Goal: Contribute content: Contribute content

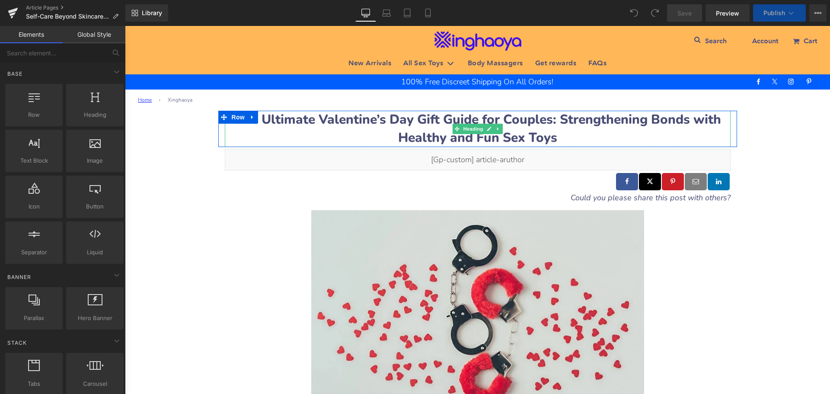
click at [286, 120] on b "The Ultimate Valentine’s Day Gift Guide for Couples: Strengthening Bonds with H…" at bounding box center [477, 129] width 487 height 36
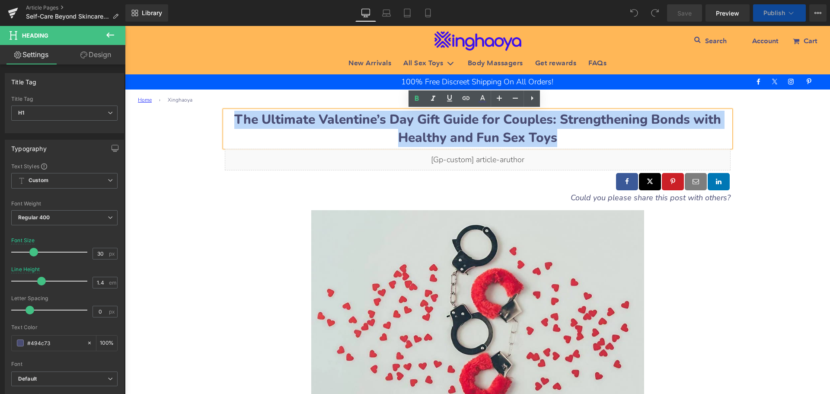
drag, startPoint x: 234, startPoint y: 116, endPoint x: 556, endPoint y: 133, distance: 322.8
click at [556, 133] on h1 "The Ultimate Valentine’s Day Gift Guide for Couples: Strengthening Bonds with H…" at bounding box center [478, 129] width 506 height 36
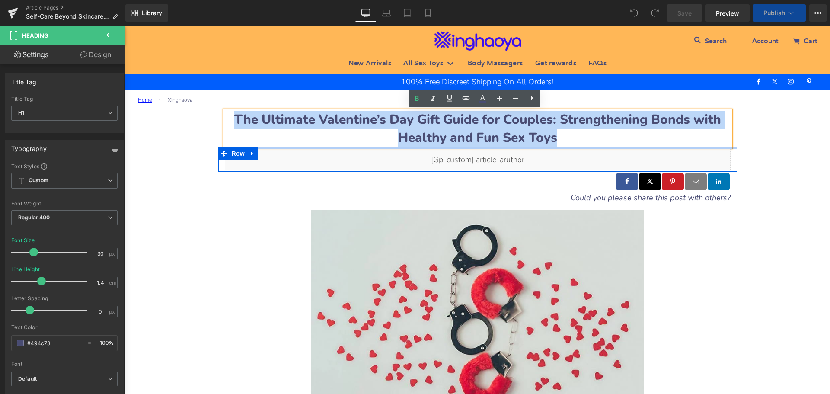
paste div
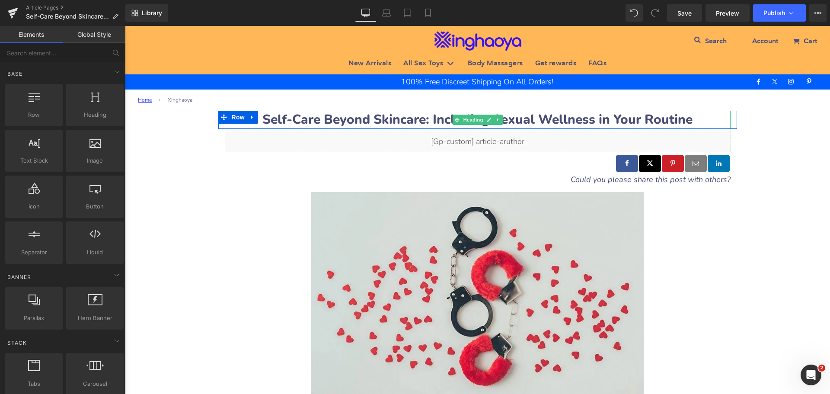
drag, startPoint x: 524, startPoint y: 121, endPoint x: 503, endPoint y: 121, distance: 21.2
click at [524, 121] on b "Self-Care Beyond Skincare: Including Sexual Wellness in Your Routine" at bounding box center [477, 120] width 430 height 18
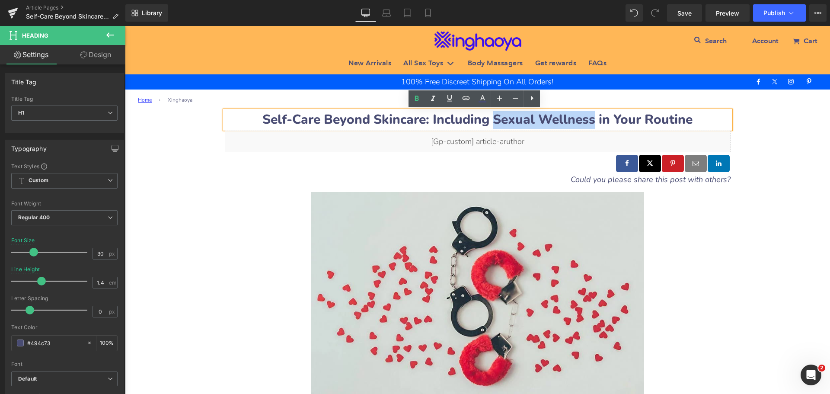
drag, startPoint x: 494, startPoint y: 115, endPoint x: 590, endPoint y: 119, distance: 96.4
click at [590, 119] on b "Self-Care Beyond Skincare: Including Sexual Wellness in Your Routine" at bounding box center [477, 120] width 430 height 18
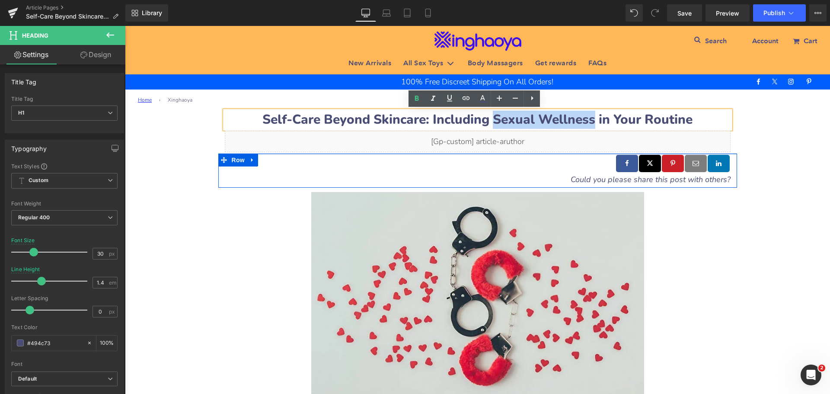
copy b "Sexual Wellness"
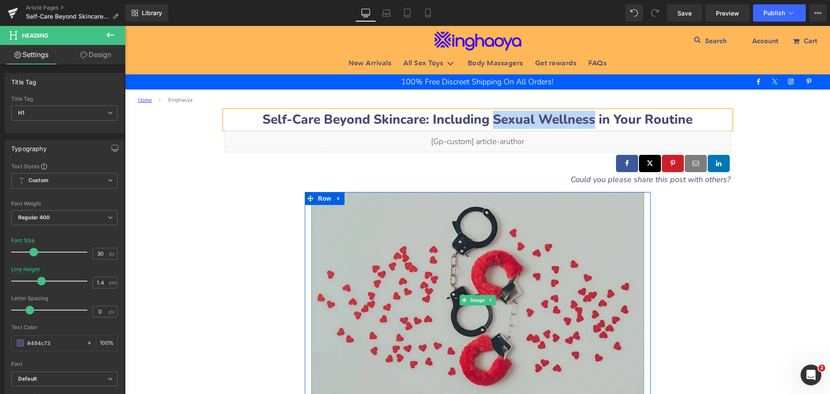
click at [395, 252] on img at bounding box center [477, 300] width 333 height 217
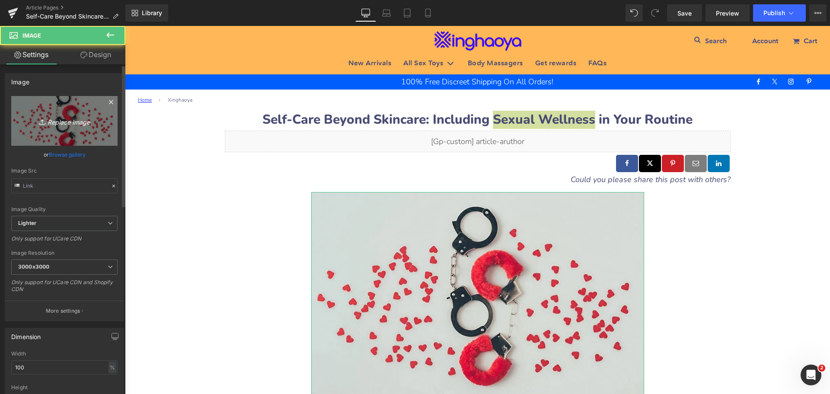
click at [55, 123] on icon "Replace Image" at bounding box center [64, 120] width 69 height 11
type input "C:\fakepath\Including-Sexual-Wellness- in-Your-Routine.jpeg"
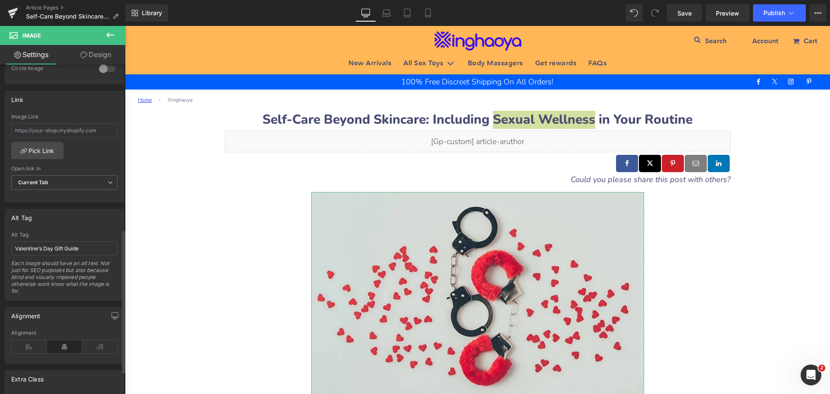
scroll to position [389, 0]
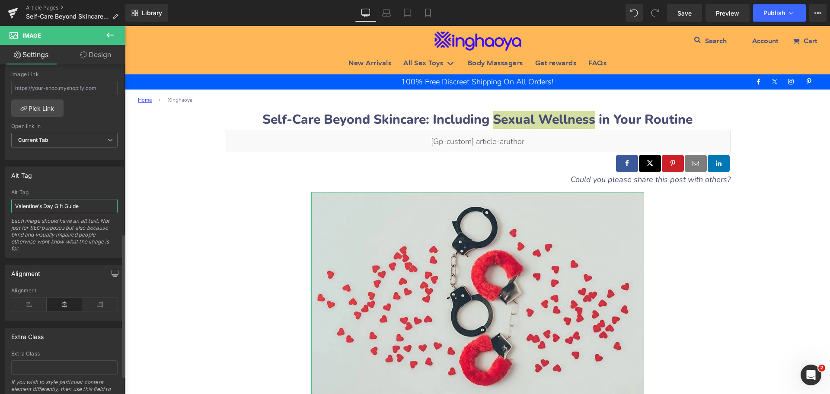
drag, startPoint x: 84, startPoint y: 210, endPoint x: 0, endPoint y: 216, distance: 84.5
click at [0, 216] on div "Alt Tag Valentine’s Day Gift Guide Alt Tag Valentine’s Day Gift Guide Each imag…" at bounding box center [64, 209] width 129 height 98
paste input "Including Sexual Wellness in Your Routin"
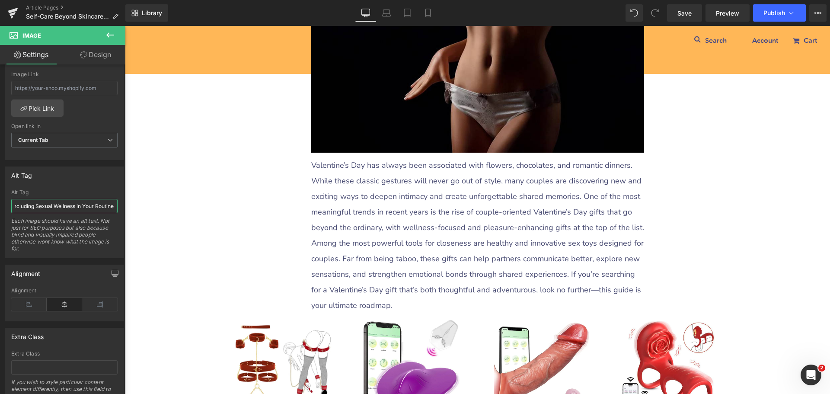
scroll to position [346, 0]
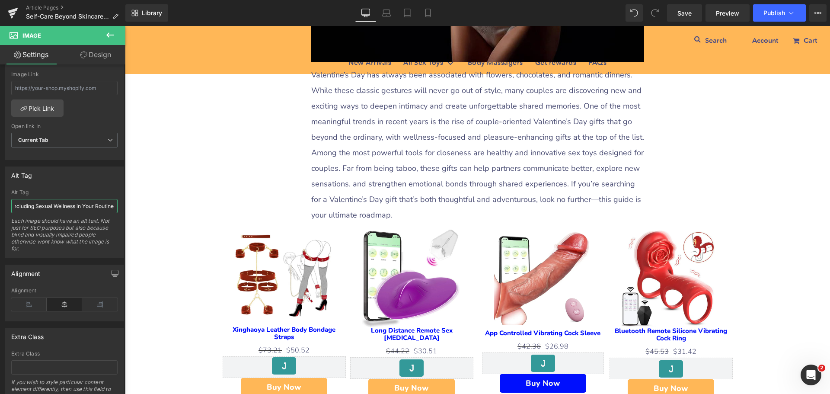
type input "Including Sexual Wellness in Your Routine"
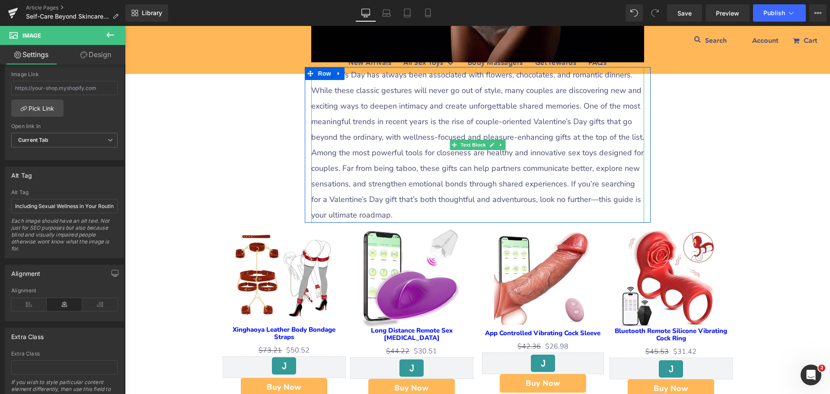
drag, startPoint x: 333, startPoint y: 149, endPoint x: 327, endPoint y: 133, distance: 16.9
click at [333, 148] on p "Among the most powerful tools for closeness are healthy and innovative sex toys…" at bounding box center [477, 184] width 333 height 78
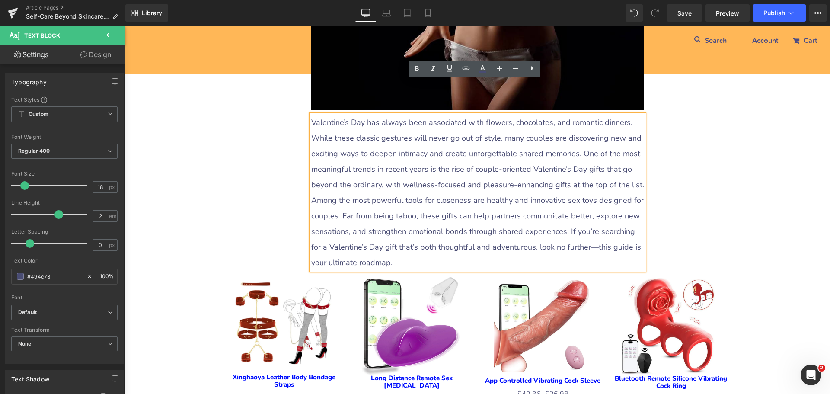
scroll to position [259, 0]
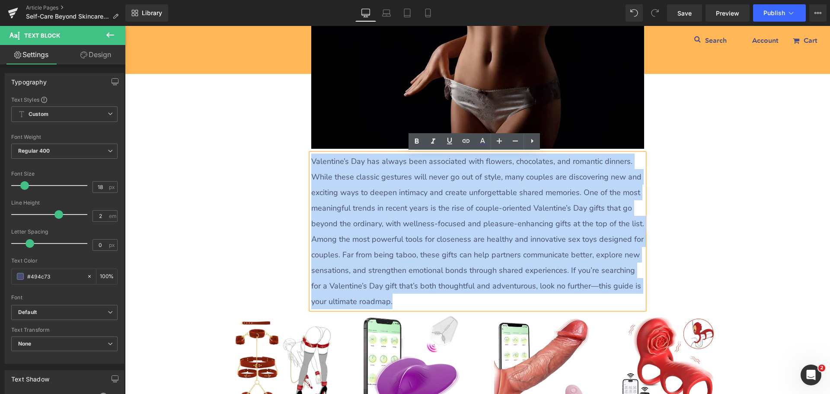
drag, startPoint x: 310, startPoint y: 159, endPoint x: 376, endPoint y: 297, distance: 153.7
click at [376, 297] on div "Valentine’s Day has always been associated with flowers, chocolates, and romant…" at bounding box center [477, 231] width 333 height 156
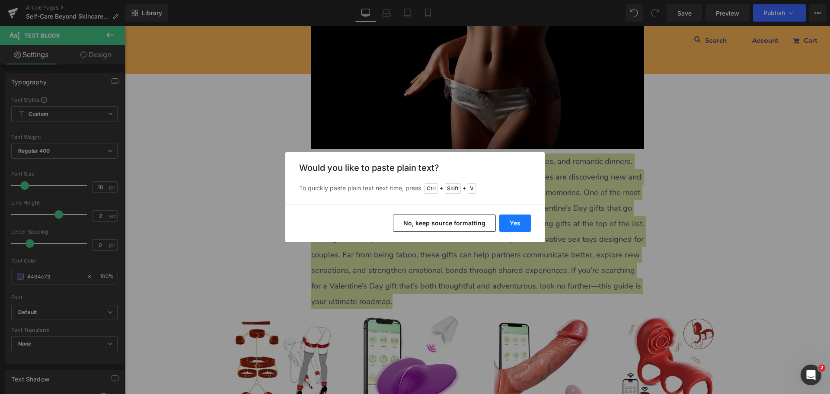
click at [518, 223] on button "Yes" at bounding box center [515, 222] width 32 height 17
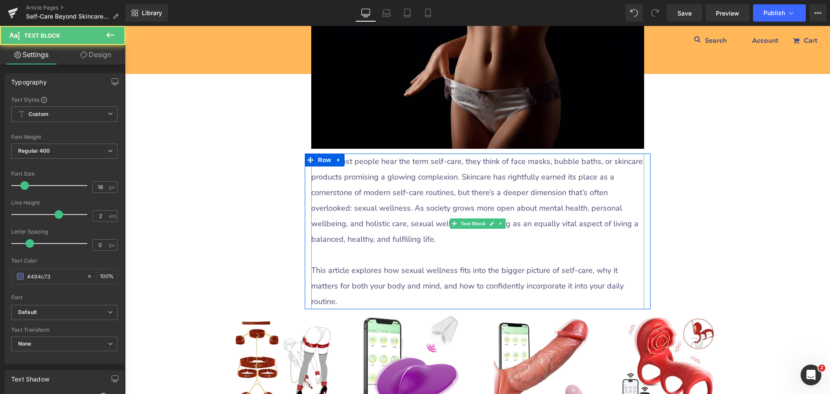
click at [392, 256] on p at bounding box center [477, 255] width 333 height 16
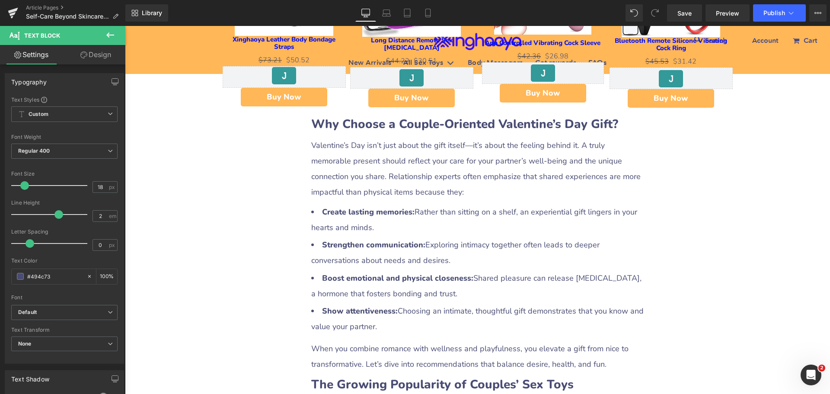
scroll to position [605, 0]
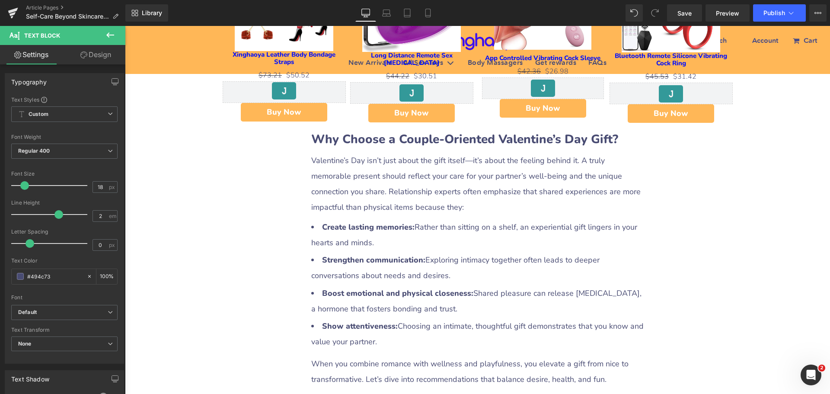
click at [367, 131] on b "Why Choose a Couple-Oriented Valentine’s Day Gift?" at bounding box center [464, 139] width 307 height 16
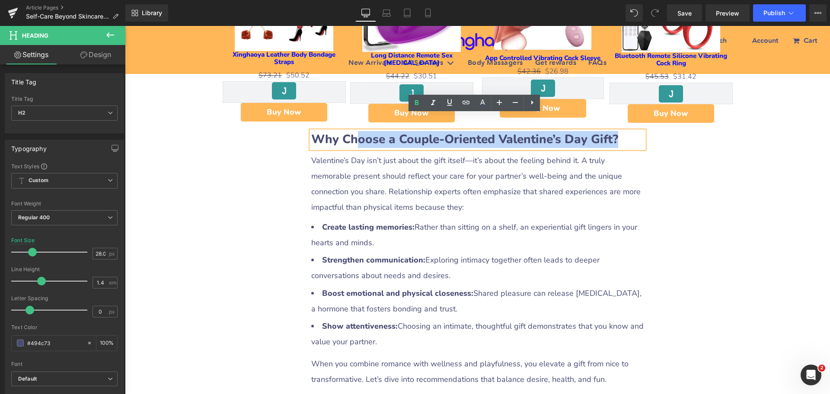
drag, startPoint x: 353, startPoint y: 121, endPoint x: 613, endPoint y: 130, distance: 259.9
click at [613, 131] on b "Why Choose a Couple-Oriented Valentine’s Day Gift?" at bounding box center [464, 139] width 307 height 16
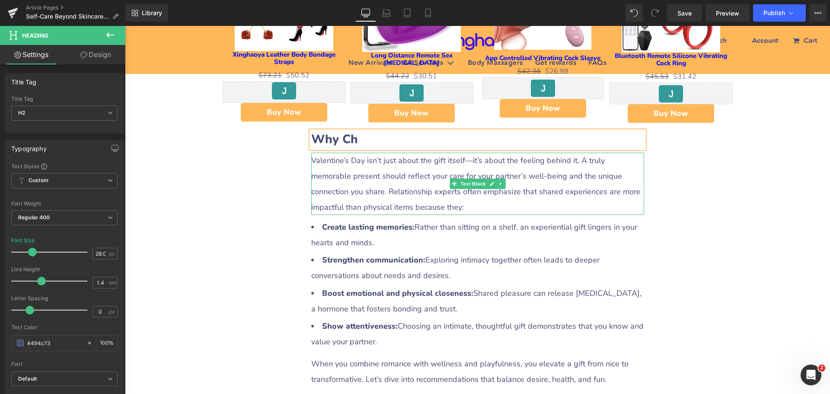
click at [372, 163] on p "Valentine’s Day isn’t just about the gift itself—it’s about the feeling behind …" at bounding box center [477, 184] width 333 height 62
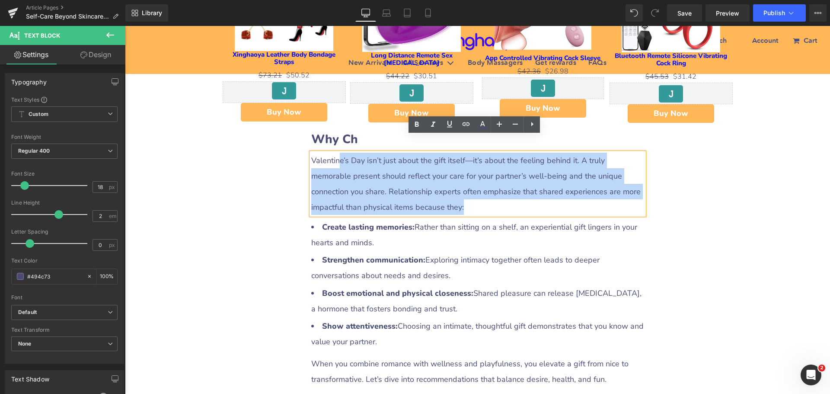
drag, startPoint x: 336, startPoint y: 144, endPoint x: 490, endPoint y: 187, distance: 159.7
click at [490, 187] on p "Valentine’s Day isn’t just about the gift itself—it’s about the feeling behind …" at bounding box center [477, 184] width 333 height 62
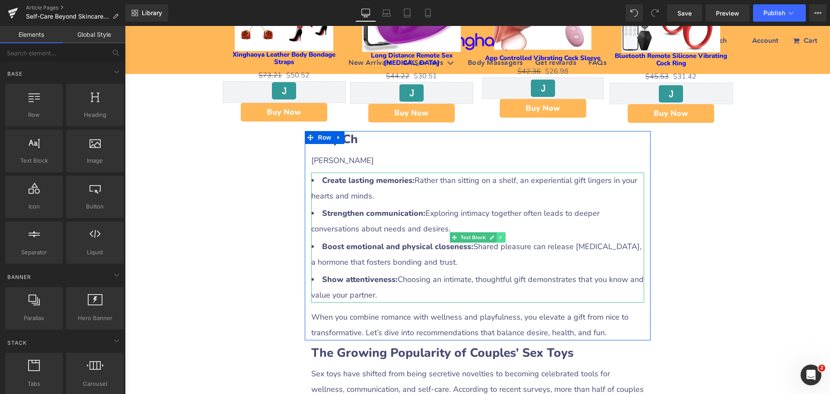
click at [498, 235] on icon at bounding box center [500, 237] width 5 height 5
click at [503, 235] on icon at bounding box center [505, 237] width 5 height 5
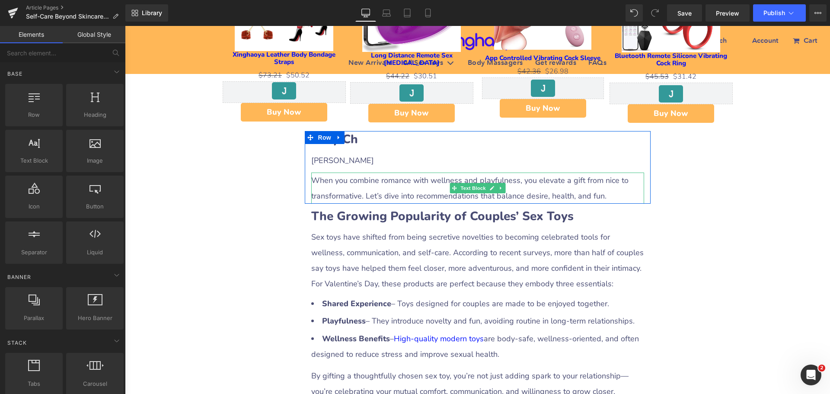
click at [500, 185] on icon at bounding box center [500, 187] width 5 height 5
click at [503, 185] on icon at bounding box center [505, 187] width 5 height 5
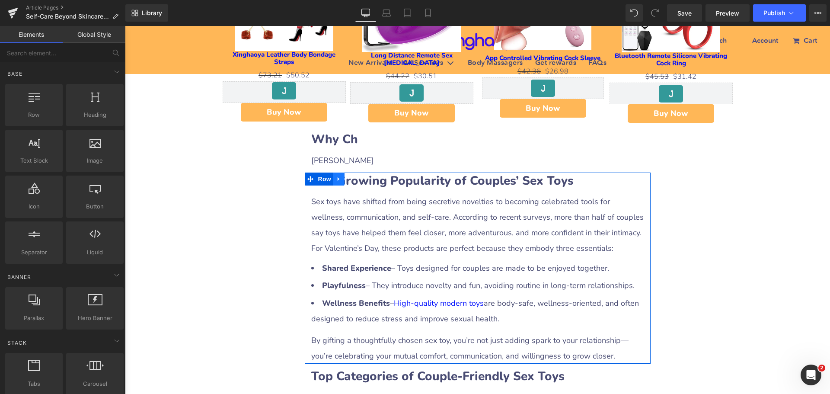
click at [338, 177] on icon at bounding box center [339, 179] width 2 height 4
click at [358, 176] on icon at bounding box center [361, 179] width 6 height 6
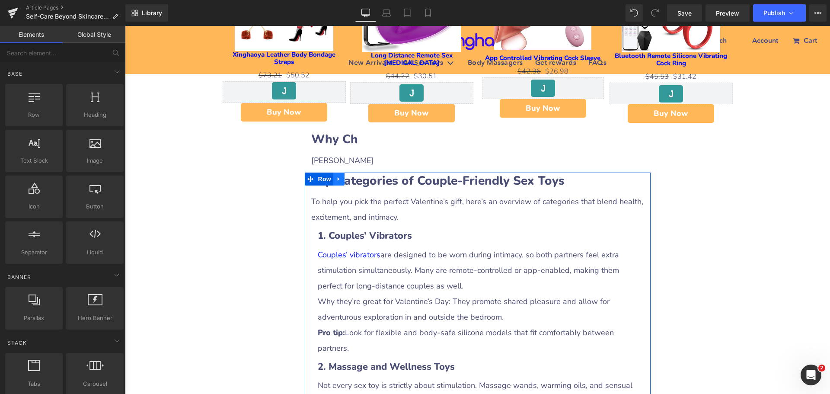
click at [337, 175] on icon at bounding box center [339, 178] width 6 height 6
click at [358, 176] on icon at bounding box center [361, 179] width 6 height 6
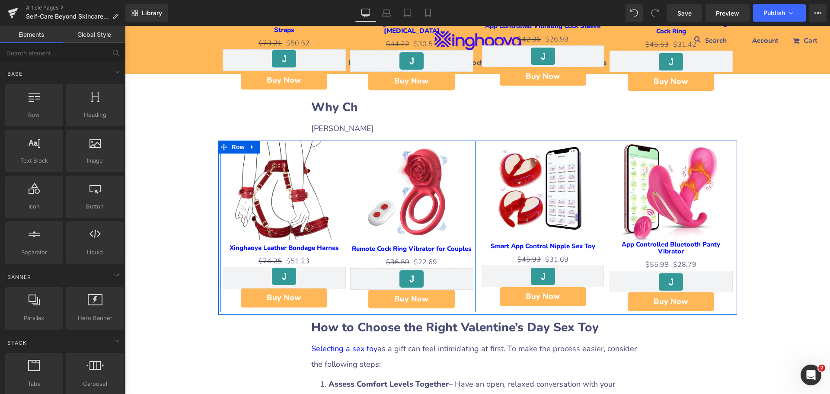
scroll to position [692, 0]
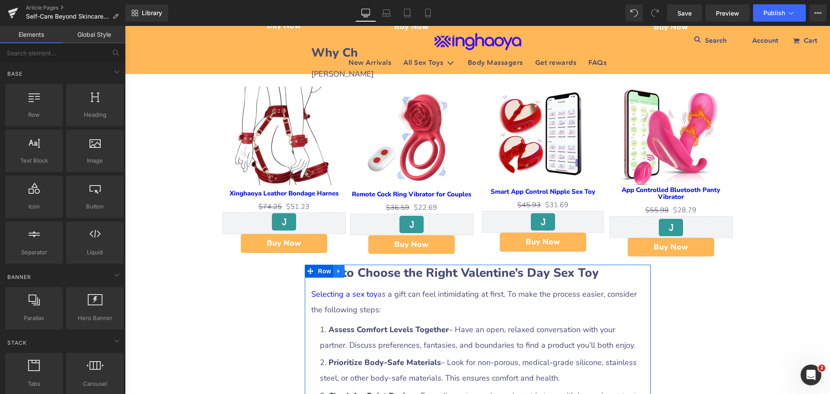
click at [335, 265] on link at bounding box center [338, 271] width 11 height 13
click at [358, 268] on icon at bounding box center [361, 271] width 6 height 6
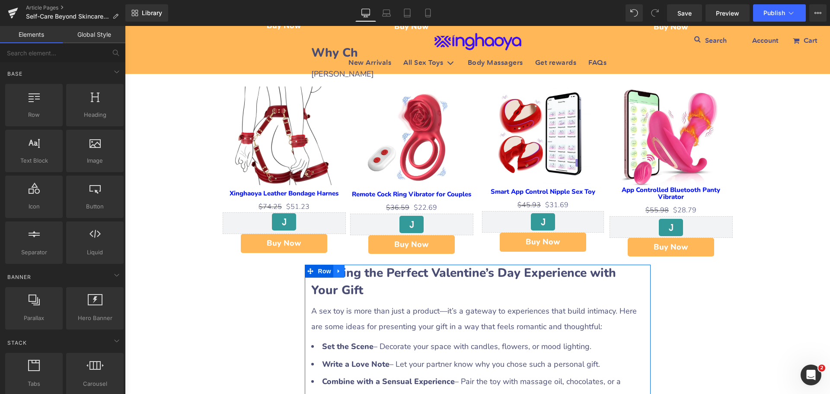
click at [336, 268] on icon at bounding box center [339, 271] width 6 height 6
click at [358, 268] on icon at bounding box center [361, 271] width 6 height 6
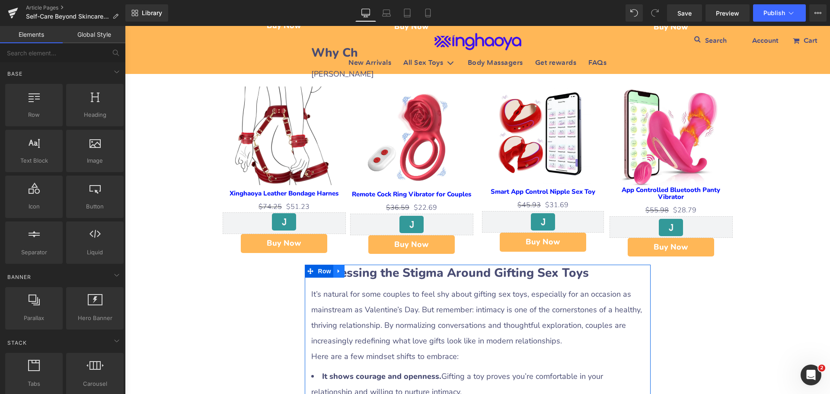
click at [334, 265] on link at bounding box center [338, 271] width 11 height 13
click at [358, 268] on icon at bounding box center [361, 271] width 6 height 6
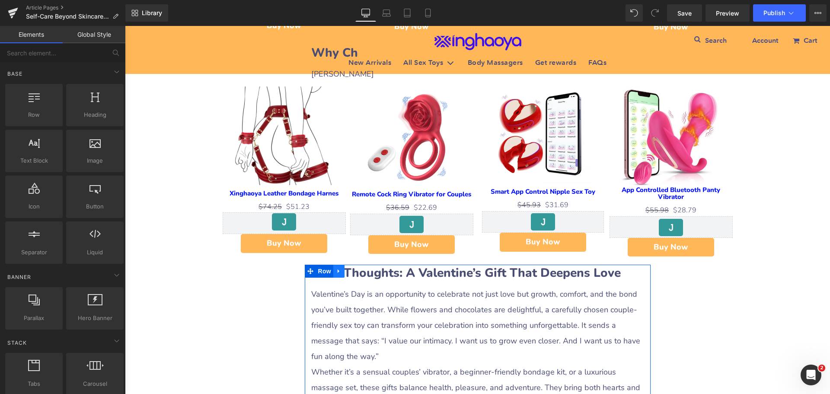
click at [338, 268] on icon at bounding box center [339, 271] width 6 height 6
click at [356, 265] on link at bounding box center [361, 271] width 11 height 13
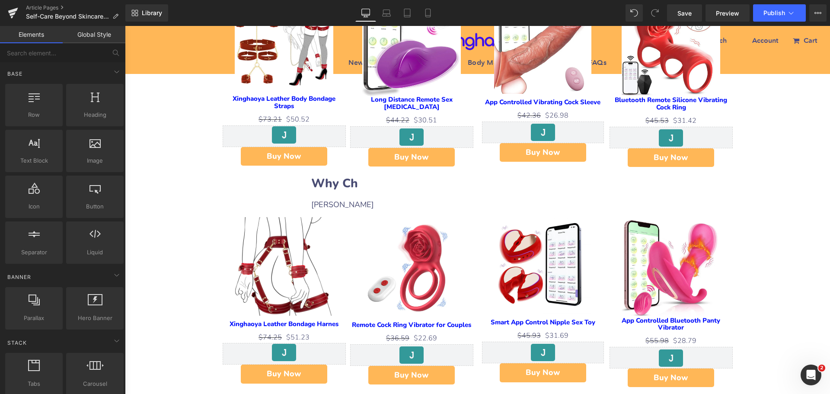
scroll to position [562, 0]
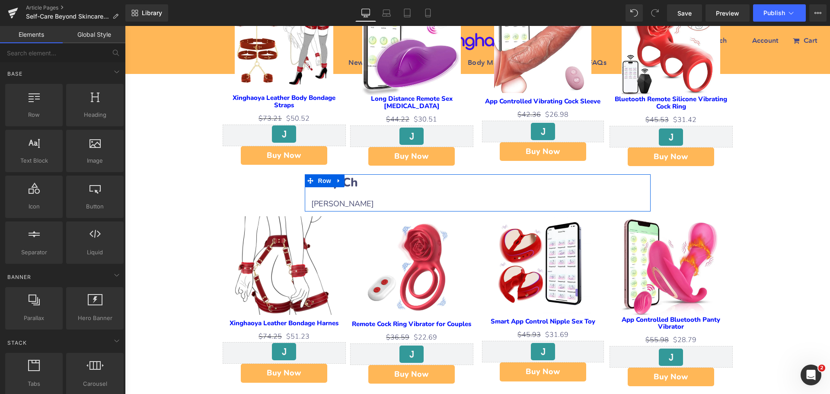
click at [336, 178] on icon at bounding box center [339, 181] width 6 height 6
click at [347, 178] on icon at bounding box center [350, 181] width 6 height 6
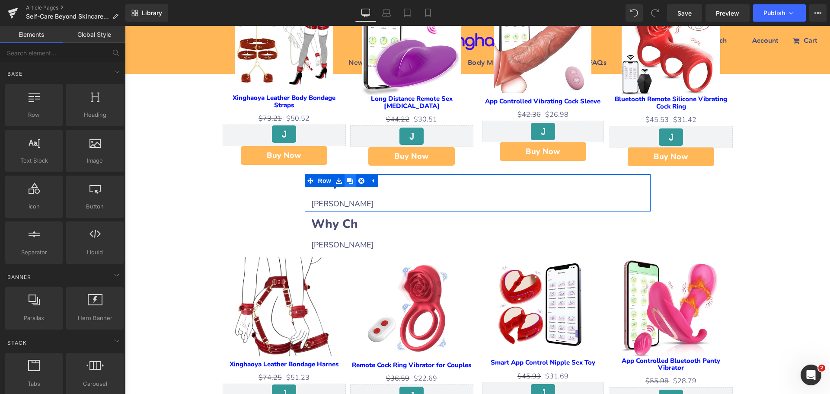
click at [347, 178] on icon at bounding box center [350, 181] width 6 height 6
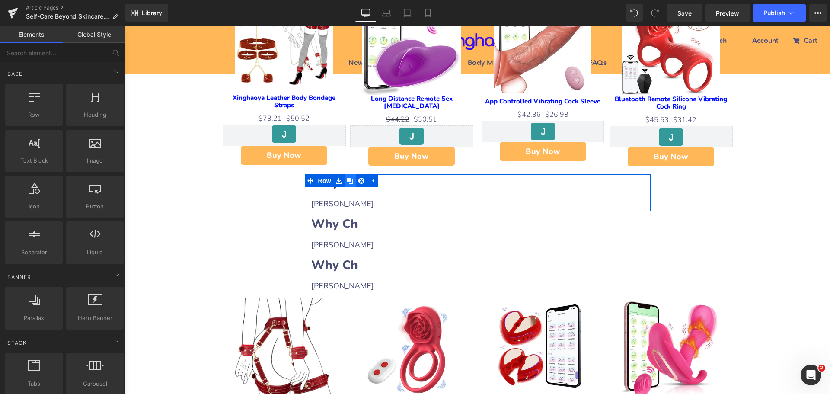
click at [347, 178] on icon at bounding box center [350, 181] width 6 height 6
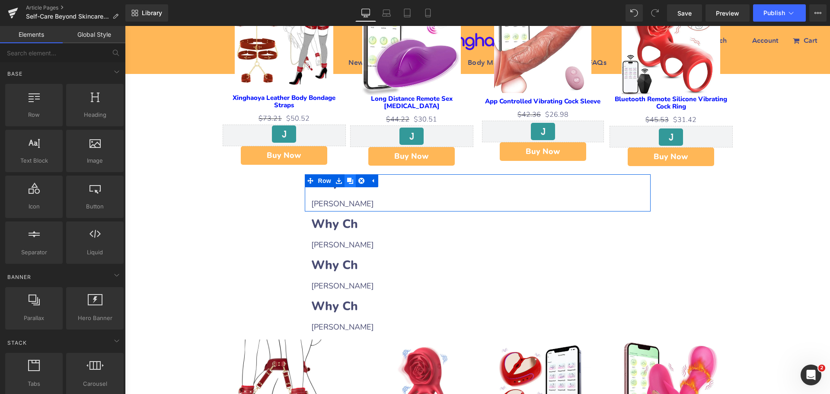
click at [347, 178] on icon at bounding box center [350, 181] width 6 height 6
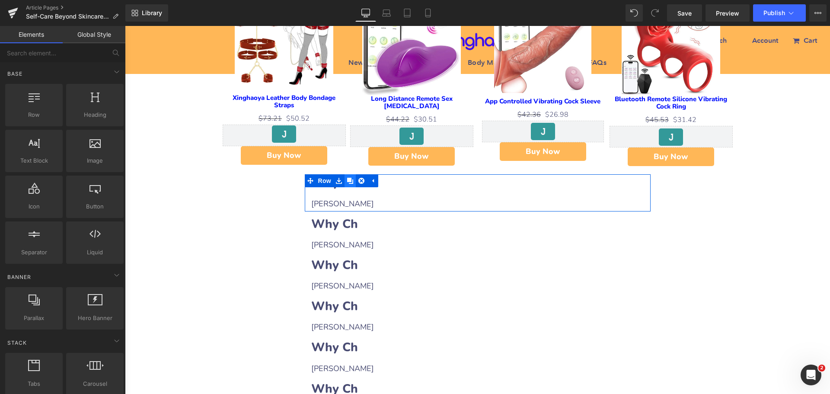
click at [347, 178] on icon at bounding box center [350, 181] width 6 height 6
click at [376, 174] on h2 "Why Ch" at bounding box center [477, 182] width 333 height 17
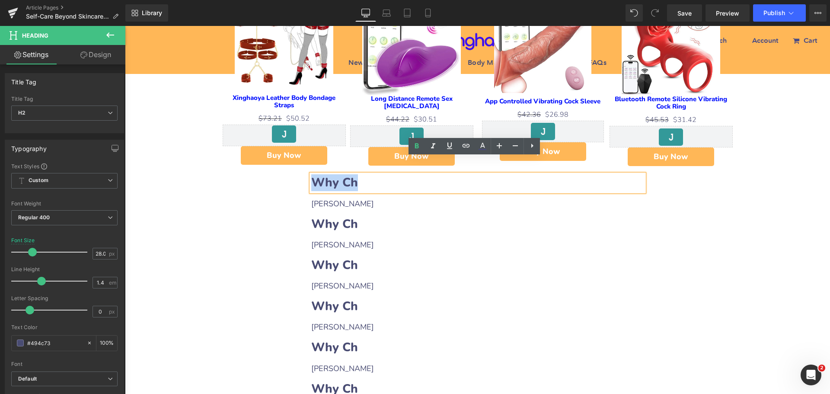
drag, startPoint x: 311, startPoint y: 162, endPoint x: 359, endPoint y: 165, distance: 48.1
click at [359, 174] on h2 "Why Ch" at bounding box center [477, 182] width 333 height 17
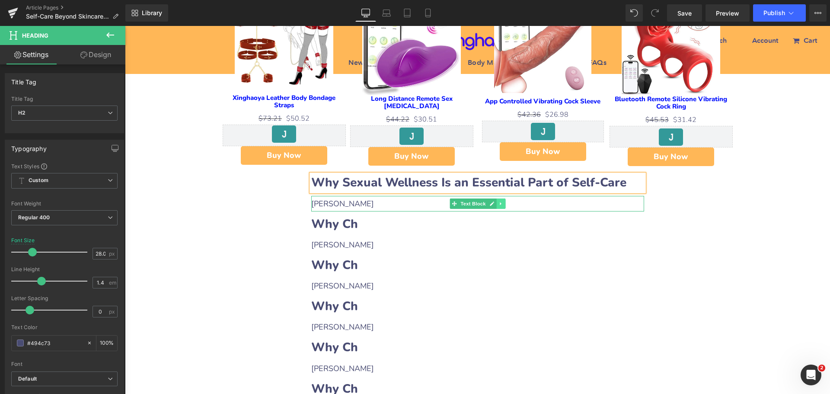
click at [500, 198] on link at bounding box center [500, 203] width 9 height 10
click at [494, 201] on icon at bounding box center [496, 203] width 5 height 5
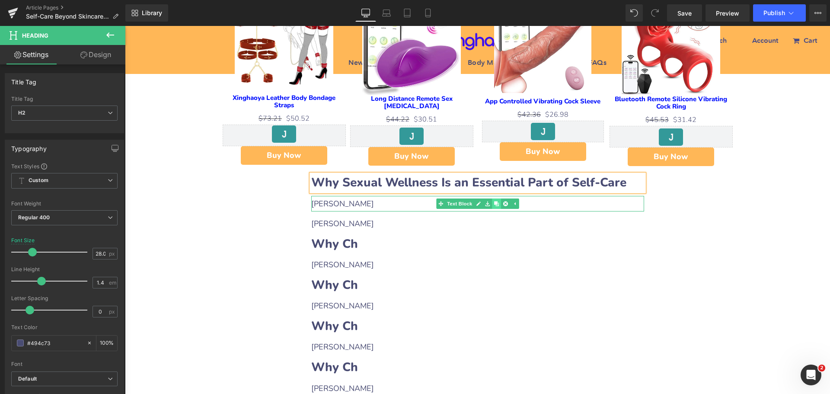
click at [494, 201] on icon at bounding box center [496, 203] width 5 height 5
click at [369, 196] on p "[PERSON_NAME]" at bounding box center [477, 204] width 333 height 16
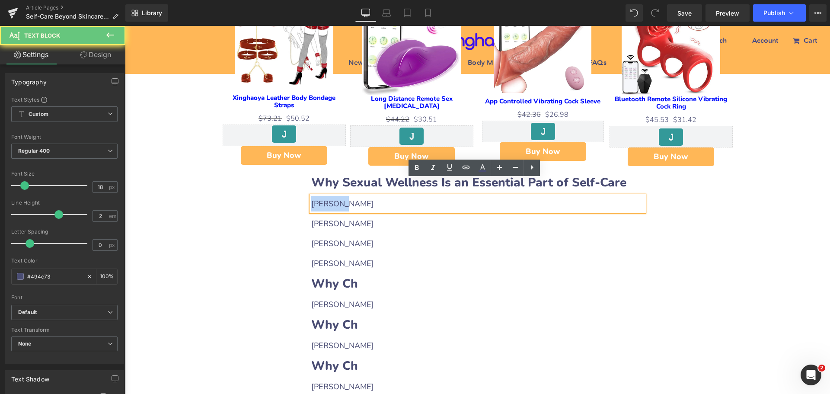
drag, startPoint x: 313, startPoint y: 187, endPoint x: 348, endPoint y: 186, distance: 35.0
click at [348, 196] on p "[PERSON_NAME]" at bounding box center [477, 204] width 333 height 16
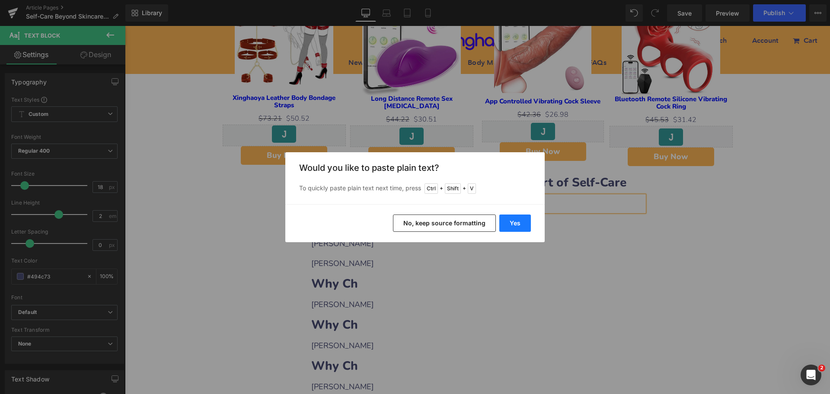
drag, startPoint x: 508, startPoint y: 217, endPoint x: 383, endPoint y: 191, distance: 127.1
click at [508, 217] on button "Yes" at bounding box center [515, 222] width 32 height 17
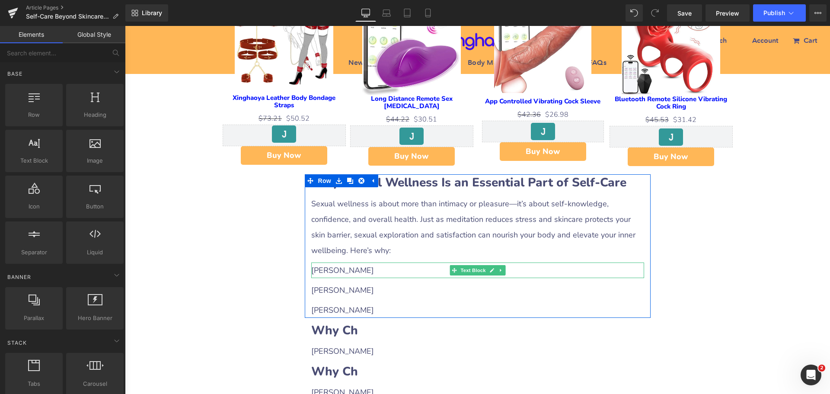
click at [382, 262] on p "[PERSON_NAME]" at bounding box center [477, 270] width 333 height 16
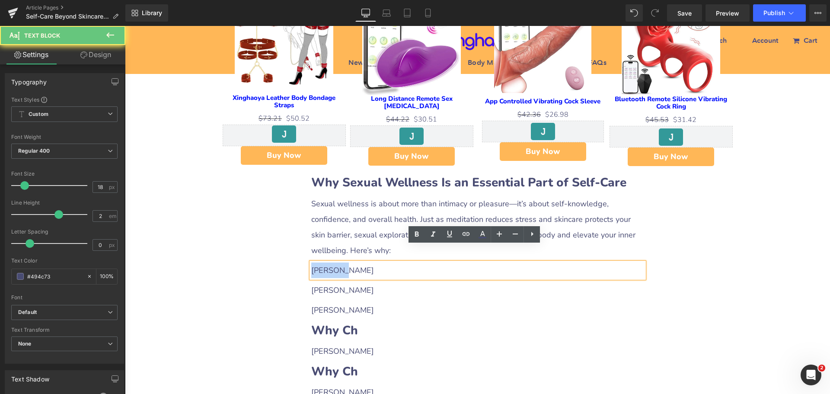
drag, startPoint x: 369, startPoint y: 252, endPoint x: 283, endPoint y: 251, distance: 85.6
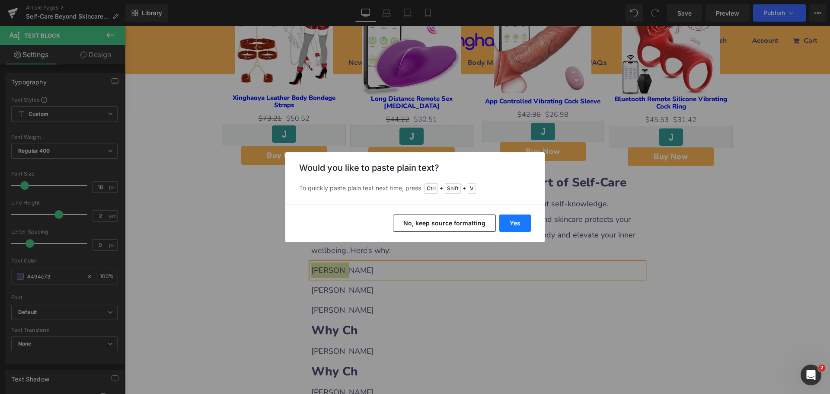
click at [501, 220] on button "Yes" at bounding box center [515, 222] width 32 height 17
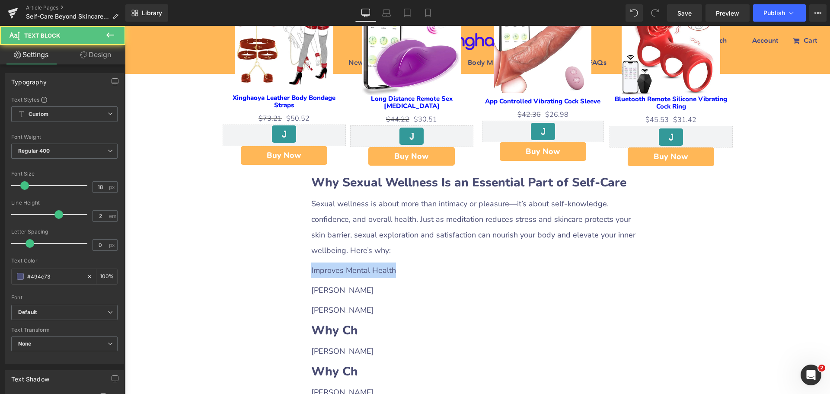
drag, startPoint x: 397, startPoint y: 252, endPoint x: 296, endPoint y: 254, distance: 101.1
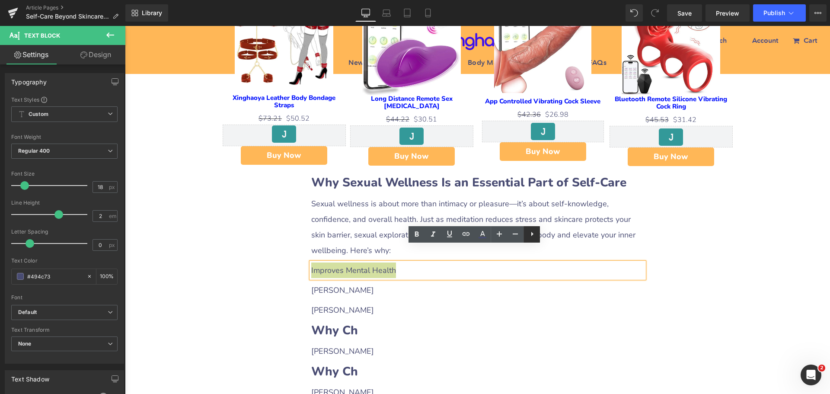
click at [528, 233] on icon at bounding box center [532, 234] width 10 height 10
click at [515, 233] on icon at bounding box center [515, 234] width 10 height 10
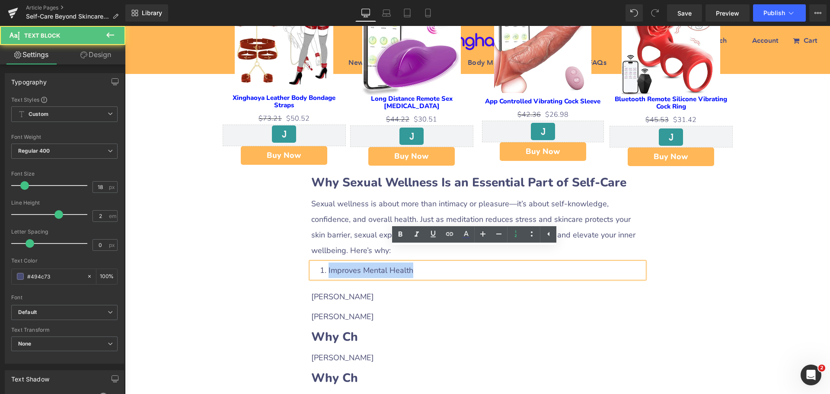
click at [430, 262] on li "Improves Mental Health" at bounding box center [482, 270] width 324 height 16
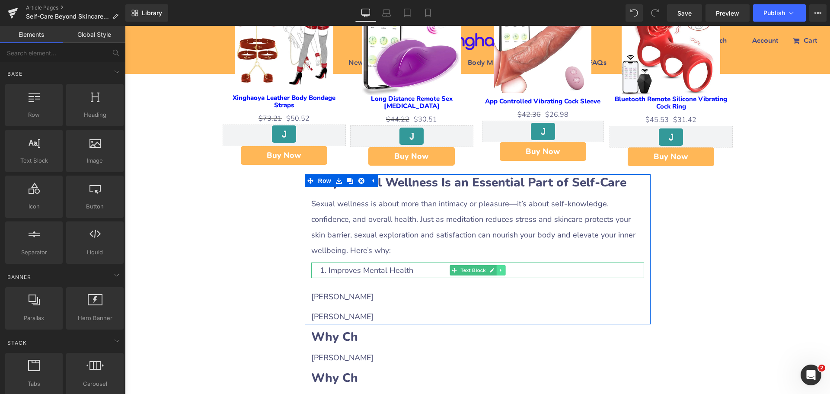
click at [498, 268] on icon at bounding box center [500, 270] width 5 height 5
click at [503, 268] on icon at bounding box center [505, 270] width 5 height 5
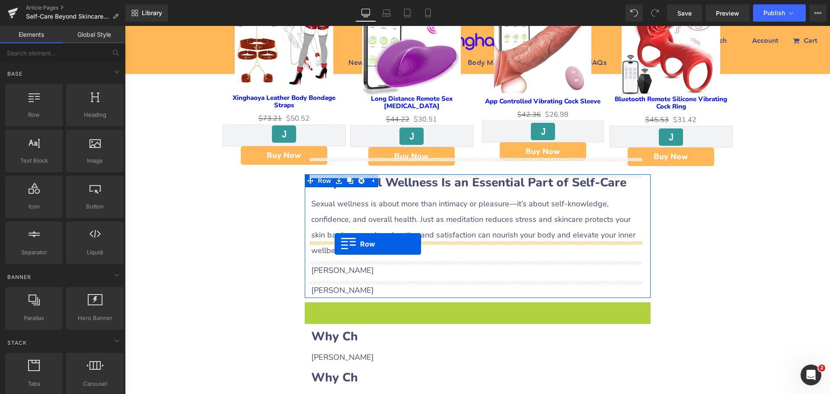
drag, startPoint x: 303, startPoint y: 290, endPoint x: 335, endPoint y: 244, distance: 55.9
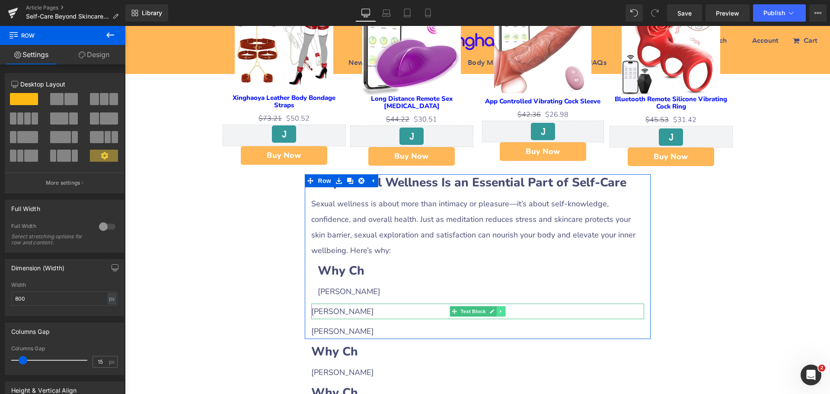
click at [499, 309] on icon at bounding box center [500, 311] width 5 height 5
click at [503, 309] on icon at bounding box center [505, 311] width 5 height 5
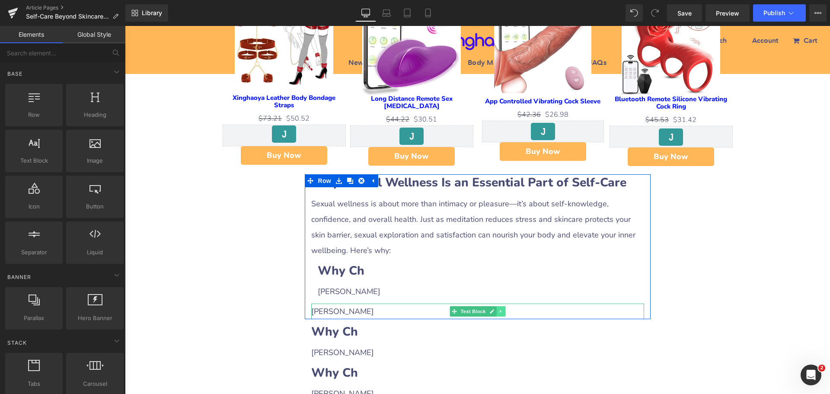
click at [500, 309] on icon at bounding box center [500, 310] width 1 height 3
click at [503, 309] on icon at bounding box center [505, 311] width 5 height 5
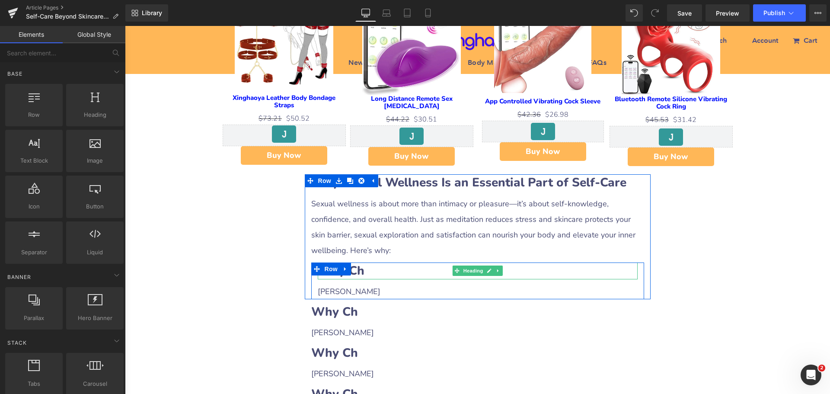
click at [372, 262] on h2 "Why Ch" at bounding box center [478, 270] width 320 height 17
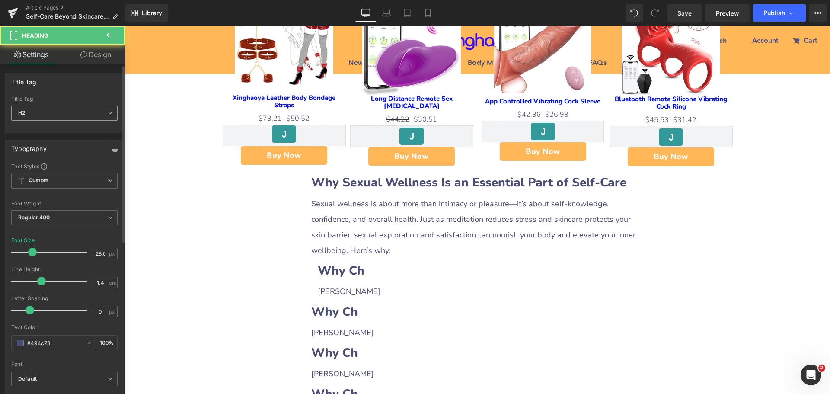
click at [60, 120] on span "H2" at bounding box center [64, 112] width 106 height 15
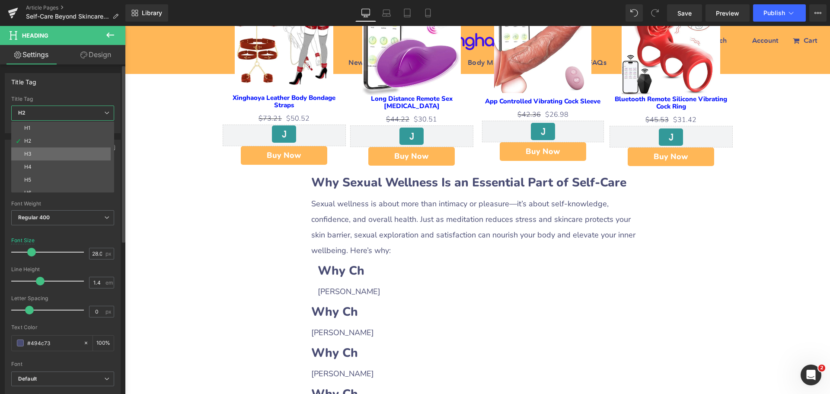
click at [37, 151] on li "H3" at bounding box center [64, 153] width 107 height 13
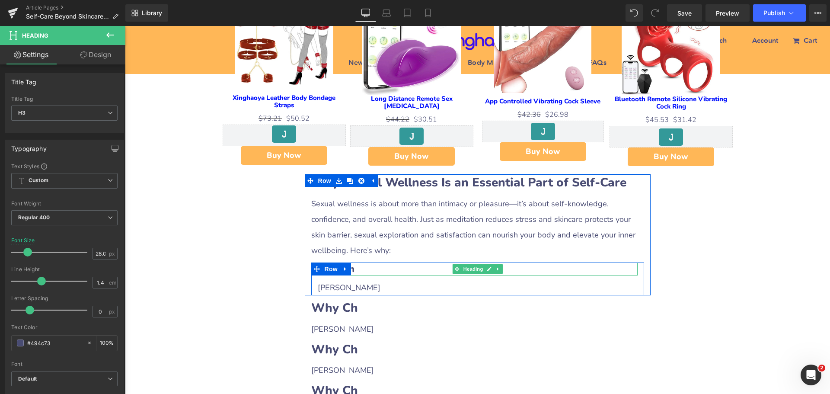
click at [366, 262] on h3 "Why Ch" at bounding box center [478, 268] width 320 height 13
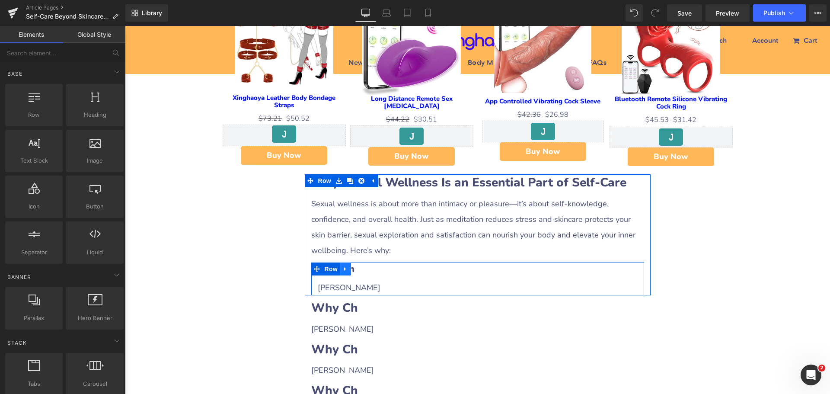
click at [344, 267] on icon at bounding box center [345, 269] width 2 height 4
click at [355, 266] on icon at bounding box center [357, 269] width 6 height 6
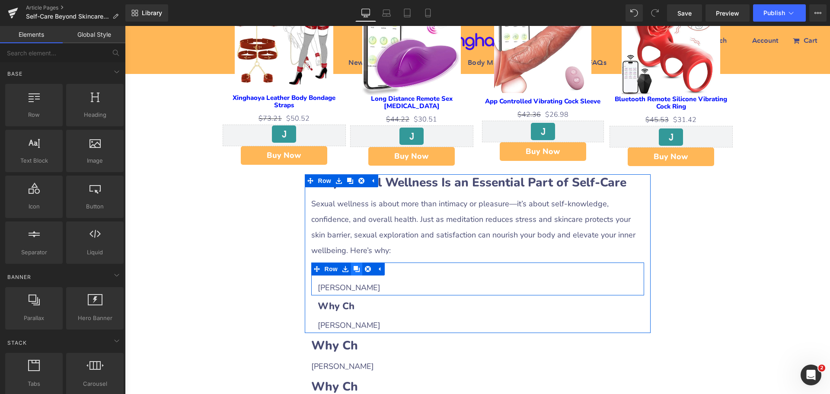
click at [355, 266] on icon at bounding box center [357, 269] width 6 height 6
click at [393, 262] on h3 "Why Ch" at bounding box center [478, 268] width 320 height 13
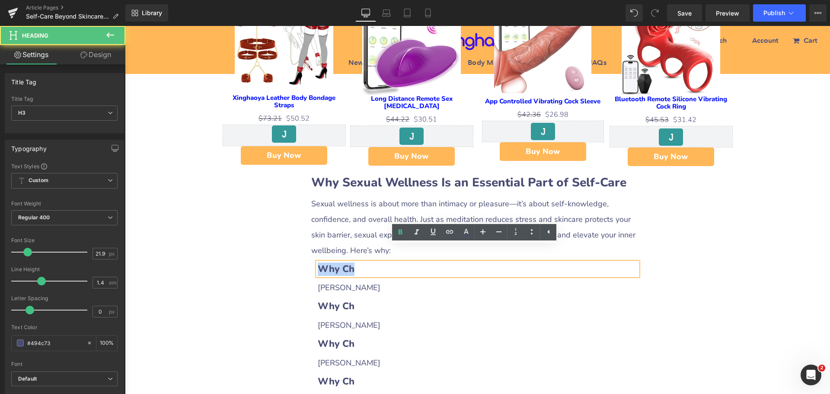
drag, startPoint x: 315, startPoint y: 254, endPoint x: 386, endPoint y: 254, distance: 71.7
click at [386, 262] on h3 "Why Ch" at bounding box center [478, 268] width 320 height 13
paste div
drag, startPoint x: 325, startPoint y: 256, endPoint x: 382, endPoint y: 251, distance: 57.2
click at [382, 262] on h3 "Why Ch" at bounding box center [478, 268] width 320 height 13
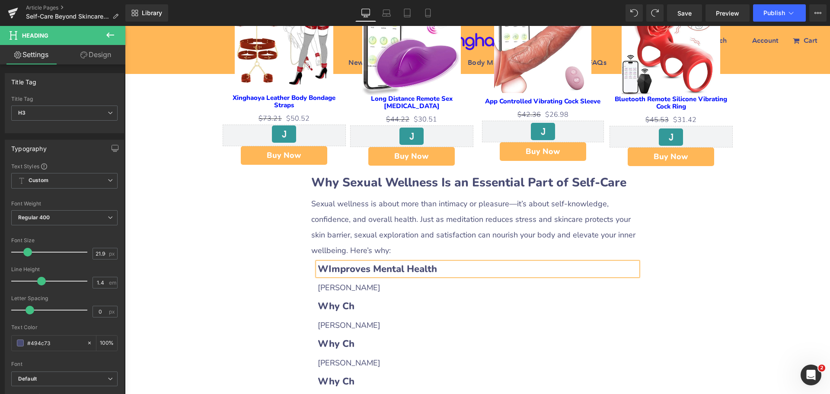
click at [323, 262] on b "WImproves Mental Health" at bounding box center [377, 268] width 119 height 13
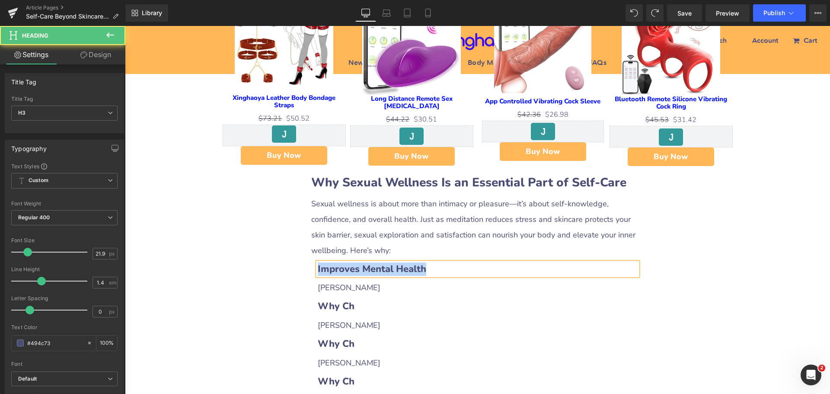
drag, startPoint x: 421, startPoint y: 251, endPoint x: 262, endPoint y: 257, distance: 158.7
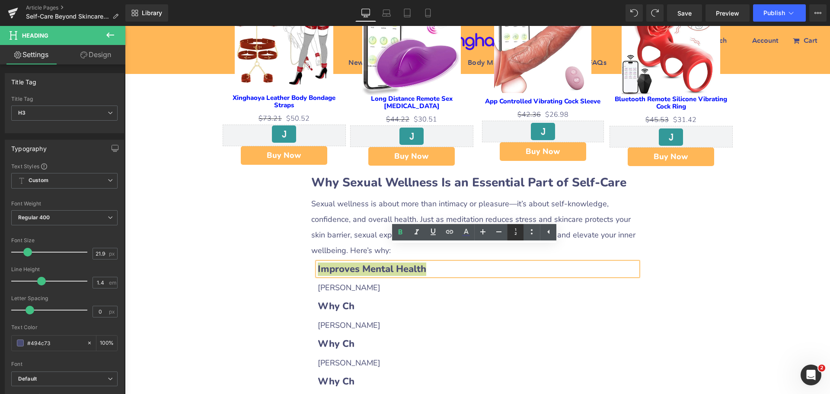
click at [519, 233] on icon at bounding box center [515, 231] width 10 height 10
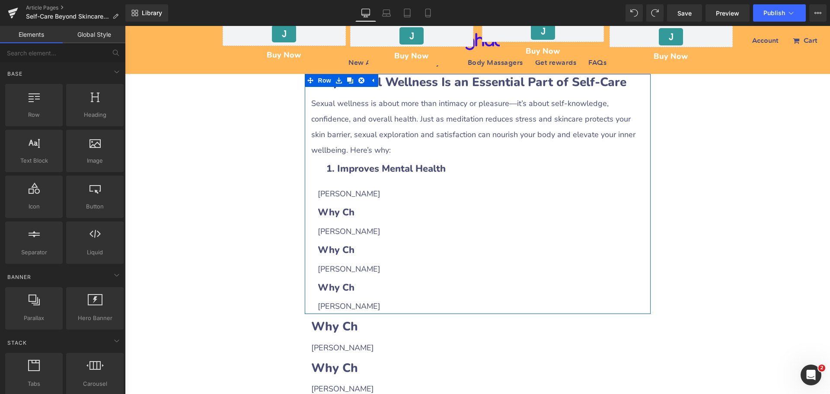
scroll to position [648, 0]
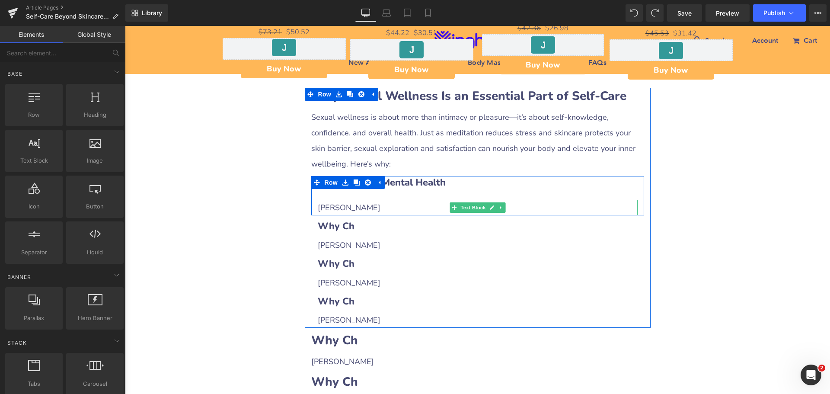
click at [359, 200] on p "[PERSON_NAME]" at bounding box center [478, 208] width 320 height 16
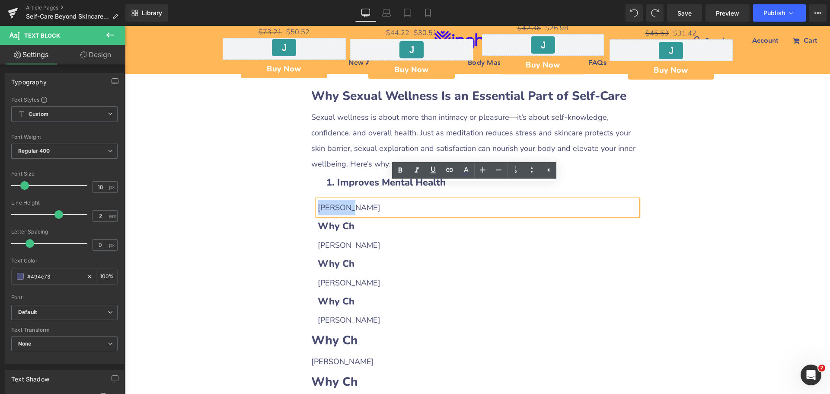
drag, startPoint x: 315, startPoint y: 192, endPoint x: 370, endPoint y: 193, distance: 55.8
click at [370, 200] on p "[PERSON_NAME]" at bounding box center [478, 208] width 320 height 16
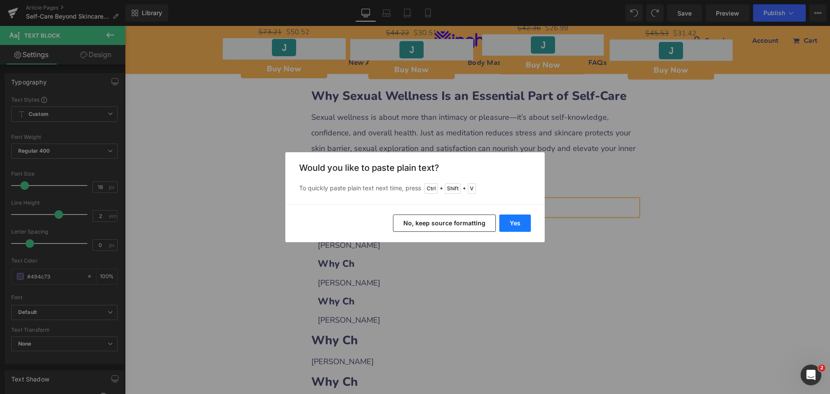
click at [504, 224] on button "Yes" at bounding box center [515, 222] width 32 height 17
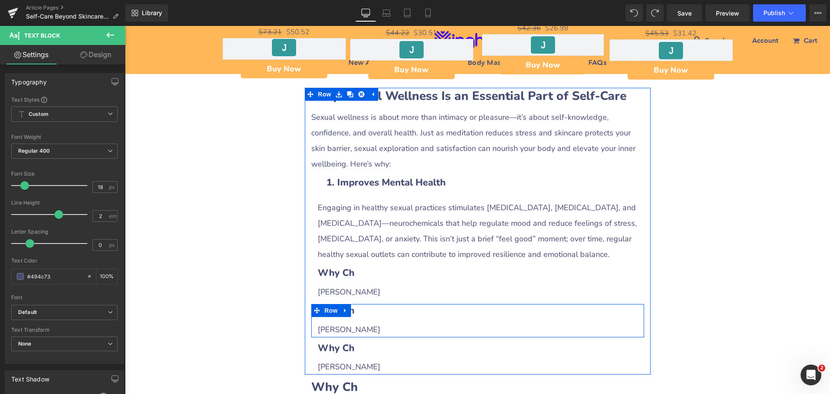
scroll to position [692, 0]
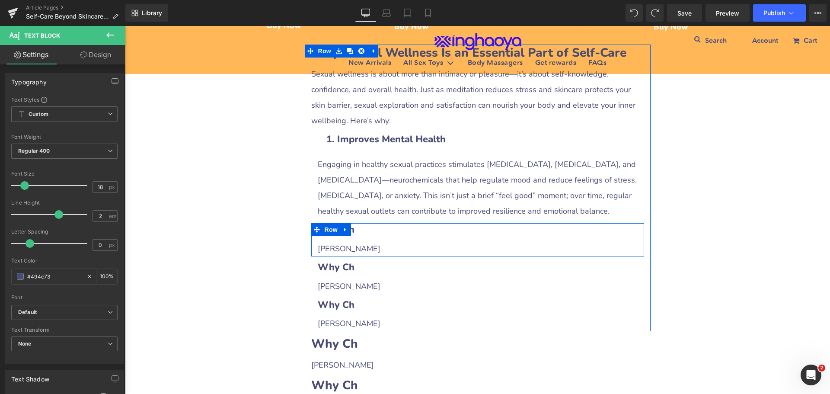
click at [390, 223] on h3 "Why Ch" at bounding box center [478, 229] width 320 height 13
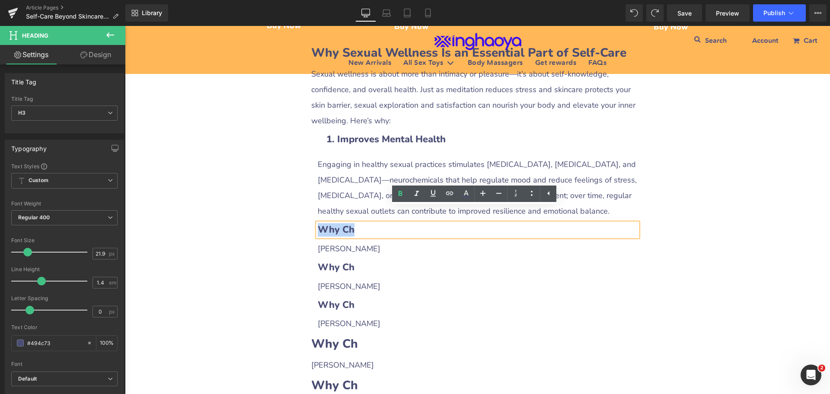
drag, startPoint x: 318, startPoint y: 216, endPoint x: 376, endPoint y: 215, distance: 58.8
click at [376, 223] on h3 "Why Ch" at bounding box center [478, 229] width 320 height 13
click at [346, 223] on b "Why Ch" at bounding box center [336, 229] width 37 height 13
drag, startPoint x: 326, startPoint y: 213, endPoint x: 412, endPoint y: 214, distance: 86.5
click at [412, 223] on h3 "Why Ch" at bounding box center [478, 229] width 320 height 13
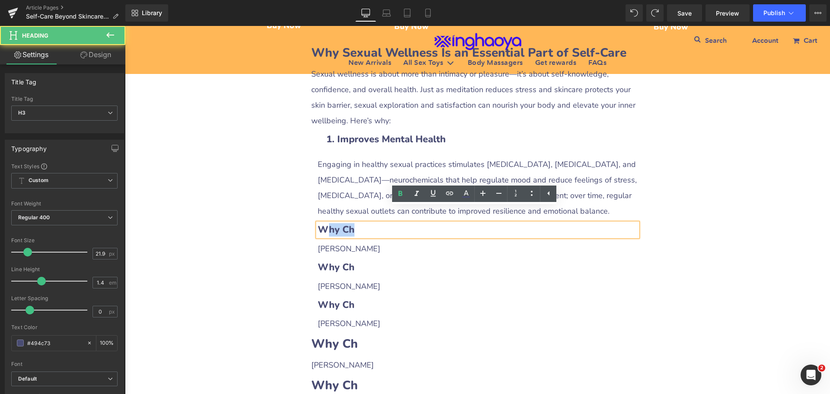
paste div
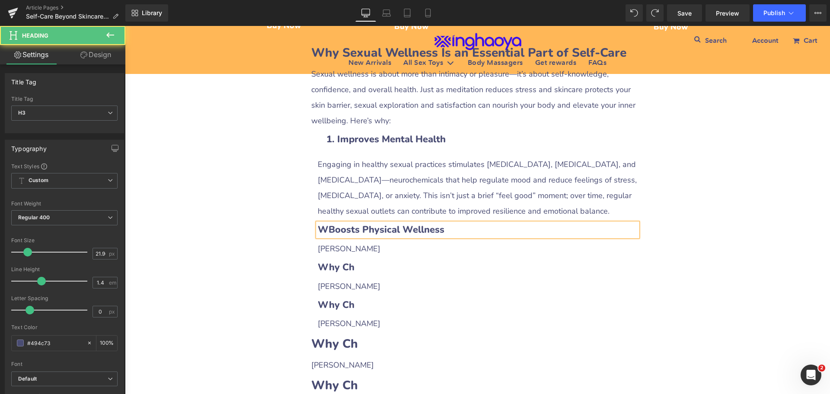
click at [324, 223] on b "WBoosts Physical Wellness" at bounding box center [381, 229] width 127 height 13
drag, startPoint x: 434, startPoint y: 214, endPoint x: 304, endPoint y: 210, distance: 129.7
click at [305, 210] on div "Why Sexual Wellness Is an Essential Part of Self-Care Heading Sexual wellness i…" at bounding box center [478, 188] width 346 height 287
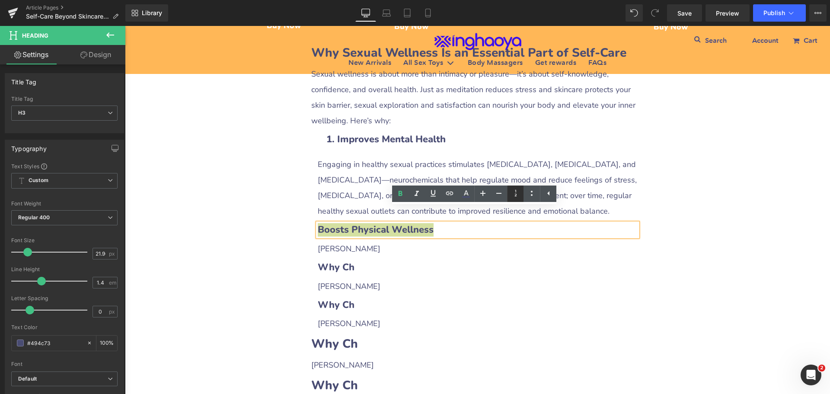
click at [520, 199] on link at bounding box center [515, 193] width 16 height 16
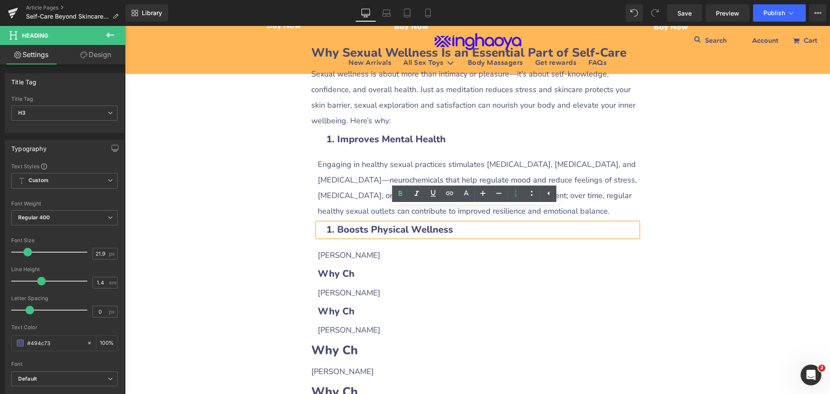
click at [334, 247] on p "[PERSON_NAME]" at bounding box center [478, 255] width 320 height 16
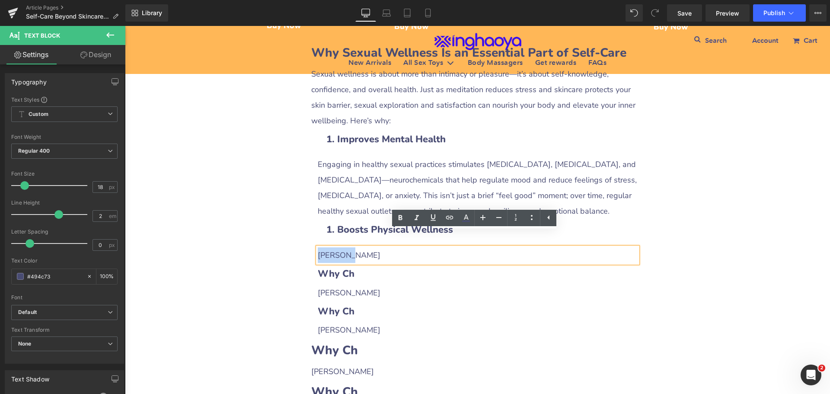
drag, startPoint x: 315, startPoint y: 236, endPoint x: 363, endPoint y: 238, distance: 48.4
click at [363, 247] on p "[PERSON_NAME]" at bounding box center [478, 255] width 320 height 16
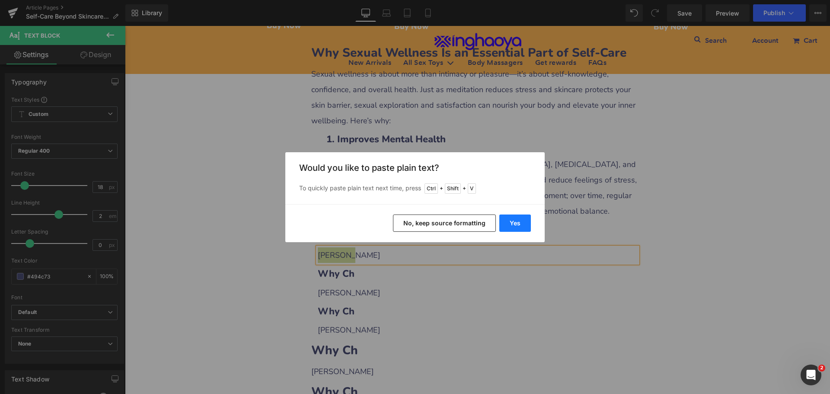
drag, startPoint x: 513, startPoint y: 223, endPoint x: 440, endPoint y: 263, distance: 83.5
click at [513, 223] on button "Yes" at bounding box center [515, 222] width 32 height 17
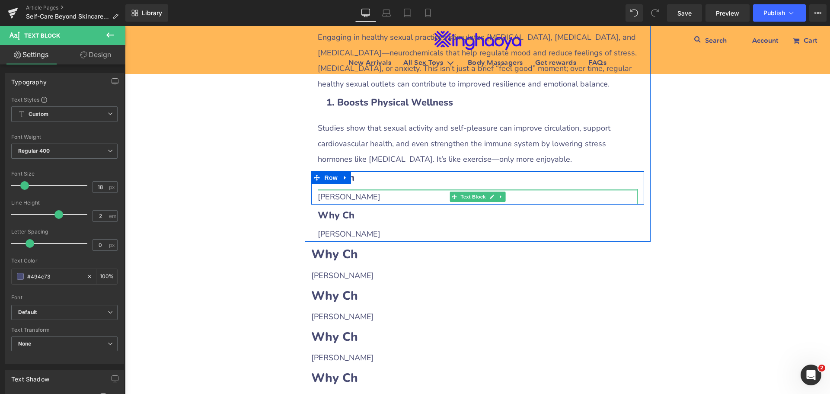
scroll to position [821, 0]
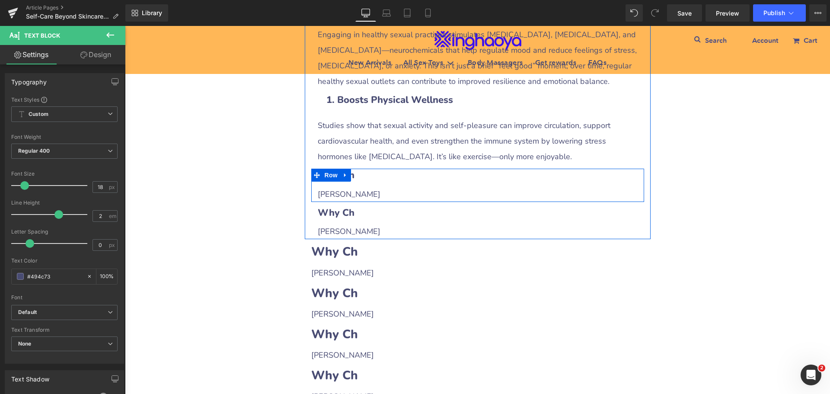
click at [360, 169] on h3 "Why Ch" at bounding box center [478, 175] width 320 height 13
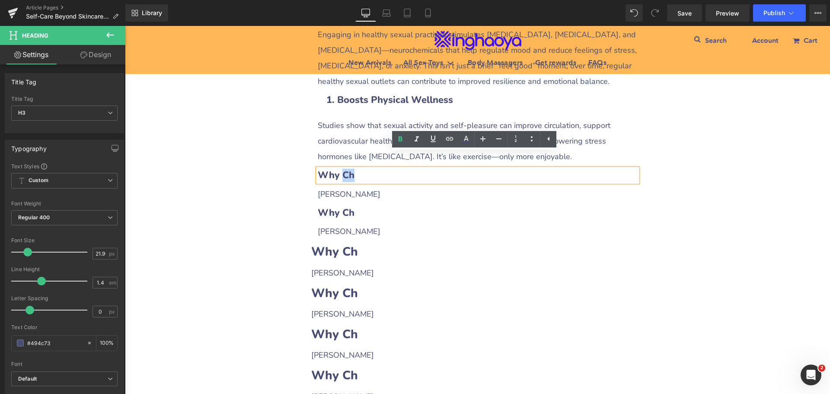
drag, startPoint x: 340, startPoint y: 160, endPoint x: 373, endPoint y: 160, distance: 33.3
click at [373, 169] on h3 "Why Ch" at bounding box center [478, 175] width 320 height 13
paste div
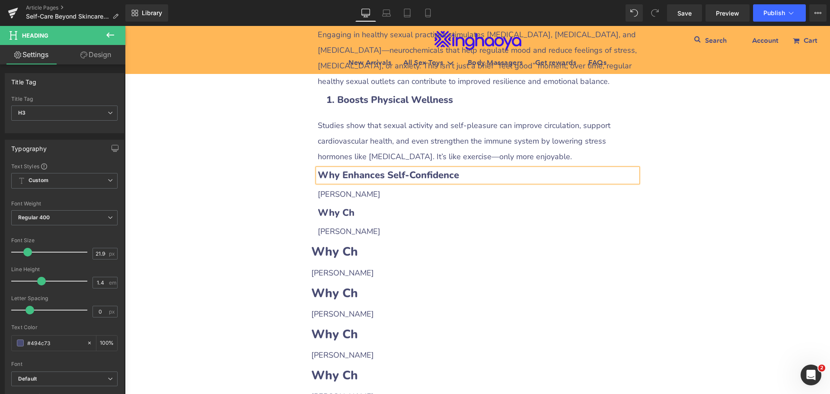
click at [339, 169] on b "Why Enhances Self-Confidence" at bounding box center [388, 175] width 141 height 13
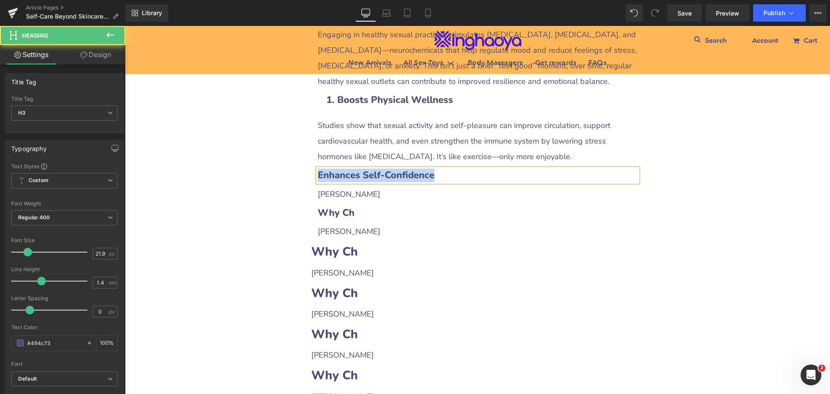
drag, startPoint x: 434, startPoint y: 157, endPoint x: 306, endPoint y: 159, distance: 127.9
click at [306, 159] on div "Why Sexual Wellness Is an Essential Part of Self-Care Heading Sexual wellness i…" at bounding box center [478, 77] width 346 height 324
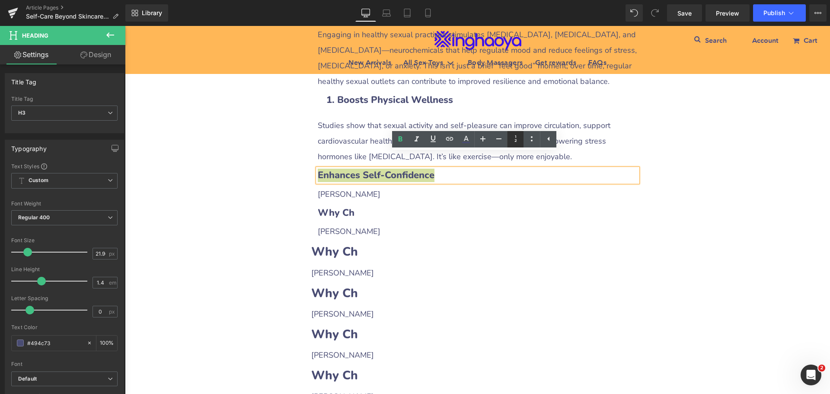
click at [512, 143] on icon at bounding box center [515, 139] width 10 height 10
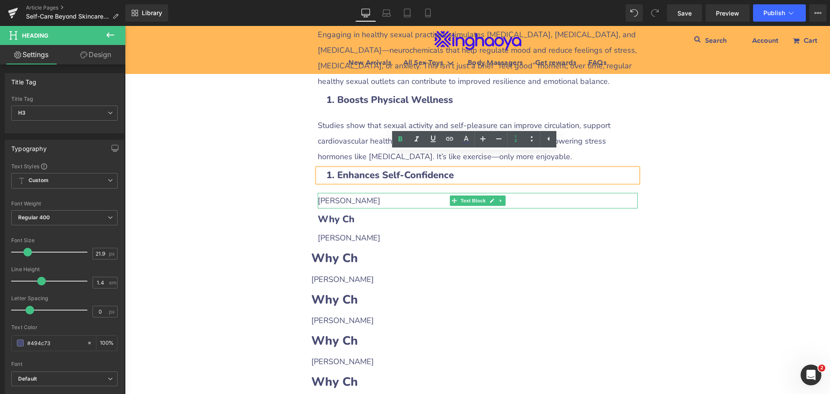
click at [332, 193] on p "[PERSON_NAME]" at bounding box center [478, 201] width 320 height 16
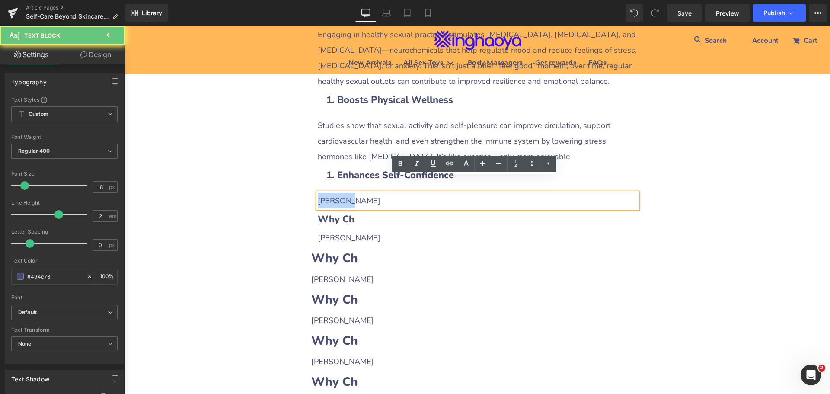
drag, startPoint x: 315, startPoint y: 186, endPoint x: 354, endPoint y: 186, distance: 38.5
click at [354, 193] on p "[PERSON_NAME]" at bounding box center [478, 201] width 320 height 16
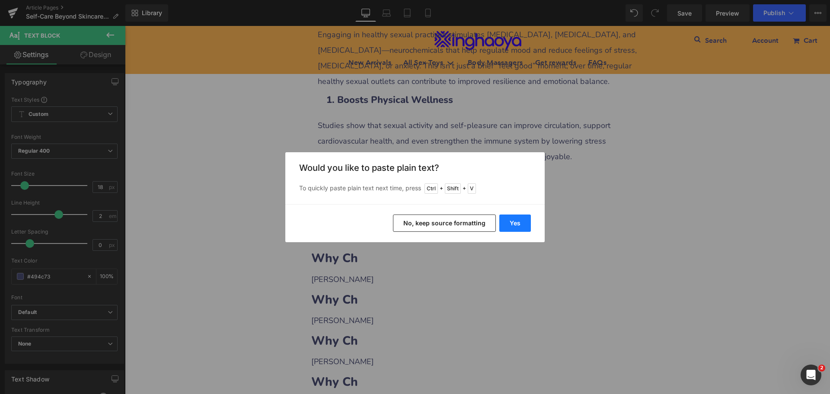
click at [507, 224] on button "Yes" at bounding box center [515, 222] width 32 height 17
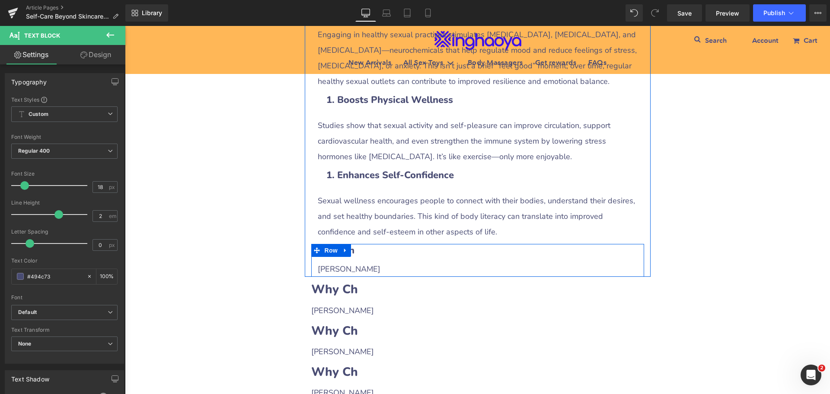
click at [377, 244] on h3 "Why Ch" at bounding box center [478, 250] width 320 height 13
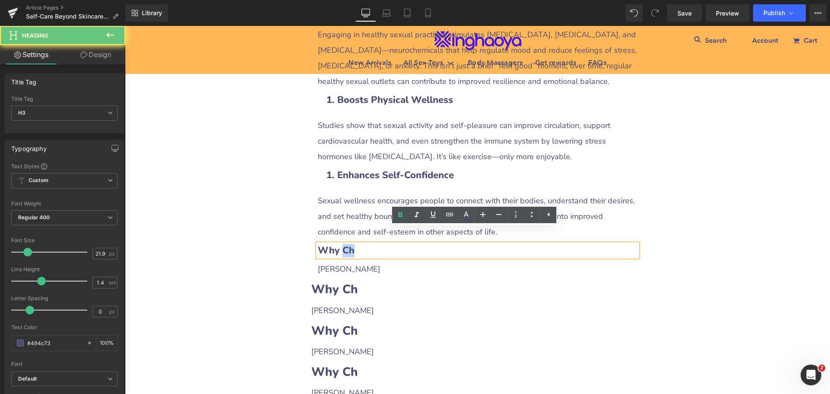
drag, startPoint x: 338, startPoint y: 236, endPoint x: 367, endPoint y: 236, distance: 29.4
click at [367, 244] on h3 "Why Ch" at bounding box center [478, 250] width 320 height 13
paste div
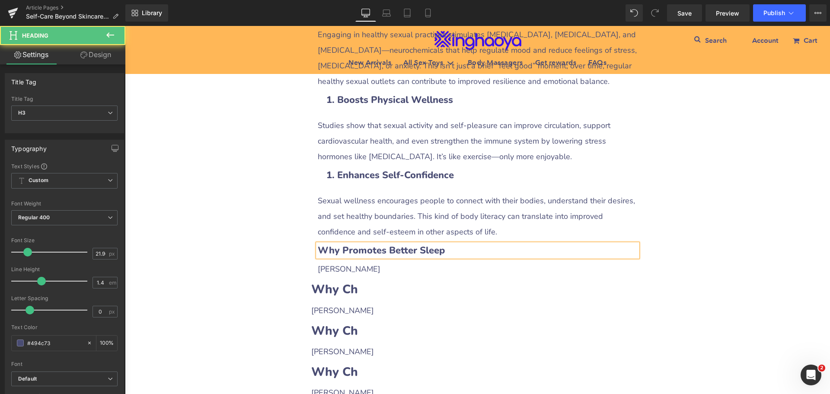
click at [336, 244] on b "Why Promotes Better Sleep" at bounding box center [381, 250] width 127 height 13
drag, startPoint x: 425, startPoint y: 237, endPoint x: 250, endPoint y: 231, distance: 175.1
click at [251, 231] on div "Self-Care Beyond Skincare: Including Sexual Wellness in Your Routine Heading Ro…" at bounding box center [477, 294] width 705 height 2011
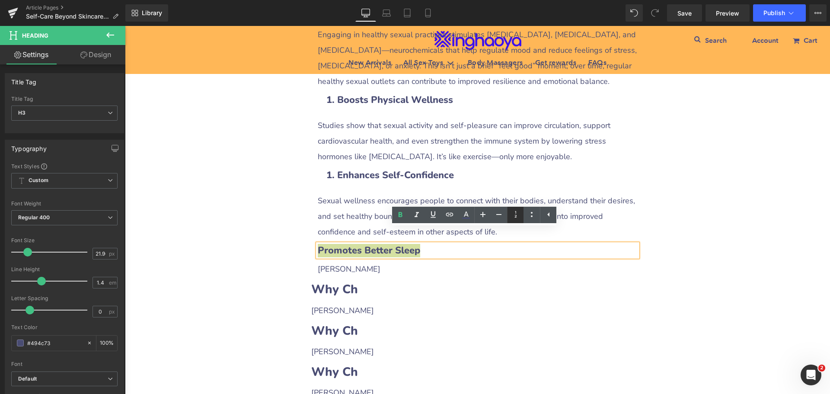
click at [519, 219] on icon at bounding box center [515, 214] width 10 height 10
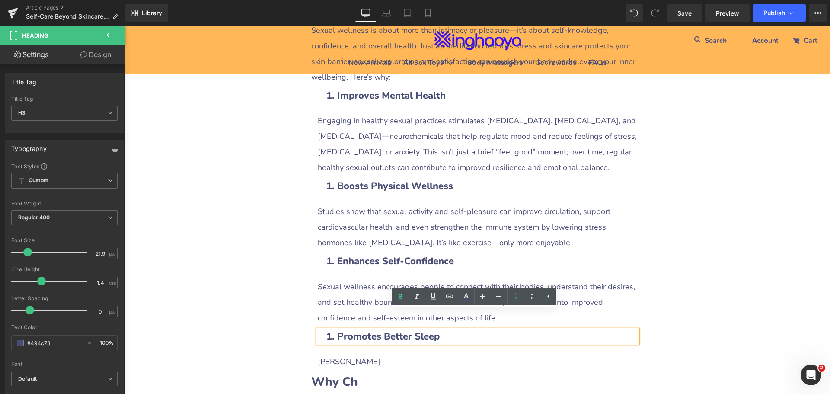
scroll to position [735, 0]
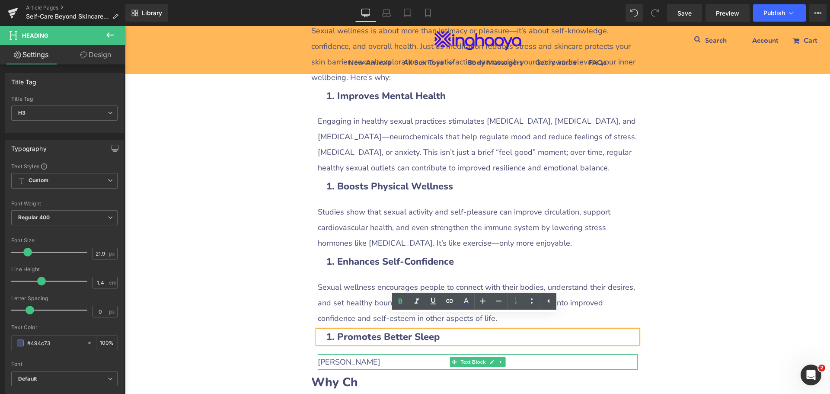
click at [330, 354] on p "[PERSON_NAME]" at bounding box center [478, 362] width 320 height 16
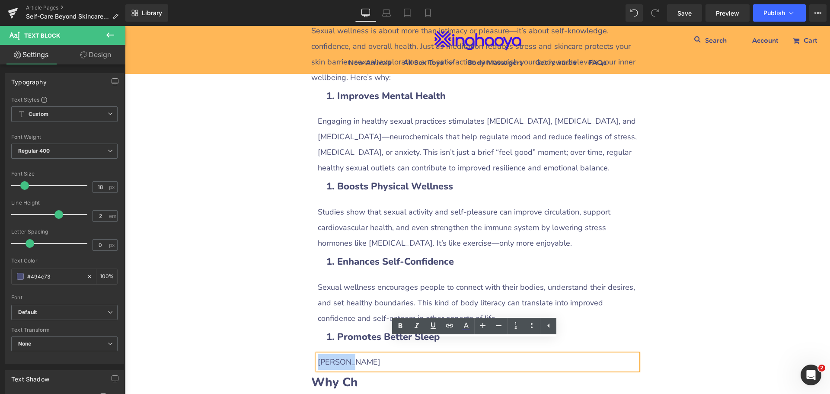
drag, startPoint x: 316, startPoint y: 347, endPoint x: 353, endPoint y: 346, distance: 37.2
click at [353, 354] on p "[PERSON_NAME]" at bounding box center [478, 362] width 320 height 16
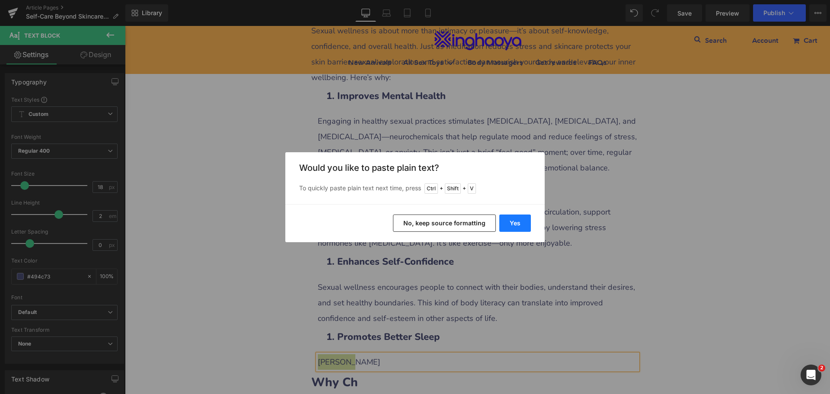
click at [510, 223] on button "Yes" at bounding box center [515, 222] width 32 height 17
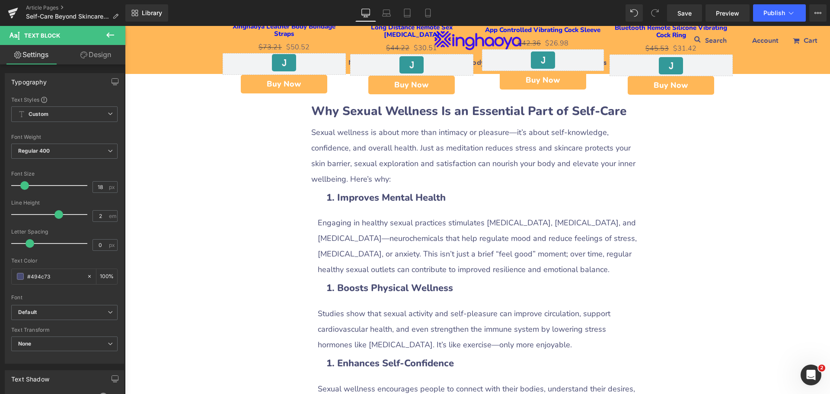
scroll to position [648, 0]
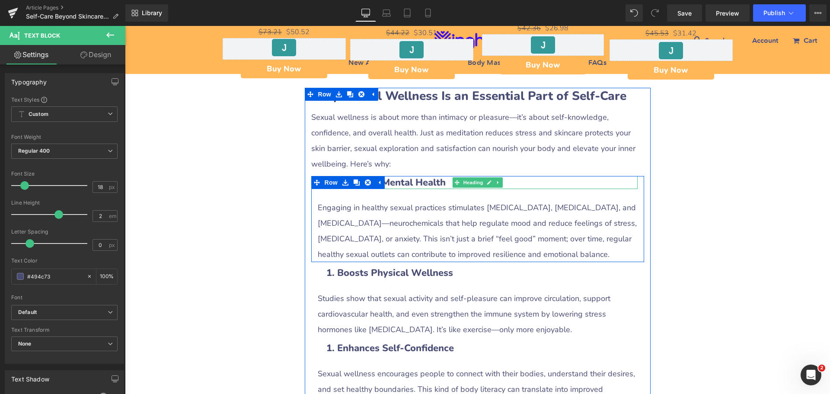
click at [406, 176] on b "Improves Mental Health" at bounding box center [391, 182] width 108 height 13
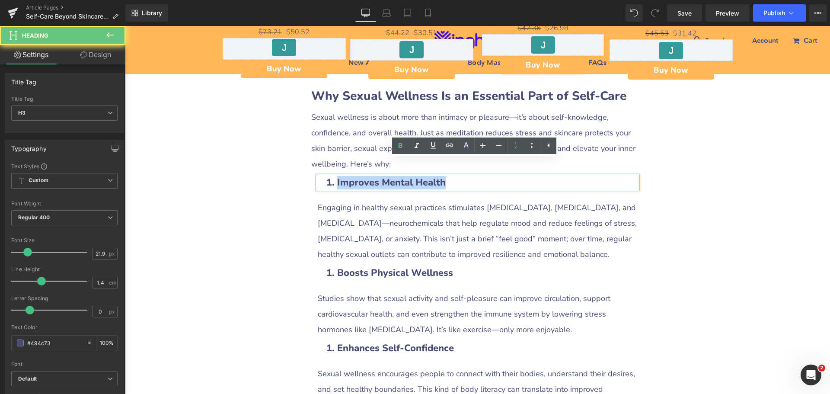
drag, startPoint x: 456, startPoint y: 167, endPoint x: 258, endPoint y: 166, distance: 198.4
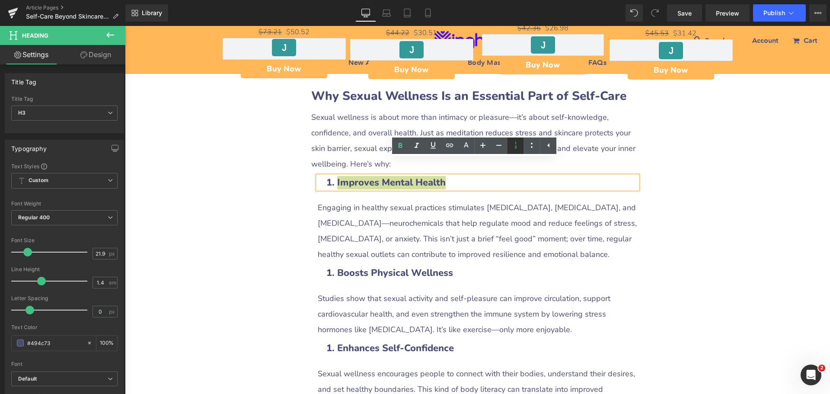
click at [517, 147] on icon at bounding box center [515, 145] width 10 height 10
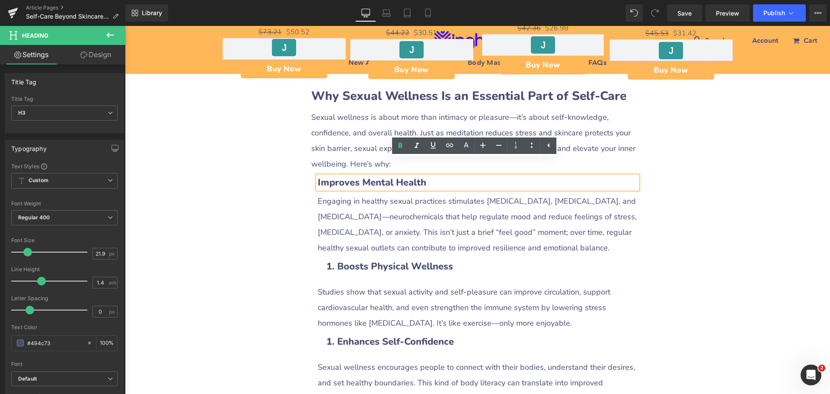
click at [328, 176] on b "Improves Mental Health" at bounding box center [372, 182] width 108 height 13
click at [318, 176] on b "Improves Mental Health" at bounding box center [372, 182] width 108 height 13
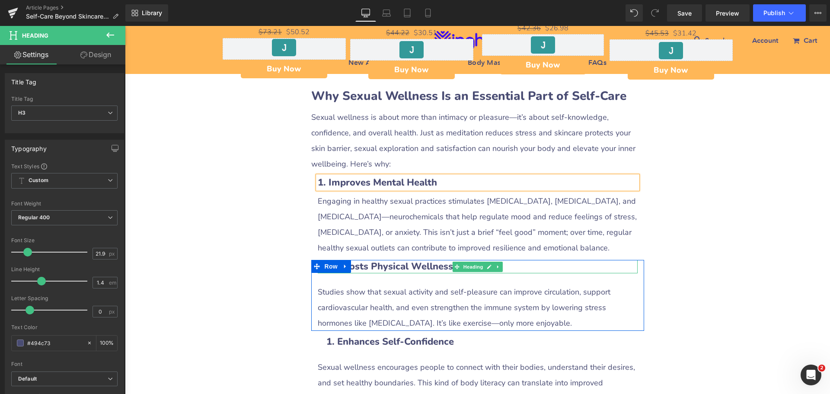
click at [394, 260] on b "Boosts Physical Wellness" at bounding box center [395, 266] width 116 height 13
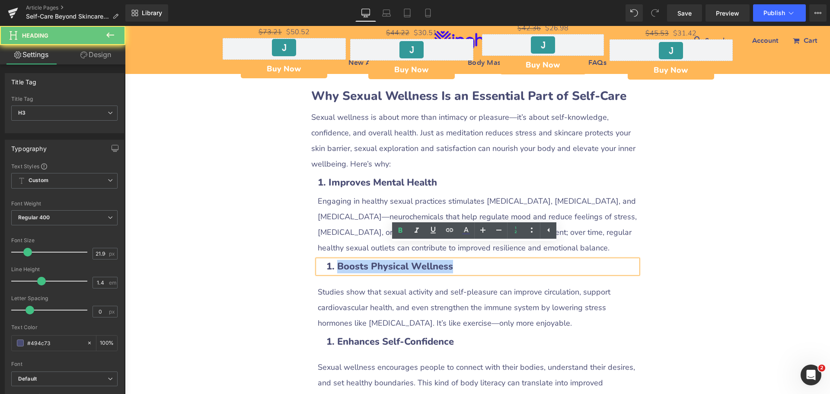
drag, startPoint x: 455, startPoint y: 250, endPoint x: 246, endPoint y: 244, distance: 208.8
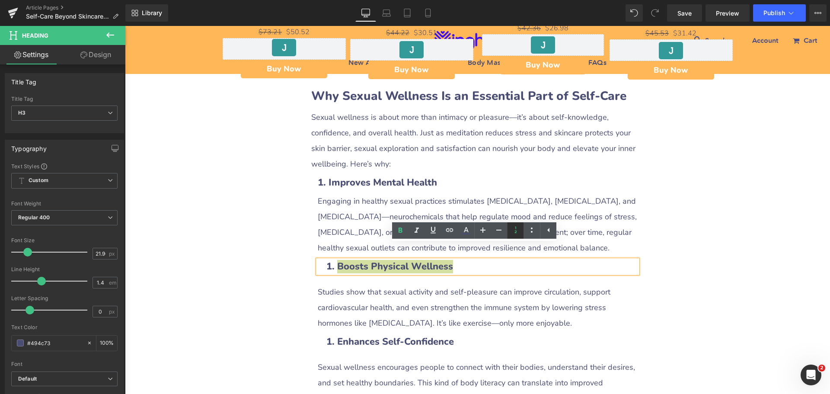
click at [513, 233] on icon at bounding box center [515, 230] width 10 height 10
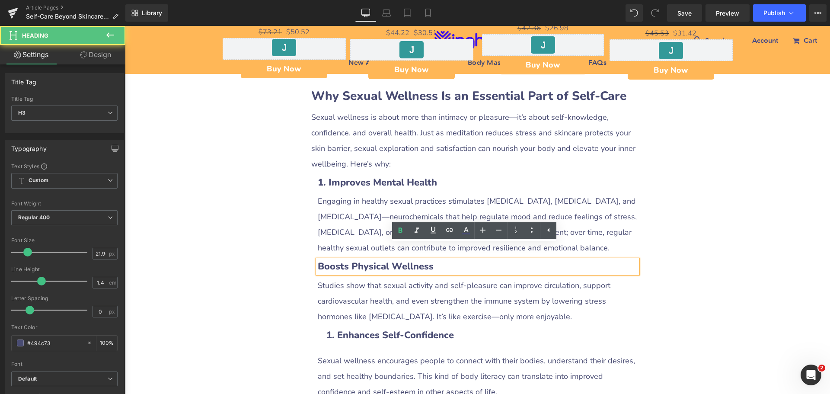
click at [322, 260] on b "Boosts Physical Wellness" at bounding box center [376, 266] width 116 height 13
click at [318, 260] on b "Boosts Physical Wellness" at bounding box center [376, 266] width 116 height 13
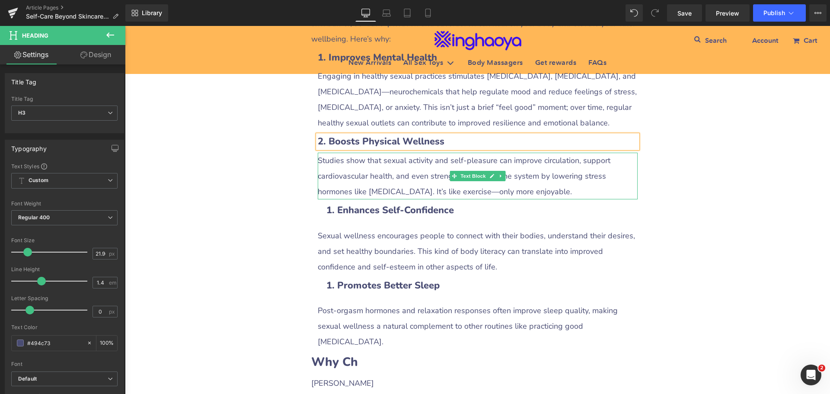
scroll to position [778, 0]
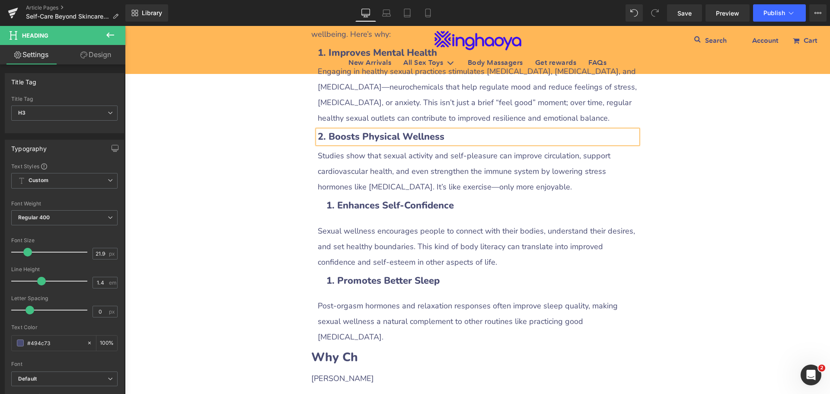
click at [125, 26] on div at bounding box center [125, 26] width 0 height 0
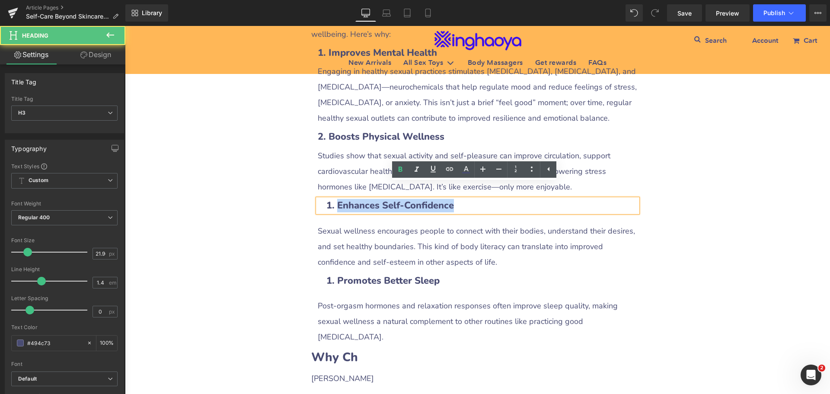
drag, startPoint x: 455, startPoint y: 191, endPoint x: 263, endPoint y: 188, distance: 191.9
click at [263, 188] on div "Self-Care Beyond Skincare: Including Sexual Wellness in Your Routine Heading Ro…" at bounding box center [477, 351] width 705 height 2036
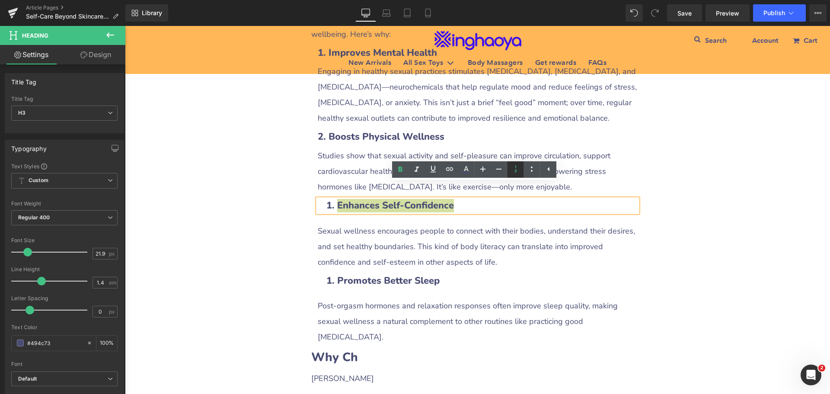
click at [513, 174] on icon at bounding box center [515, 169] width 10 height 10
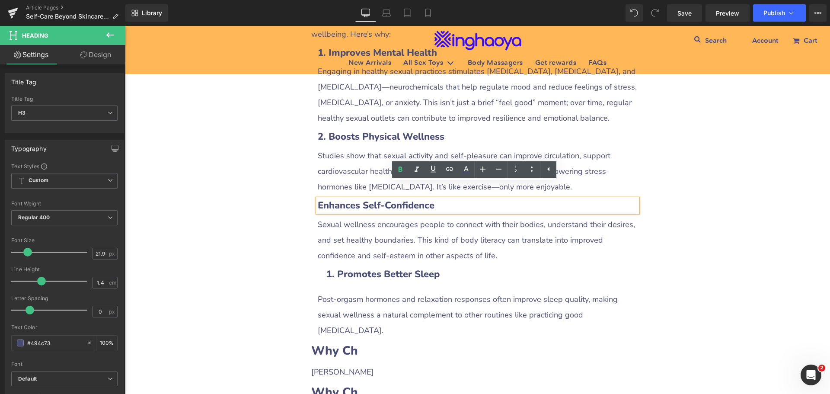
click at [330, 199] on h3 "Enhances Self-Confidence" at bounding box center [478, 205] width 320 height 13
click at [318, 199] on b "Enhances Self-Confidence" at bounding box center [376, 205] width 117 height 13
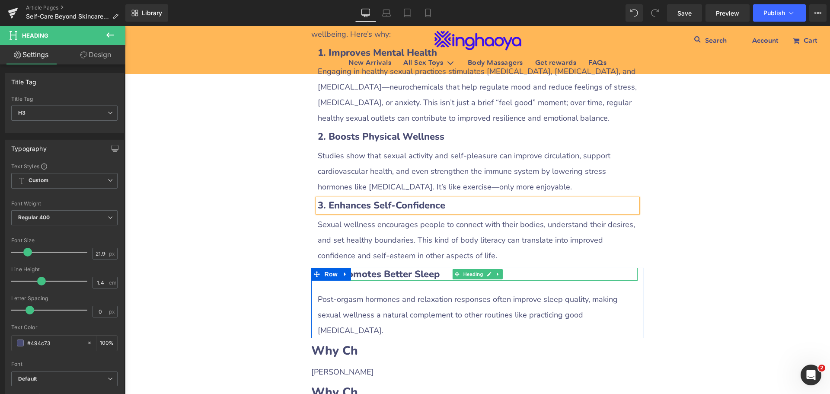
click at [394, 268] on b "Promotes Better Sleep" at bounding box center [388, 274] width 102 height 13
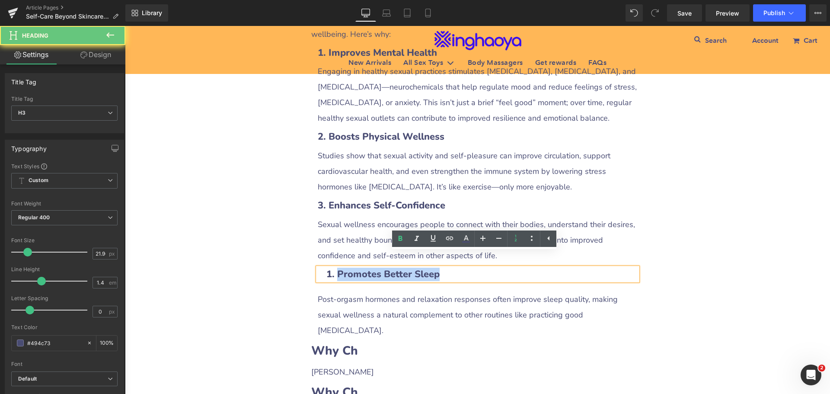
drag, startPoint x: 439, startPoint y: 258, endPoint x: 295, endPoint y: 252, distance: 144.1
click at [295, 252] on div "Self-Care Beyond Skincare: Including Sexual Wellness in Your Routine Heading Ro…" at bounding box center [477, 347] width 705 height 2029
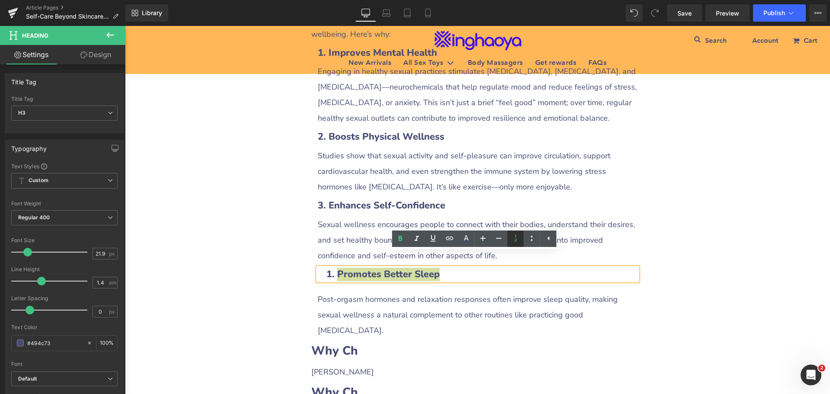
click at [512, 237] on icon at bounding box center [515, 238] width 10 height 10
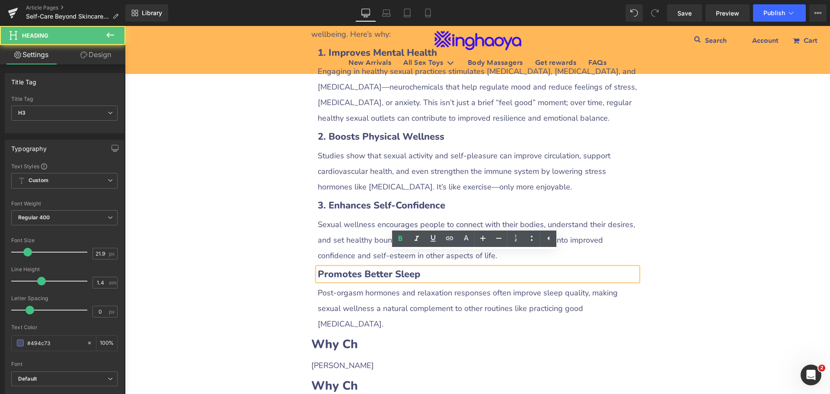
drag, startPoint x: 358, startPoint y: 257, endPoint x: 350, endPoint y: 259, distance: 8.4
click at [358, 268] on b "Promotes Better Sleep" at bounding box center [369, 274] width 102 height 13
click at [318, 268] on b "Promotes Better Sleep" at bounding box center [369, 274] width 102 height 13
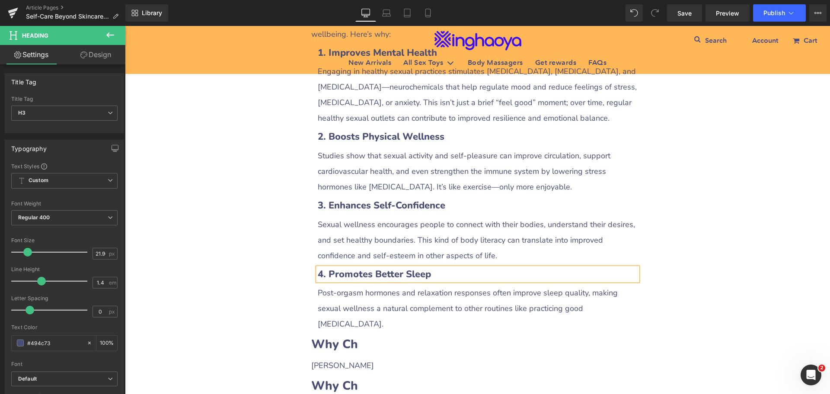
click at [248, 286] on div "Self-Care Beyond Skincare: Including Sexual Wellness in Your Routine Heading Ro…" at bounding box center [477, 344] width 705 height 2023
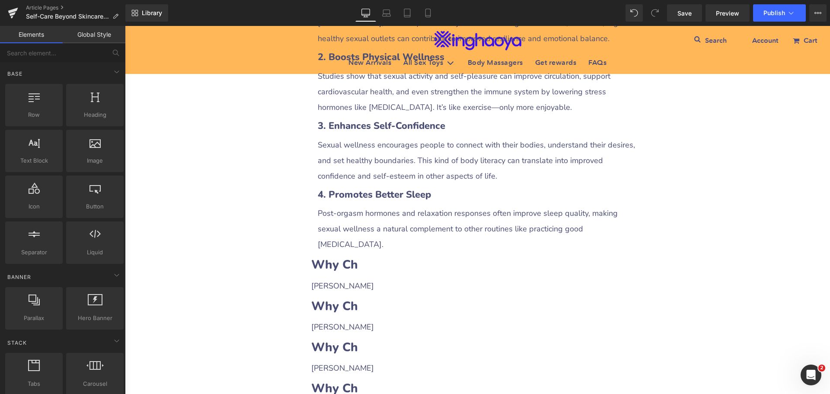
scroll to position [908, 0]
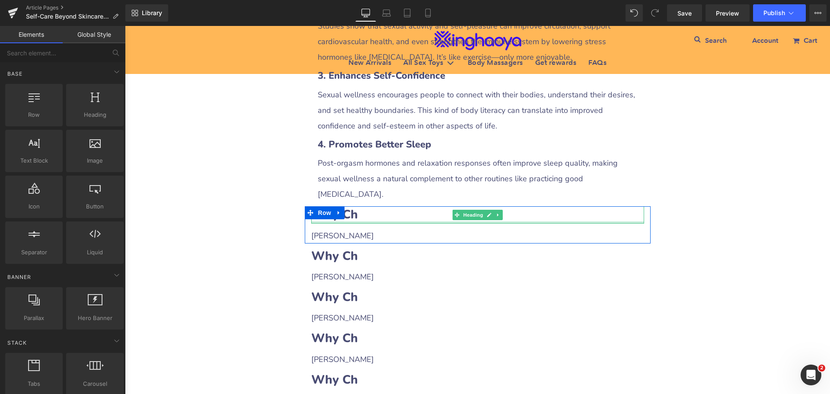
click at [390, 206] on h2 "Why Ch" at bounding box center [477, 214] width 333 height 17
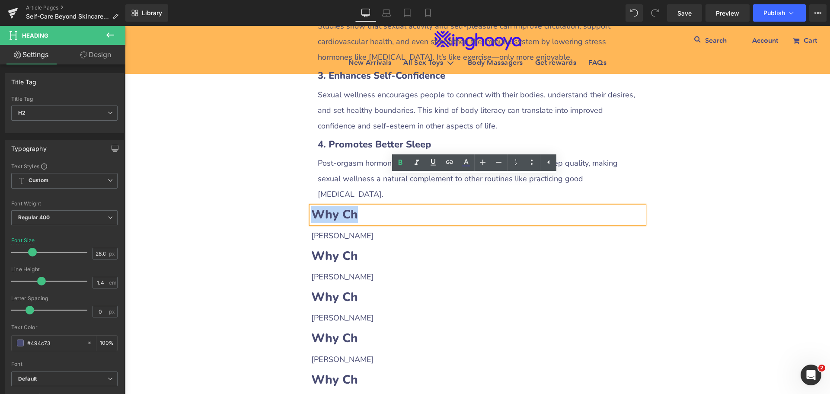
drag, startPoint x: 313, startPoint y: 184, endPoint x: 361, endPoint y: 183, distance: 48.4
click at [361, 206] on h2 "Why Ch" at bounding box center [477, 214] width 333 height 17
paste div
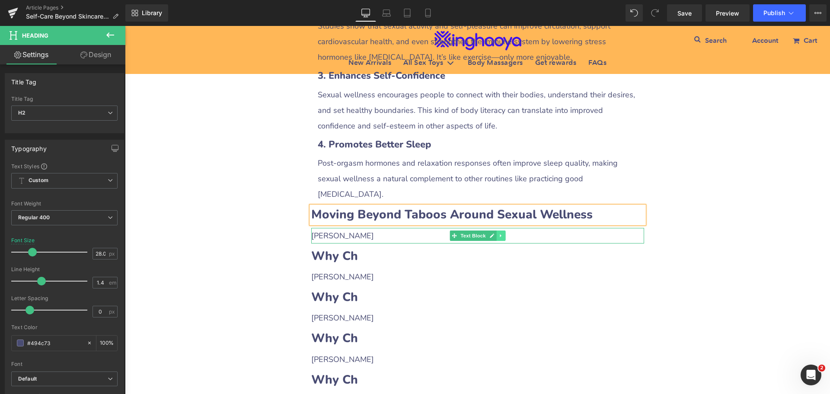
click at [498, 233] on icon at bounding box center [500, 235] width 5 height 5
click at [496, 230] on link at bounding box center [496, 235] width 9 height 10
click at [379, 228] on p "[PERSON_NAME]" at bounding box center [477, 236] width 333 height 16
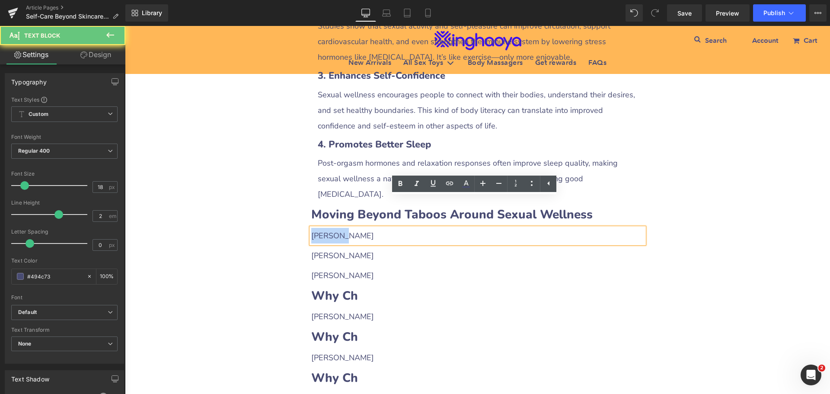
drag, startPoint x: 309, startPoint y: 204, endPoint x: 355, endPoint y: 206, distance: 45.4
click at [355, 228] on p "[PERSON_NAME]" at bounding box center [477, 236] width 333 height 16
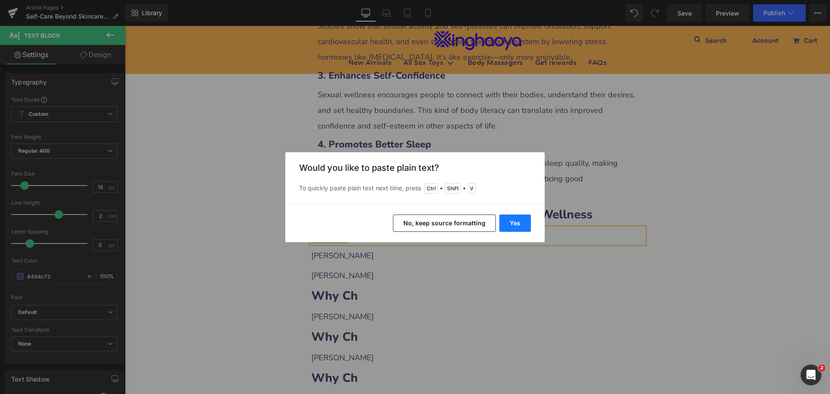
click at [513, 223] on button "Yes" at bounding box center [515, 222] width 32 height 17
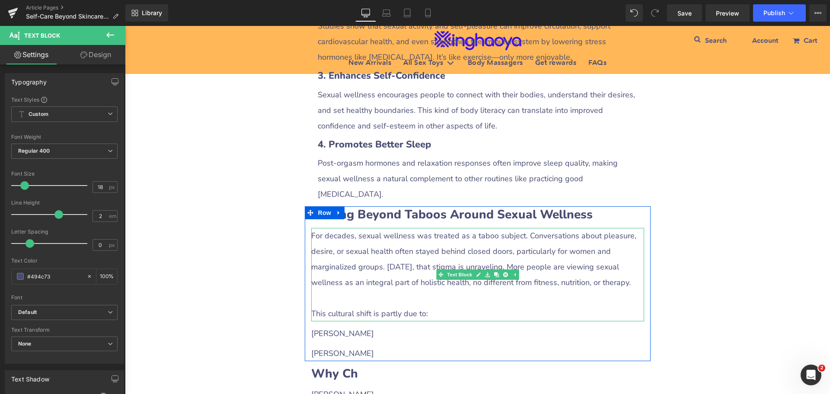
click at [339, 290] on p at bounding box center [477, 298] width 333 height 16
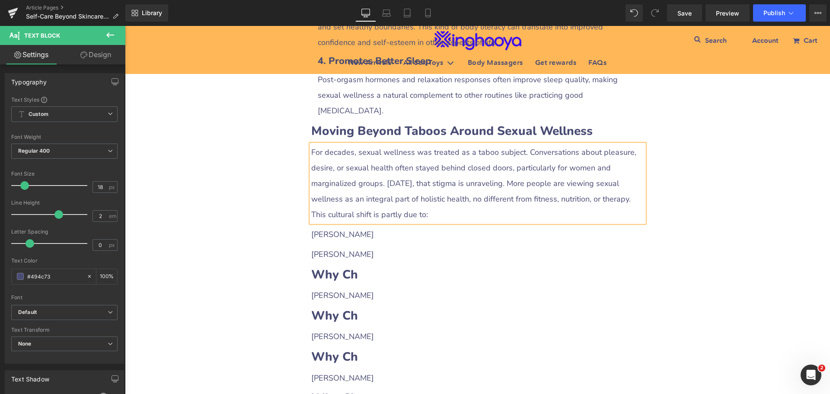
scroll to position [994, 0]
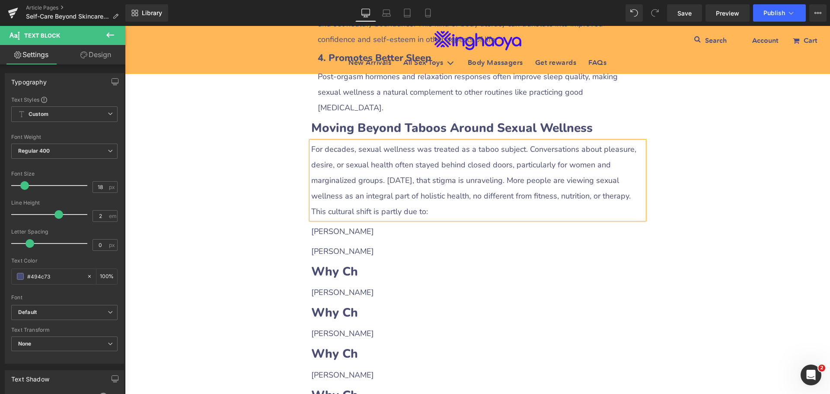
click at [347, 223] on p "[PERSON_NAME]" at bounding box center [477, 231] width 333 height 16
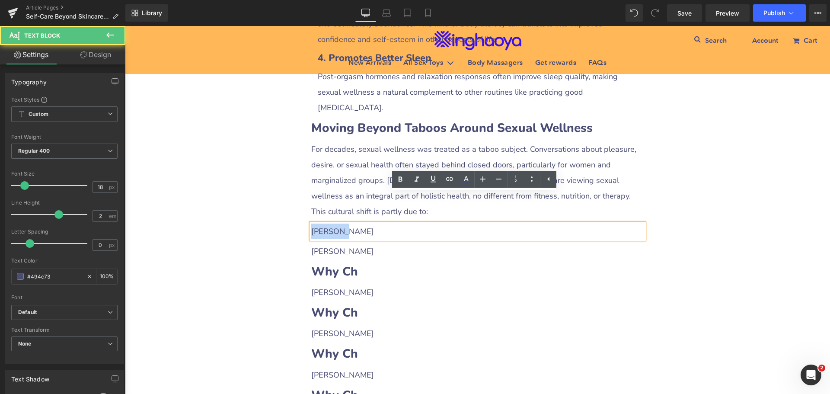
drag, startPoint x: 309, startPoint y: 198, endPoint x: 362, endPoint y: 207, distance: 53.5
click at [362, 223] on p "[PERSON_NAME]" at bounding box center [477, 231] width 333 height 16
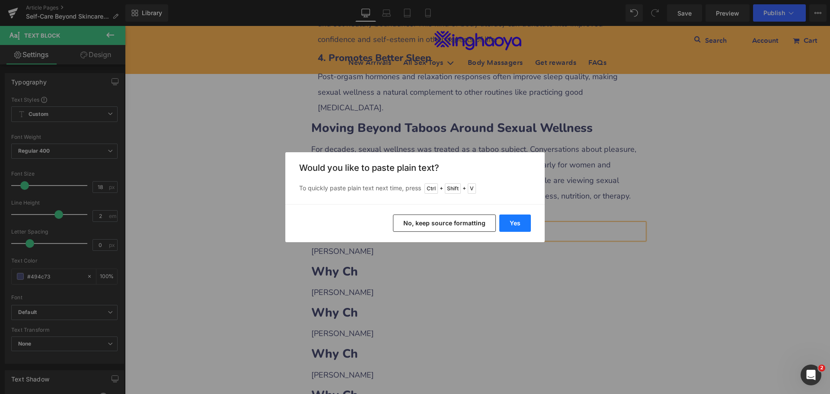
click at [514, 225] on button "Yes" at bounding box center [515, 222] width 32 height 17
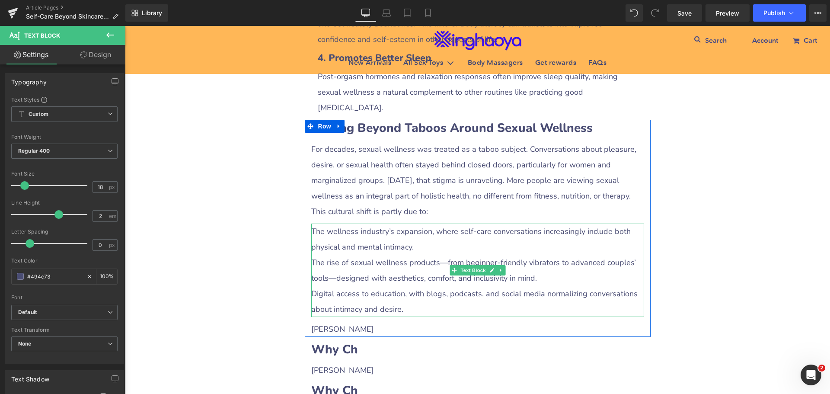
click at [350, 255] on p "The rise of sexual wellness products—from beginner-friendly vibrators to advanc…" at bounding box center [477, 270] width 333 height 31
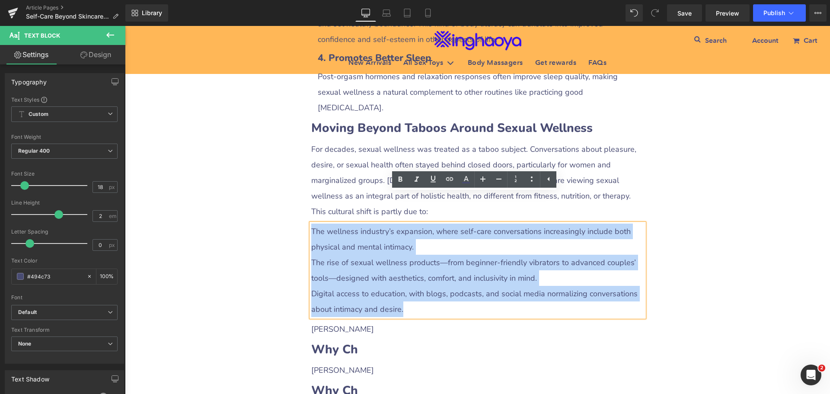
drag, startPoint x: 309, startPoint y: 197, endPoint x: 415, endPoint y: 273, distance: 131.3
click at [415, 273] on div "The wellness industry’s expansion, where self-care conversations increasingly i…" at bounding box center [477, 269] width 333 height 93
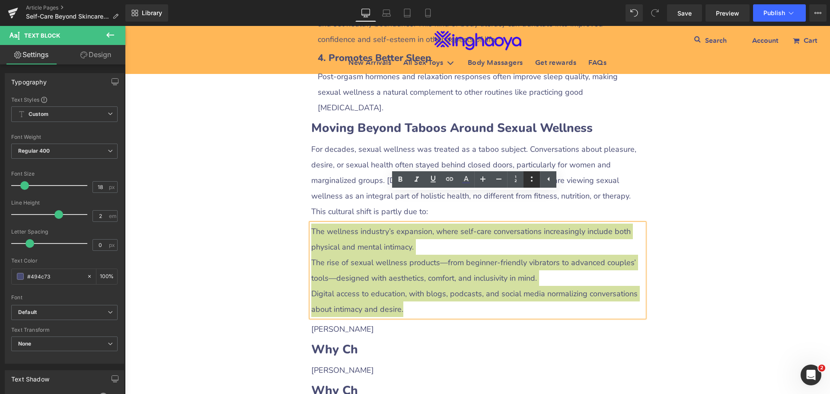
click at [529, 177] on icon at bounding box center [531, 179] width 10 height 10
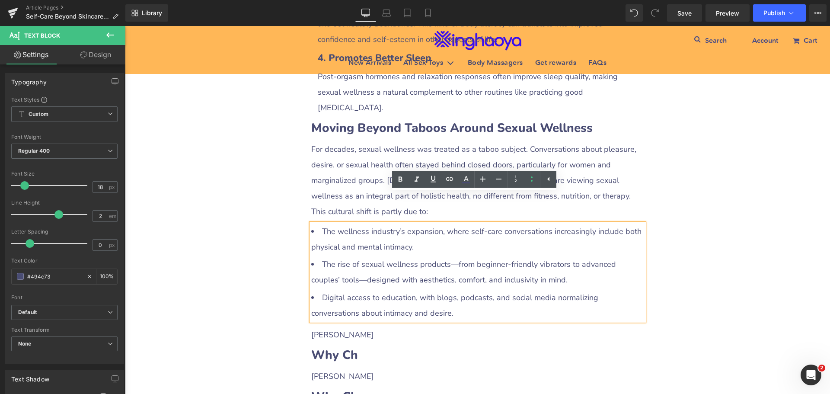
click at [703, 227] on div "Self-Care Beyond Skincare: Including Sexual Wellness in Your Routine Heading Ro…" at bounding box center [477, 221] width 705 height 2208
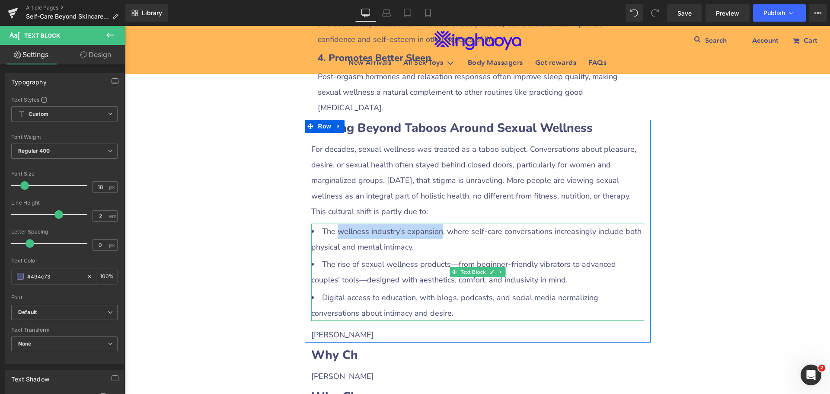
drag, startPoint x: 362, startPoint y: 203, endPoint x: 434, endPoint y: 204, distance: 72.6
click at [434, 223] on li "The wellness industry’s expansion, where self-care conversations increasingly i…" at bounding box center [477, 238] width 333 height 31
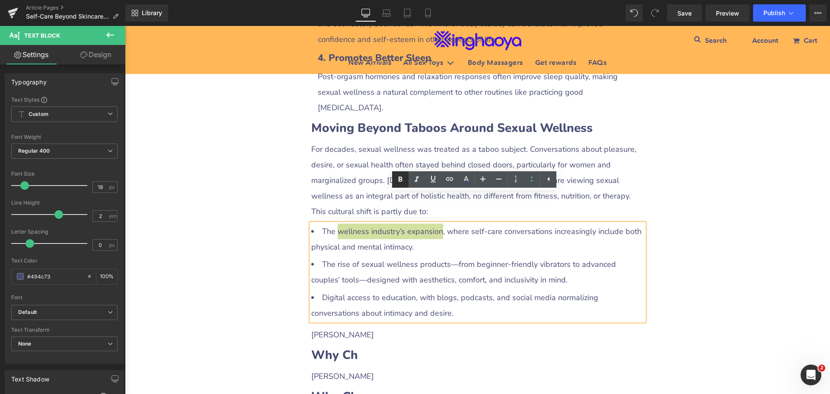
click at [401, 179] on icon at bounding box center [400, 178] width 4 height 5
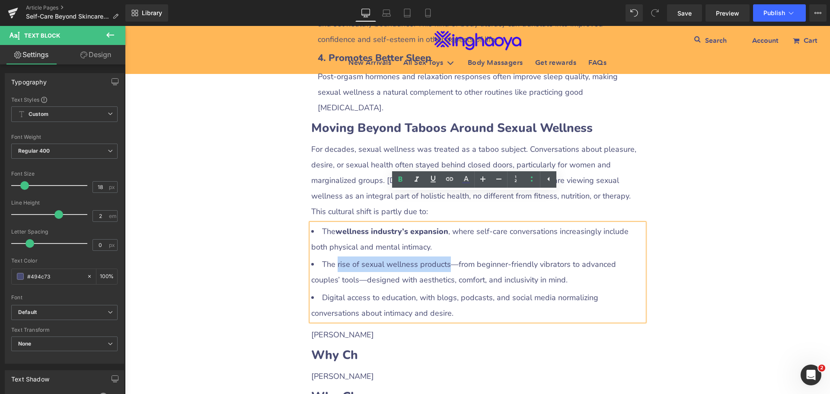
drag, startPoint x: 333, startPoint y: 233, endPoint x: 443, endPoint y: 235, distance: 109.8
click at [443, 256] on li "The rise of sexual wellness products—from beginner-friendly vibrators to advanc…" at bounding box center [477, 271] width 333 height 31
click at [400, 180] on icon at bounding box center [400, 179] width 10 height 10
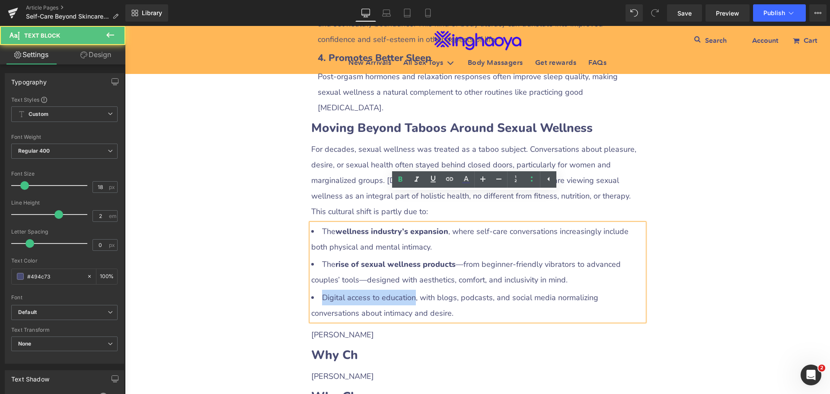
drag, startPoint x: 320, startPoint y: 268, endPoint x: 411, endPoint y: 271, distance: 90.4
click at [411, 290] on li "Digital access to education, with blogs, podcasts, and social media normalizing…" at bounding box center [477, 305] width 333 height 31
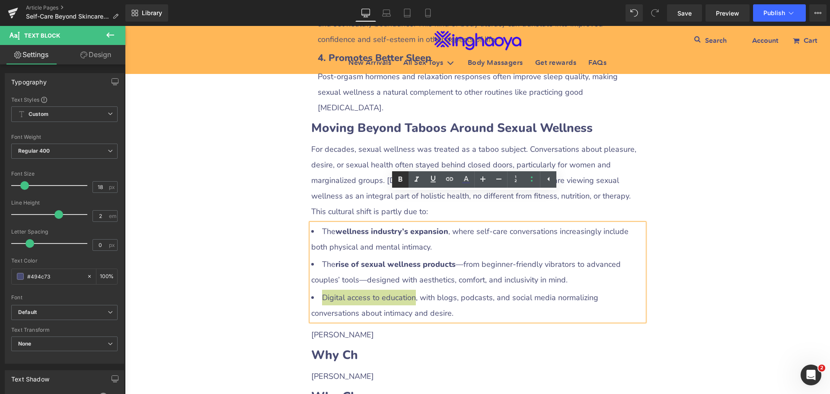
click at [400, 183] on icon at bounding box center [400, 179] width 10 height 10
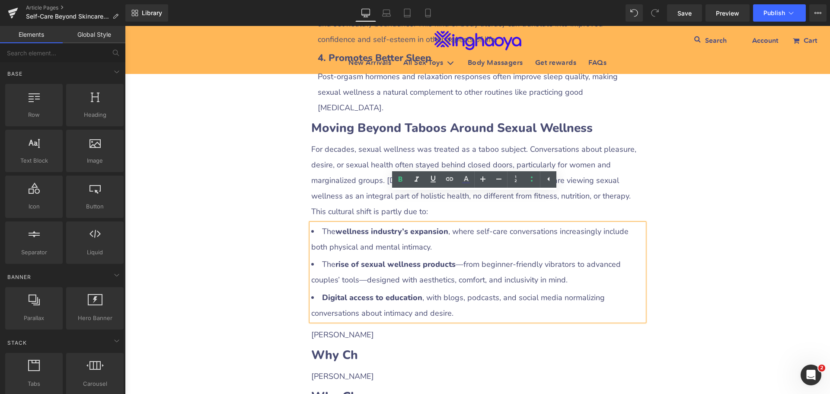
click at [693, 239] on div "Self-Care Beyond Skincare: Including Sexual Wellness in Your Routine Heading Ro…" at bounding box center [477, 221] width 705 height 2208
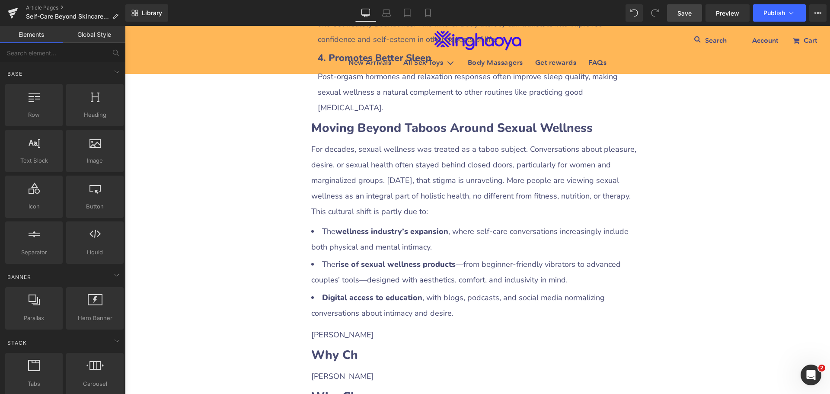
click at [680, 14] on span "Save" at bounding box center [684, 13] width 14 height 9
click at [695, 205] on div "Self-Care Beyond Skincare: Including Sexual Wellness in Your Routine Heading Ro…" at bounding box center [477, 221] width 705 height 2208
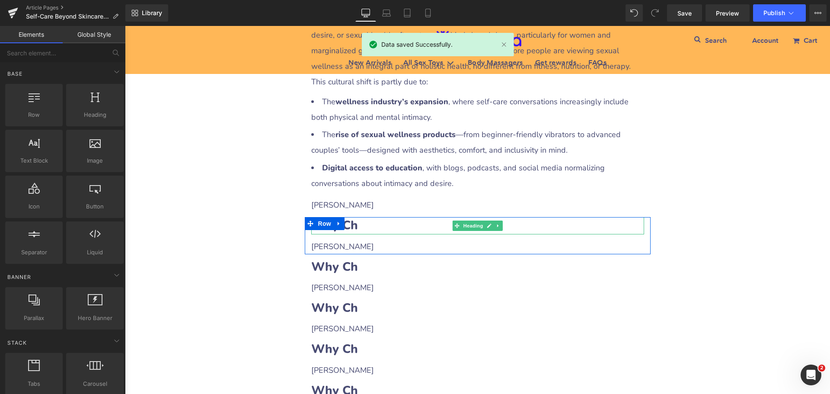
click at [373, 217] on h2 "Why Ch" at bounding box center [477, 225] width 333 height 17
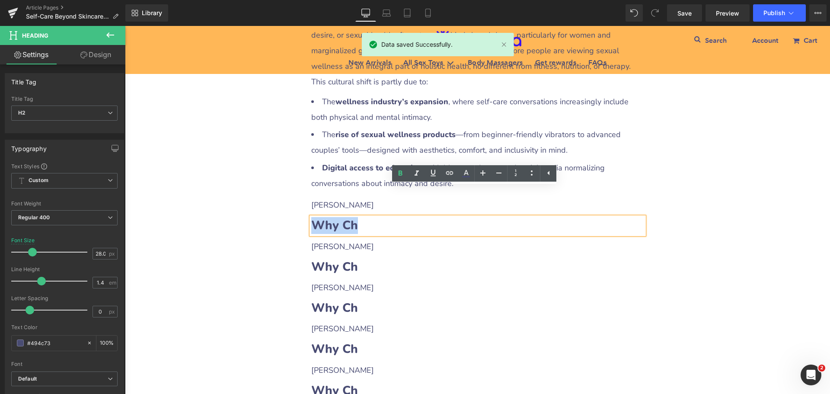
drag, startPoint x: 313, startPoint y: 196, endPoint x: 373, endPoint y: 198, distance: 59.3
click at [373, 217] on h2 "Why Ch" at bounding box center [477, 225] width 333 height 17
paste div
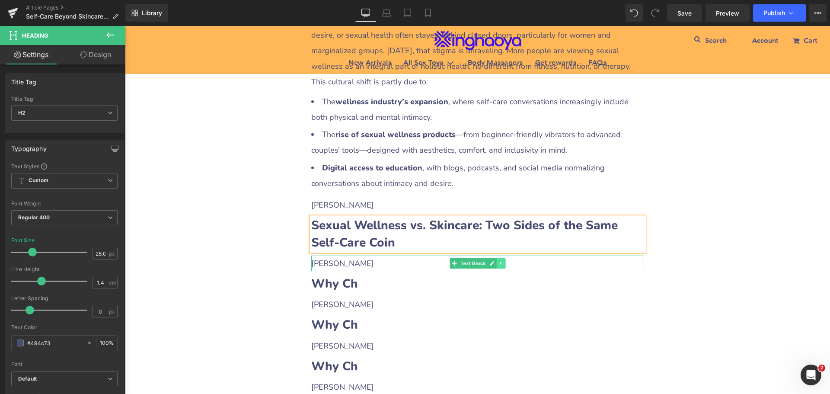
click at [500, 261] on icon at bounding box center [500, 263] width 5 height 5
click at [495, 261] on icon at bounding box center [496, 263] width 5 height 5
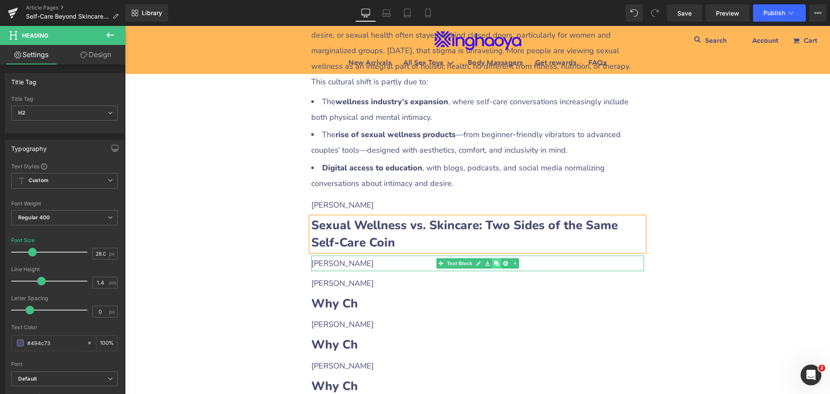
click at [495, 261] on icon at bounding box center [496, 263] width 5 height 5
click at [346, 255] on p "[PERSON_NAME]" at bounding box center [477, 263] width 333 height 16
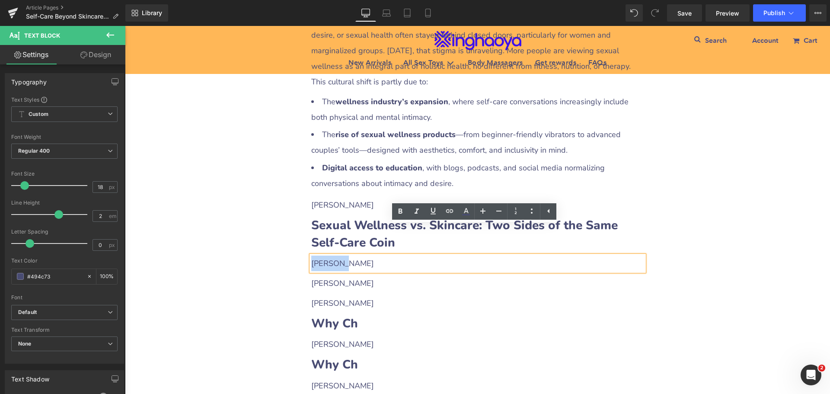
drag, startPoint x: 309, startPoint y: 231, endPoint x: 351, endPoint y: 232, distance: 42.4
click at [351, 255] on p "[PERSON_NAME]" at bounding box center [477, 263] width 333 height 16
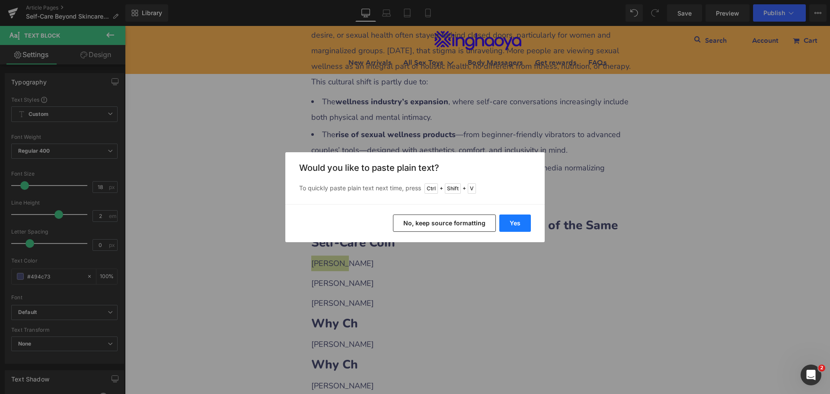
click at [507, 225] on button "Yes" at bounding box center [515, 222] width 32 height 17
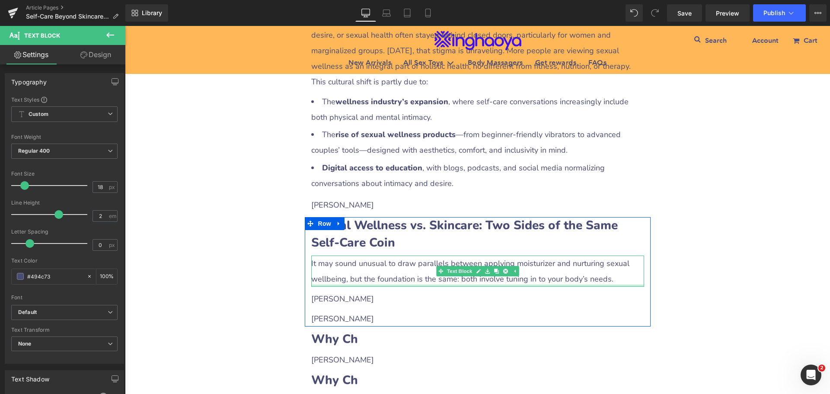
click at [457, 284] on div at bounding box center [477, 285] width 333 height 2
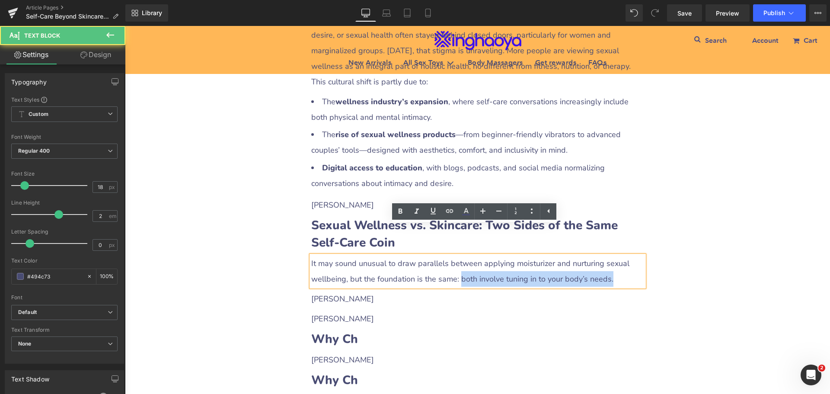
drag, startPoint x: 453, startPoint y: 247, endPoint x: 606, endPoint y: 245, distance: 152.6
click at [606, 255] on p "It may sound unusual to draw parallels between applying moisturizer and nurturi…" at bounding box center [477, 270] width 333 height 31
click at [538, 255] on p "It may sound unusual to draw parallels between applying moisturizer and nurturi…" at bounding box center [477, 270] width 333 height 31
drag, startPoint x: 456, startPoint y: 248, endPoint x: 494, endPoint y: 247, distance: 38.9
click at [494, 255] on p "It may sound unusual to draw parallels between applying moisturizer and nurturi…" at bounding box center [477, 270] width 333 height 31
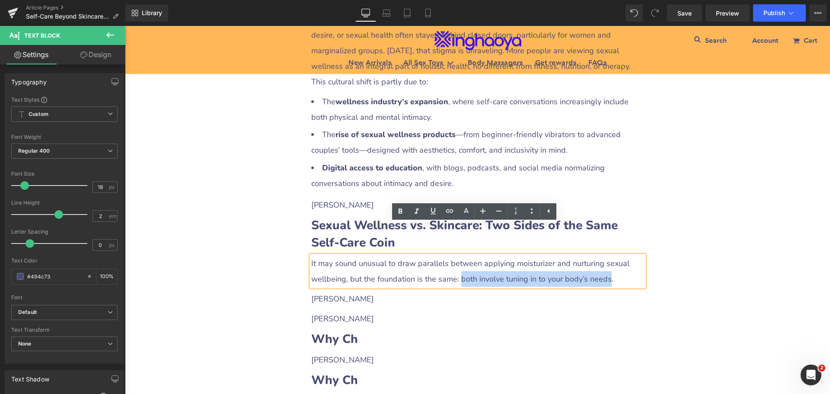
drag, startPoint x: 454, startPoint y: 247, endPoint x: 599, endPoint y: 249, distance: 144.8
click at [599, 255] on p "It may sound unusual to draw parallels between applying moisturizer and nurturi…" at bounding box center [477, 270] width 333 height 31
click at [401, 214] on icon at bounding box center [400, 211] width 10 height 10
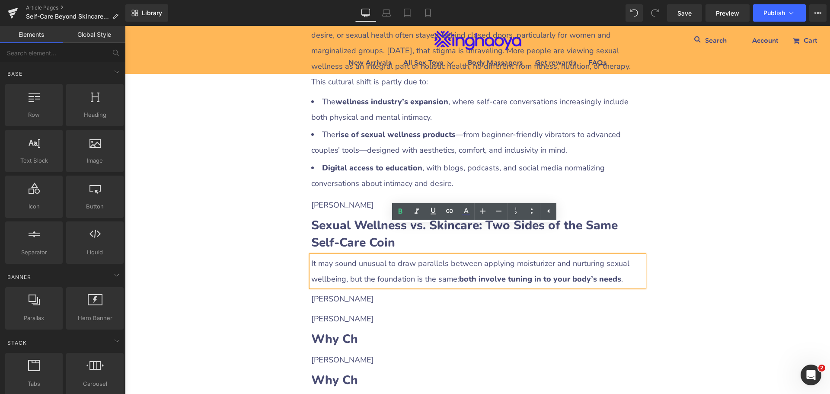
click at [706, 260] on div "Self-Care Beyond Skincare: Including Sexual Wellness in Your Routine Heading Ro…" at bounding box center [477, 127] width 705 height 2280
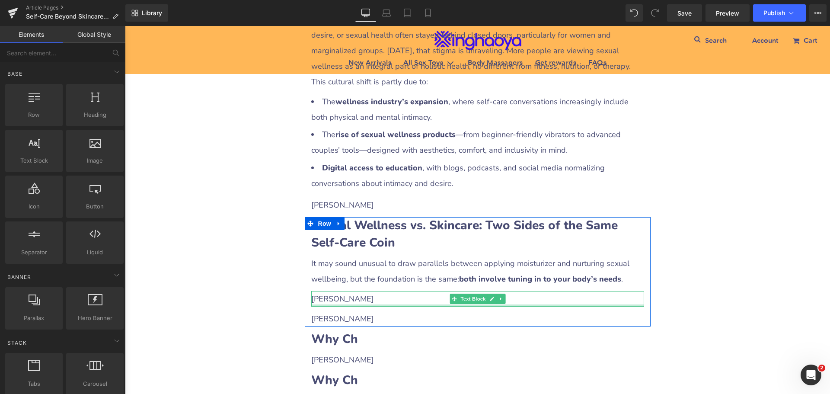
scroll to position [1253, 0]
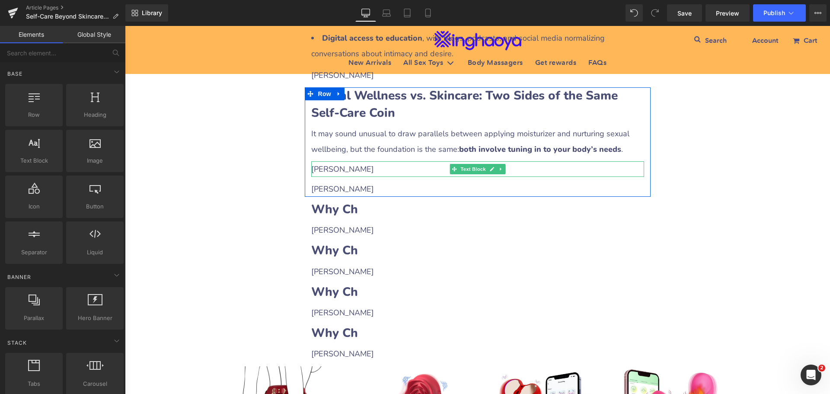
click at [333, 161] on p "[PERSON_NAME]" at bounding box center [477, 169] width 333 height 16
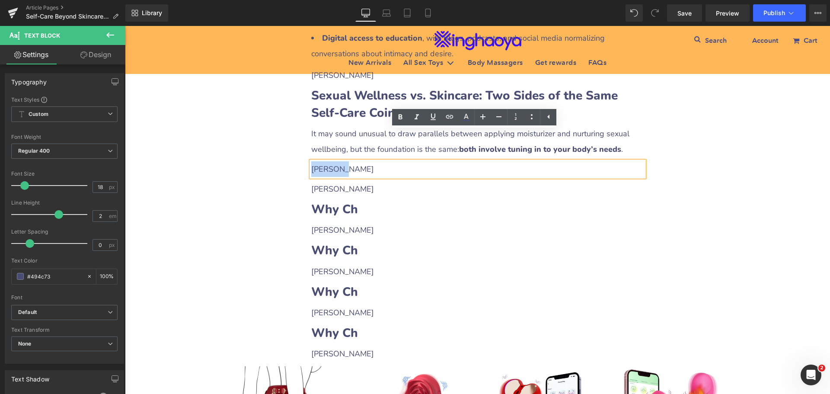
drag, startPoint x: 308, startPoint y: 136, endPoint x: 335, endPoint y: 137, distance: 27.3
click at [335, 161] on p "[PERSON_NAME]" at bounding box center [477, 169] width 333 height 16
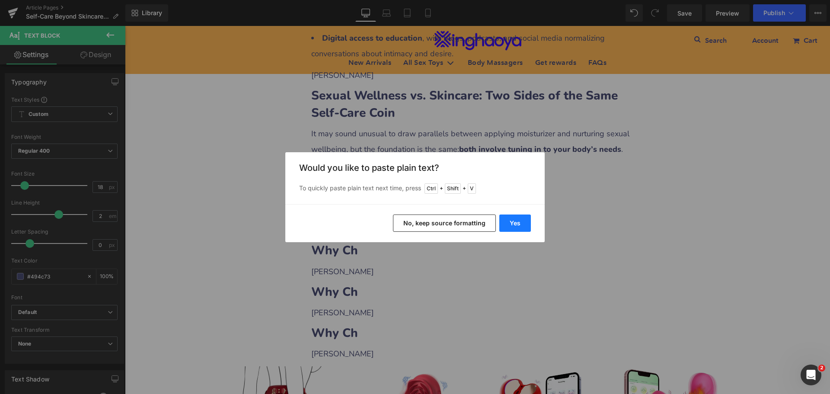
click at [508, 223] on button "Yes" at bounding box center [515, 222] width 32 height 17
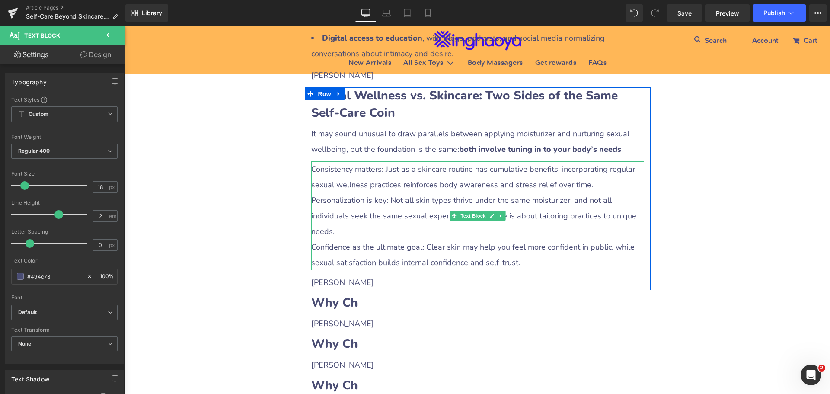
click at [350, 192] on p "Personalization is key: Not all skin types thrive under the same moisturizer, a…" at bounding box center [477, 215] width 333 height 47
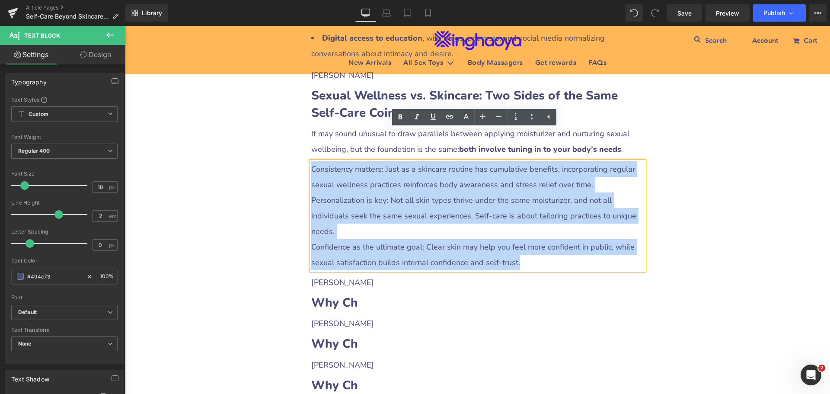
drag, startPoint x: 309, startPoint y: 140, endPoint x: 542, endPoint y: 236, distance: 251.3
click at [542, 236] on div "Consistency matters: Just as a skincare routine has cumulative benefits, incorp…" at bounding box center [477, 215] width 333 height 109
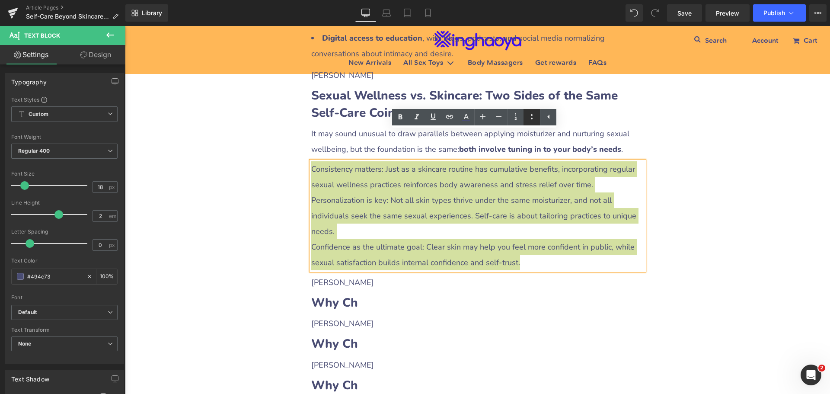
click at [530, 120] on icon at bounding box center [531, 117] width 10 height 10
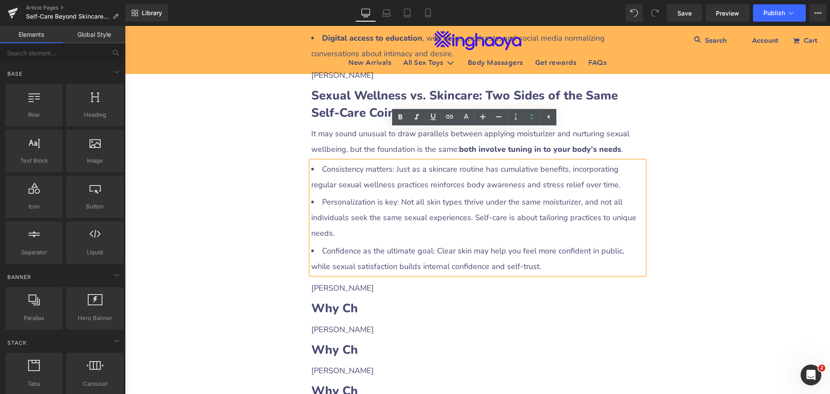
click at [735, 211] on div "Self-Care Beyond Skincare: Including Sexual Wellness in Your Routine Heading Ro…" at bounding box center [477, 47] width 705 height 2380
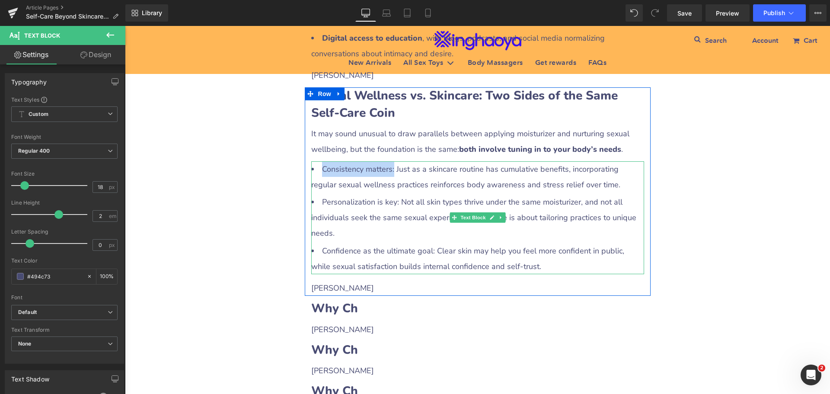
drag, startPoint x: 318, startPoint y: 137, endPoint x: 390, endPoint y: 139, distance: 71.8
click at [390, 161] on li "Consistency matters: Just as a skincare routine has cumulative benefits, incorp…" at bounding box center [477, 176] width 333 height 31
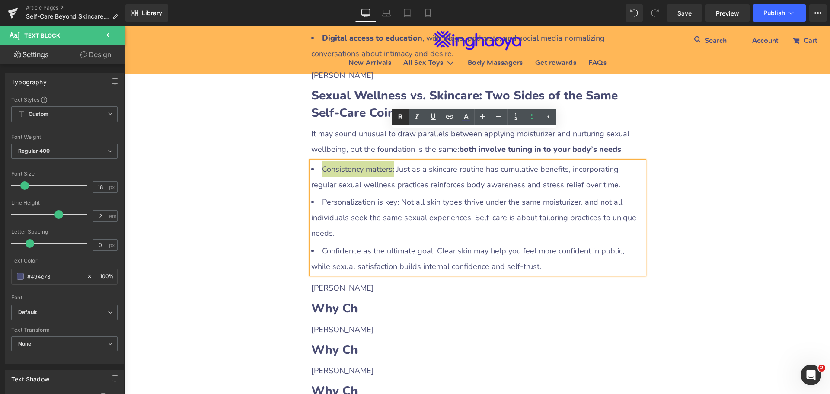
click at [402, 118] on icon at bounding box center [400, 117] width 10 height 10
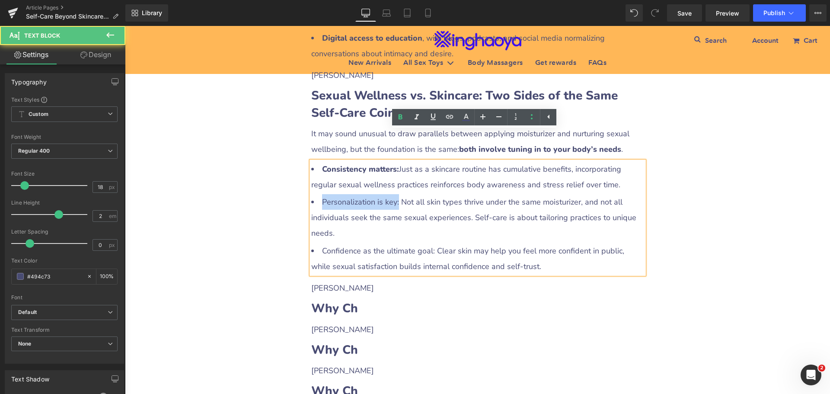
drag, startPoint x: 319, startPoint y: 171, endPoint x: 395, endPoint y: 173, distance: 76.1
click at [395, 194] on li "Personalization is key: Not all skin types thrive under the same moisturizer, a…" at bounding box center [477, 217] width 333 height 47
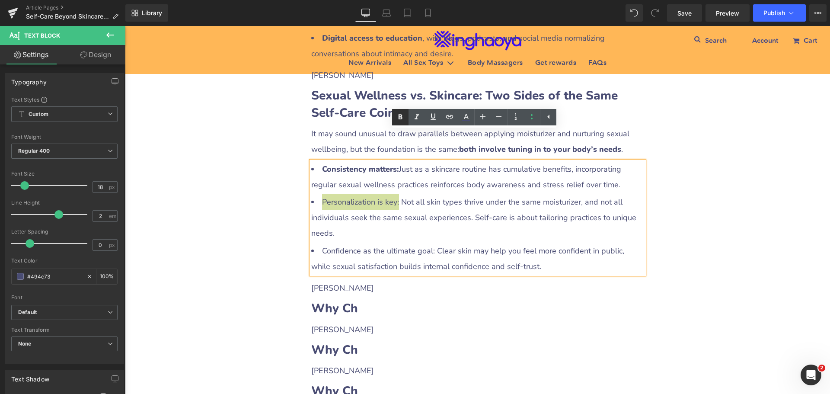
click at [403, 115] on icon at bounding box center [400, 117] width 10 height 10
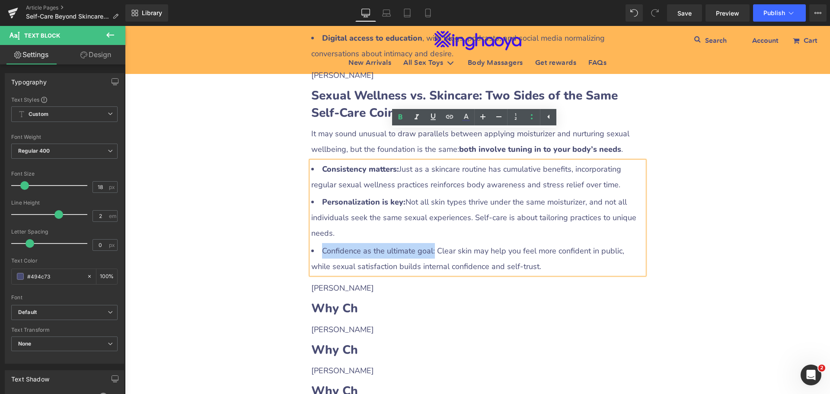
drag, startPoint x: 319, startPoint y: 220, endPoint x: 429, endPoint y: 222, distance: 109.8
click at [429, 243] on li "Confidence as the ultimate goal: Clear skin may help you feel more confident in…" at bounding box center [477, 258] width 333 height 31
click at [399, 122] on icon at bounding box center [400, 117] width 10 height 10
click at [736, 225] on div "Self-Care Beyond Skincare: Including Sexual Wellness in Your Routine Heading Ro…" at bounding box center [477, 47] width 705 height 2380
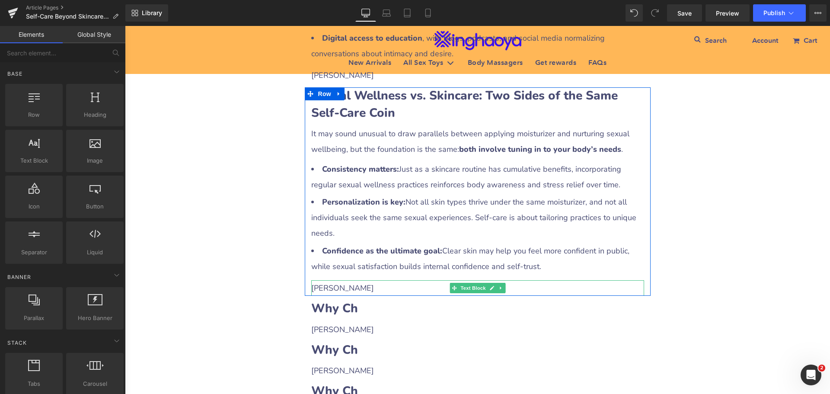
click at [347, 280] on p "[PERSON_NAME]" at bounding box center [477, 288] width 333 height 16
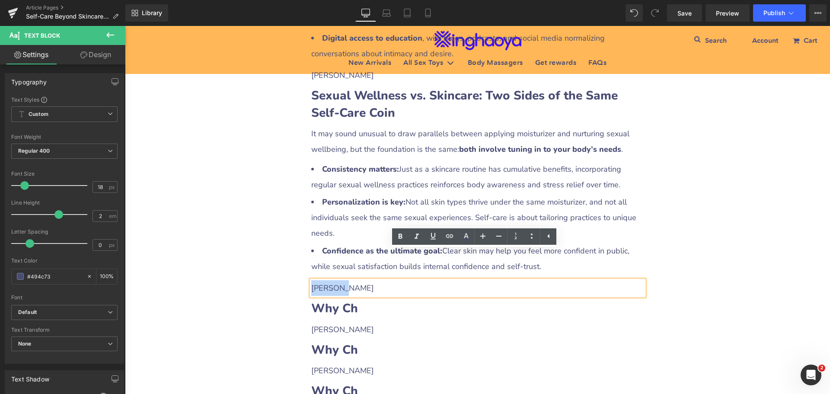
drag, startPoint x: 309, startPoint y: 258, endPoint x: 337, endPoint y: 255, distance: 27.7
click at [337, 280] on p "[PERSON_NAME]" at bounding box center [477, 288] width 333 height 16
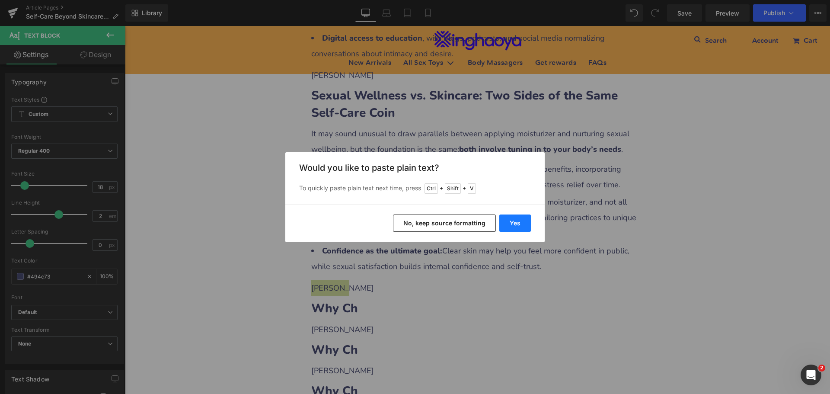
drag, startPoint x: 512, startPoint y: 224, endPoint x: 387, endPoint y: 198, distance: 127.7
click at [512, 223] on button "Yes" at bounding box center [515, 222] width 32 height 17
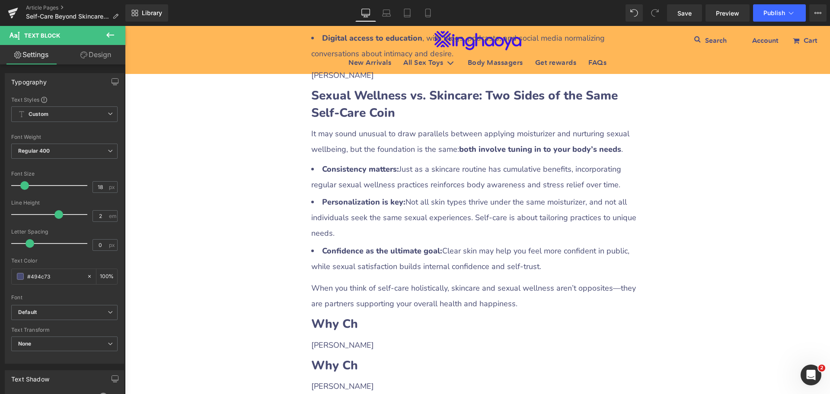
click at [704, 267] on div "Self-Care Beyond Skincare: Including Sexual Wellness in Your Routine Heading Ro…" at bounding box center [477, 54] width 705 height 2395
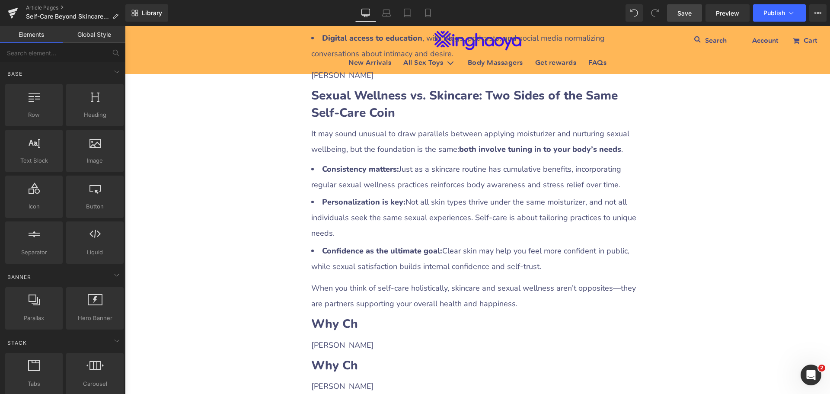
click at [681, 14] on span "Save" at bounding box center [684, 13] width 14 height 9
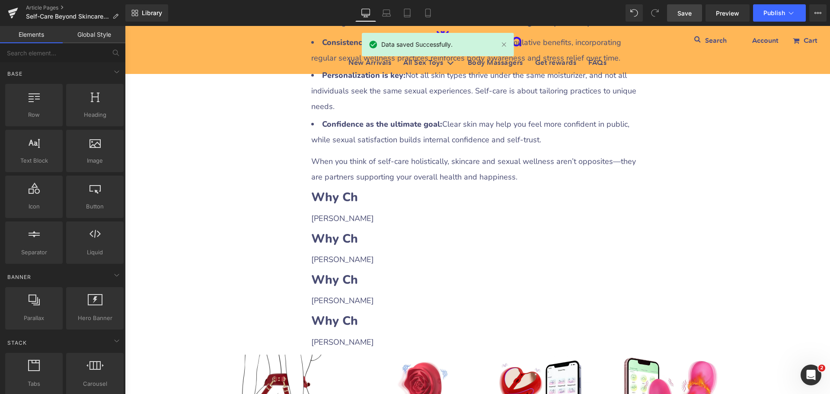
scroll to position [1383, 0]
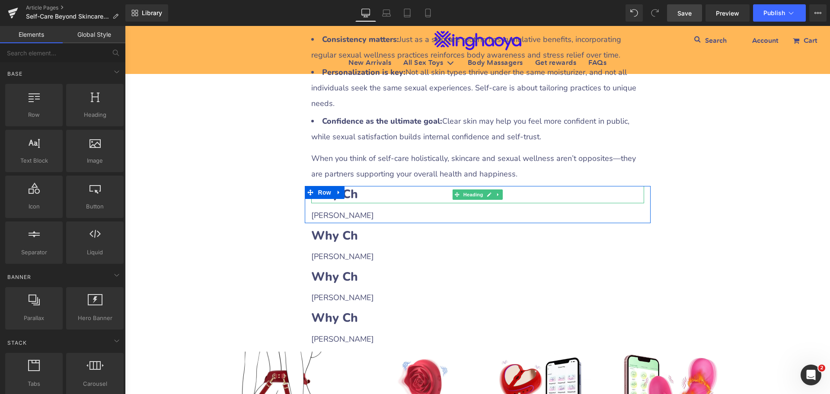
click at [375, 186] on h2 "Why Ch" at bounding box center [477, 194] width 333 height 17
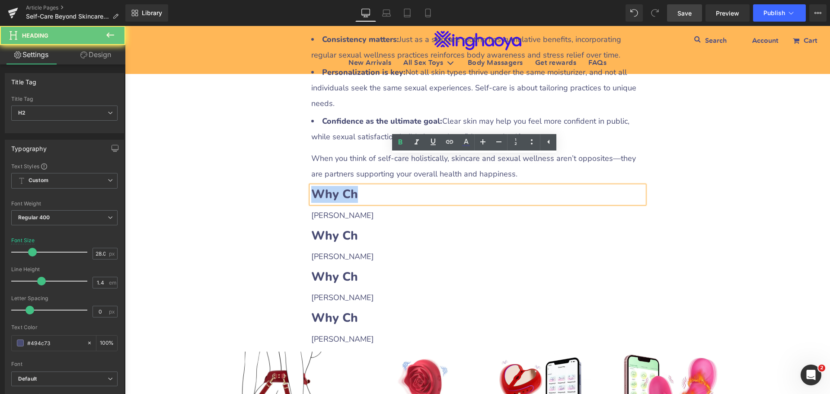
drag, startPoint x: 313, startPoint y: 165, endPoint x: 357, endPoint y: 164, distance: 44.1
click at [357, 186] on h2 "Why Ch" at bounding box center [477, 194] width 333 height 17
paste div
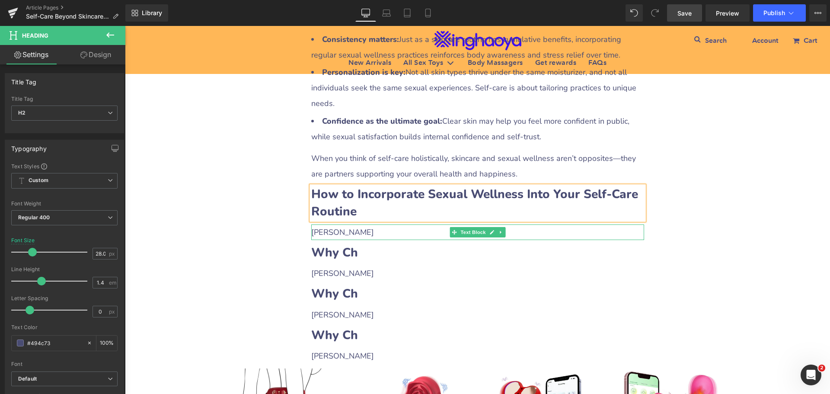
click at [343, 224] on p "[PERSON_NAME]" at bounding box center [477, 232] width 333 height 16
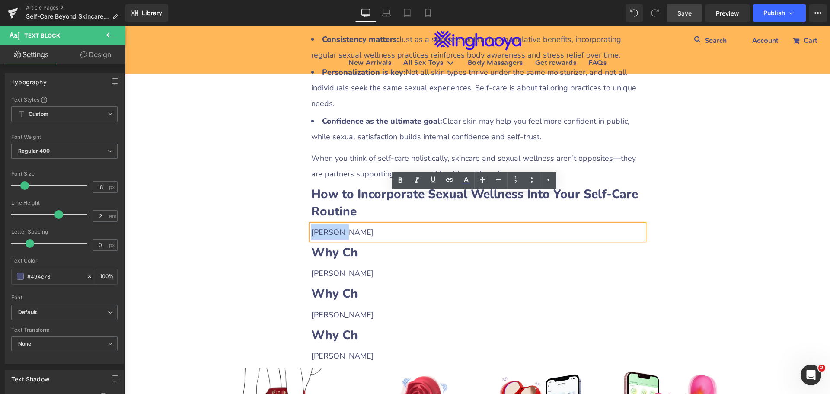
drag, startPoint x: 309, startPoint y: 198, endPoint x: 350, endPoint y: 200, distance: 40.7
click at [350, 224] on p "[PERSON_NAME]" at bounding box center [477, 232] width 333 height 16
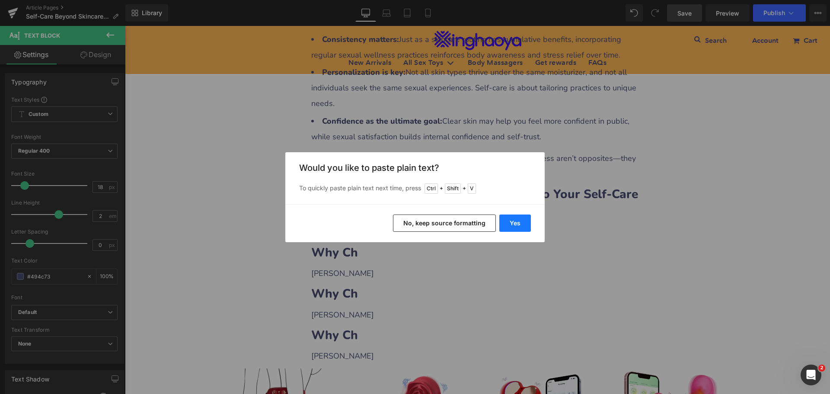
click at [509, 223] on button "Yes" at bounding box center [515, 222] width 32 height 17
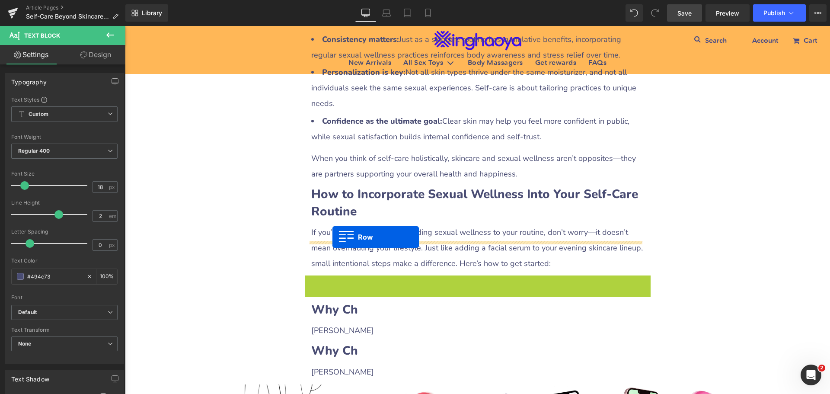
drag, startPoint x: 305, startPoint y: 252, endPoint x: 332, endPoint y: 237, distance: 31.5
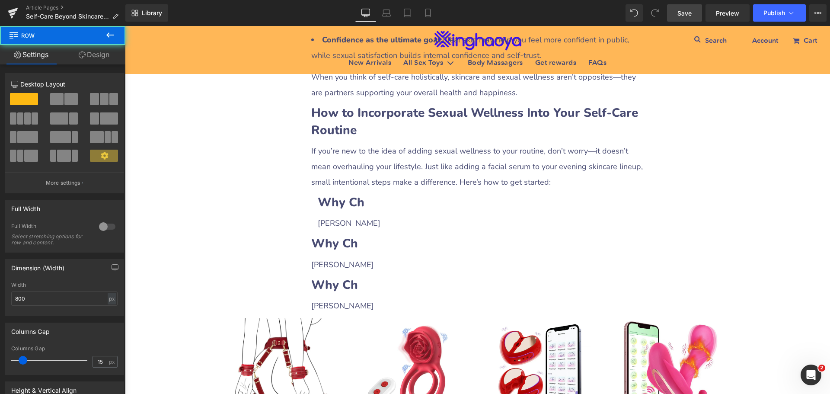
scroll to position [1469, 0]
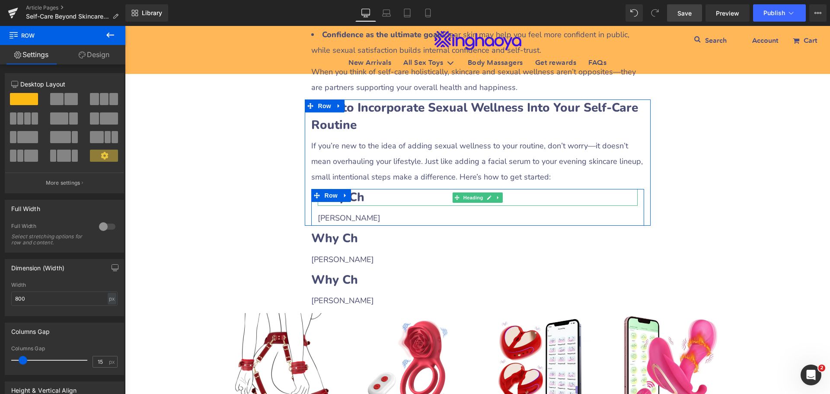
click at [375, 189] on h2 "Why Ch" at bounding box center [478, 197] width 320 height 17
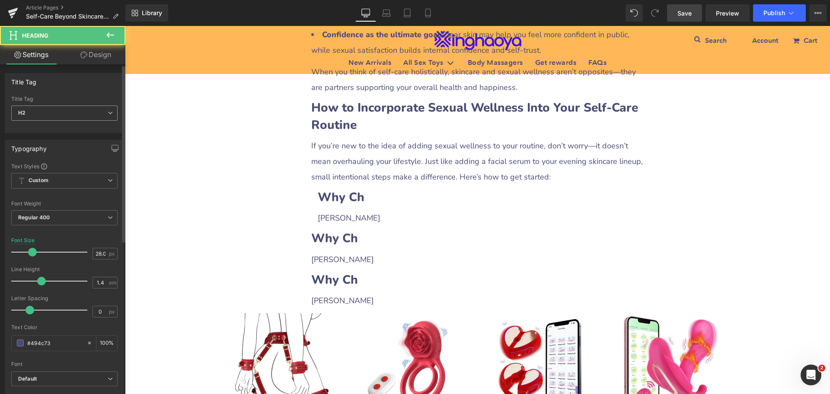
click at [77, 117] on span "H2" at bounding box center [64, 112] width 106 height 15
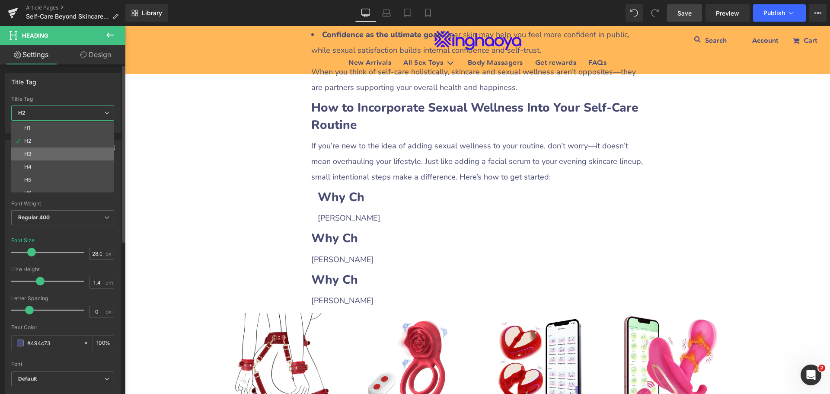
click at [40, 151] on li "H3" at bounding box center [64, 153] width 107 height 13
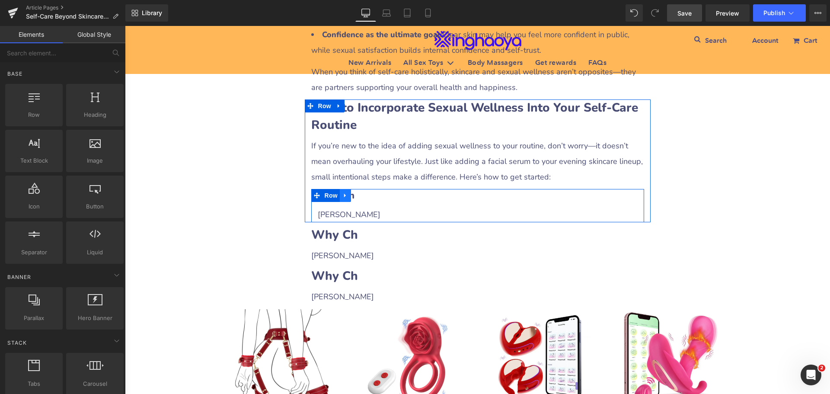
click at [343, 192] on icon at bounding box center [345, 195] width 6 height 6
click at [351, 189] on link at bounding box center [356, 195] width 11 height 13
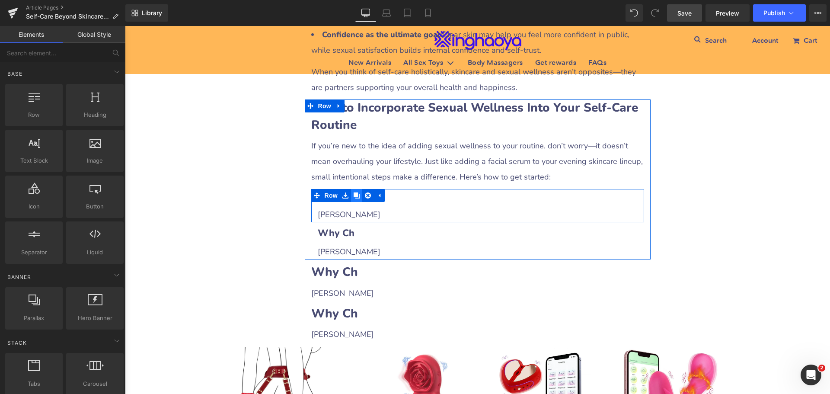
click at [351, 189] on link at bounding box center [356, 195] width 11 height 13
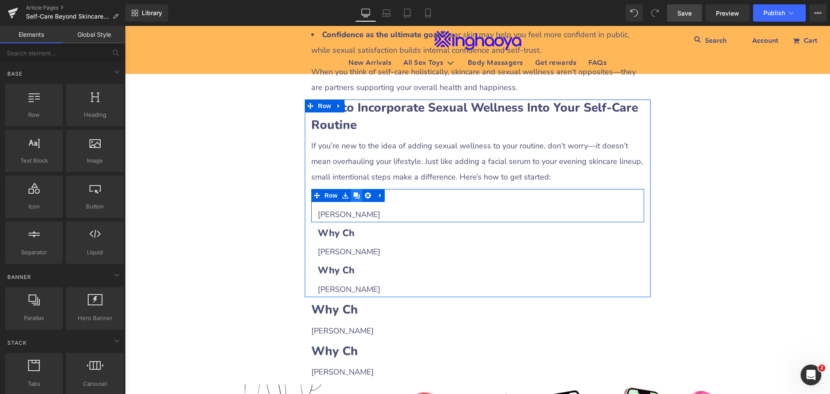
click at [351, 189] on link at bounding box center [356, 195] width 11 height 13
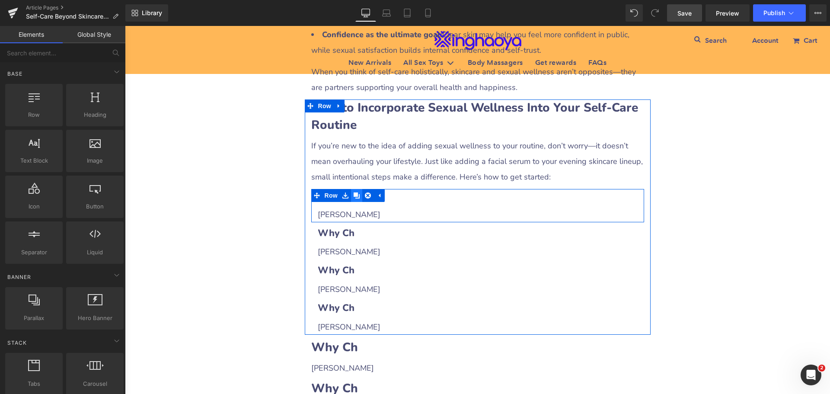
click at [351, 189] on link at bounding box center [356, 195] width 11 height 13
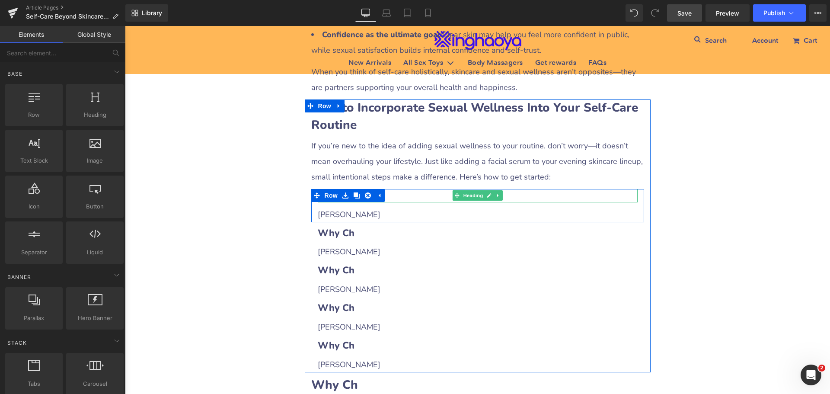
click at [402, 189] on h3 "Why Ch" at bounding box center [478, 195] width 320 height 13
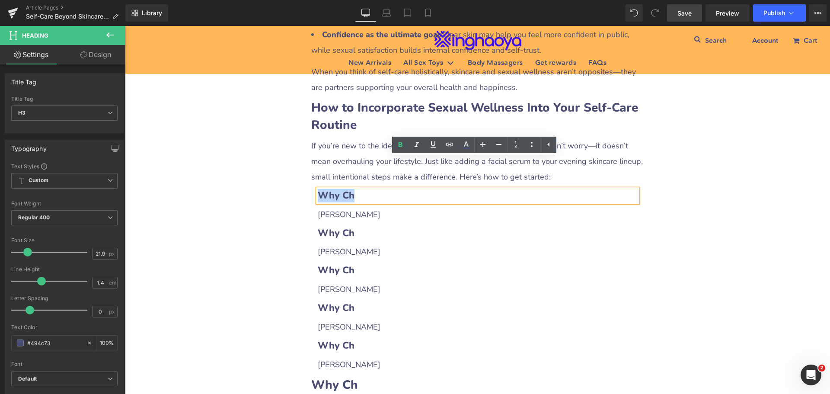
drag, startPoint x: 317, startPoint y: 164, endPoint x: 358, endPoint y: 163, distance: 40.6
click at [358, 189] on h3 "Why Ch" at bounding box center [478, 195] width 320 height 13
paste div
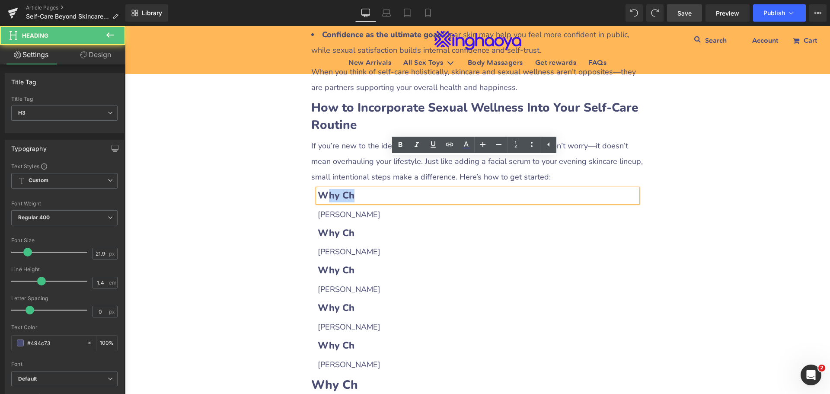
drag, startPoint x: 324, startPoint y: 171, endPoint x: 377, endPoint y: 167, distance: 52.9
click at [377, 189] on h3 "Why Ch" at bounding box center [478, 195] width 320 height 13
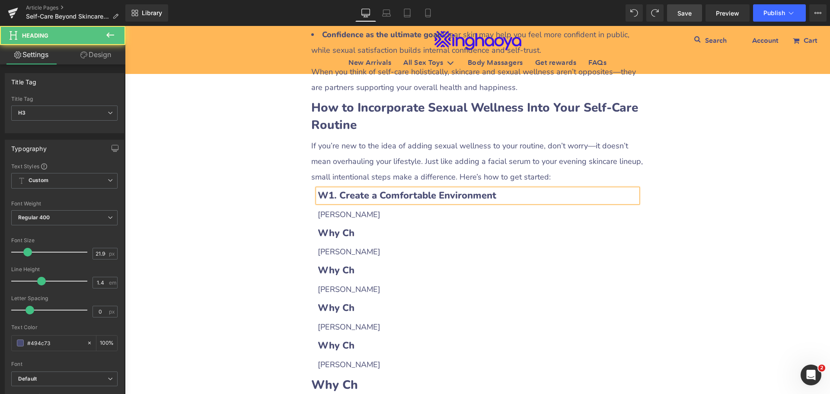
drag, startPoint x: 325, startPoint y: 164, endPoint x: 346, endPoint y: 191, distance: 35.1
click at [325, 189] on b "W1. Create a Comfortable Environment" at bounding box center [407, 195] width 178 height 13
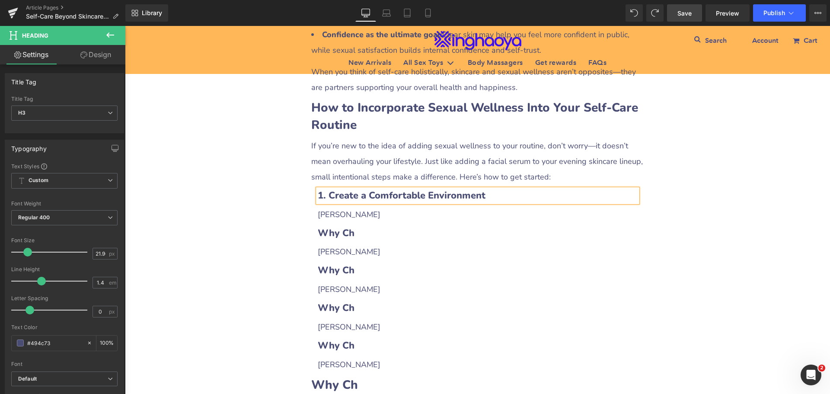
click at [351, 207] on p "[PERSON_NAME]" at bounding box center [478, 215] width 320 height 16
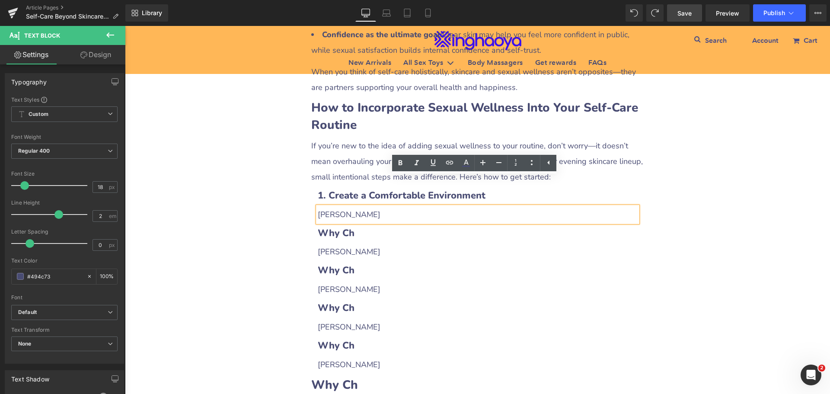
click at [318, 207] on p "[PERSON_NAME]" at bounding box center [478, 215] width 320 height 16
drag, startPoint x: 315, startPoint y: 182, endPoint x: 351, endPoint y: 182, distance: 36.7
click at [351, 207] on p "[PERSON_NAME]" at bounding box center [478, 215] width 320 height 16
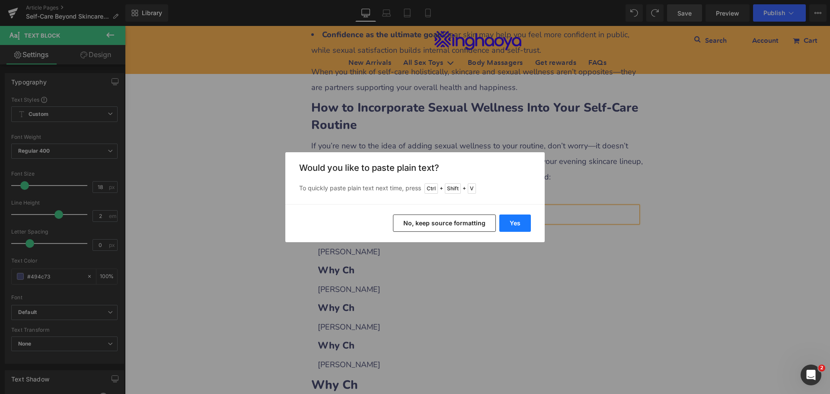
click at [501, 223] on button "Yes" at bounding box center [515, 222] width 32 height 17
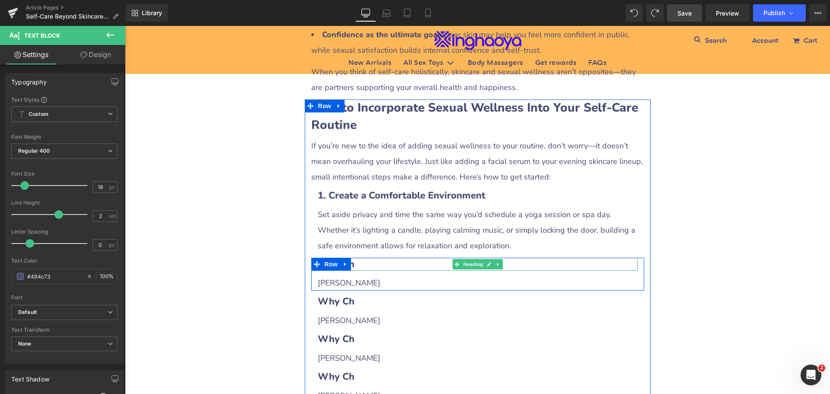
click at [362, 258] on h3 "Why Ch" at bounding box center [478, 264] width 320 height 13
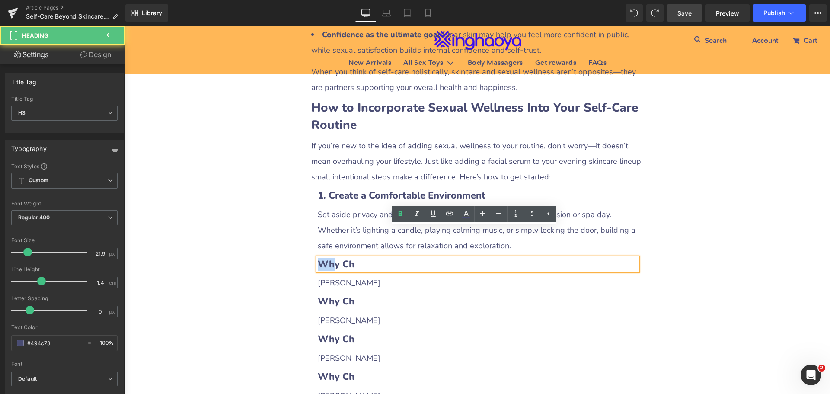
drag, startPoint x: 318, startPoint y: 232, endPoint x: 328, endPoint y: 233, distance: 10.5
click at [328, 258] on b "Why Ch" at bounding box center [336, 264] width 37 height 13
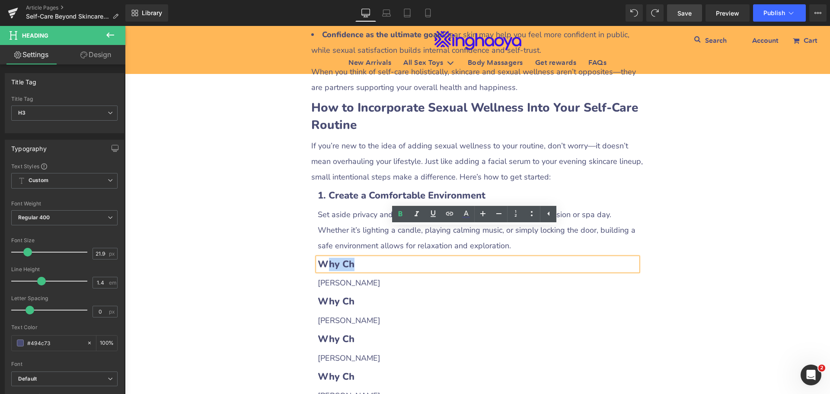
drag, startPoint x: 319, startPoint y: 234, endPoint x: 360, endPoint y: 235, distance: 41.1
click at [360, 258] on h3 "Why Ch" at bounding box center [478, 264] width 320 height 13
paste div
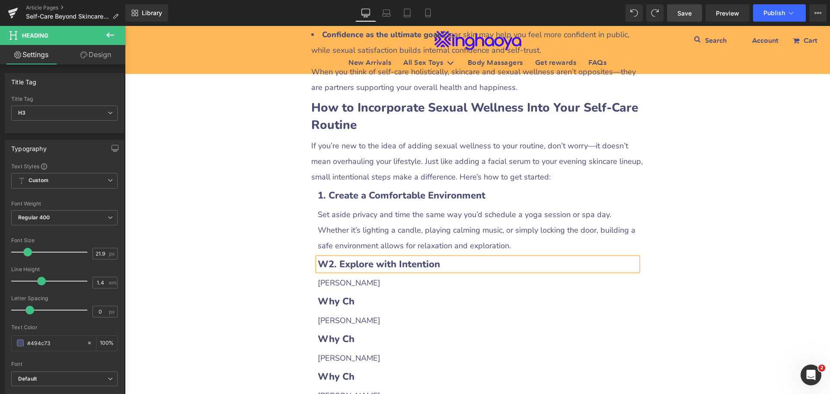
click at [325, 258] on b "W2. Explore with Intention" at bounding box center [379, 264] width 122 height 13
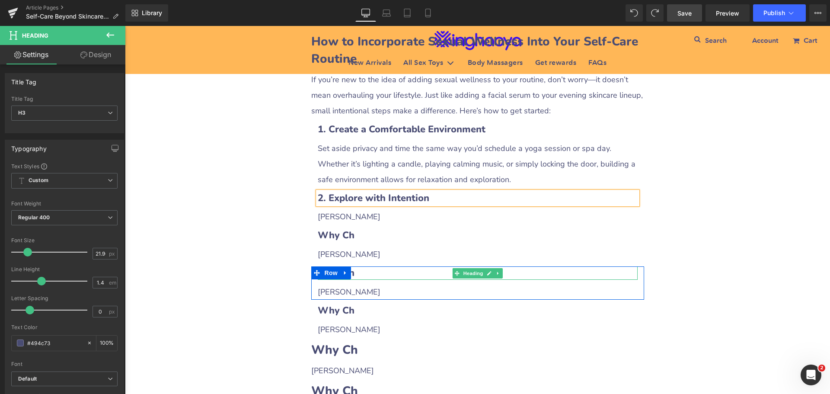
scroll to position [1599, 0]
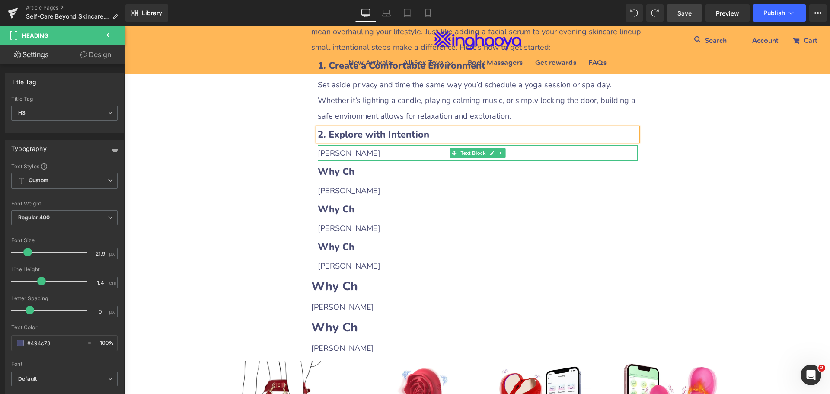
click at [341, 145] on p "[PERSON_NAME]" at bounding box center [478, 153] width 320 height 16
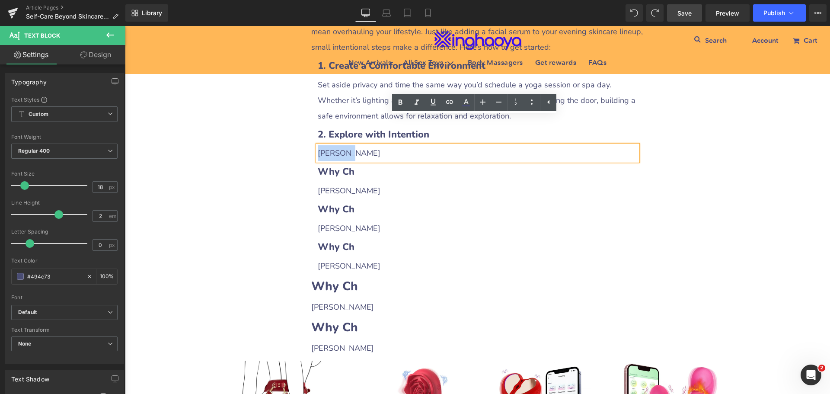
drag, startPoint x: 316, startPoint y: 124, endPoint x: 363, endPoint y: 123, distance: 46.3
click at [363, 145] on p "[PERSON_NAME]" at bounding box center [478, 153] width 320 height 16
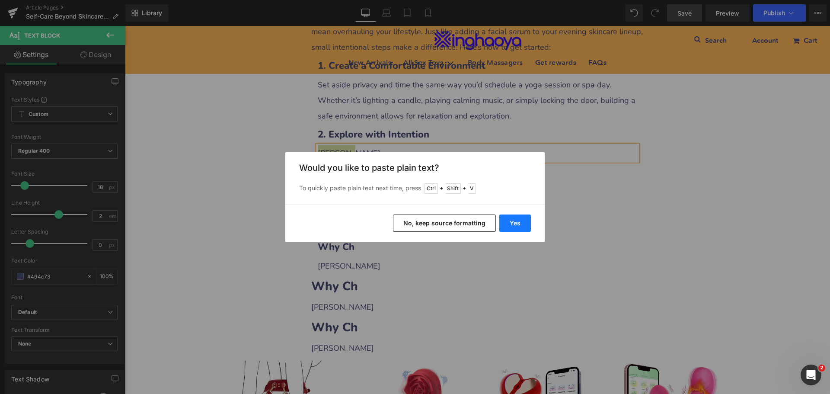
click at [510, 222] on button "Yes" at bounding box center [515, 222] width 32 height 17
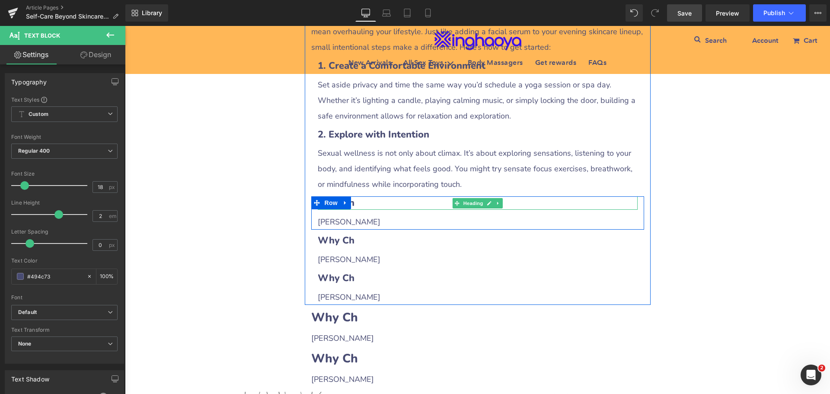
click at [362, 196] on h3 "Why Ch" at bounding box center [478, 202] width 320 height 13
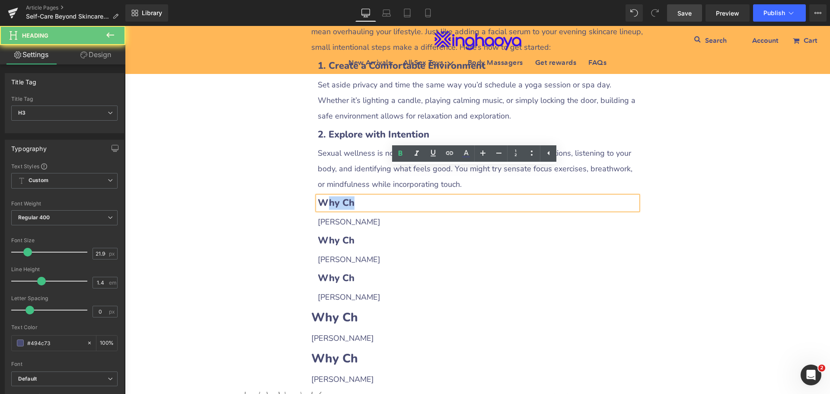
drag, startPoint x: 324, startPoint y: 176, endPoint x: 370, endPoint y: 175, distance: 46.3
click at [370, 196] on h3 "Why Ch" at bounding box center [478, 202] width 320 height 13
paste div
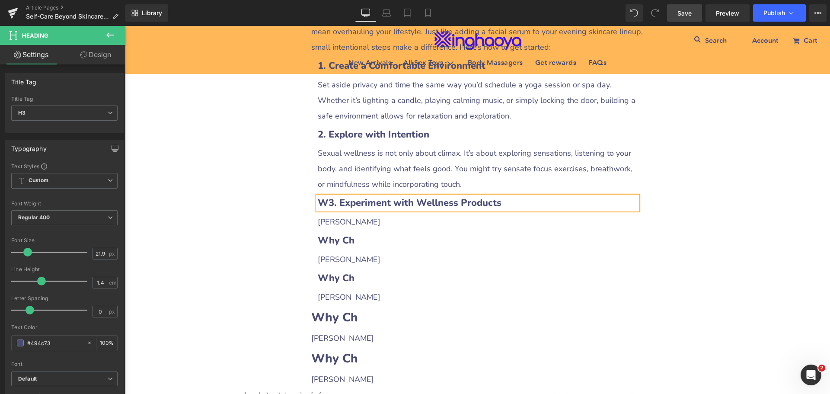
click at [324, 196] on b "W3. Experiment with Wellness Products" at bounding box center [410, 202] width 184 height 13
click at [359, 214] on p "[PERSON_NAME]" at bounding box center [478, 222] width 320 height 16
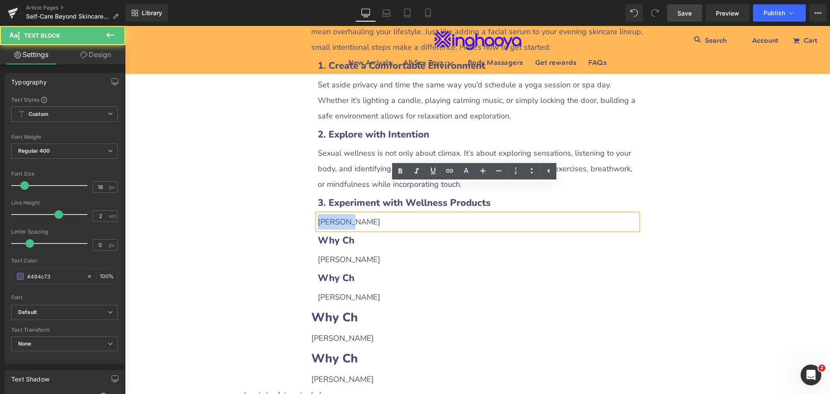
drag, startPoint x: 316, startPoint y: 190, endPoint x: 356, endPoint y: 190, distance: 39.8
click at [356, 214] on p "[PERSON_NAME]" at bounding box center [478, 222] width 320 height 16
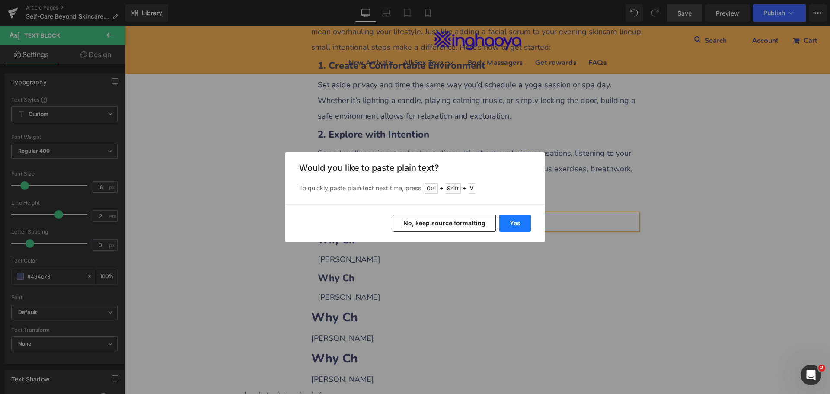
click at [510, 223] on button "Yes" at bounding box center [515, 222] width 32 height 17
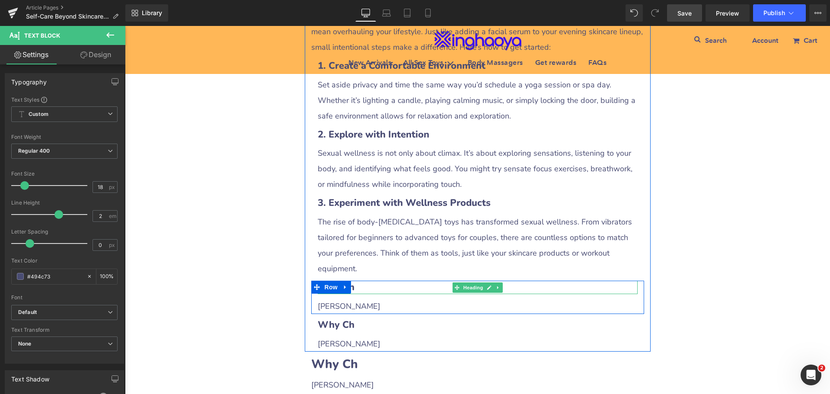
scroll to position [1642, 0]
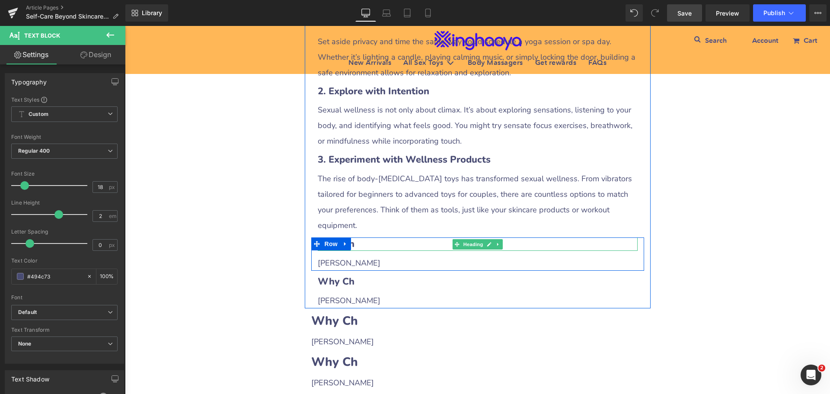
click at [371, 237] on h3 "Why Ch" at bounding box center [478, 243] width 320 height 13
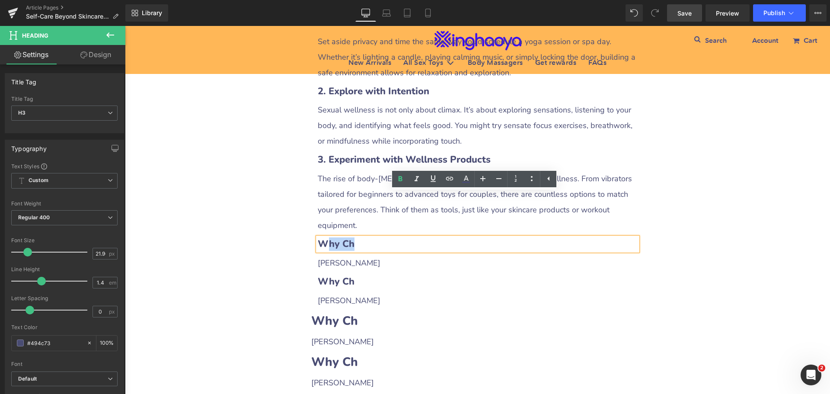
drag, startPoint x: 322, startPoint y: 197, endPoint x: 377, endPoint y: 198, distance: 54.5
click at [377, 237] on h3 "Why Ch" at bounding box center [478, 243] width 320 height 13
paste div
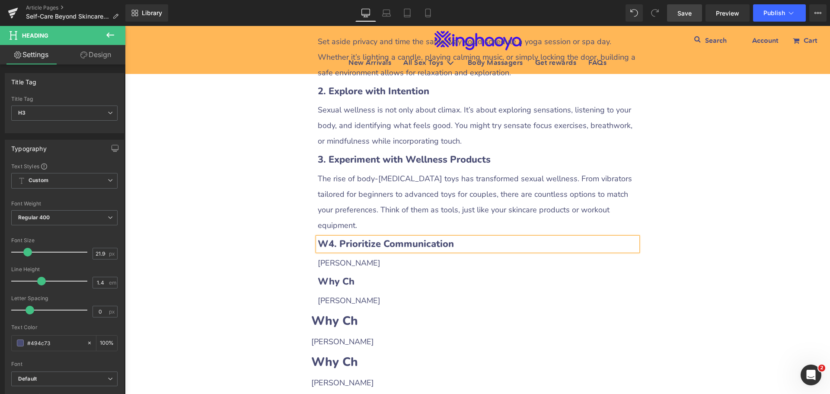
click at [325, 237] on b "W4. Prioritize Communication" at bounding box center [386, 243] width 136 height 13
click at [337, 255] on p "[PERSON_NAME]" at bounding box center [478, 263] width 320 height 16
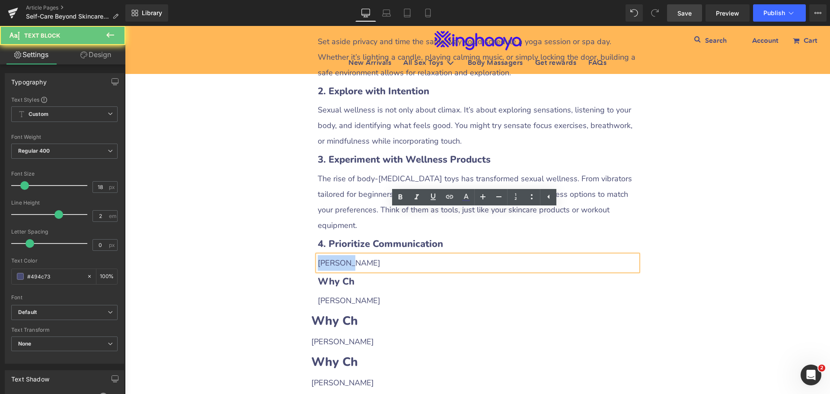
drag, startPoint x: 316, startPoint y: 219, endPoint x: 370, endPoint y: 220, distance: 53.6
click at [370, 255] on p "[PERSON_NAME]" at bounding box center [478, 263] width 320 height 16
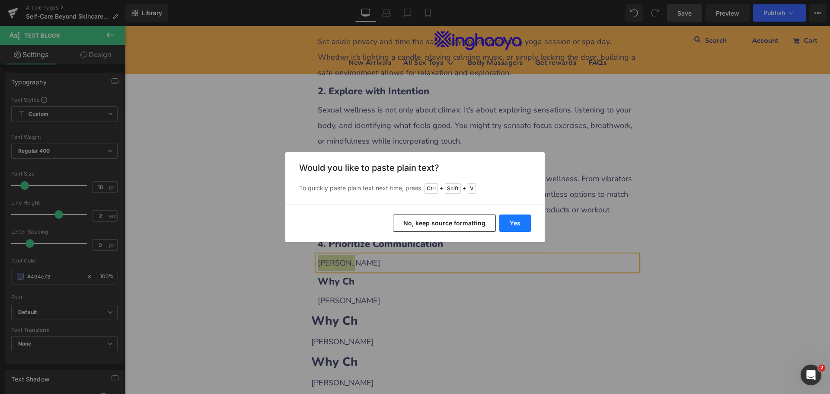
click at [504, 222] on button "Yes" at bounding box center [515, 222] width 32 height 17
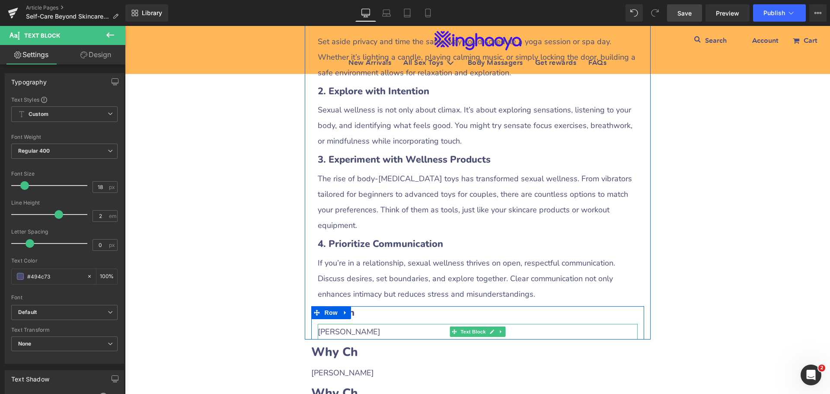
scroll to position [1729, 0]
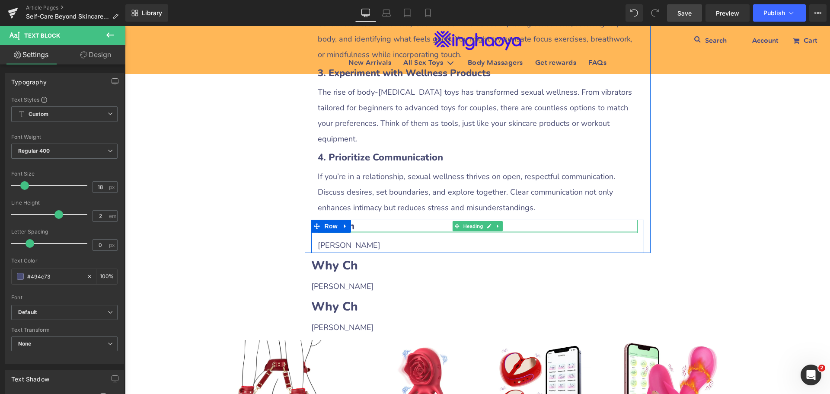
click at [380, 220] on h3 "Why Ch" at bounding box center [478, 226] width 320 height 13
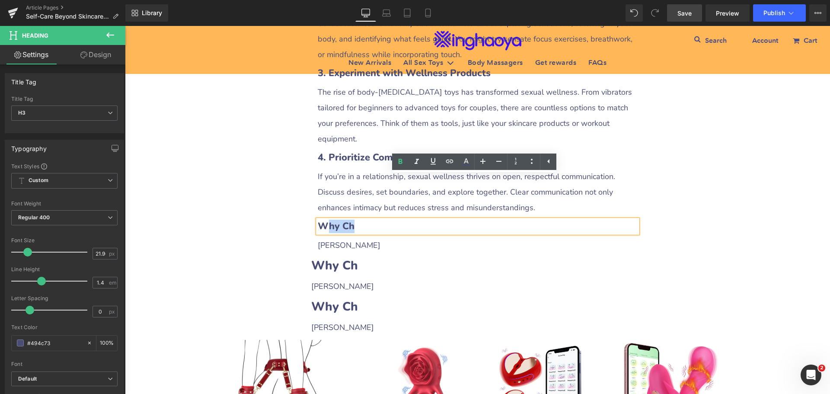
drag, startPoint x: 319, startPoint y: 183, endPoint x: 387, endPoint y: 182, distance: 68.3
click at [387, 220] on h3 "Why Ch" at bounding box center [478, 226] width 320 height 13
paste div
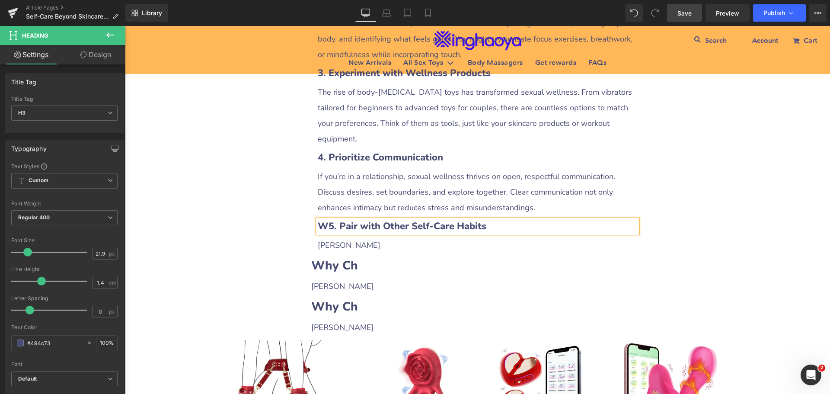
click at [322, 220] on b "W5. Pair with Other Self-Care Habits" at bounding box center [402, 226] width 169 height 13
click at [500, 242] on icon at bounding box center [500, 244] width 5 height 5
click at [495, 240] on link at bounding box center [496, 245] width 9 height 10
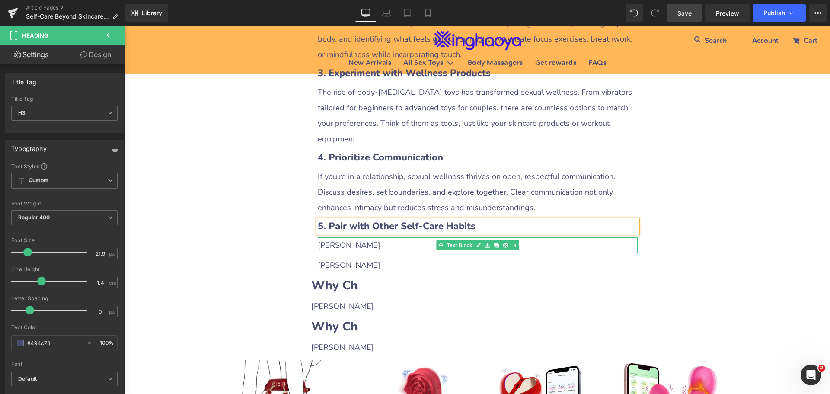
click at [351, 237] on p "[PERSON_NAME]" at bounding box center [478, 245] width 320 height 16
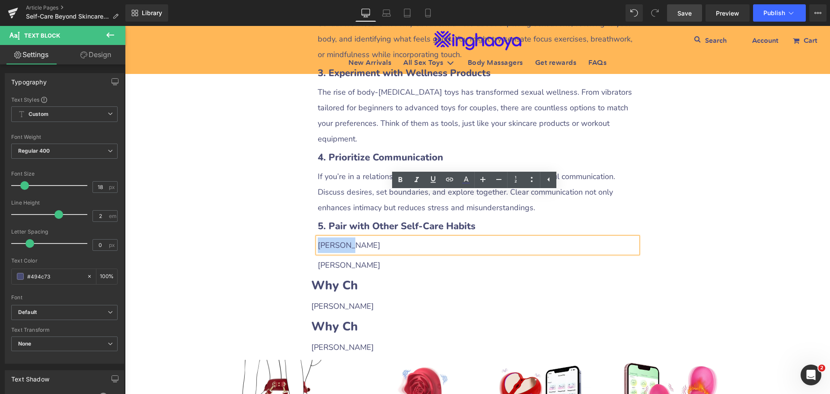
drag, startPoint x: 316, startPoint y: 199, endPoint x: 360, endPoint y: 199, distance: 44.1
click at [360, 237] on p "[PERSON_NAME]" at bounding box center [478, 245] width 320 height 16
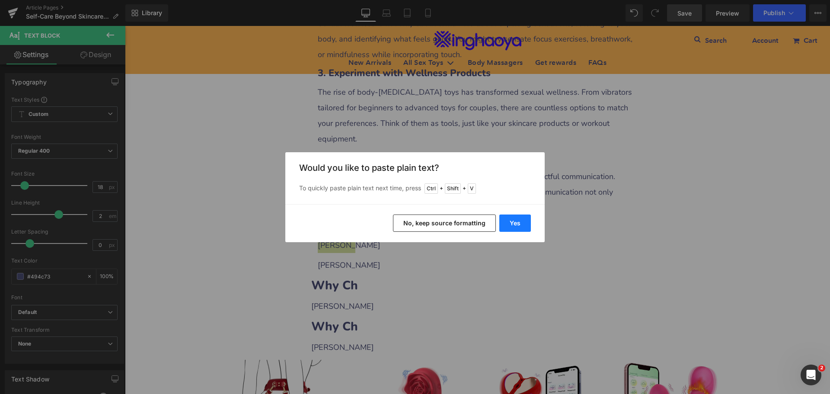
click at [513, 223] on button "Yes" at bounding box center [515, 222] width 32 height 17
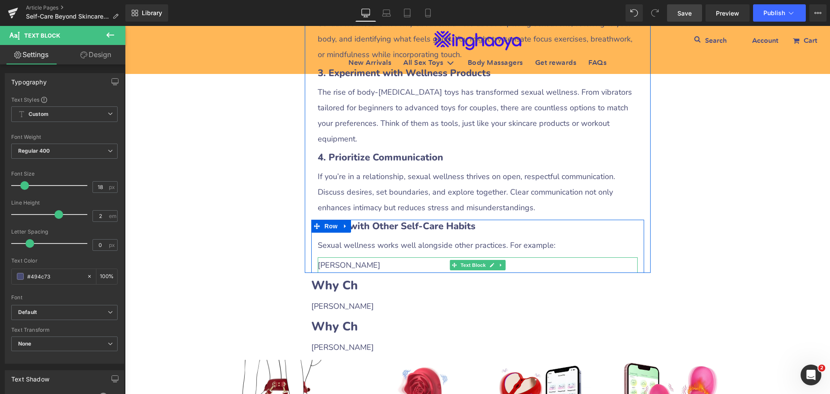
click at [334, 257] on p "[PERSON_NAME]" at bounding box center [478, 265] width 320 height 16
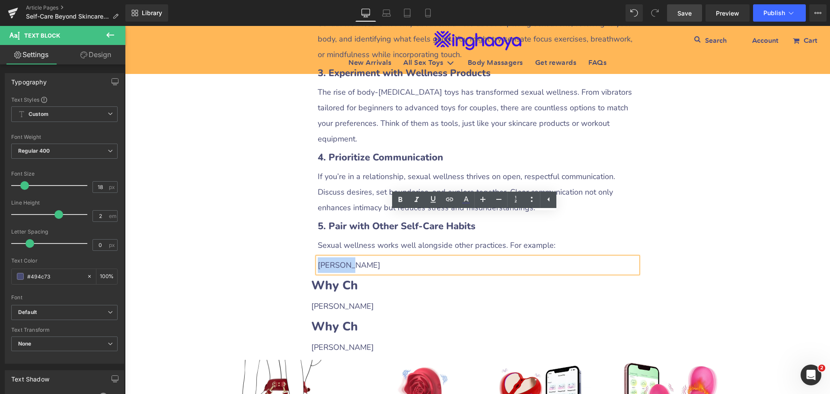
drag, startPoint x: 316, startPoint y: 220, endPoint x: 358, endPoint y: 222, distance: 42.0
click at [358, 257] on p "[PERSON_NAME]" at bounding box center [478, 265] width 320 height 16
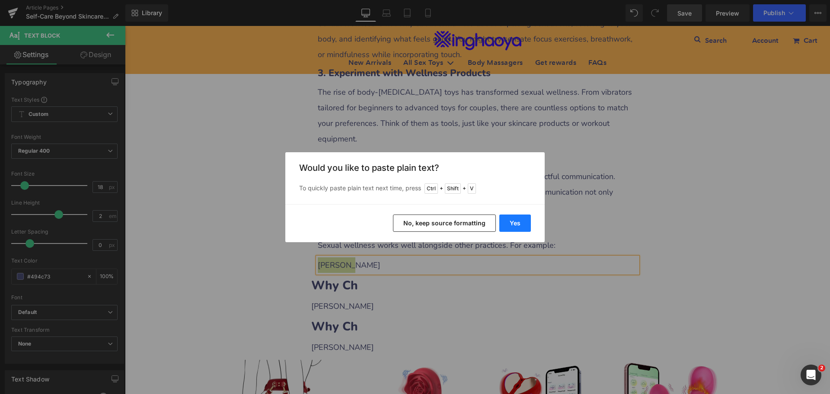
click at [504, 220] on button "Yes" at bounding box center [515, 222] width 32 height 17
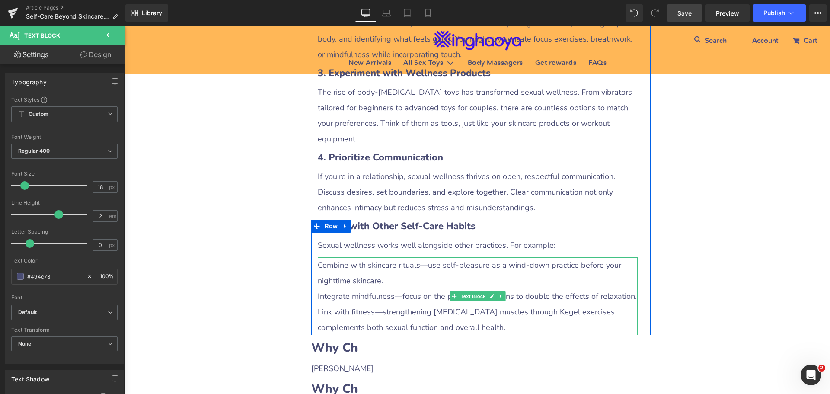
click at [321, 257] on p "Combine with skincare rituals—use self-pleasure as a wind-down practice before …" at bounding box center [478, 272] width 320 height 31
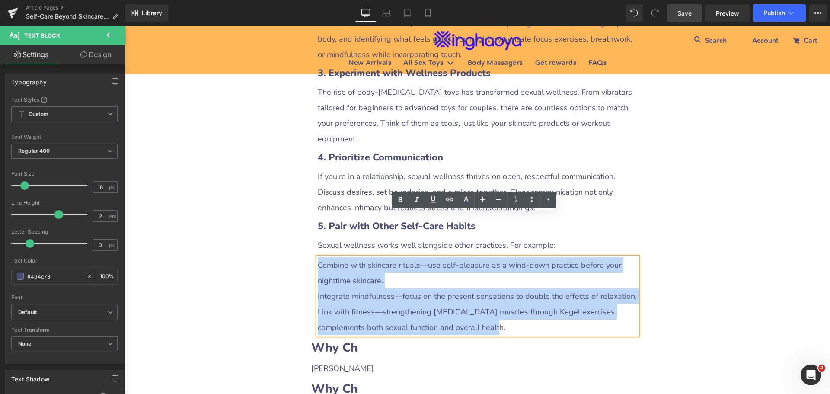
drag, startPoint x: 315, startPoint y: 218, endPoint x: 506, endPoint y: 241, distance: 192.8
click at [463, 277] on div "Combine with skincare rituals—use self-pleasure as a wind-down practice before …" at bounding box center [478, 296] width 320 height 78
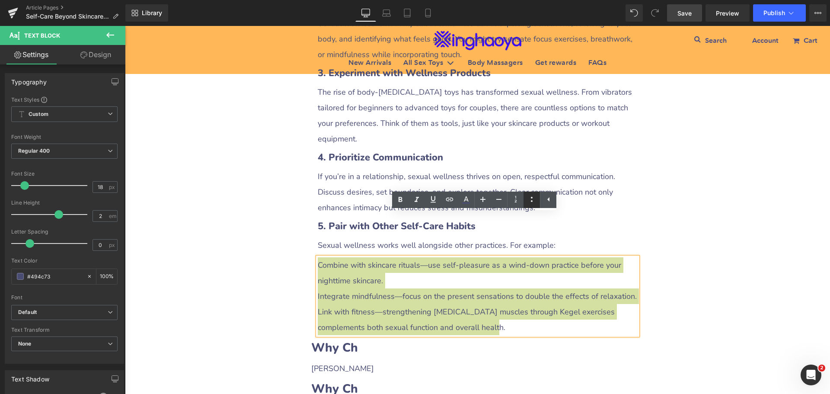
drag, startPoint x: 528, startPoint y: 200, endPoint x: 532, endPoint y: 198, distance: 4.9
click at [528, 200] on icon at bounding box center [531, 199] width 10 height 10
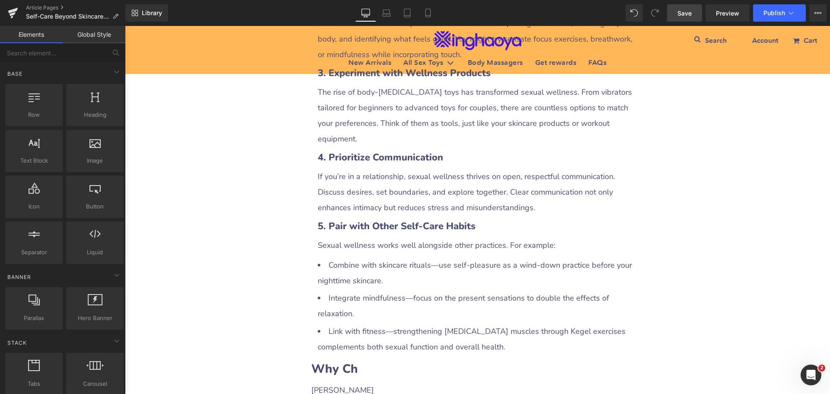
click at [685, 12] on span "Save" at bounding box center [684, 13] width 14 height 9
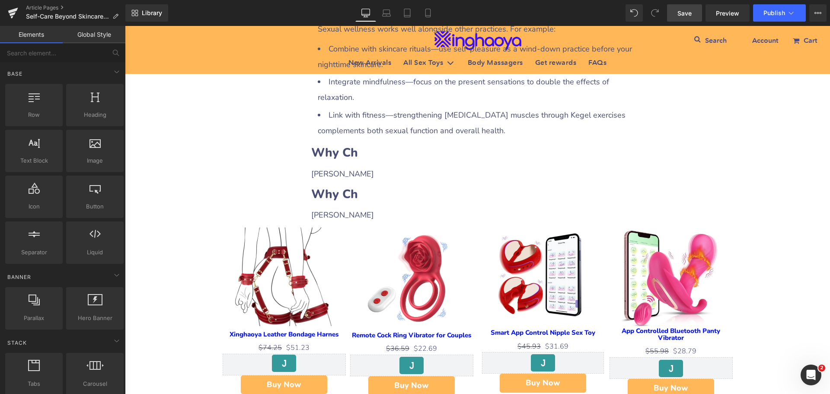
scroll to position [1902, 0]
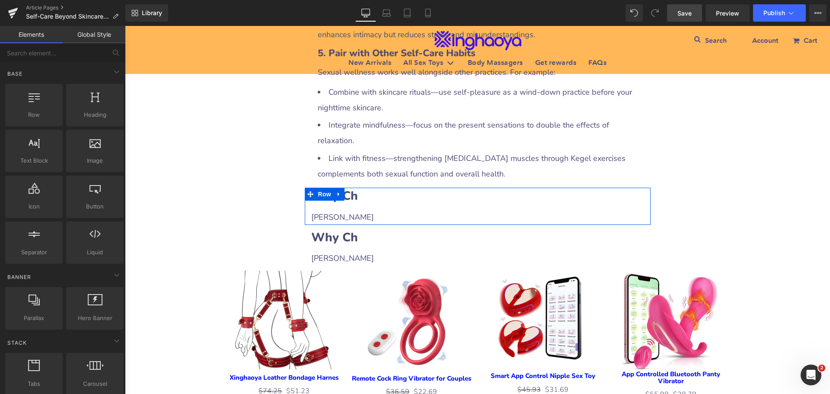
click at [387, 188] on h2 "Why Ch" at bounding box center [477, 196] width 333 height 17
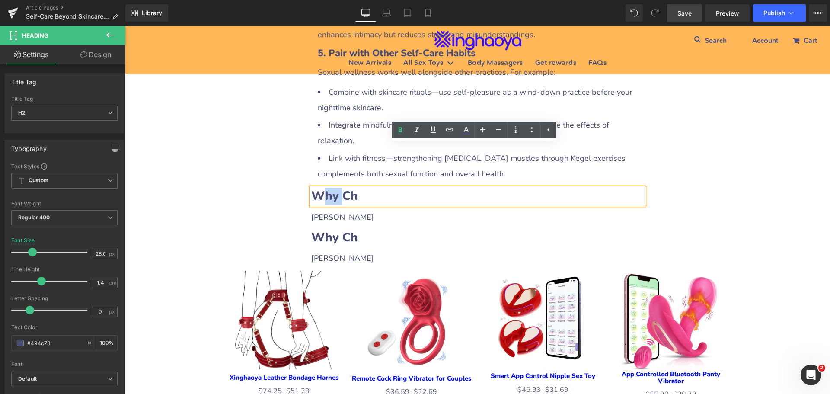
drag, startPoint x: 314, startPoint y: 153, endPoint x: 339, endPoint y: 152, distance: 24.6
click at [339, 188] on b "Why Ch" at bounding box center [334, 196] width 47 height 16
click at [314, 188] on b "Why Ch" at bounding box center [334, 196] width 47 height 16
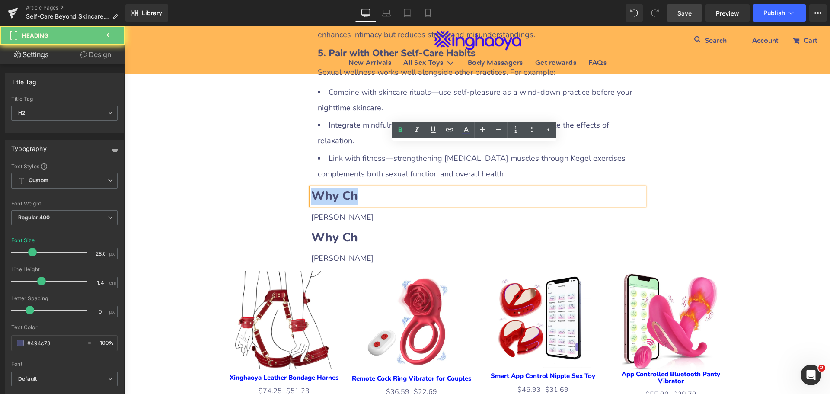
drag, startPoint x: 312, startPoint y: 151, endPoint x: 373, endPoint y: 153, distance: 61.8
click at [373, 188] on h2 "Why Ch" at bounding box center [477, 196] width 333 height 17
paste div
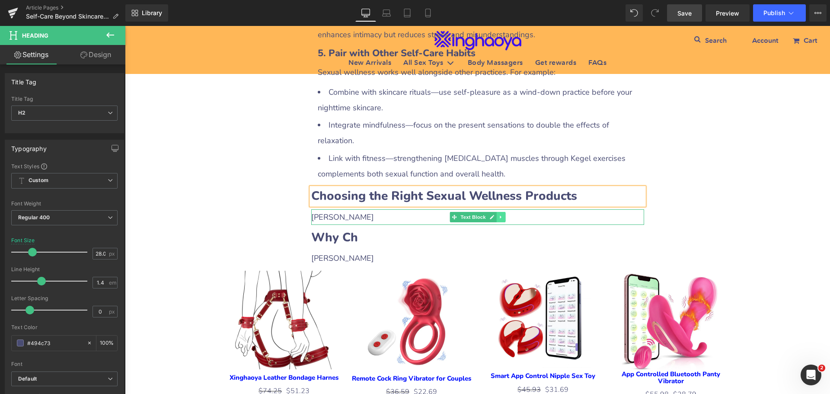
click at [496, 212] on link at bounding box center [500, 217] width 9 height 10
click at [494, 214] on icon at bounding box center [496, 216] width 5 height 5
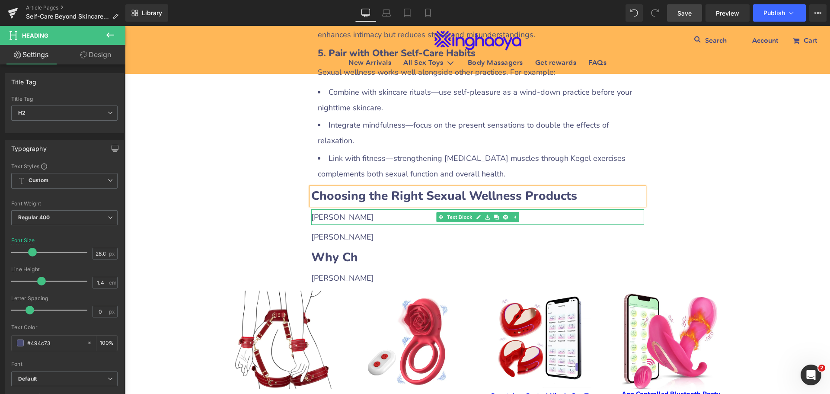
click at [338, 209] on p "[PERSON_NAME]" at bounding box center [477, 217] width 333 height 16
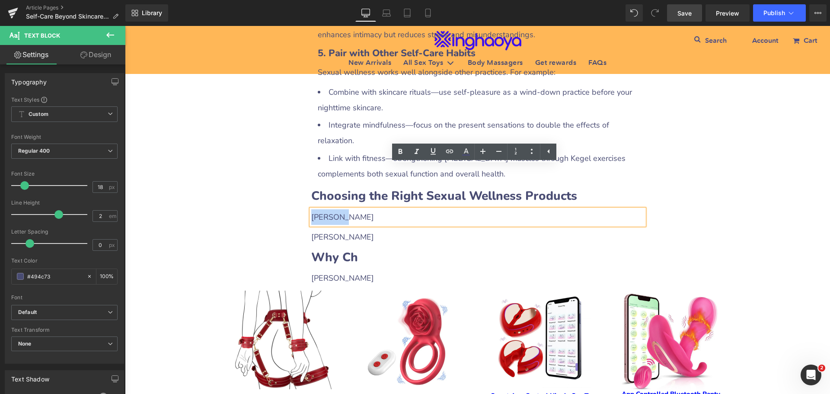
drag, startPoint x: 308, startPoint y: 173, endPoint x: 342, endPoint y: 173, distance: 34.1
click at [342, 209] on p "[PERSON_NAME]" at bounding box center [477, 217] width 333 height 16
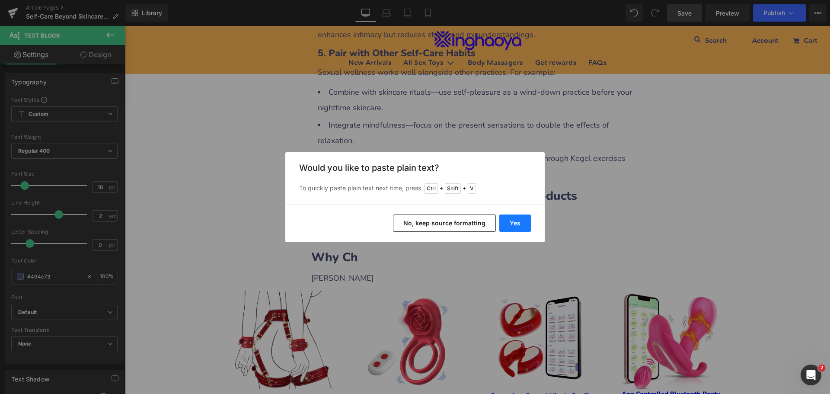
click at [510, 221] on button "Yes" at bounding box center [515, 222] width 32 height 17
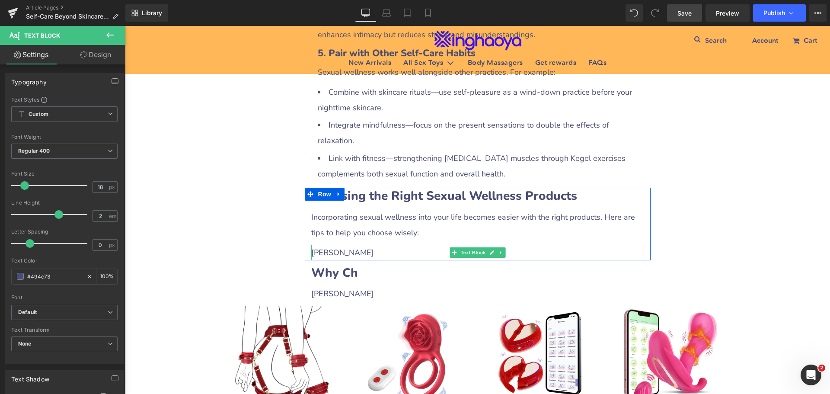
click at [338, 245] on p "[PERSON_NAME]" at bounding box center [477, 253] width 333 height 16
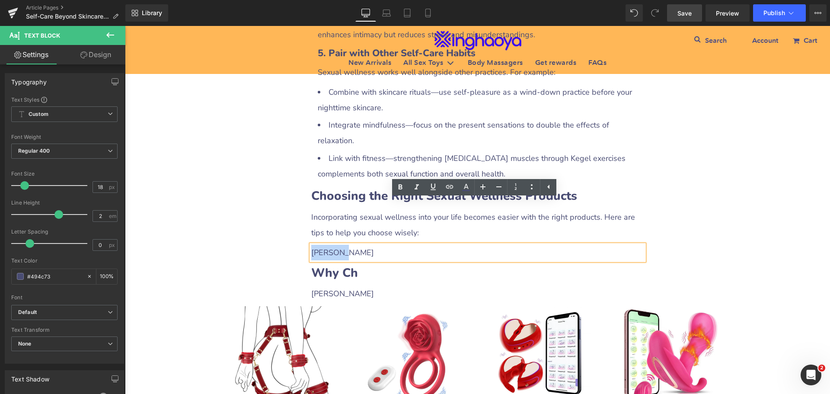
drag, startPoint x: 310, startPoint y: 207, endPoint x: 353, endPoint y: 207, distance: 43.2
click at [353, 245] on p "[PERSON_NAME]" at bounding box center [477, 253] width 333 height 16
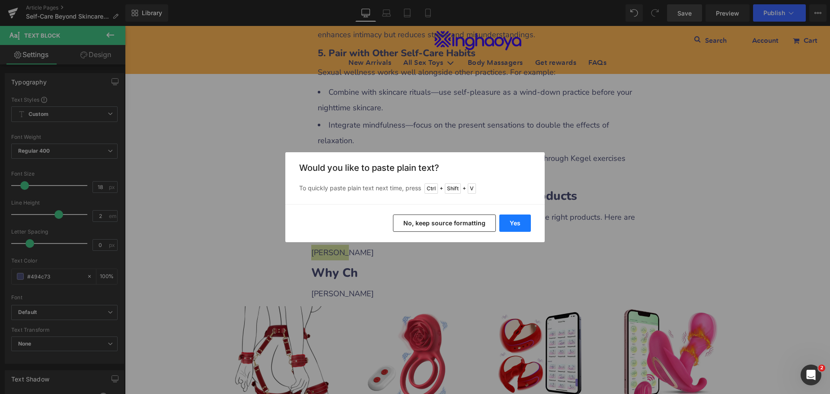
click at [509, 219] on button "Yes" at bounding box center [515, 222] width 32 height 17
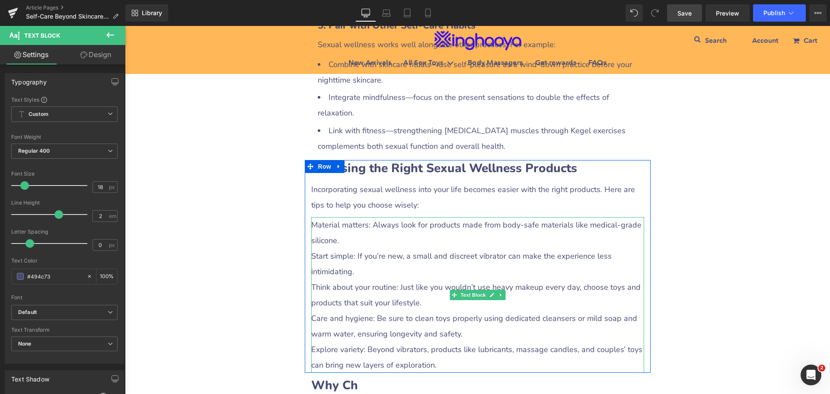
scroll to position [1945, 0]
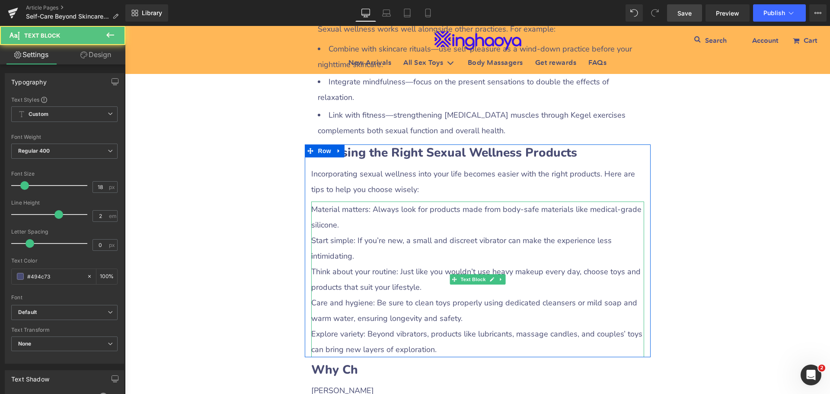
drag, startPoint x: 365, startPoint y: 190, endPoint x: 328, endPoint y: 191, distance: 36.7
click at [363, 233] on p "Start simple: If you’re new, a small and discreet vibrator can make the experie…" at bounding box center [477, 248] width 333 height 31
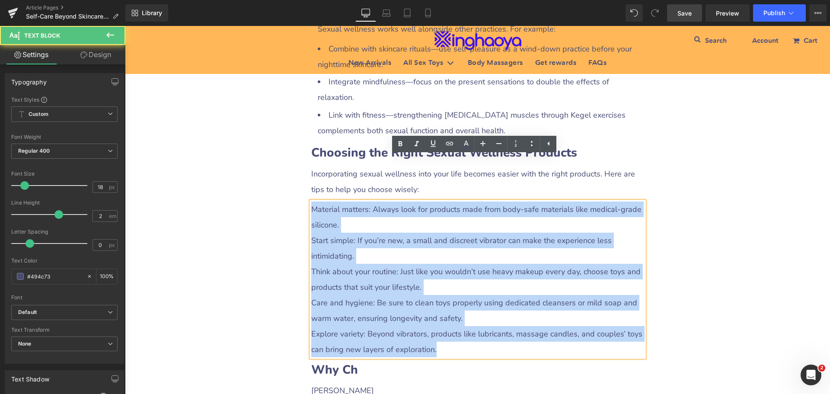
drag, startPoint x: 309, startPoint y: 164, endPoint x: 444, endPoint y: 299, distance: 190.7
click at [444, 299] on div "Material matters: Always look for products made from body-safe materials like m…" at bounding box center [477, 279] width 333 height 156
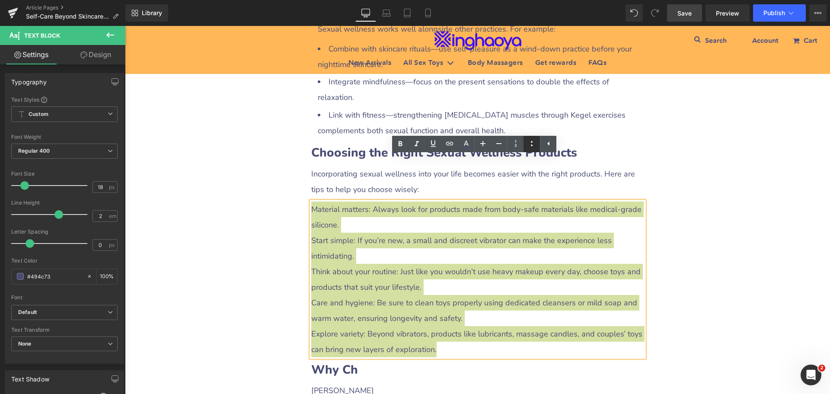
click at [532, 146] on icon at bounding box center [532, 143] width 2 height 5
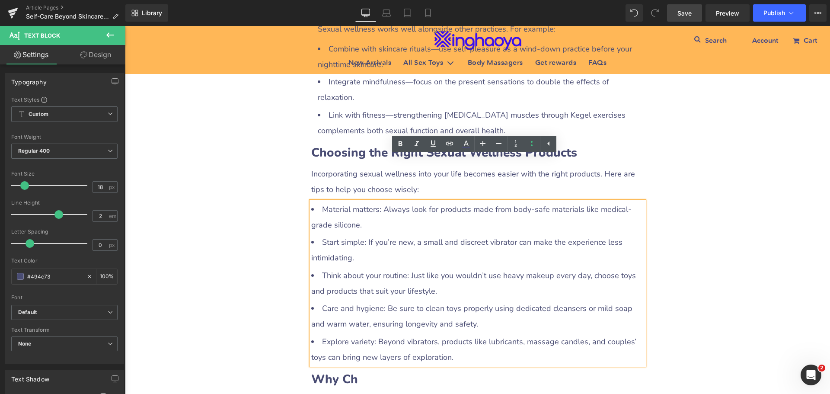
click at [360, 268] on li "Think about your routine: Just like you wouldn’t use heavy makeup every day, ch…" at bounding box center [477, 283] width 333 height 31
drag, startPoint x: 319, startPoint y: 164, endPoint x: 376, endPoint y: 168, distance: 56.4
click at [376, 201] on li "Material matters: Always look for products made from body-safe materials like m…" at bounding box center [477, 216] width 333 height 31
click at [400, 145] on icon at bounding box center [400, 144] width 10 height 10
drag, startPoint x: 319, startPoint y: 198, endPoint x: 361, endPoint y: 199, distance: 42.8
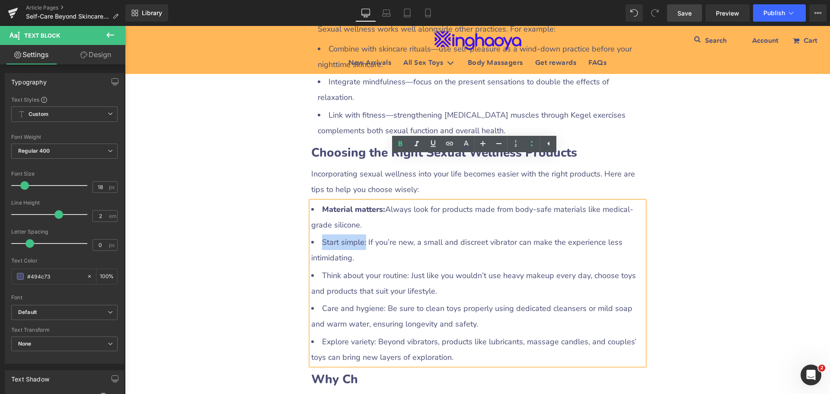
click at [361, 234] on li "Start simple: If you’re new, a small and discreet vibrator can make the experie…" at bounding box center [477, 249] width 333 height 31
click at [402, 144] on icon at bounding box center [400, 144] width 10 height 10
drag, startPoint x: 319, startPoint y: 231, endPoint x: 405, endPoint y: 230, distance: 86.4
click at [405, 268] on li "Think about your routine: Just like you wouldn’t use heavy makeup every day, ch…" at bounding box center [477, 283] width 333 height 31
click at [398, 147] on icon at bounding box center [400, 144] width 10 height 10
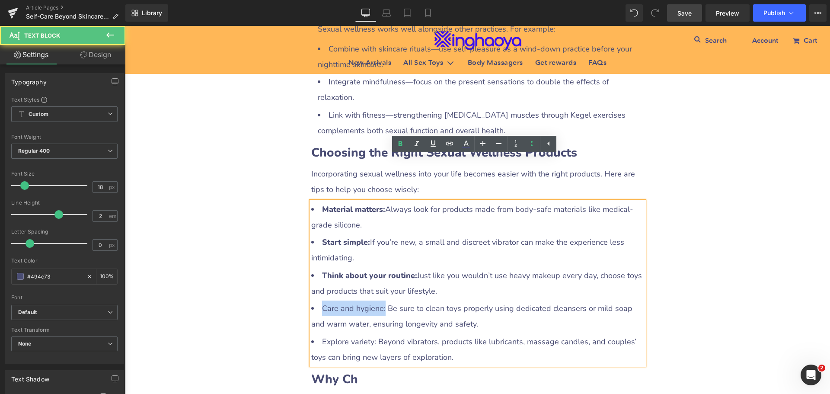
drag, startPoint x: 319, startPoint y: 261, endPoint x: 382, endPoint y: 264, distance: 62.7
click at [382, 300] on li "Care and hygiene: Be sure to clean toys properly using dedicated cleansers or m…" at bounding box center [477, 315] width 333 height 31
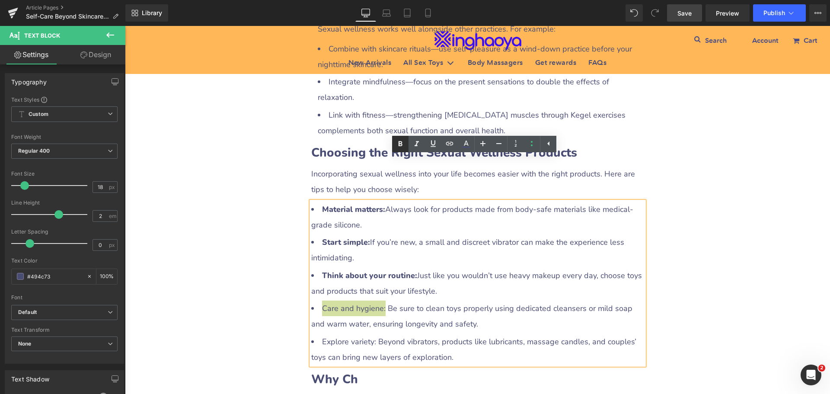
click at [400, 142] on icon at bounding box center [400, 143] width 4 height 5
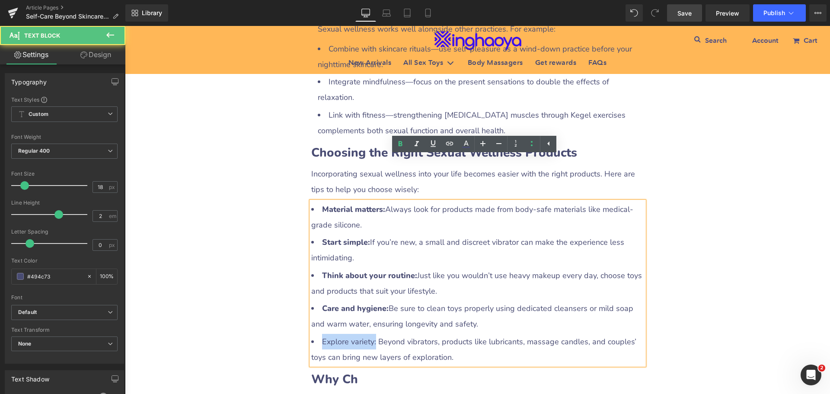
drag, startPoint x: 317, startPoint y: 300, endPoint x: 372, endPoint y: 298, distance: 54.5
click at [372, 334] on li "Explore variety: Beyond vibrators, products like lubricants, massage candles, a…" at bounding box center [477, 349] width 333 height 31
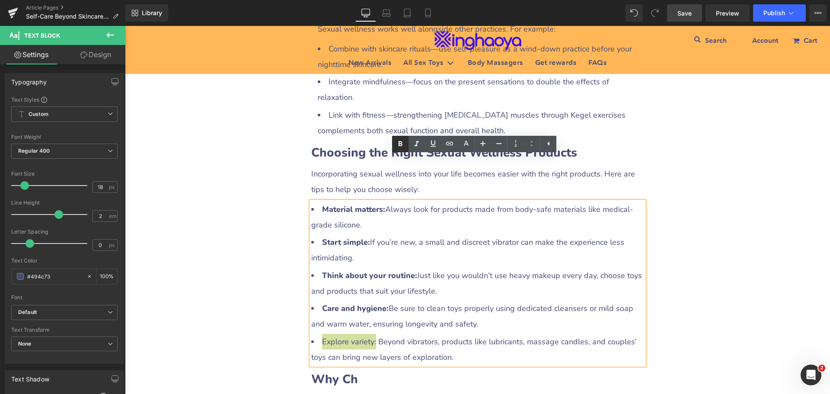
click at [399, 143] on icon at bounding box center [400, 143] width 4 height 5
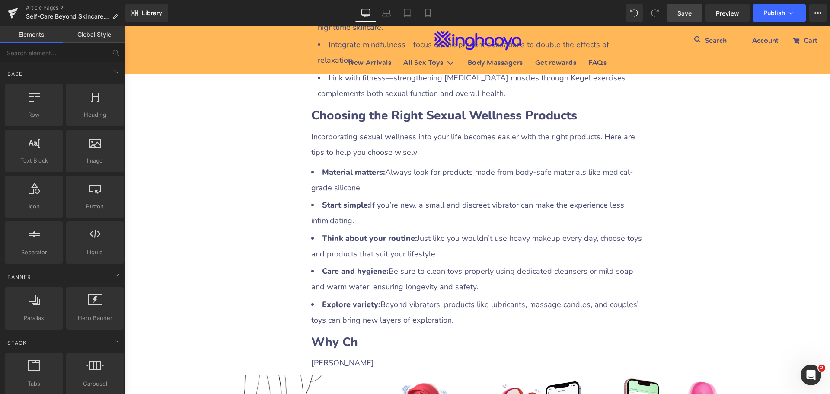
scroll to position [2075, 0]
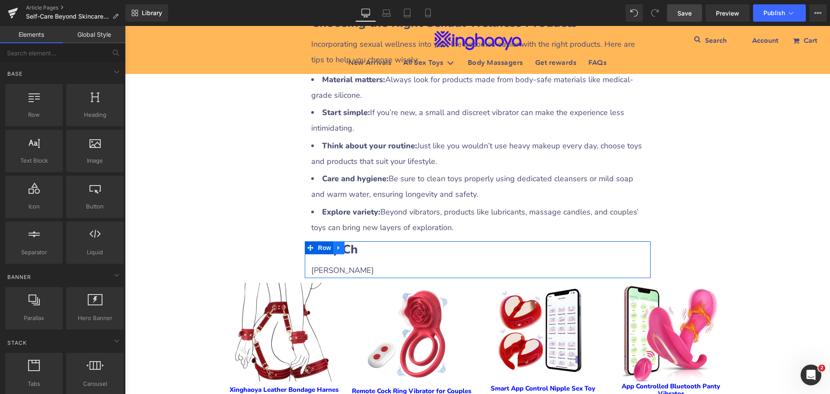
click at [338, 246] on icon at bounding box center [339, 248] width 2 height 4
click at [347, 245] on icon at bounding box center [350, 248] width 6 height 6
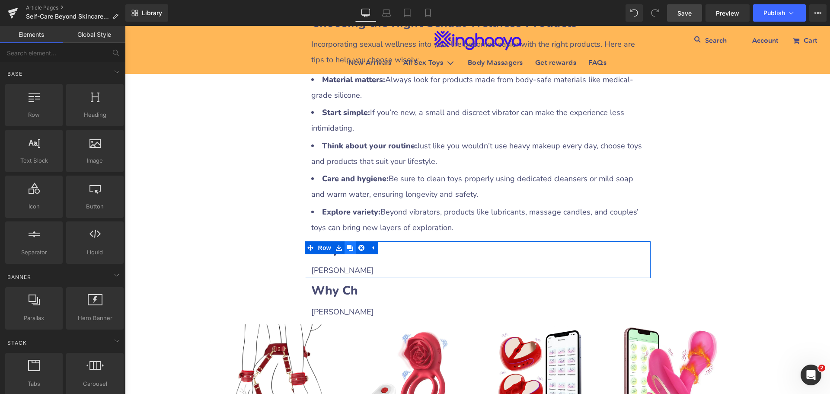
click at [347, 245] on icon at bounding box center [350, 248] width 6 height 6
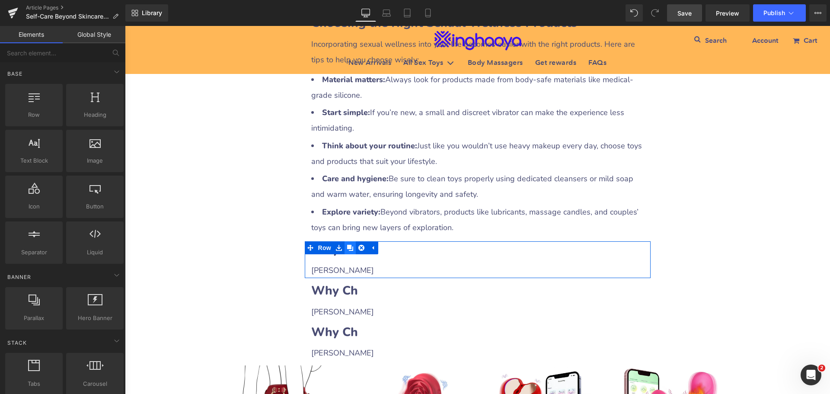
click at [347, 245] on icon at bounding box center [350, 248] width 6 height 6
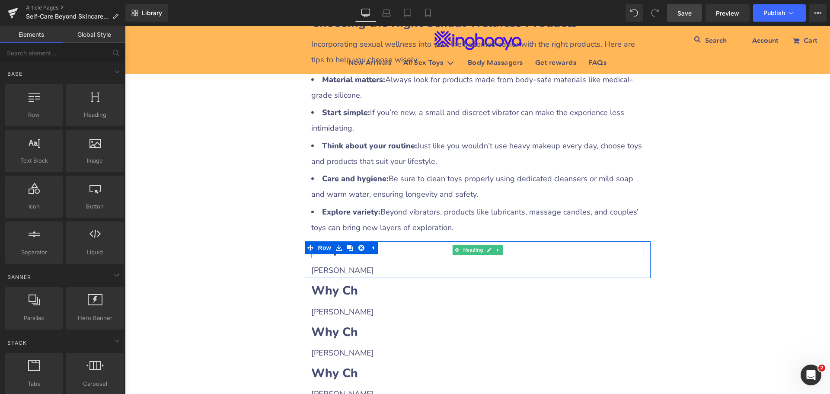
click at [411, 241] on h2 "Why Ch" at bounding box center [477, 249] width 333 height 17
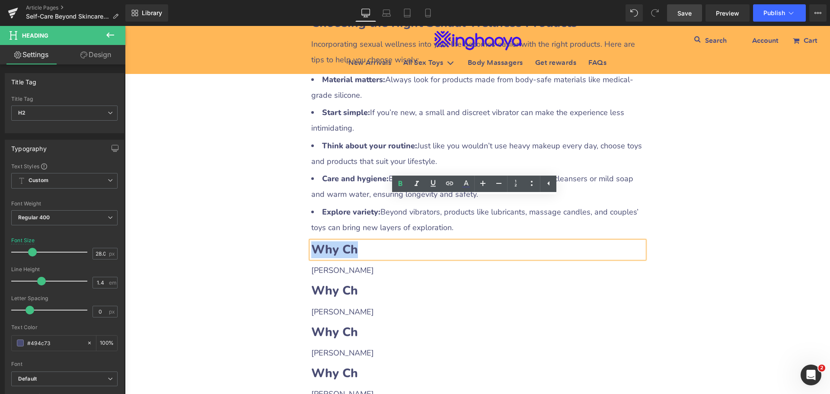
drag, startPoint x: 310, startPoint y: 205, endPoint x: 380, endPoint y: 208, distance: 70.1
click at [380, 241] on h2 "Why Ch" at bounding box center [477, 249] width 333 height 17
paste div
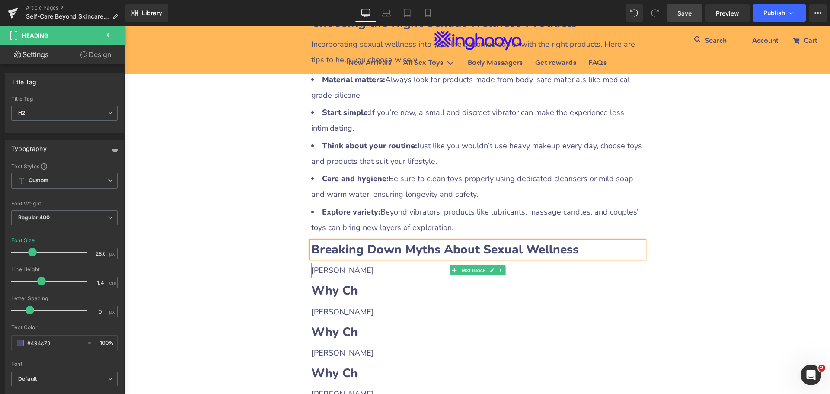
click at [331, 262] on p "[PERSON_NAME]" at bounding box center [477, 270] width 333 height 16
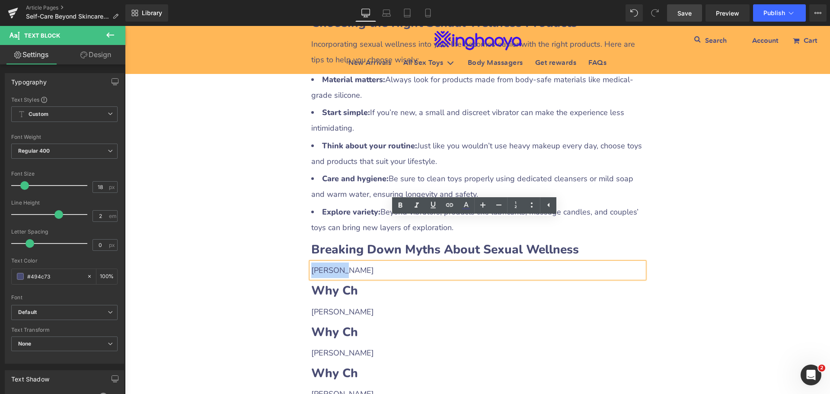
drag, startPoint x: 309, startPoint y: 226, endPoint x: 343, endPoint y: 227, distance: 33.7
click at [343, 262] on p "[PERSON_NAME]" at bounding box center [477, 270] width 333 height 16
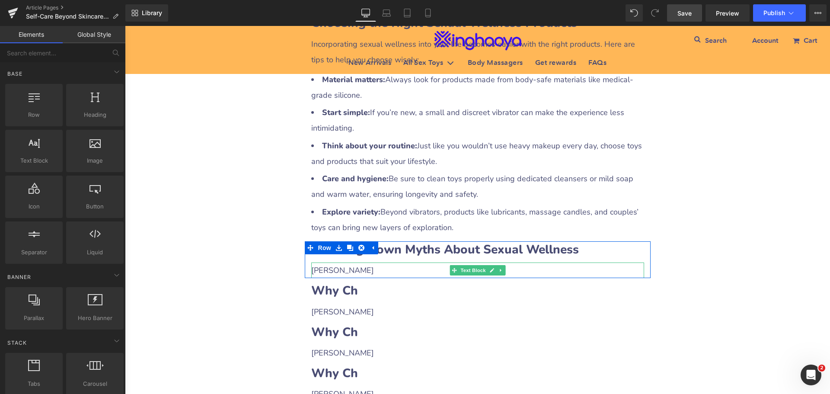
click at [498, 268] on icon at bounding box center [500, 270] width 5 height 5
click at [497, 265] on link at bounding box center [496, 270] width 9 height 10
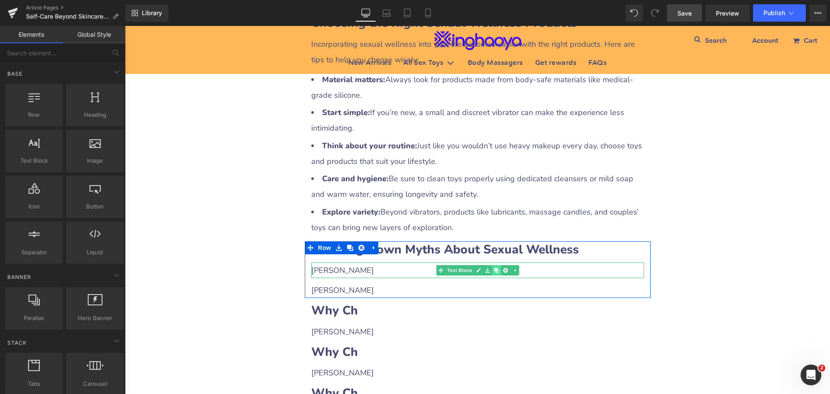
click at [497, 265] on link at bounding box center [496, 270] width 9 height 10
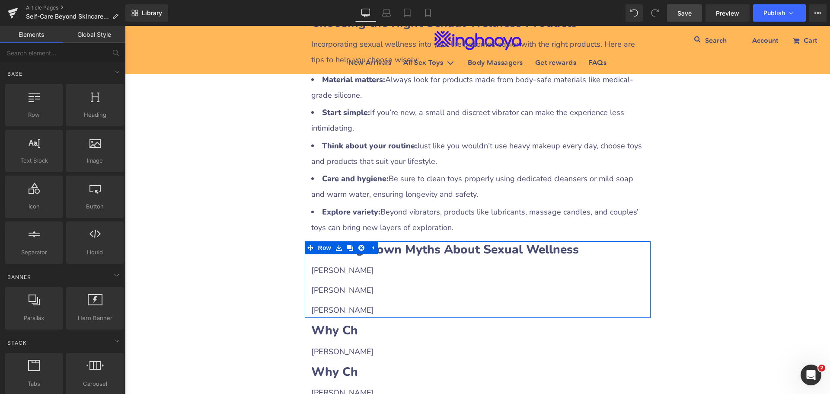
click at [361, 262] on p "[PERSON_NAME]" at bounding box center [477, 270] width 333 height 16
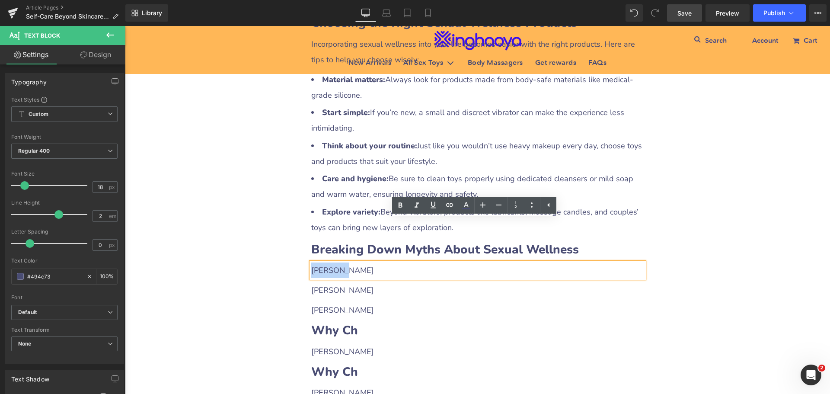
drag, startPoint x: 315, startPoint y: 226, endPoint x: 340, endPoint y: 226, distance: 24.6
click at [340, 262] on p "[PERSON_NAME]" at bounding box center [477, 270] width 333 height 16
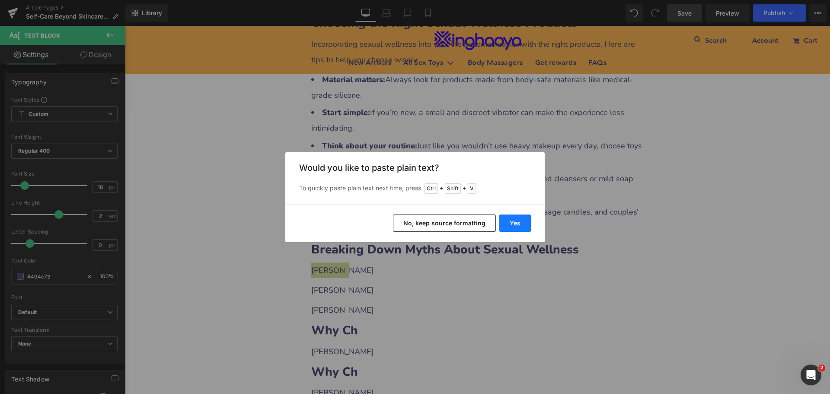
click at [512, 224] on button "Yes" at bounding box center [515, 222] width 32 height 17
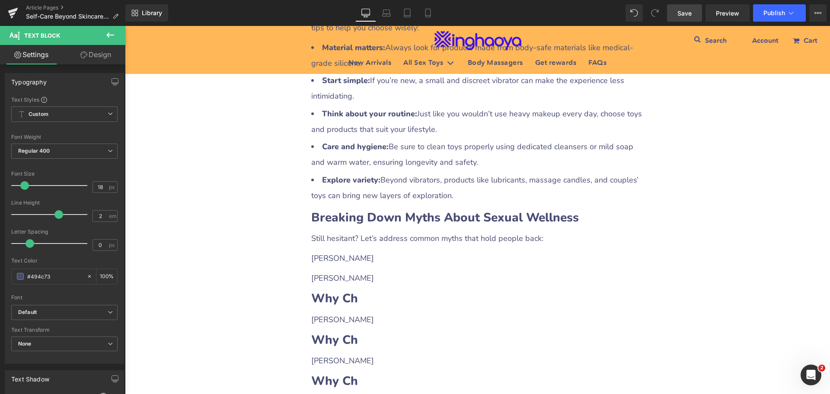
scroll to position [2161, 0]
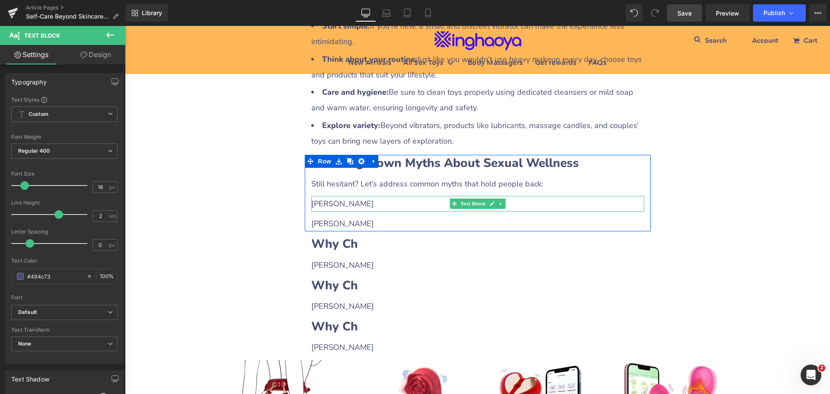
click at [335, 196] on p "[PERSON_NAME]" at bounding box center [477, 204] width 333 height 16
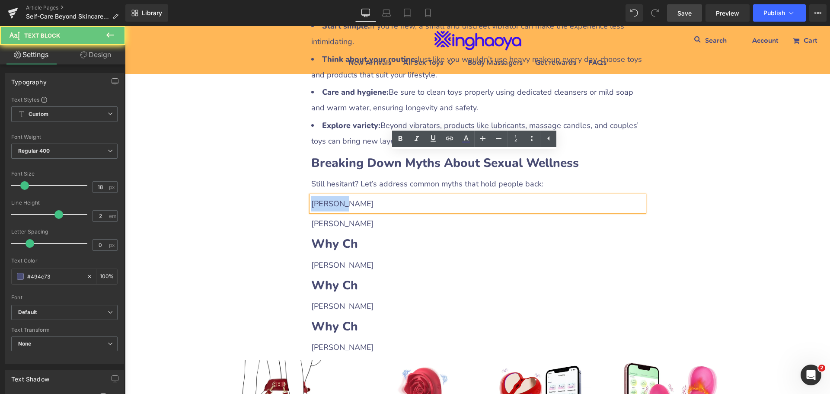
drag, startPoint x: 309, startPoint y: 159, endPoint x: 344, endPoint y: 160, distance: 35.9
click at [344, 196] on p "[PERSON_NAME]" at bounding box center [477, 204] width 333 height 16
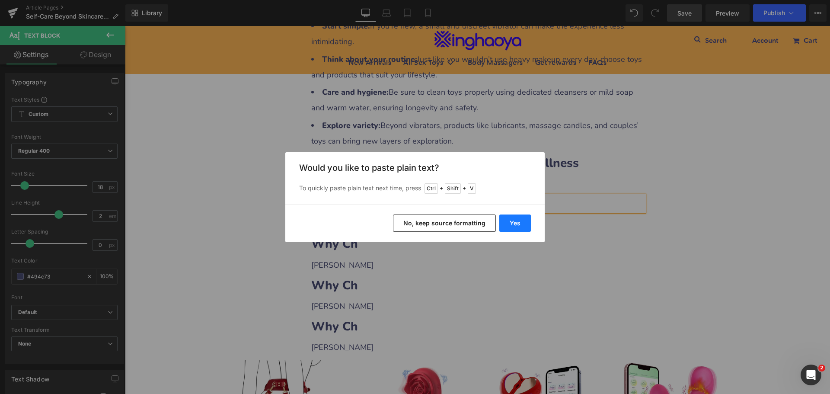
click at [506, 223] on button "Yes" at bounding box center [515, 222] width 32 height 17
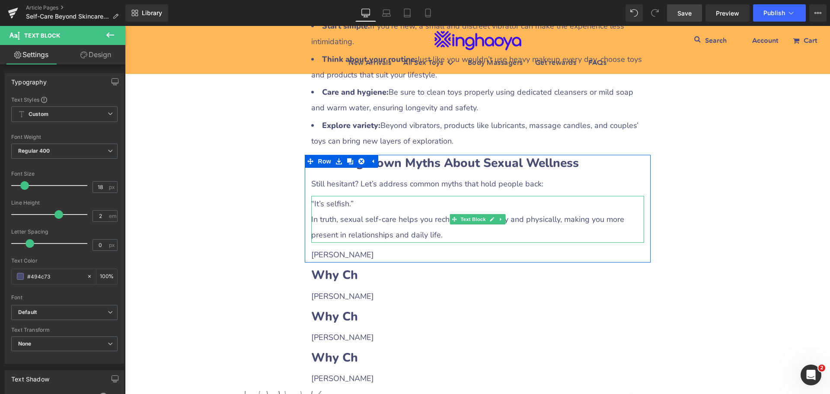
click at [352, 196] on p "“It’s selfish.”" at bounding box center [477, 204] width 333 height 16
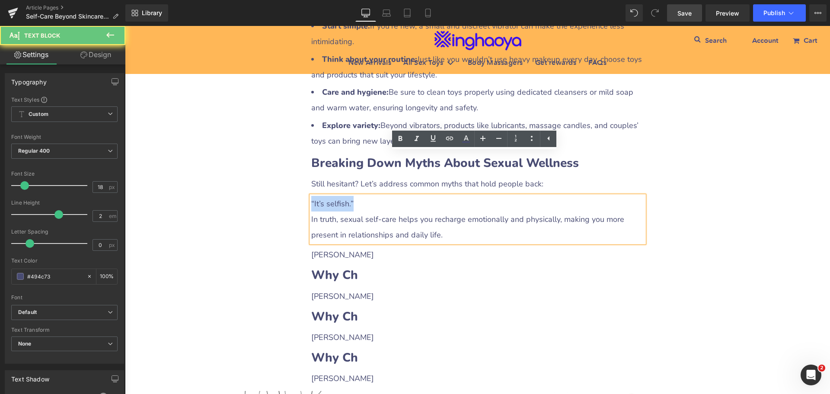
drag, startPoint x: 356, startPoint y: 160, endPoint x: 303, endPoint y: 156, distance: 53.3
click at [305, 156] on div "Breaking Down Myths About Sexual Wellness Heading Still hesitant? Let’s address…" at bounding box center [478, 209] width 346 height 108
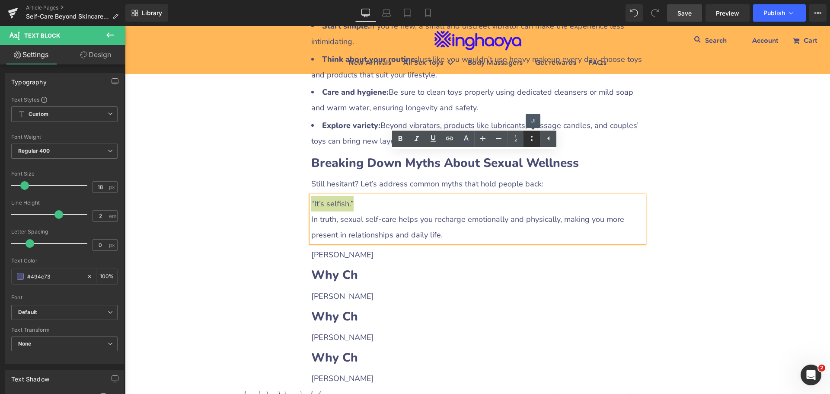
click at [535, 140] on icon at bounding box center [531, 138] width 10 height 10
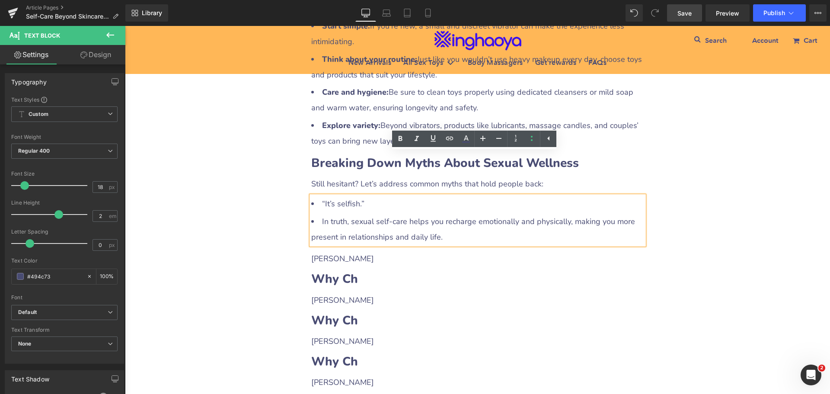
click at [447, 214] on li "In truth, sexual self-care helps you recharge emotionally and physically, makin…" at bounding box center [477, 229] width 333 height 31
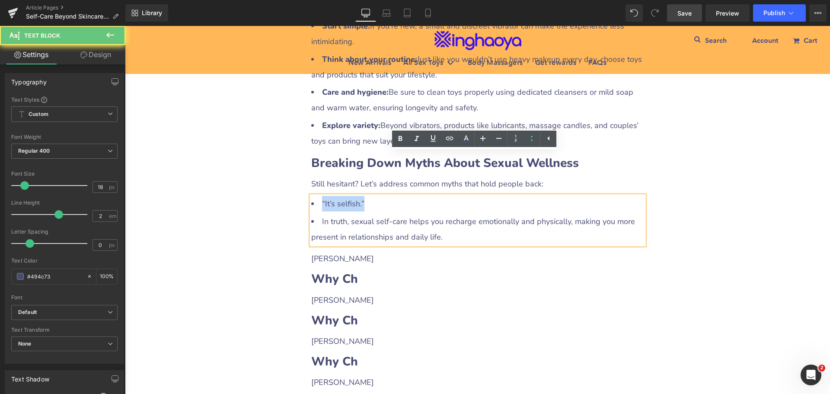
drag, startPoint x: 367, startPoint y: 160, endPoint x: 292, endPoint y: 151, distance: 76.1
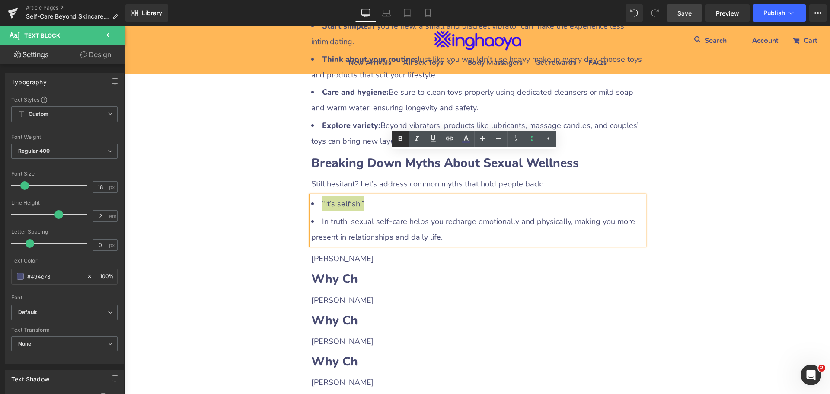
click at [402, 138] on icon at bounding box center [400, 138] width 4 height 5
click at [350, 214] on li "In truth, sexual self-care helps you recharge emotionally and physically, makin…" at bounding box center [477, 229] width 333 height 31
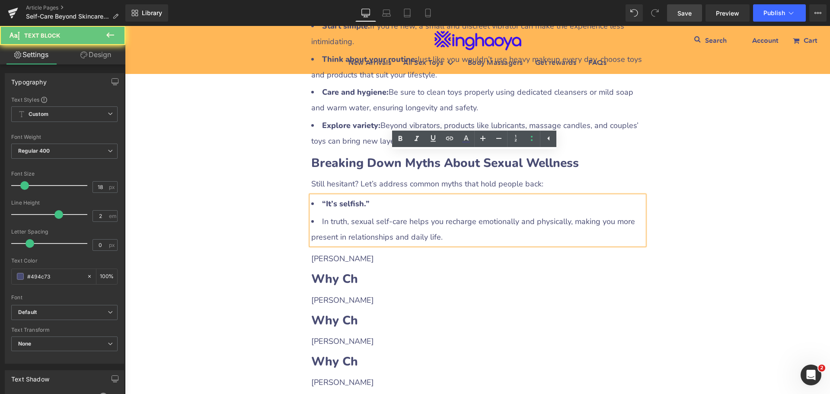
click at [317, 214] on li "In truth, sexual self-care helps you recharge emotionally and physically, makin…" at bounding box center [477, 229] width 333 height 31
click at [531, 142] on icon at bounding box center [531, 138] width 10 height 10
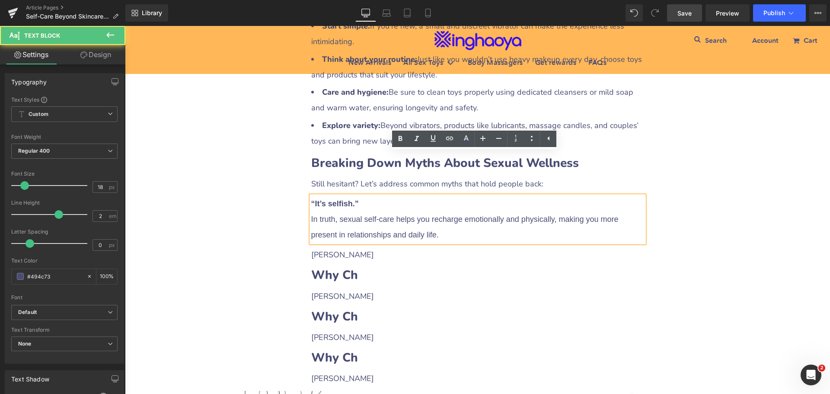
click at [368, 196] on p "“It’s selfish.” In truth, sexual self-care helps you recharge emotionally and p…" at bounding box center [477, 219] width 333 height 47
click at [364, 196] on p "“It’s selfish.” In truth, sexual self-care helps you recharge emotionally and p…" at bounding box center [477, 219] width 333 height 47
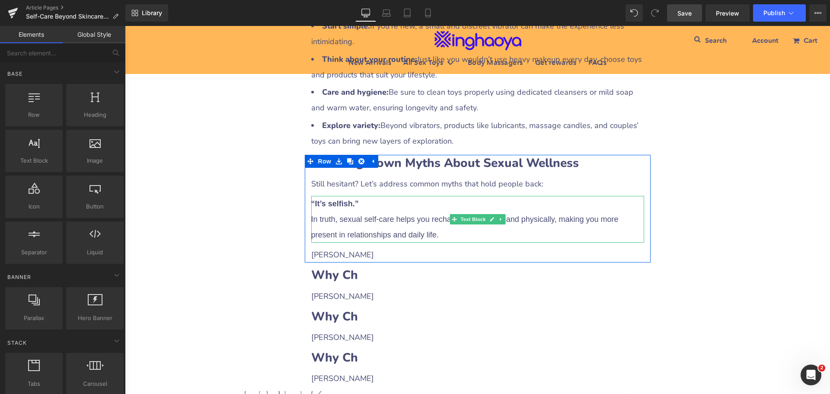
click at [364, 215] on span "In truth, sexual self-care helps you recharge emotionally and physically, makin…" at bounding box center [464, 227] width 307 height 24
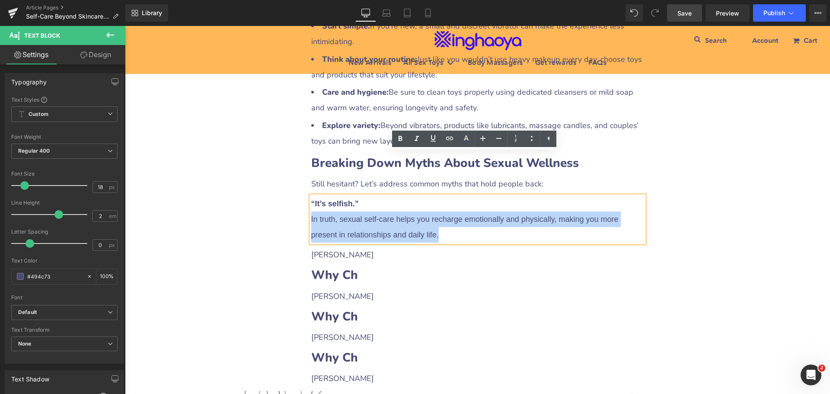
drag, startPoint x: 442, startPoint y: 192, endPoint x: 271, endPoint y: 179, distance: 171.2
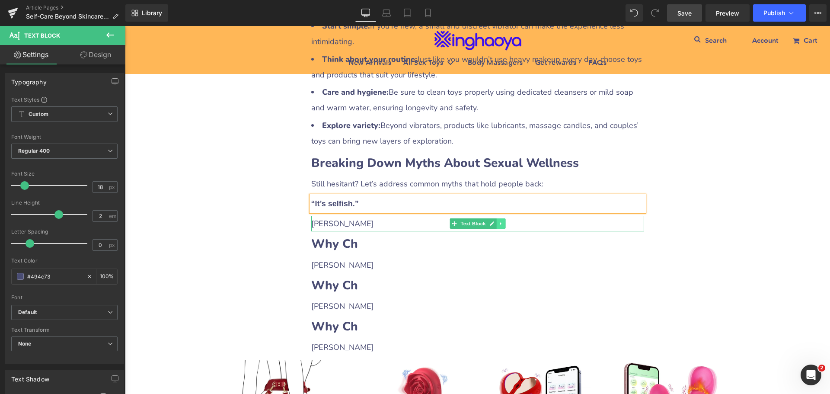
click at [498, 221] on icon at bounding box center [500, 223] width 5 height 5
click at [494, 221] on icon at bounding box center [496, 223] width 5 height 5
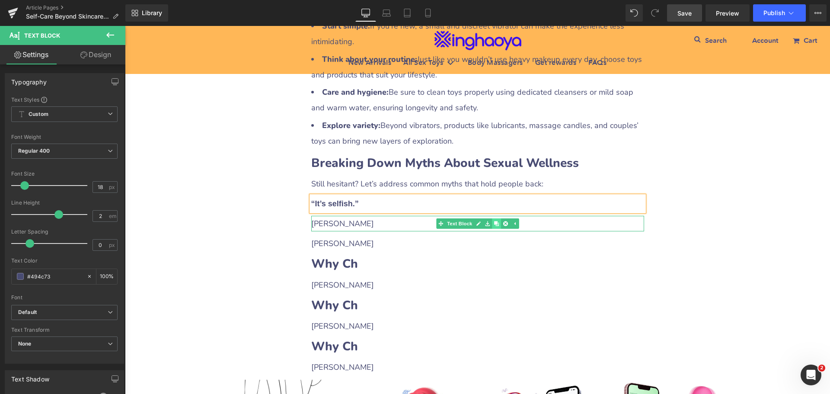
click at [494, 221] on icon at bounding box center [496, 223] width 5 height 5
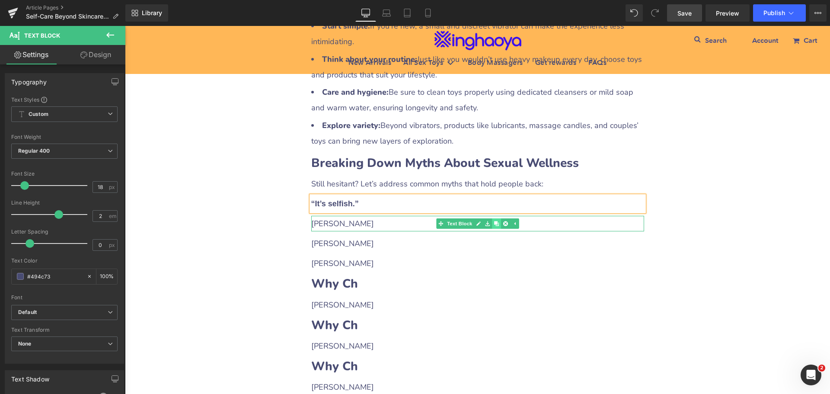
click at [494, 221] on icon at bounding box center [496, 223] width 5 height 5
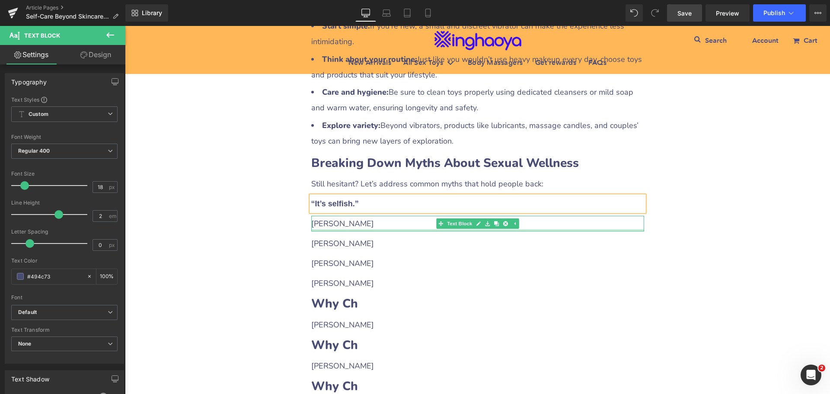
click at [333, 216] on p "[PERSON_NAME]" at bounding box center [477, 224] width 333 height 16
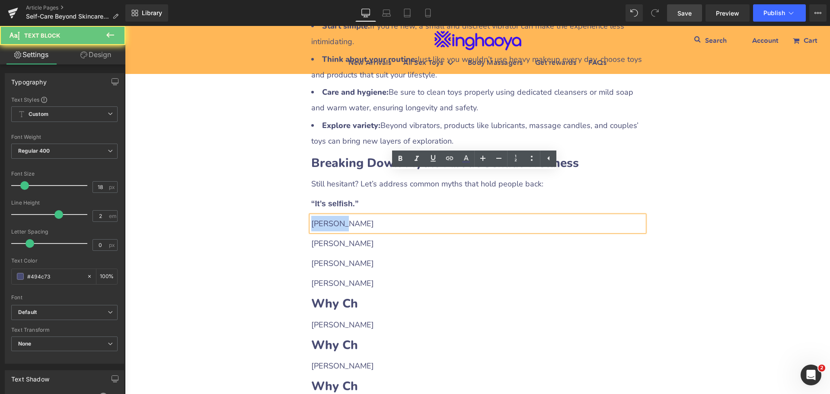
drag, startPoint x: 310, startPoint y: 181, endPoint x: 346, endPoint y: 179, distance: 36.3
click at [346, 216] on p "[PERSON_NAME]" at bounding box center [477, 224] width 333 height 16
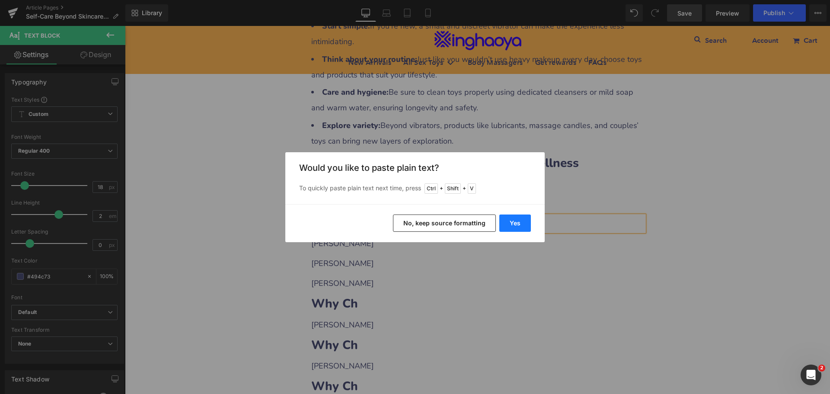
click at [507, 221] on button "Yes" at bounding box center [515, 222] width 32 height 17
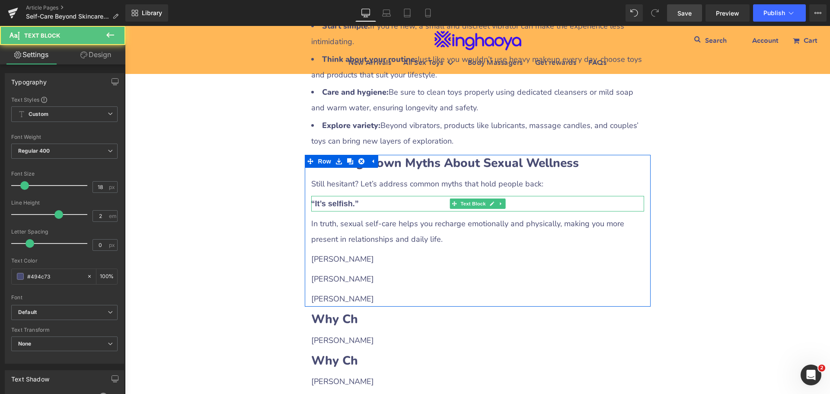
click at [364, 196] on p "“It’s selfish.”" at bounding box center [477, 204] width 333 height 16
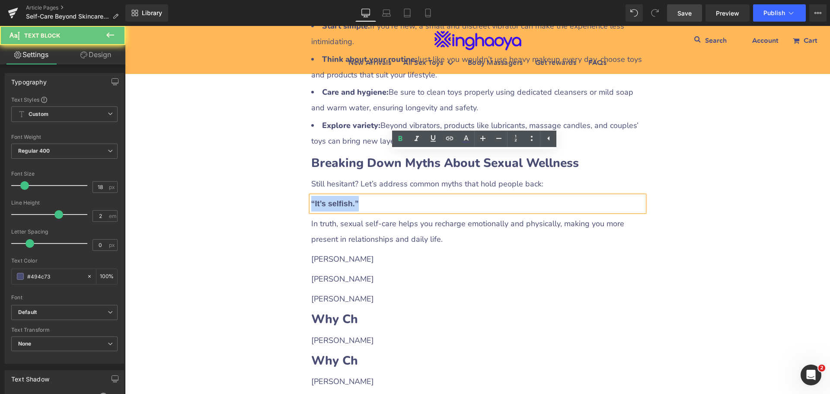
drag, startPoint x: 366, startPoint y: 162, endPoint x: 283, endPoint y: 168, distance: 83.2
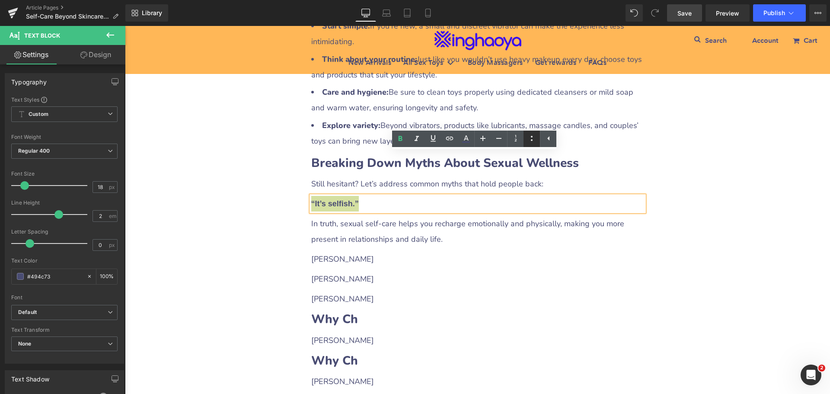
click at [529, 139] on icon at bounding box center [531, 138] width 10 height 10
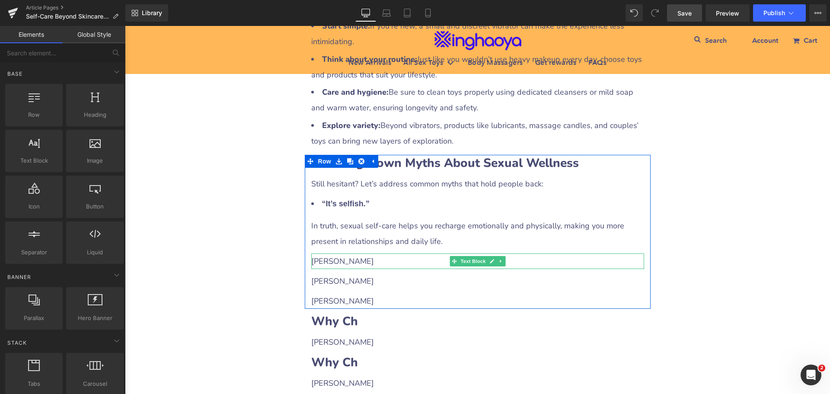
click at [347, 253] on p "[PERSON_NAME]" at bounding box center [477, 261] width 333 height 16
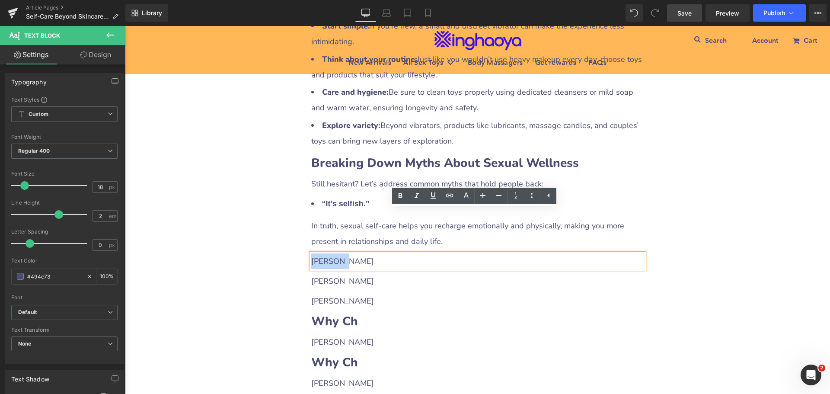
drag, startPoint x: 309, startPoint y: 216, endPoint x: 357, endPoint y: 217, distance: 47.5
click at [357, 253] on p "[PERSON_NAME]" at bounding box center [477, 261] width 333 height 16
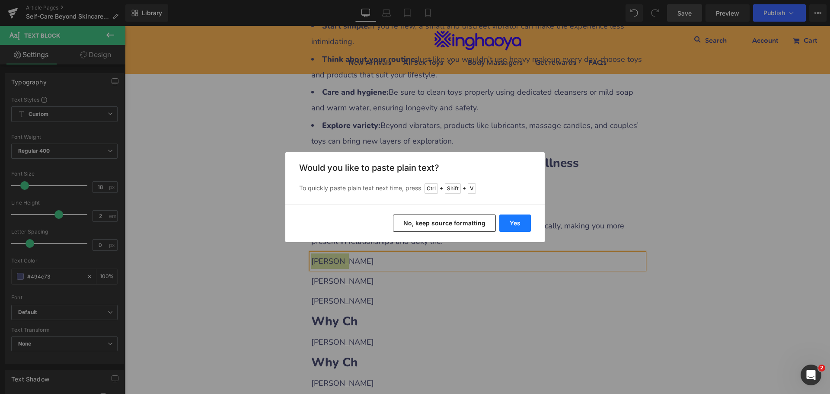
click at [505, 223] on button "Yes" at bounding box center [515, 222] width 32 height 17
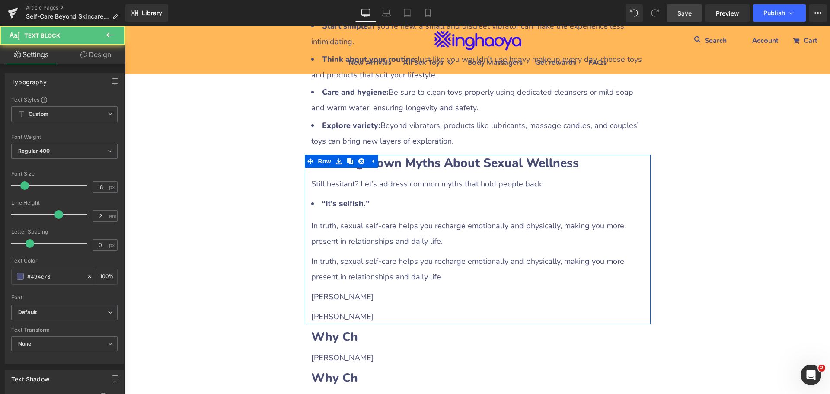
click at [339, 253] on p "In truth, sexual self-care helps you recharge emotionally and physically, makin…" at bounding box center [477, 268] width 333 height 31
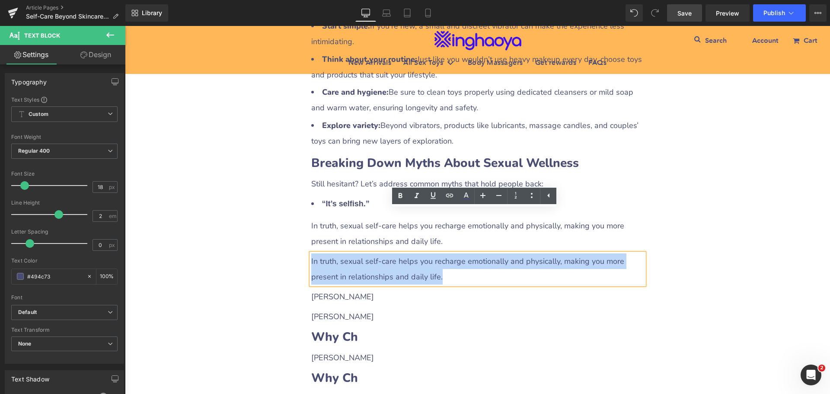
drag, startPoint x: 308, startPoint y: 214, endPoint x: 440, endPoint y: 230, distance: 133.3
click at [440, 253] on p "In truth, sexual self-care helps you recharge emotionally and physically, makin…" at bounding box center [477, 268] width 333 height 31
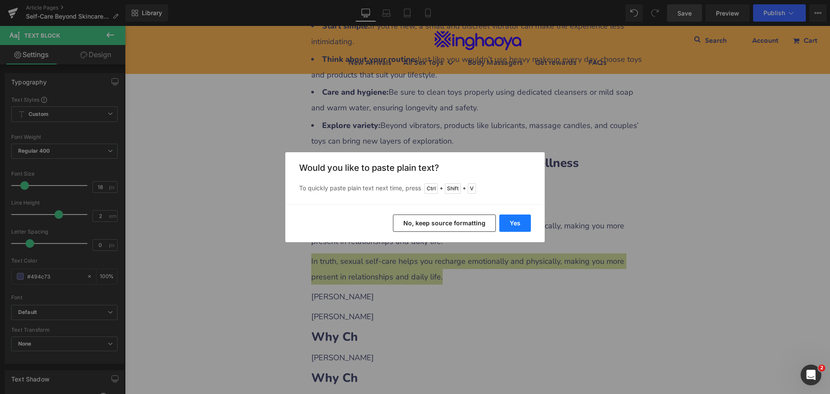
click at [511, 220] on button "Yes" at bounding box center [515, 222] width 32 height 17
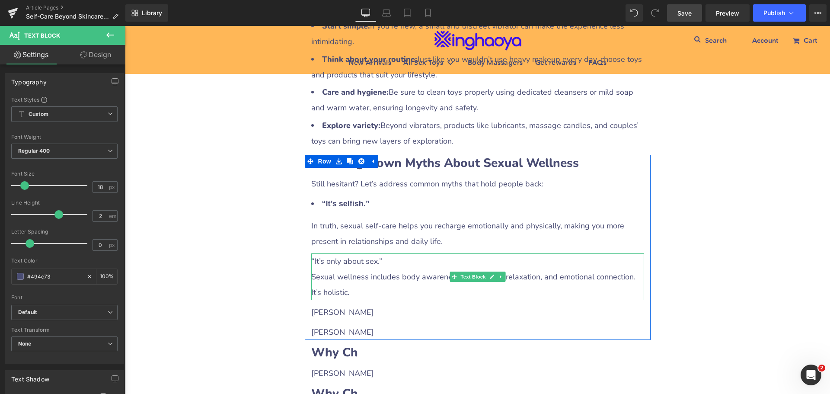
click at [354, 269] on p "Sexual wellness includes body awareness, confidence, relaxation, and emotional …" at bounding box center [477, 284] width 333 height 31
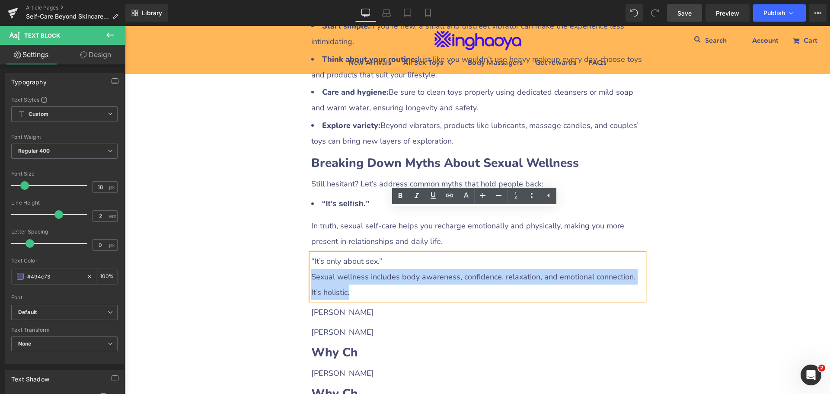
drag, startPoint x: 309, startPoint y: 233, endPoint x: 360, endPoint y: 252, distance: 55.1
click at [360, 269] on p "Sexual wellness includes body awareness, confidence, relaxation, and emotional …" at bounding box center [477, 284] width 333 height 31
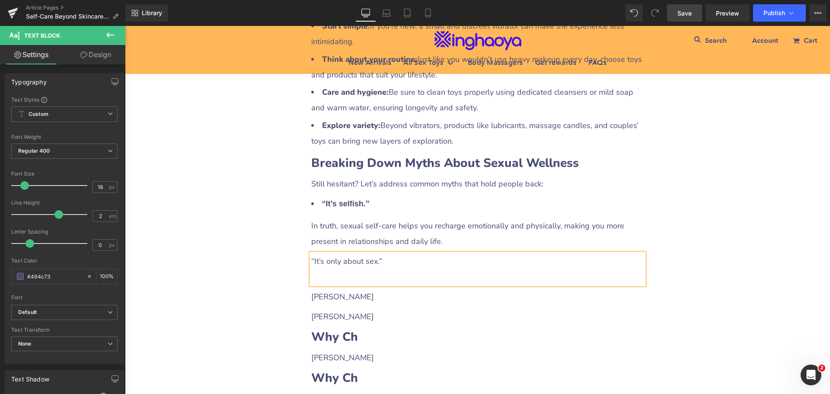
click at [341, 289] on p "[PERSON_NAME]" at bounding box center [477, 297] width 333 height 16
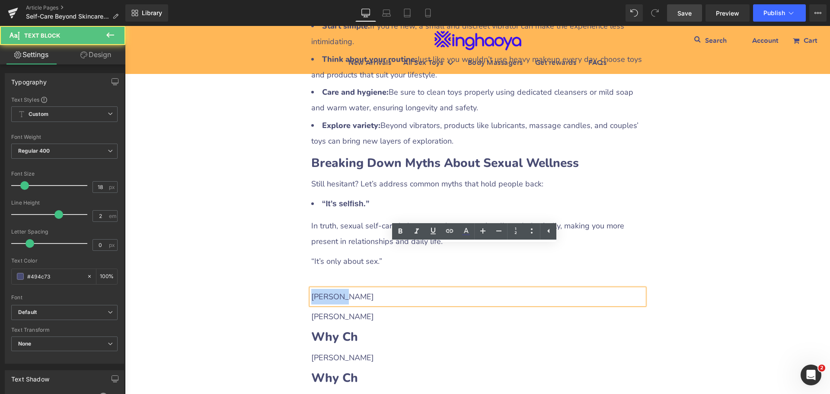
drag, startPoint x: 309, startPoint y: 251, endPoint x: 351, endPoint y: 250, distance: 42.4
click at [351, 289] on p "[PERSON_NAME]" at bounding box center [477, 297] width 333 height 16
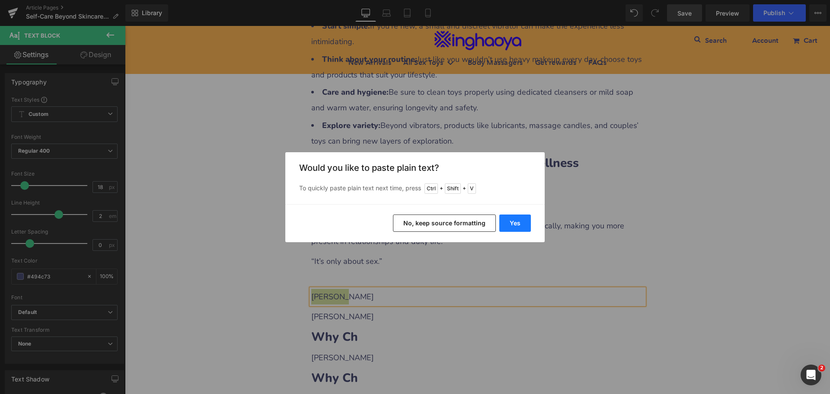
click at [500, 223] on button "Yes" at bounding box center [515, 222] width 32 height 17
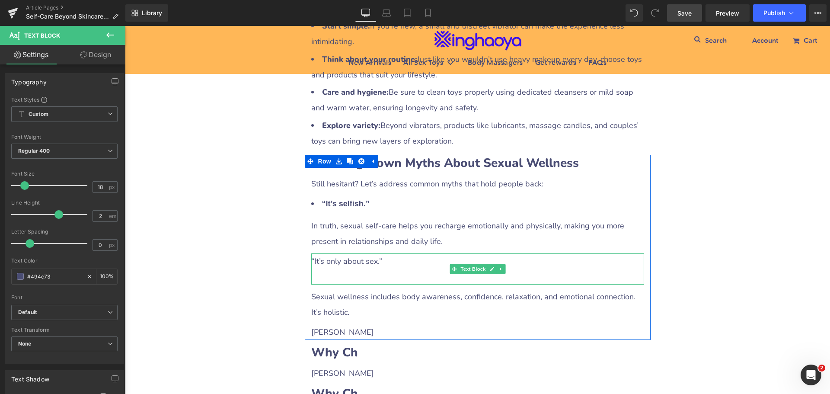
click at [356, 269] on p at bounding box center [477, 277] width 333 height 16
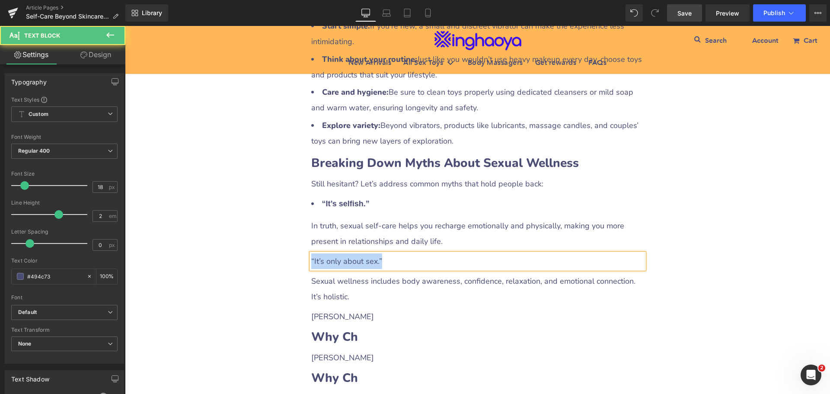
drag, startPoint x: 280, startPoint y: 217, endPoint x: 259, endPoint y: 216, distance: 21.2
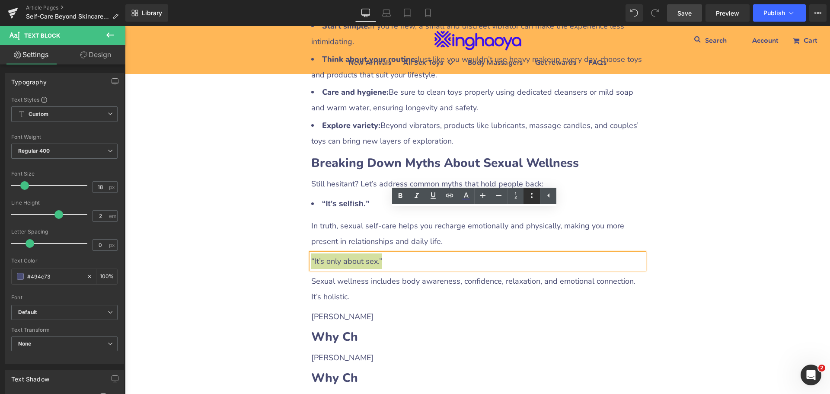
click at [532, 194] on icon at bounding box center [532, 195] width 2 height 5
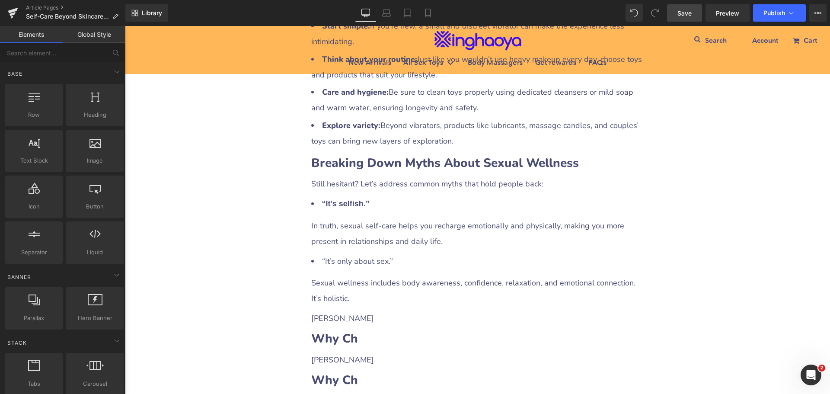
drag, startPoint x: 678, startPoint y: 16, endPoint x: 592, endPoint y: 172, distance: 178.2
click at [678, 16] on span "Save" at bounding box center [684, 13] width 14 height 9
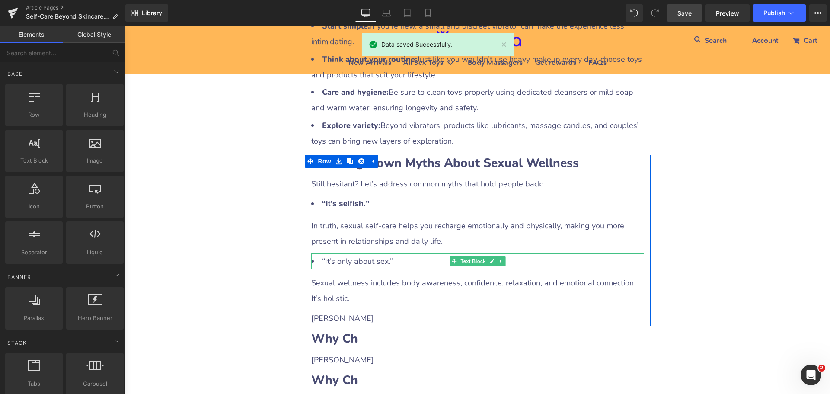
click at [395, 253] on li "“It’s only about sex.”" at bounding box center [477, 261] width 333 height 16
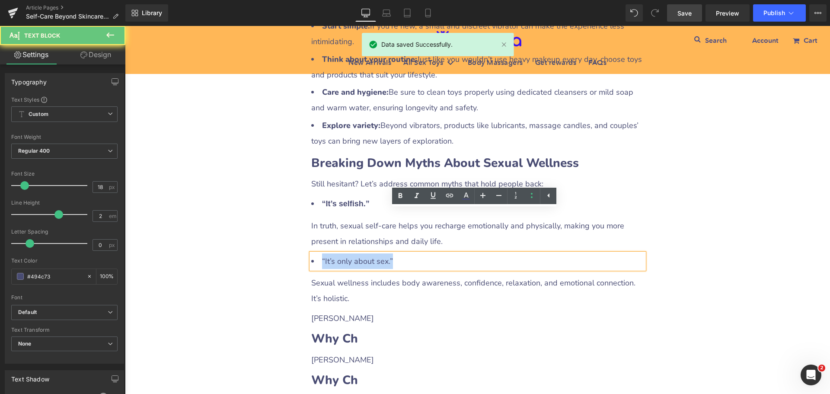
drag, startPoint x: 400, startPoint y: 218, endPoint x: 262, endPoint y: 220, distance: 137.4
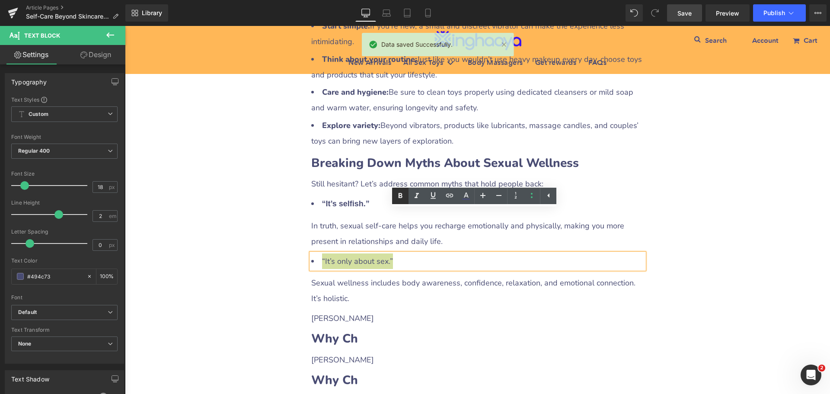
click at [400, 196] on icon at bounding box center [400, 196] width 10 height 10
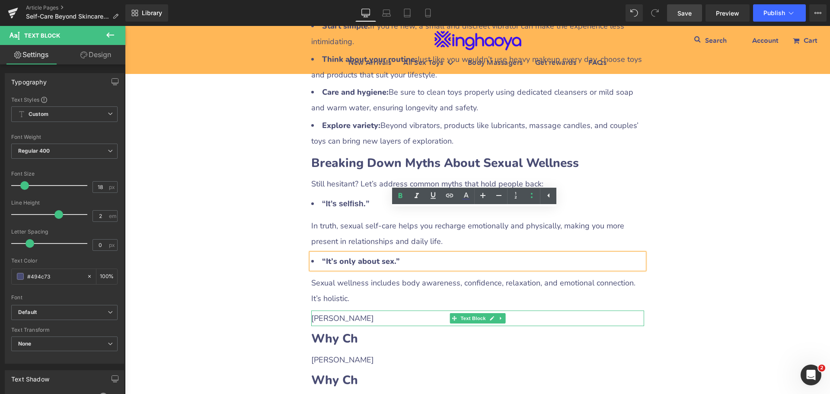
click at [498, 316] on icon at bounding box center [500, 318] width 5 height 5
click at [495, 316] on icon at bounding box center [496, 318] width 5 height 5
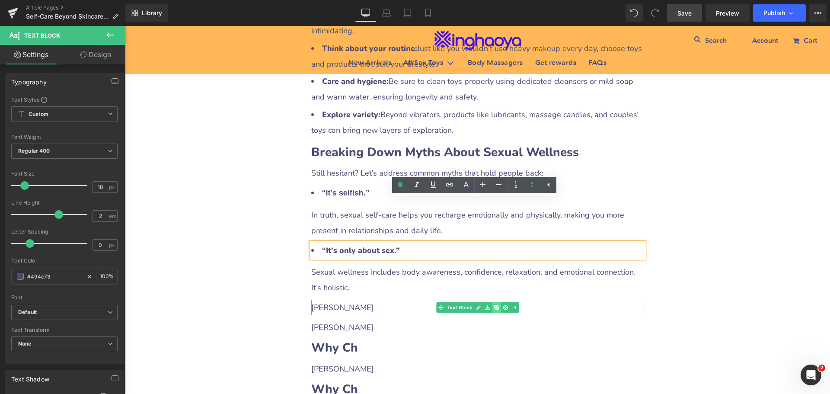
click at [495, 319] on div "Valentin Text Block" at bounding box center [477, 327] width 333 height 16
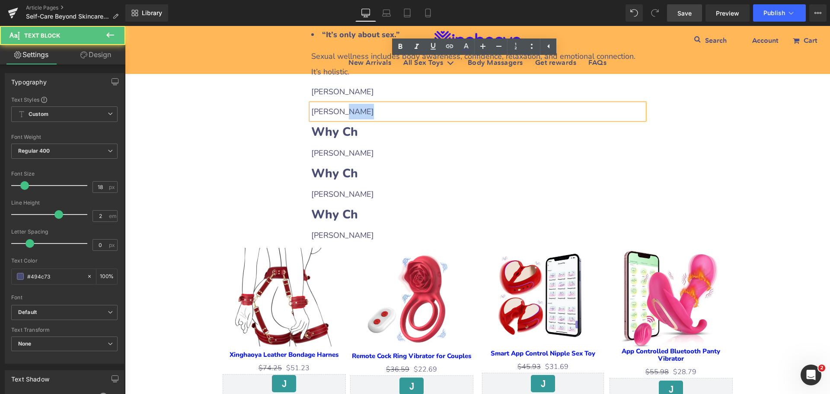
scroll to position [2258, 0]
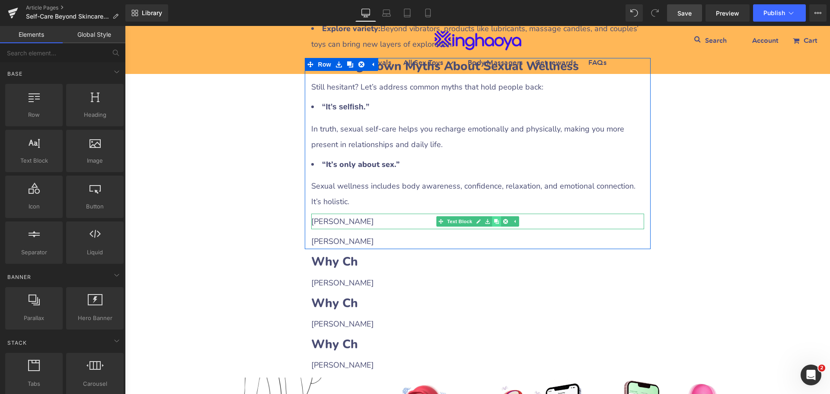
click at [494, 219] on icon at bounding box center [496, 221] width 5 height 5
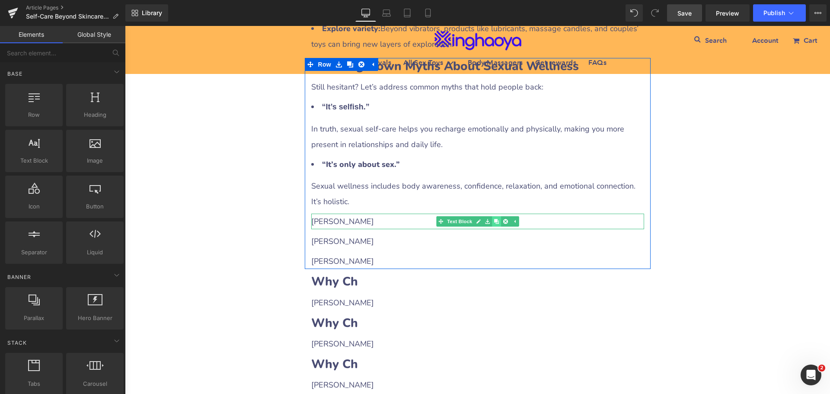
click at [494, 219] on icon at bounding box center [496, 221] width 5 height 5
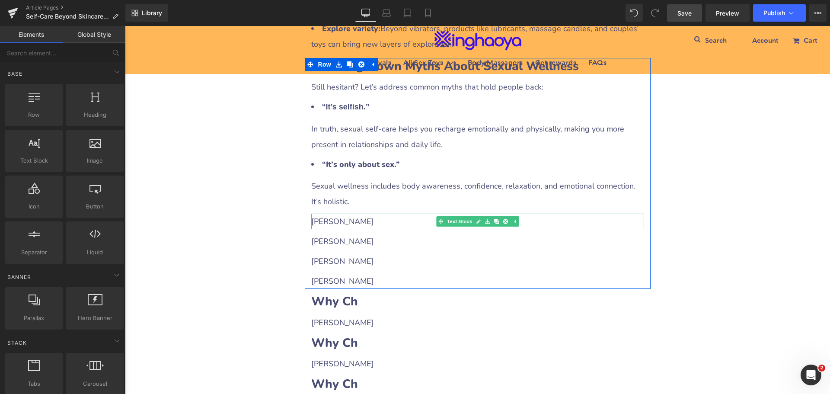
click at [358, 214] on p "[PERSON_NAME]" at bounding box center [477, 222] width 333 height 16
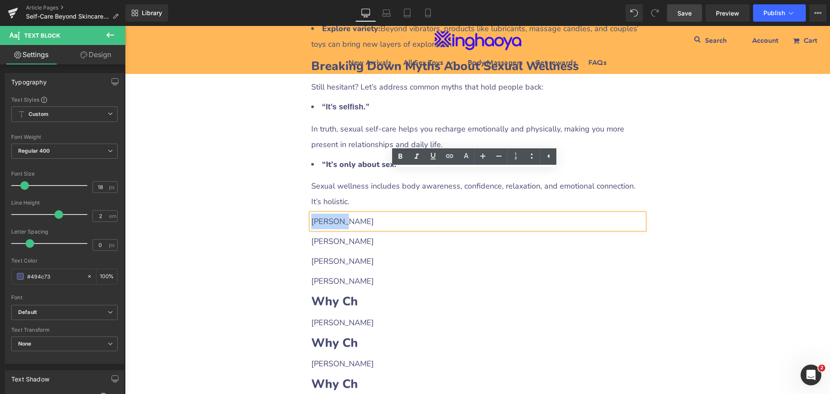
drag, startPoint x: 309, startPoint y: 175, endPoint x: 346, endPoint y: 176, distance: 36.3
click at [346, 214] on p "[PERSON_NAME]" at bounding box center [477, 222] width 333 height 16
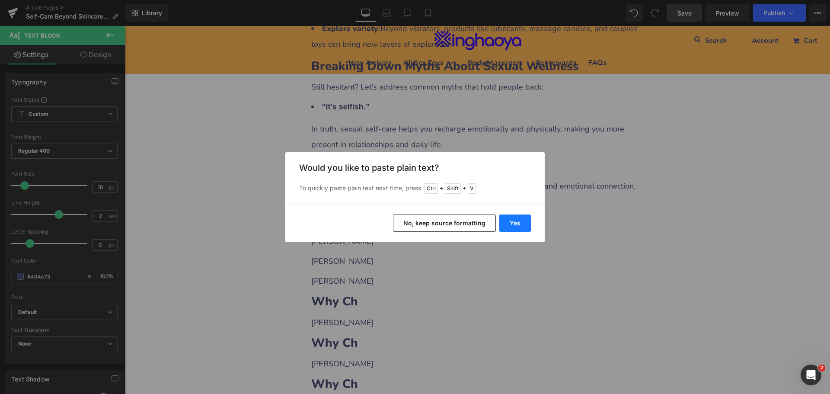
click at [510, 223] on button "Yes" at bounding box center [515, 222] width 32 height 17
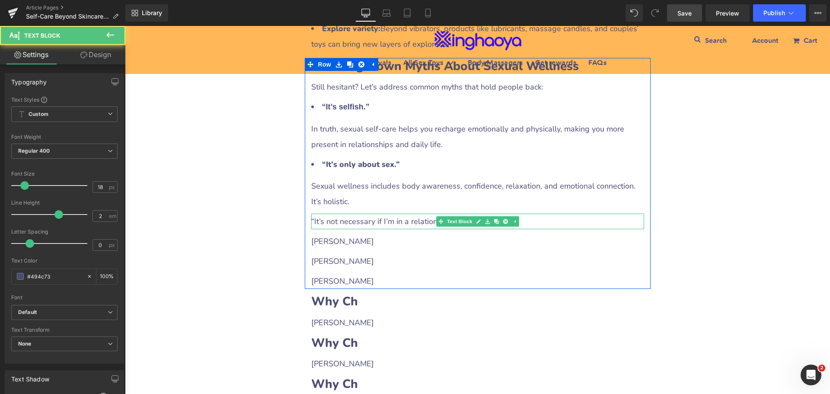
click at [386, 214] on p "“It’s not necessary if I’m in a relationship.”" at bounding box center [477, 222] width 333 height 16
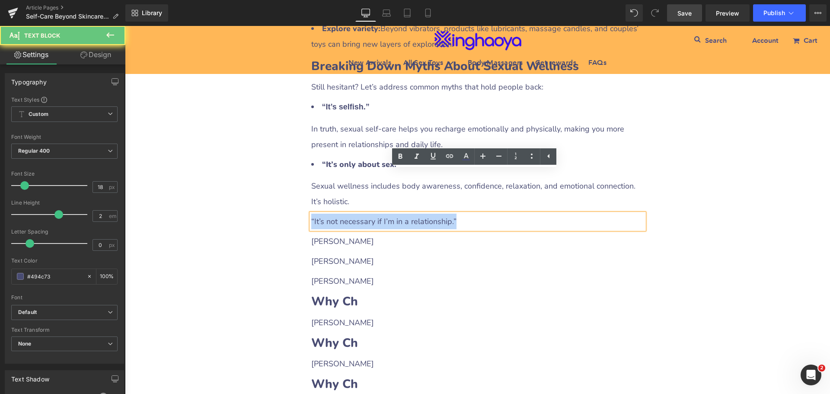
drag, startPoint x: 459, startPoint y: 180, endPoint x: 234, endPoint y: 175, distance: 225.2
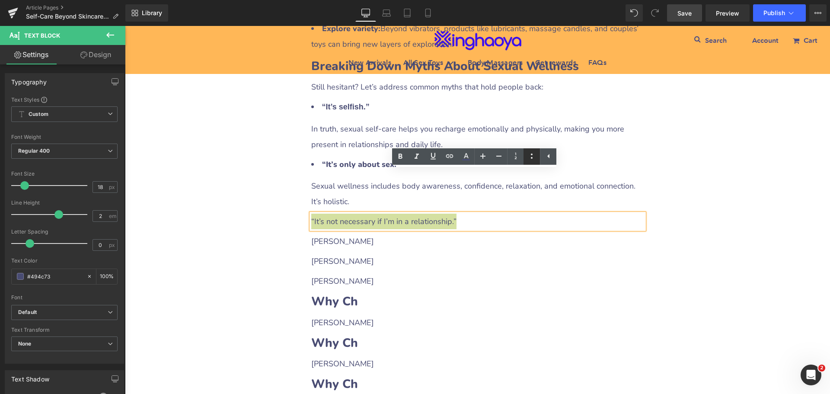
click at [530, 158] on icon at bounding box center [531, 156] width 10 height 10
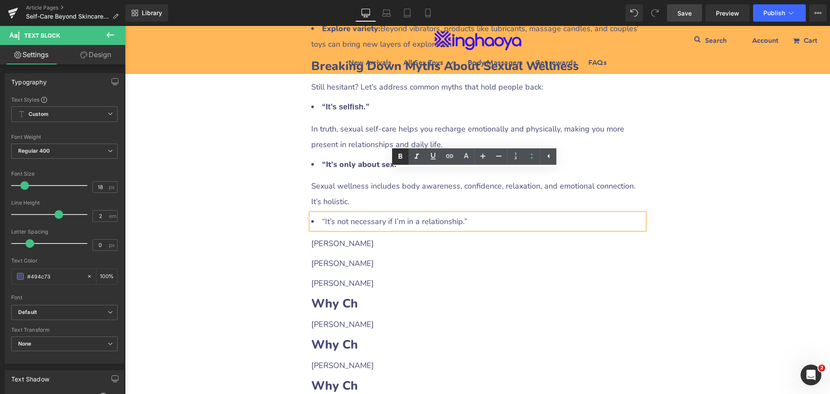
click at [404, 156] on icon at bounding box center [400, 156] width 10 height 10
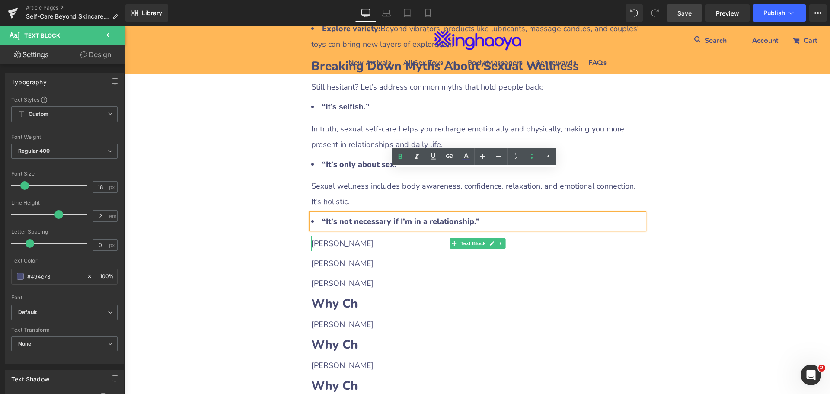
click at [326, 236] on p "[PERSON_NAME]" at bounding box center [477, 244] width 333 height 16
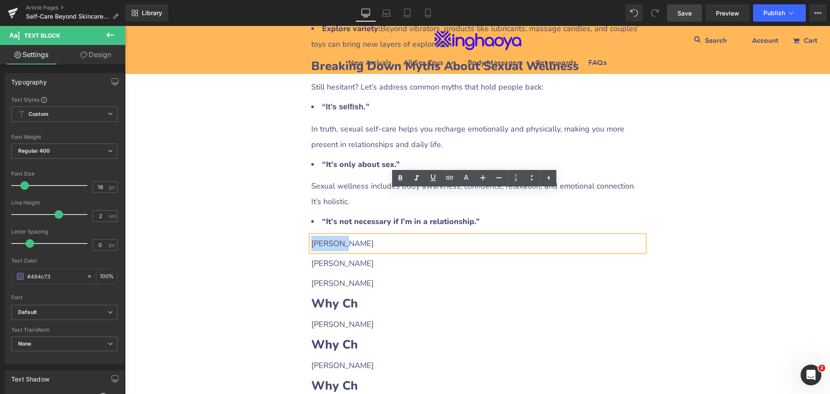
drag, startPoint x: 309, startPoint y: 197, endPoint x: 359, endPoint y: 202, distance: 49.5
click at [359, 236] on p "[PERSON_NAME]" at bounding box center [477, 244] width 333 height 16
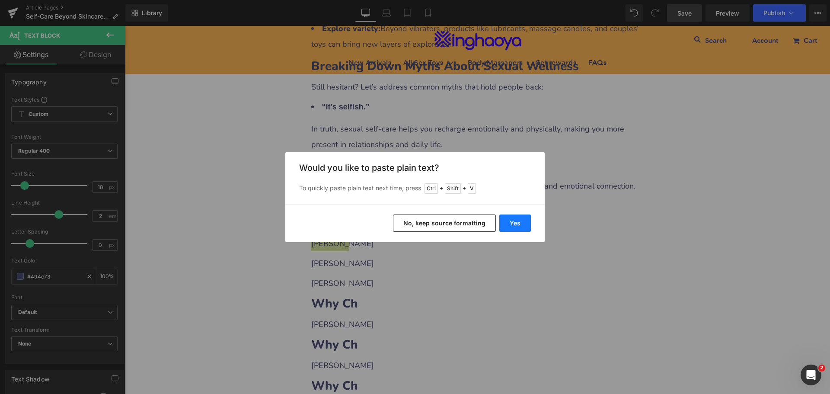
click at [504, 220] on button "Yes" at bounding box center [515, 222] width 32 height 17
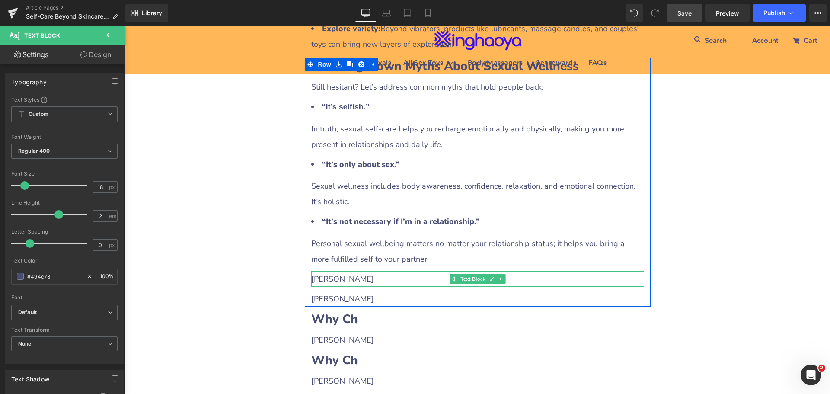
click at [347, 271] on p "[PERSON_NAME]" at bounding box center [477, 279] width 333 height 16
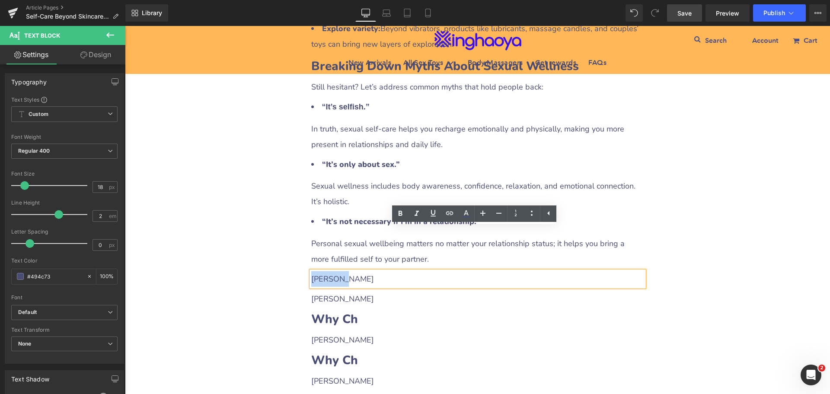
drag, startPoint x: 309, startPoint y: 232, endPoint x: 358, endPoint y: 235, distance: 49.8
click at [358, 271] on p "[PERSON_NAME]" at bounding box center [477, 279] width 333 height 16
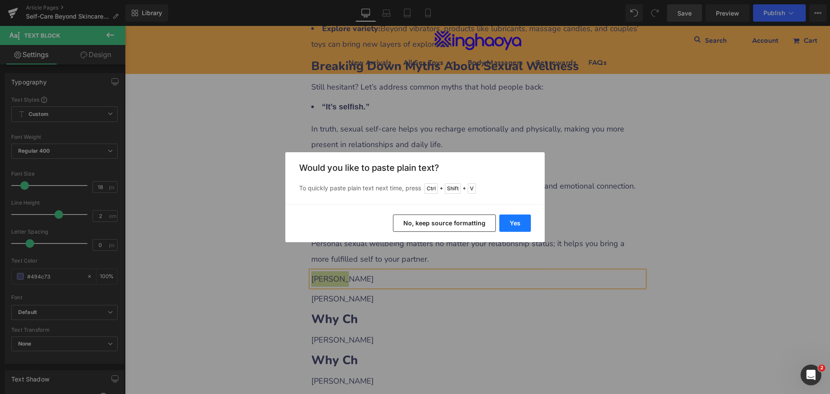
drag, startPoint x: 505, startPoint y: 223, endPoint x: 378, endPoint y: 196, distance: 129.8
click at [505, 223] on button "Yes" at bounding box center [515, 222] width 32 height 17
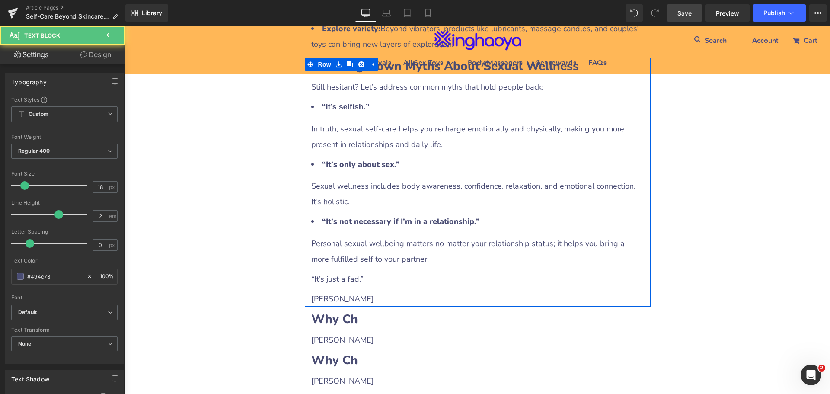
click at [330, 271] on p "“It’s just a fad.”" at bounding box center [477, 279] width 333 height 16
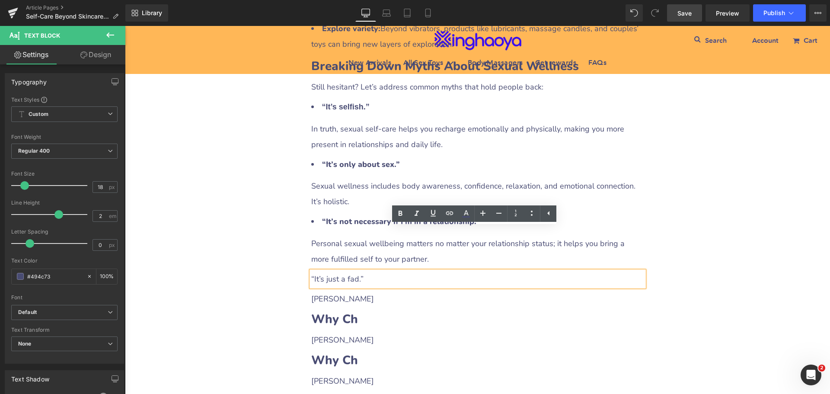
drag, startPoint x: 307, startPoint y: 233, endPoint x: 378, endPoint y: 233, distance: 70.4
click at [378, 271] on div "“It’s just a fad.”" at bounding box center [477, 279] width 333 height 16
drag, startPoint x: 370, startPoint y: 233, endPoint x: 274, endPoint y: 226, distance: 95.7
click at [401, 213] on icon at bounding box center [400, 212] width 4 height 5
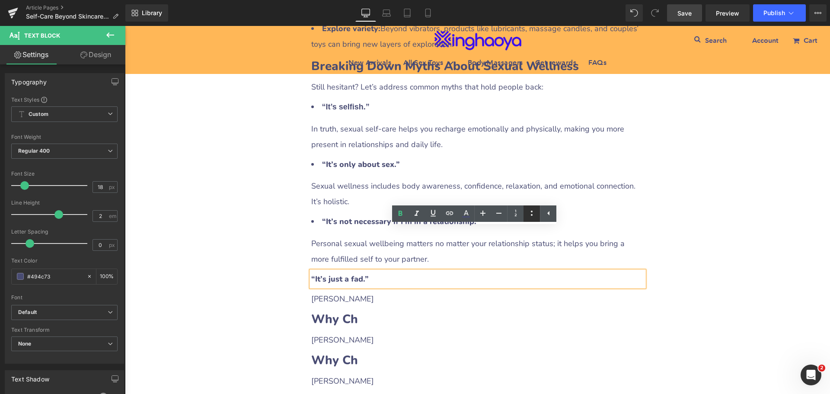
click at [532, 217] on icon at bounding box center [531, 213] width 10 height 10
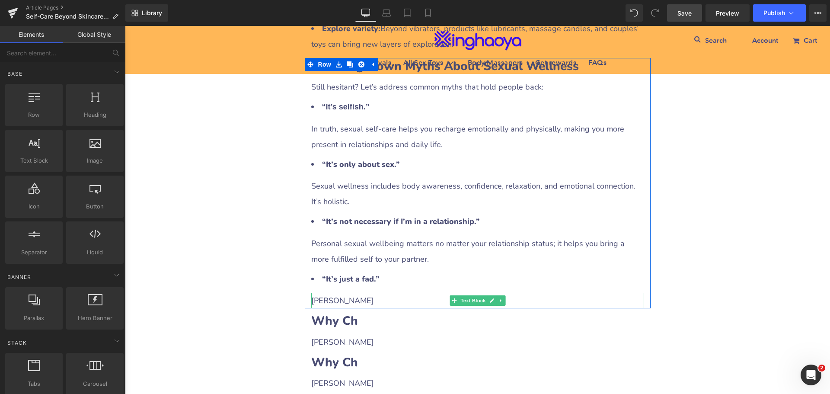
click at [336, 293] on p "[PERSON_NAME]" at bounding box center [477, 301] width 333 height 16
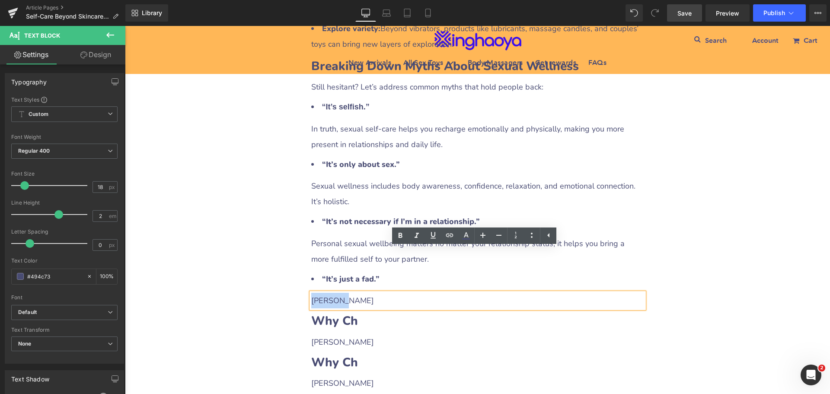
drag, startPoint x: 309, startPoint y: 254, endPoint x: 339, endPoint y: 254, distance: 29.8
click at [339, 293] on p "[PERSON_NAME]" at bounding box center [477, 301] width 333 height 16
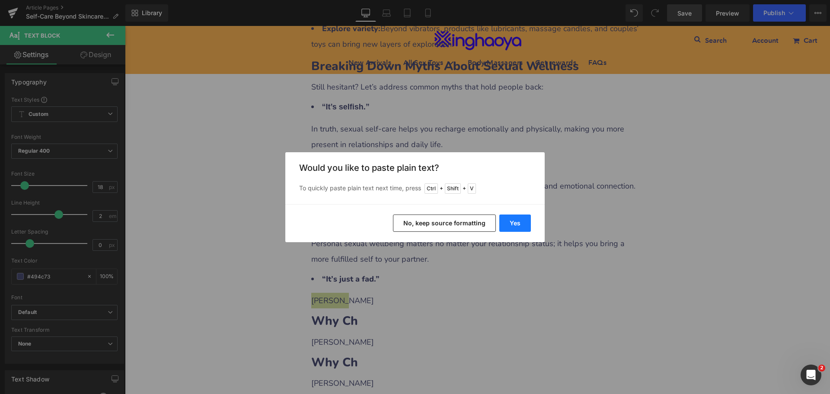
click at [516, 224] on button "Yes" at bounding box center [515, 222] width 32 height 17
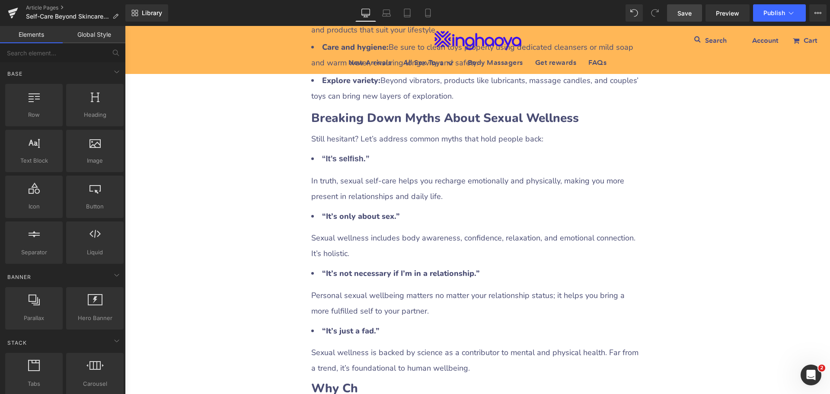
scroll to position [2128, 0]
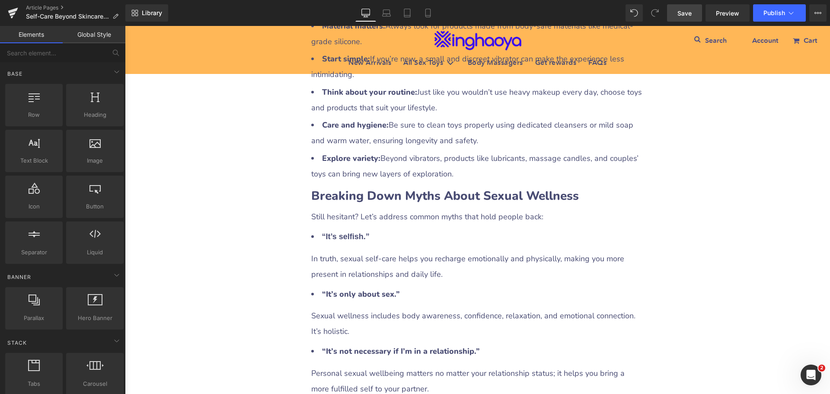
click at [681, 13] on span "Save" at bounding box center [684, 13] width 14 height 9
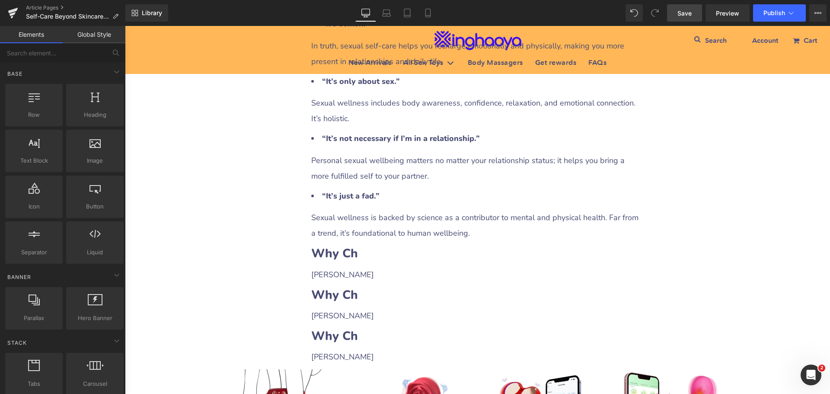
scroll to position [2344, 0]
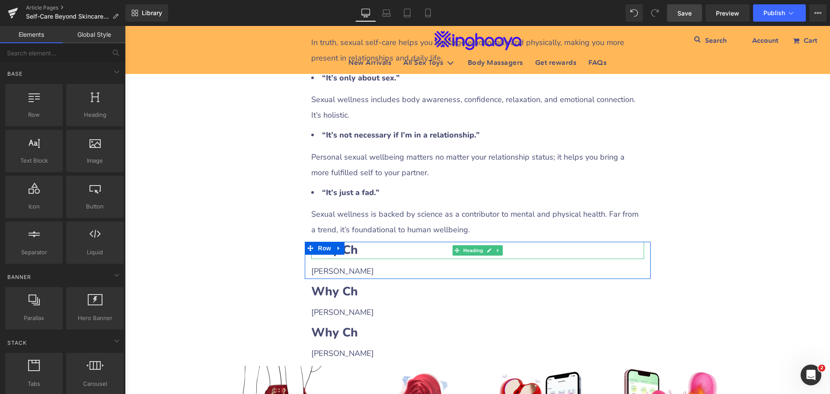
click at [347, 242] on b "Why Ch" at bounding box center [334, 250] width 47 height 16
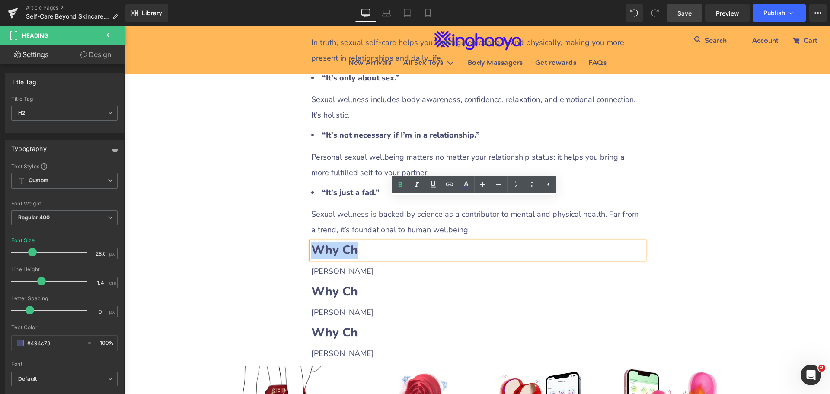
drag, startPoint x: 311, startPoint y: 206, endPoint x: 363, endPoint y: 208, distance: 52.8
click at [363, 242] on h2 "Why Ch" at bounding box center [477, 250] width 333 height 17
paste div
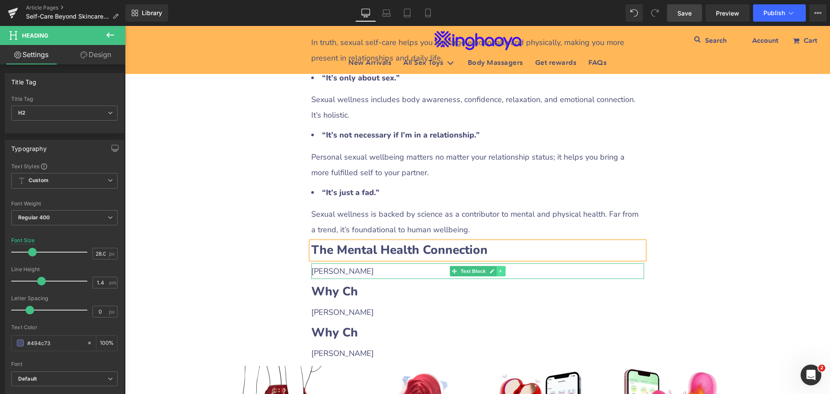
click at [496, 266] on link at bounding box center [500, 271] width 9 height 10
click at [494, 268] on icon at bounding box center [496, 270] width 5 height 5
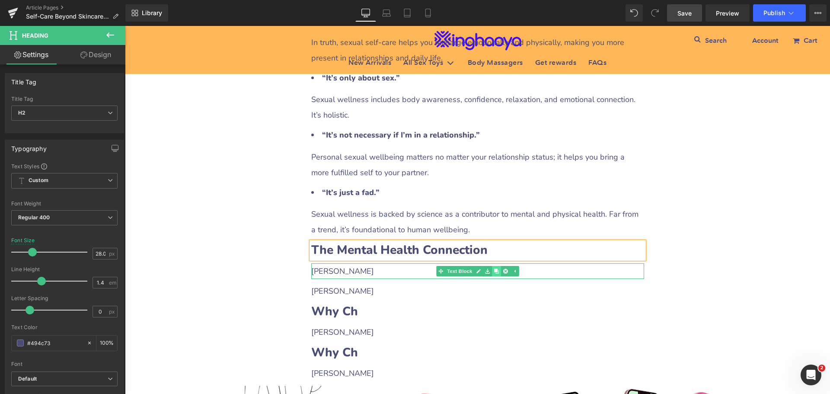
click at [494, 268] on icon at bounding box center [496, 270] width 5 height 5
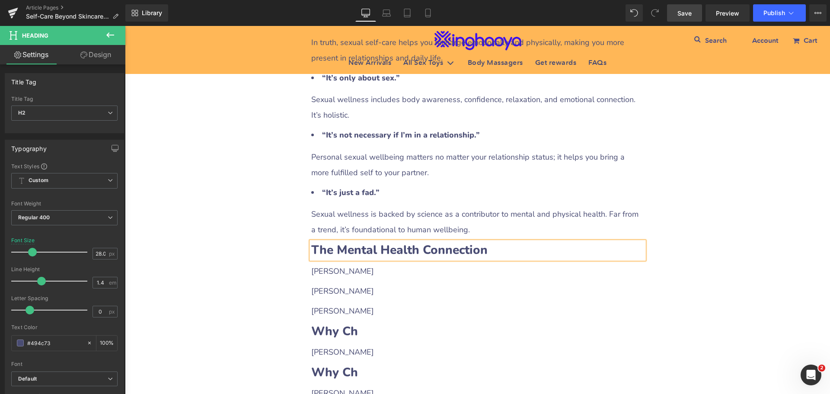
click at [324, 263] on p "[PERSON_NAME]" at bounding box center [477, 271] width 333 height 16
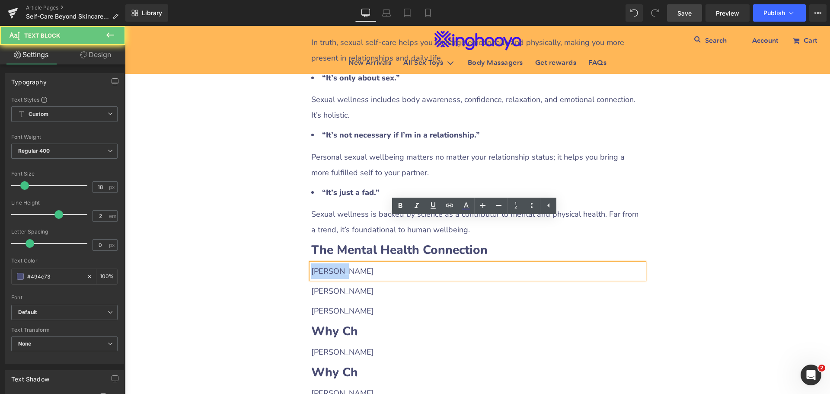
drag, startPoint x: 309, startPoint y: 225, endPoint x: 353, endPoint y: 227, distance: 44.1
click at [353, 263] on p "[PERSON_NAME]" at bounding box center [477, 271] width 333 height 16
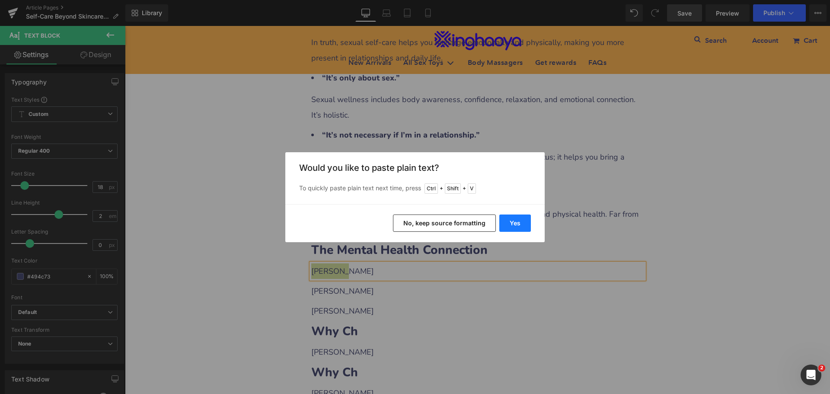
click at [513, 227] on button "Yes" at bounding box center [515, 222] width 32 height 17
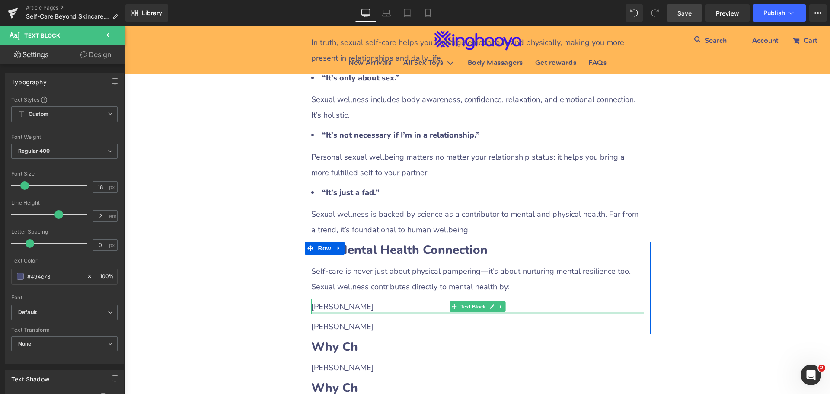
click at [331, 299] on p "[PERSON_NAME]" at bounding box center [477, 307] width 333 height 16
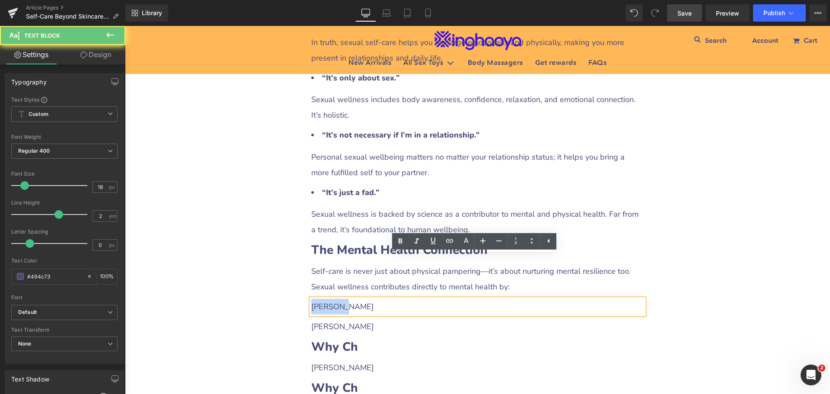
drag, startPoint x: 308, startPoint y: 264, endPoint x: 351, endPoint y: 263, distance: 42.8
click at [351, 299] on p "[PERSON_NAME]" at bounding box center [477, 307] width 333 height 16
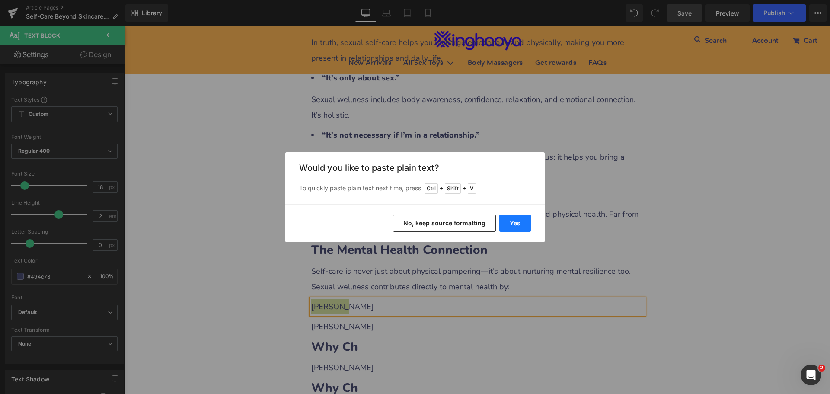
drag, startPoint x: 512, startPoint y: 219, endPoint x: 387, endPoint y: 193, distance: 128.0
click at [512, 219] on button "Yes" at bounding box center [515, 222] width 32 height 17
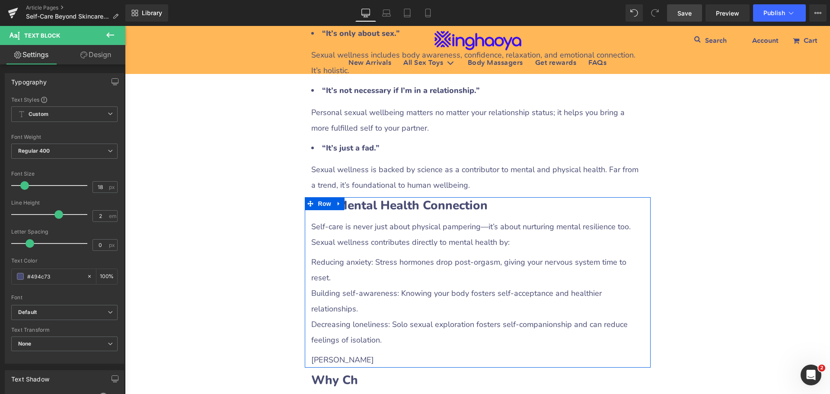
scroll to position [2431, 0]
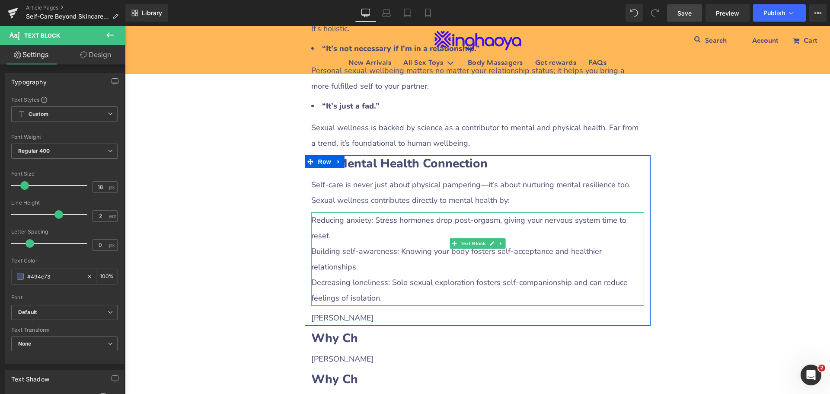
click at [335, 274] on p "Decreasing loneliness: Solo sexual exploration fosters self-companionship and c…" at bounding box center [477, 289] width 333 height 31
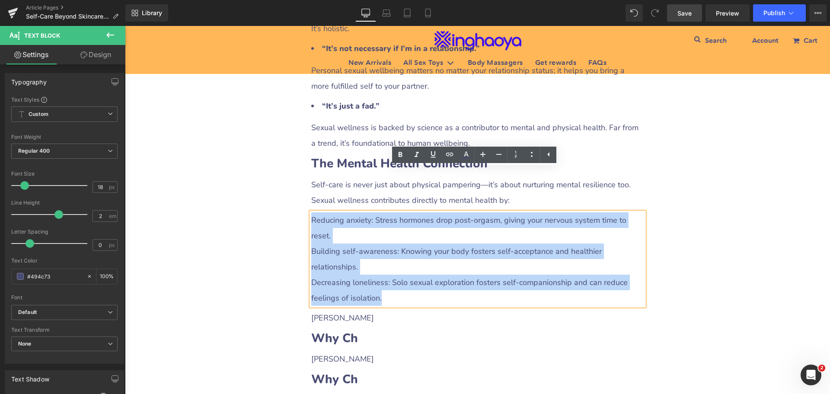
drag, startPoint x: 309, startPoint y: 178, endPoint x: 385, endPoint y: 225, distance: 89.7
click at [385, 225] on div "Reducing anxiety: Stress hormones drop post-orgasm, giving your nervous system …" at bounding box center [477, 258] width 333 height 93
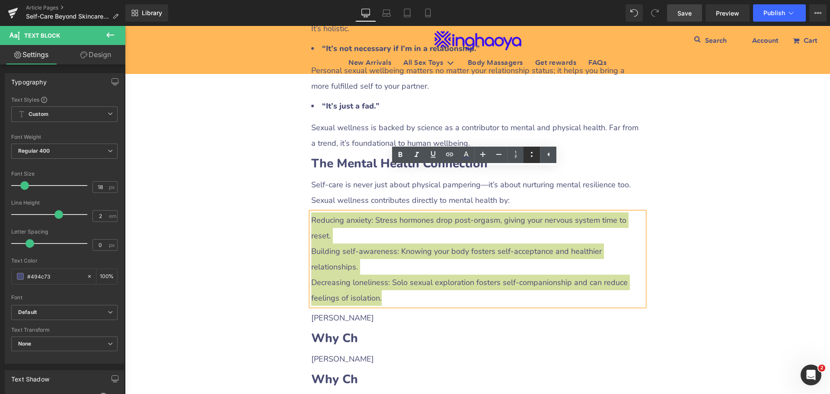
click at [526, 152] on link at bounding box center [531, 155] width 16 height 16
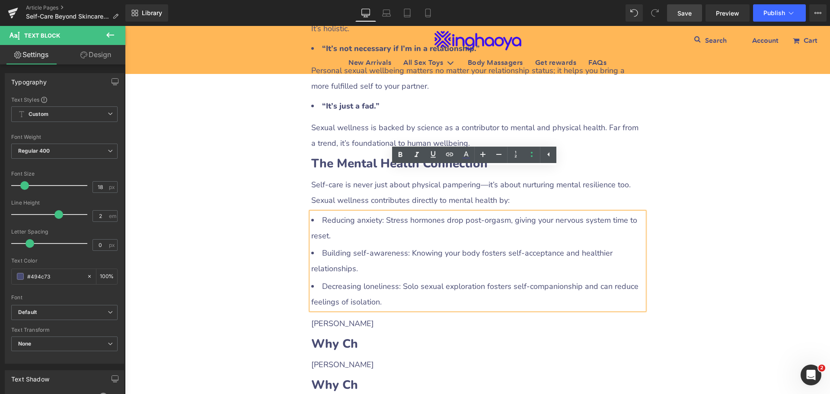
click at [351, 212] on li "Reducing anxiety: Stress hormones drop post-orgasm, giving your nervous system …" at bounding box center [477, 227] width 333 height 31
drag, startPoint x: 318, startPoint y: 178, endPoint x: 380, endPoint y: 175, distance: 62.3
click at [380, 212] on li "Reducing anxiety: Stress hormones drop post-orgasm, giving your nervous system …" at bounding box center [477, 227] width 333 height 31
click at [400, 156] on icon at bounding box center [400, 154] width 4 height 5
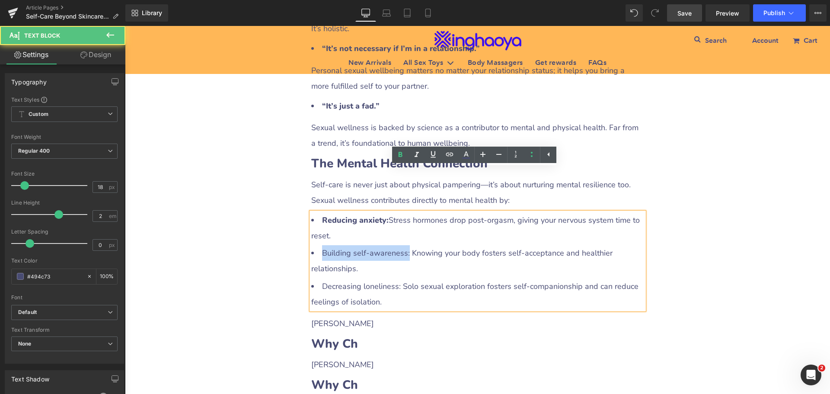
drag, startPoint x: 316, startPoint y: 208, endPoint x: 402, endPoint y: 209, distance: 86.0
click at [402, 245] on li "Building self-awareness: Knowing your body fosters self-acceptance and healthie…" at bounding box center [477, 260] width 333 height 31
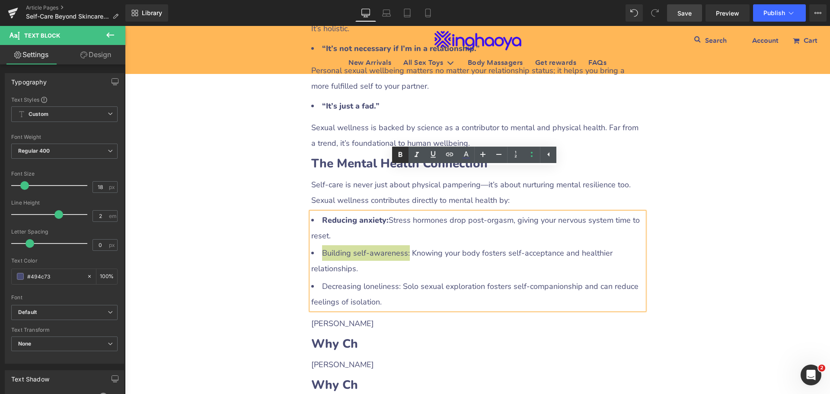
click at [402, 159] on icon at bounding box center [400, 155] width 10 height 10
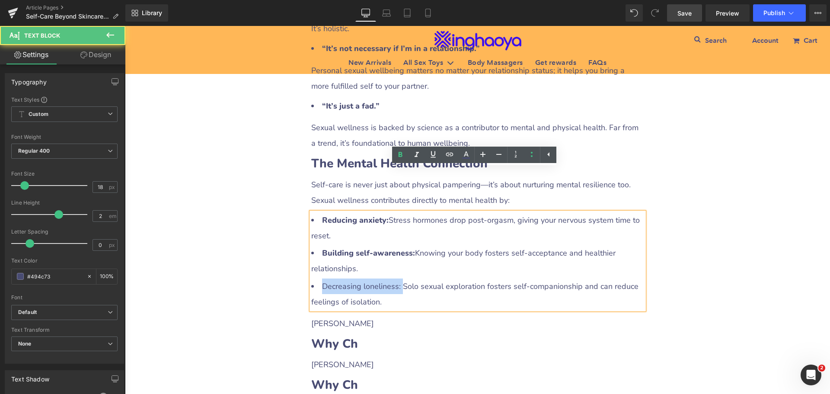
drag, startPoint x: 320, startPoint y: 242, endPoint x: 398, endPoint y: 242, distance: 78.2
click at [398, 278] on li "Decreasing loneliness: Solo sexual exploration fosters self-companionship and c…" at bounding box center [477, 293] width 333 height 31
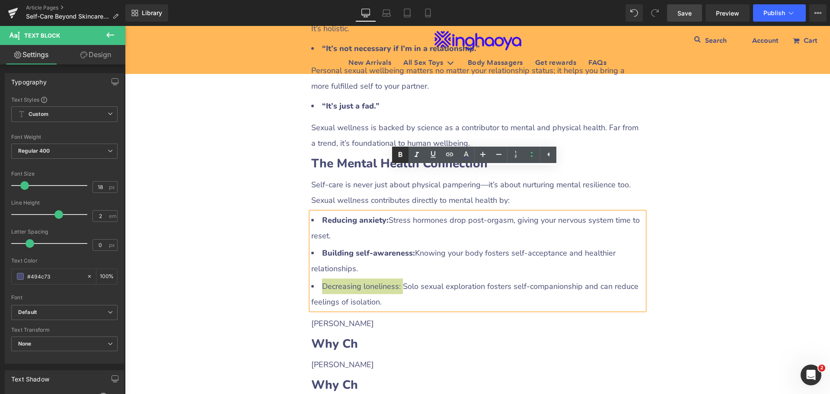
click at [402, 159] on icon at bounding box center [400, 155] width 10 height 10
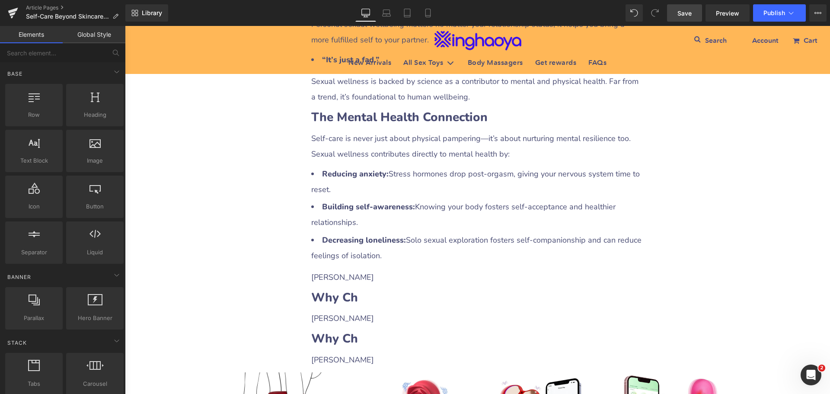
scroll to position [2517, 0]
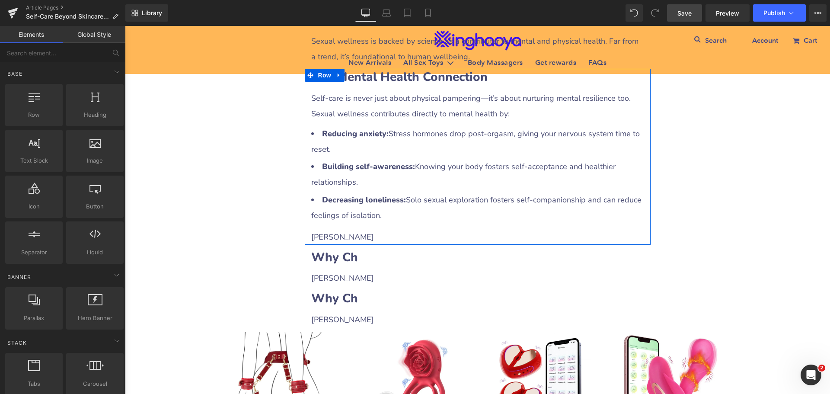
click at [331, 229] on p "[PERSON_NAME]" at bounding box center [477, 237] width 333 height 16
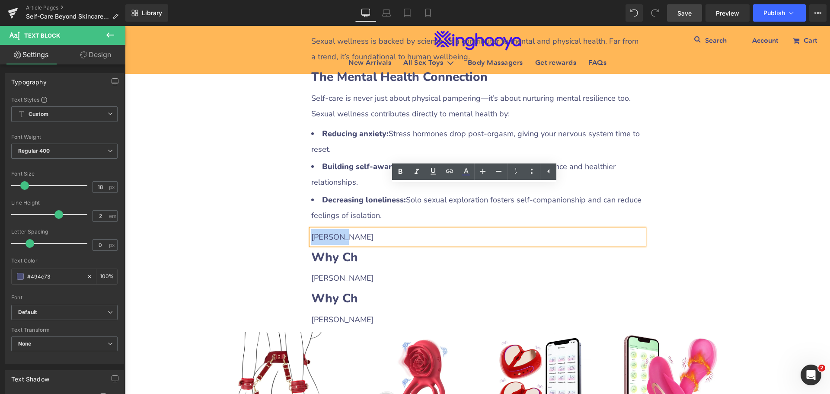
drag, startPoint x: 309, startPoint y: 191, endPoint x: 353, endPoint y: 190, distance: 44.1
click at [353, 229] on p "[PERSON_NAME]" at bounding box center [477, 237] width 333 height 16
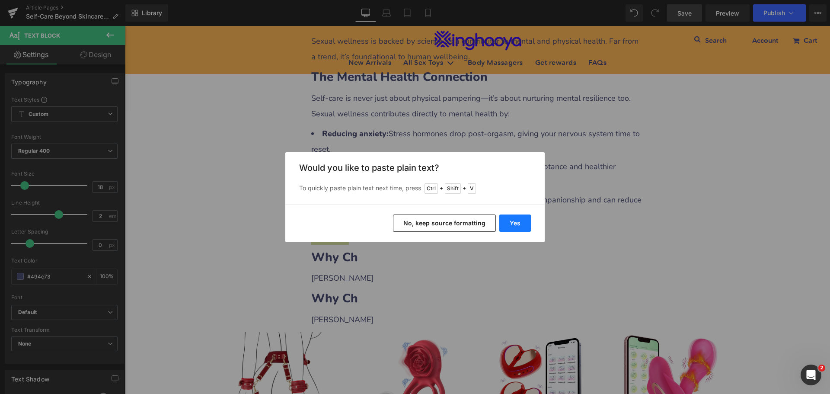
click at [520, 226] on button "Yes" at bounding box center [515, 222] width 32 height 17
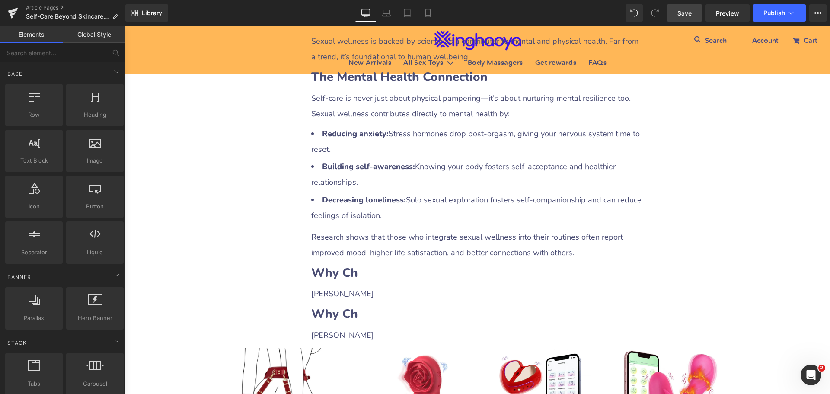
click at [685, 13] on span "Save" at bounding box center [684, 13] width 14 height 9
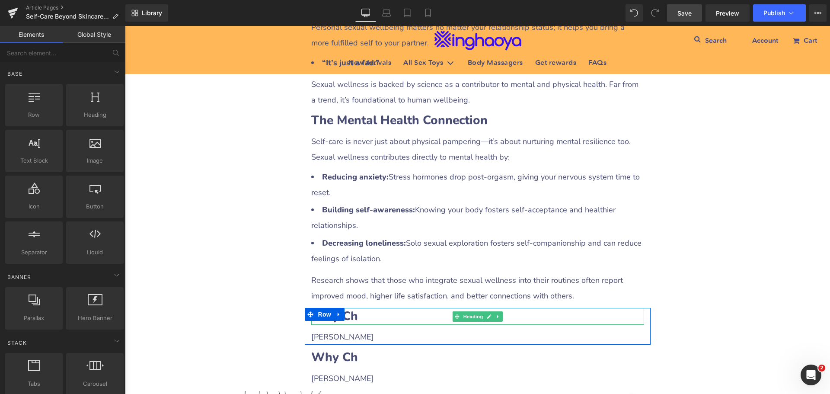
scroll to position [2604, 0]
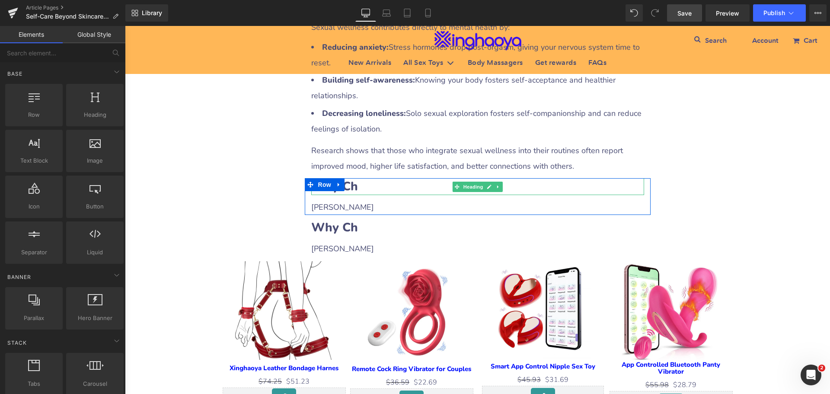
drag, startPoint x: 362, startPoint y: 145, endPoint x: 343, endPoint y: 150, distance: 19.6
click at [362, 178] on h2 "Why Ch" at bounding box center [477, 186] width 333 height 17
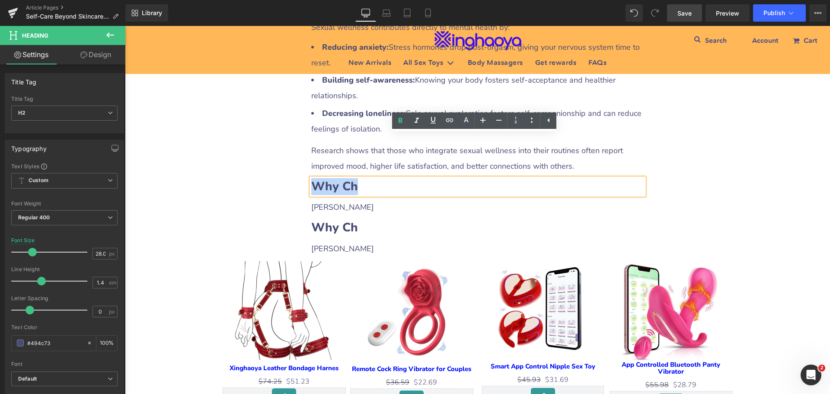
drag, startPoint x: 312, startPoint y: 143, endPoint x: 375, endPoint y: 144, distance: 63.5
click at [375, 178] on h2 "Why Ch" at bounding box center [477, 186] width 333 height 17
paste div
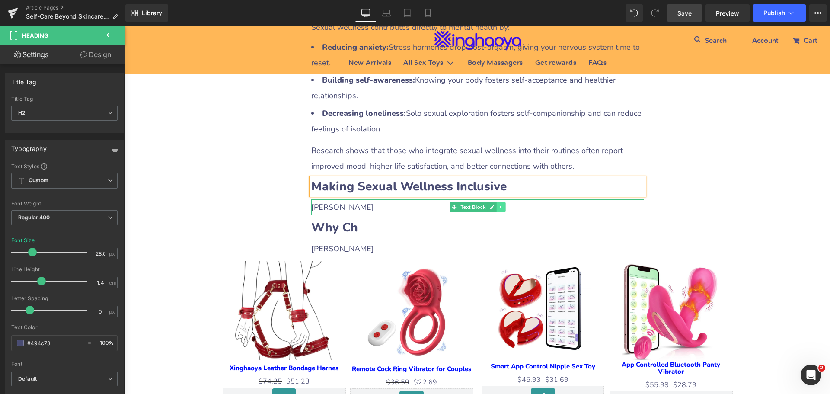
click at [499, 204] on icon at bounding box center [500, 206] width 5 height 5
click at [494, 204] on icon at bounding box center [496, 206] width 5 height 5
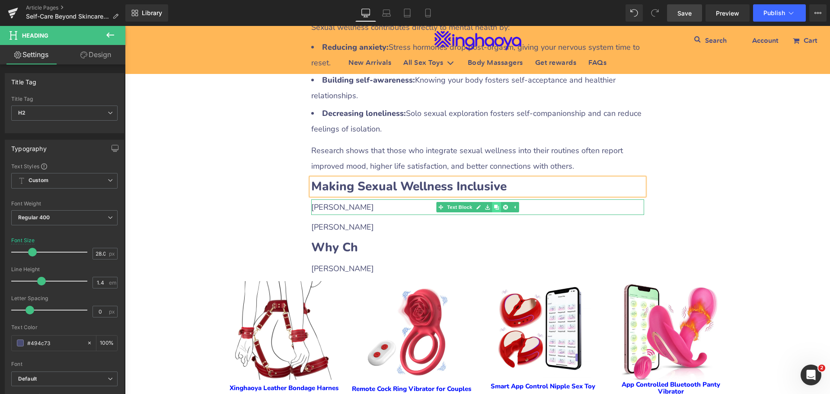
click at [494, 204] on icon at bounding box center [496, 206] width 5 height 5
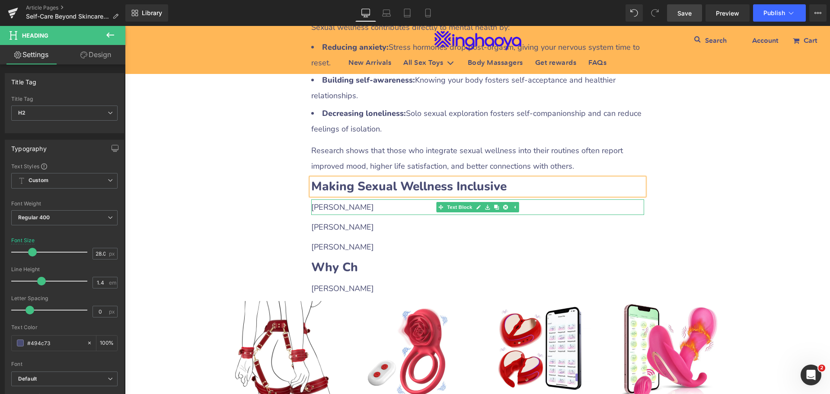
click at [357, 199] on p "[PERSON_NAME]" at bounding box center [477, 207] width 333 height 16
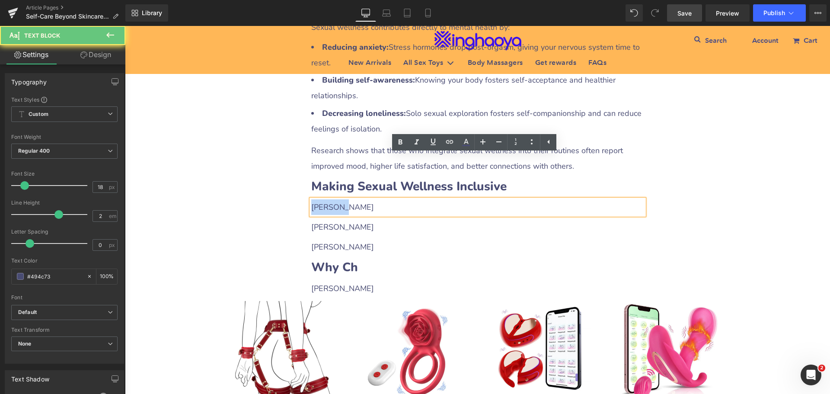
drag, startPoint x: 309, startPoint y: 165, endPoint x: 351, endPoint y: 164, distance: 41.9
click at [351, 199] on p "[PERSON_NAME]" at bounding box center [477, 207] width 333 height 16
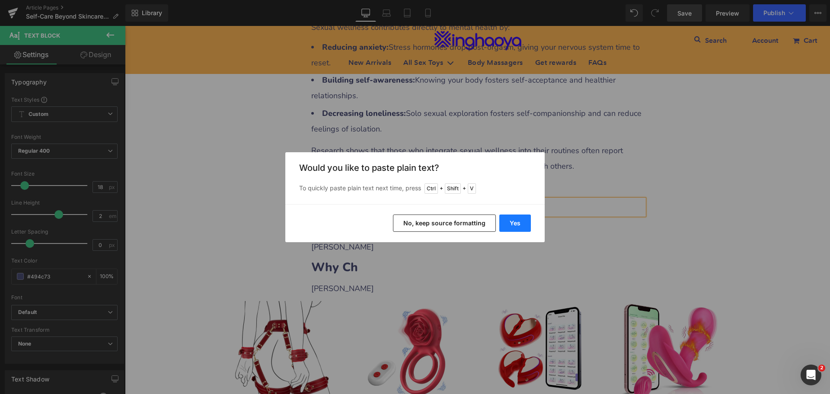
click at [518, 230] on button "Yes" at bounding box center [515, 222] width 32 height 17
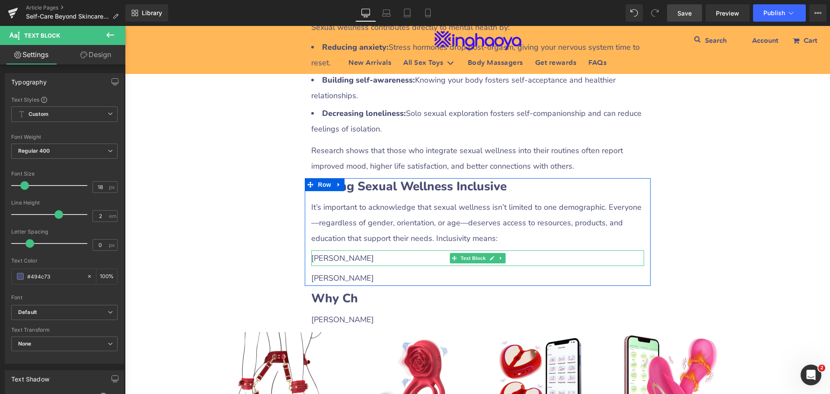
click at [330, 250] on p "[PERSON_NAME]" at bounding box center [477, 258] width 333 height 16
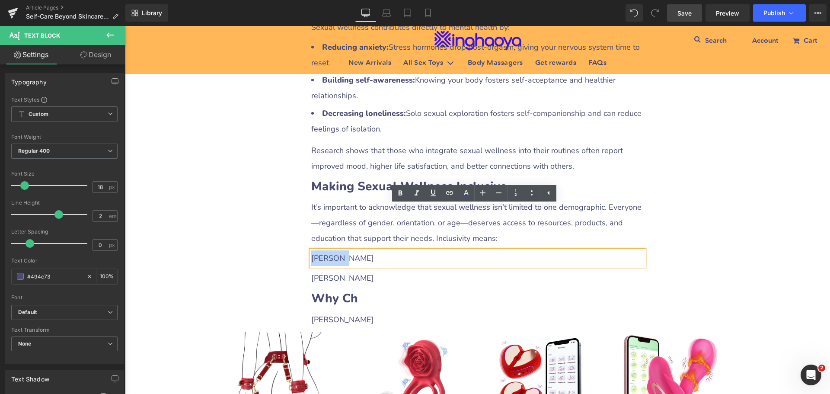
drag, startPoint x: 309, startPoint y: 215, endPoint x: 353, endPoint y: 212, distance: 44.2
click at [353, 250] on p "[PERSON_NAME]" at bounding box center [477, 258] width 333 height 16
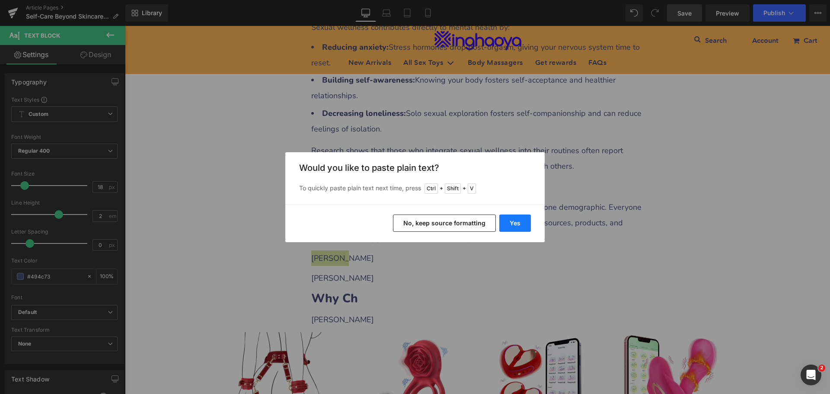
click at [514, 224] on button "Yes" at bounding box center [515, 222] width 32 height 17
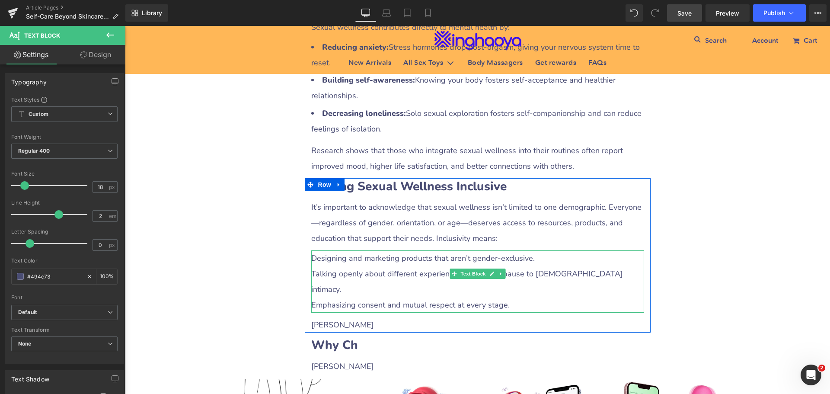
click at [330, 266] on p "Talking openly about different experiences, from menopause to [DEMOGRAPHIC_DATA…" at bounding box center [477, 281] width 333 height 31
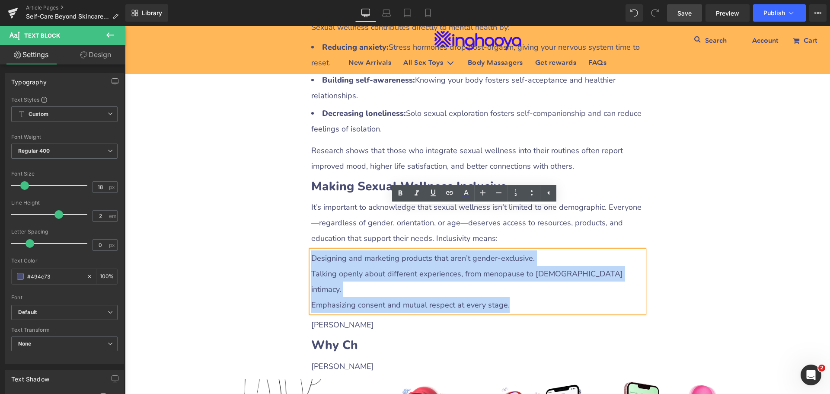
drag, startPoint x: 308, startPoint y: 213, endPoint x: 520, endPoint y: 242, distance: 213.3
click at [520, 250] on div "Designing and marketing products that aren’t gender-exclusive. Talking openly a…" at bounding box center [477, 281] width 333 height 62
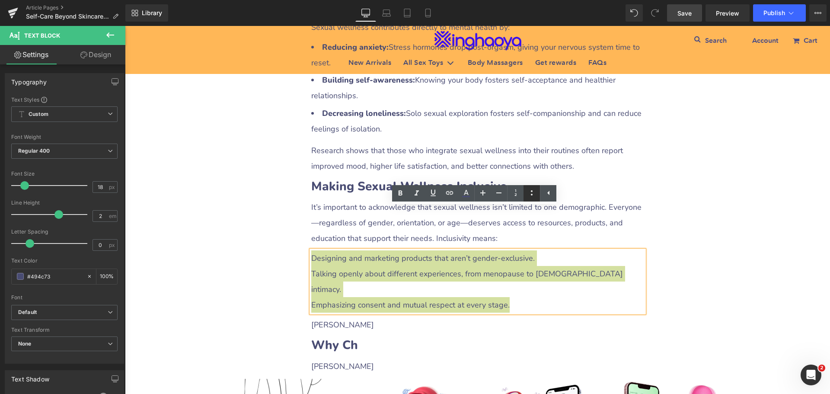
click at [532, 197] on icon at bounding box center [531, 193] width 10 height 10
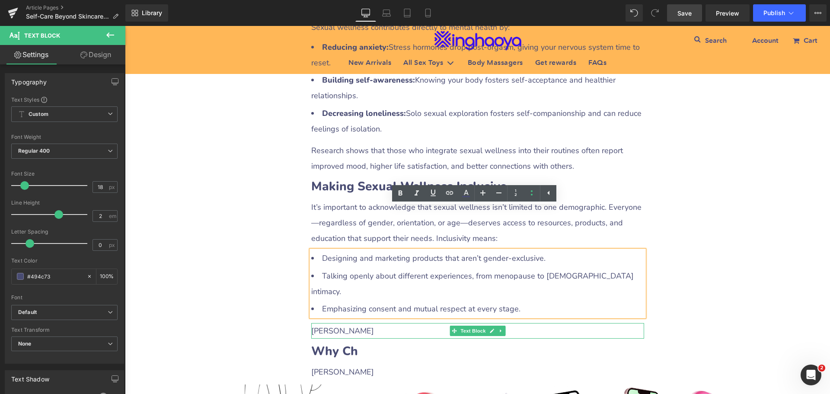
click at [337, 323] on p "[PERSON_NAME]" at bounding box center [477, 331] width 333 height 16
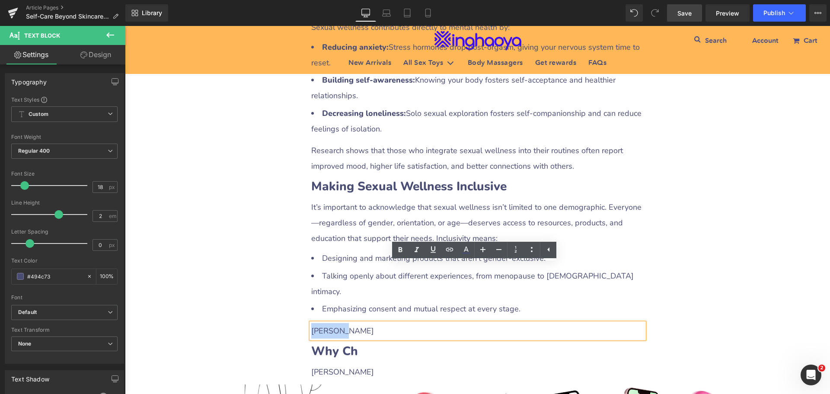
drag, startPoint x: 309, startPoint y: 270, endPoint x: 348, endPoint y: 271, distance: 38.9
click at [348, 323] on p "[PERSON_NAME]" at bounding box center [477, 331] width 333 height 16
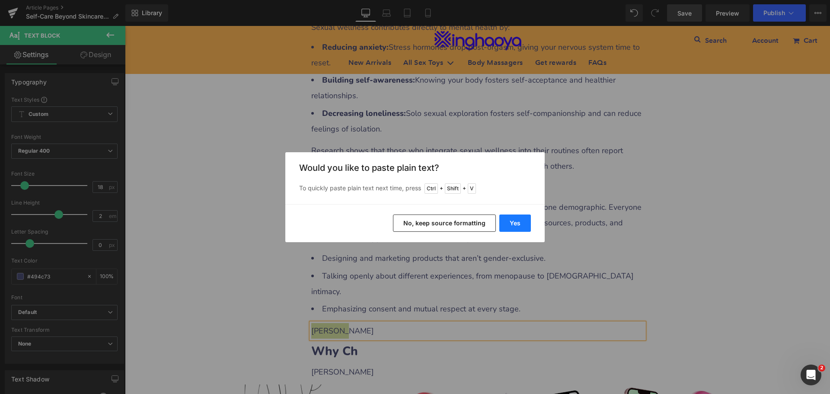
click at [517, 225] on button "Yes" at bounding box center [515, 222] width 32 height 17
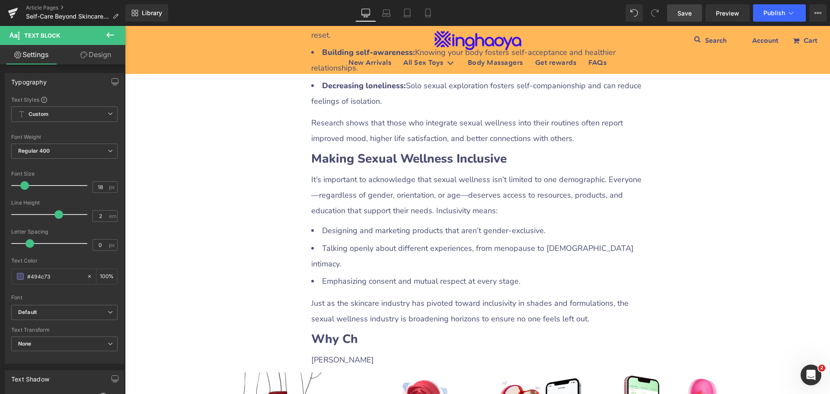
scroll to position [2647, 0]
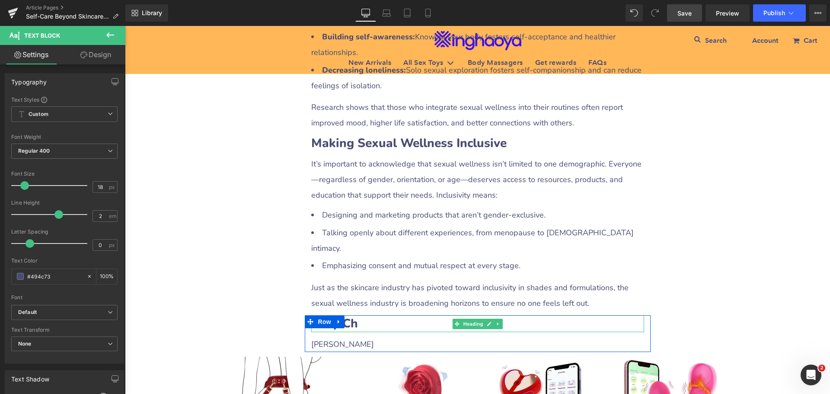
click at [345, 315] on b "Why Ch" at bounding box center [334, 323] width 47 height 16
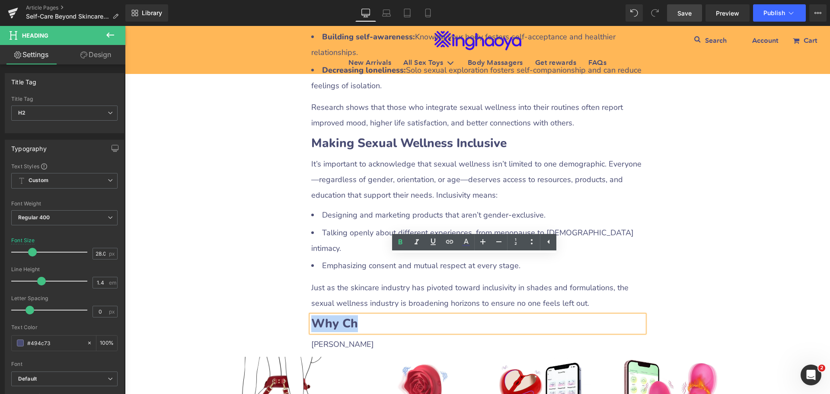
drag, startPoint x: 313, startPoint y: 265, endPoint x: 363, endPoint y: 265, distance: 50.1
click at [363, 315] on h2 "Why Ch" at bounding box center [477, 323] width 333 height 17
paste div
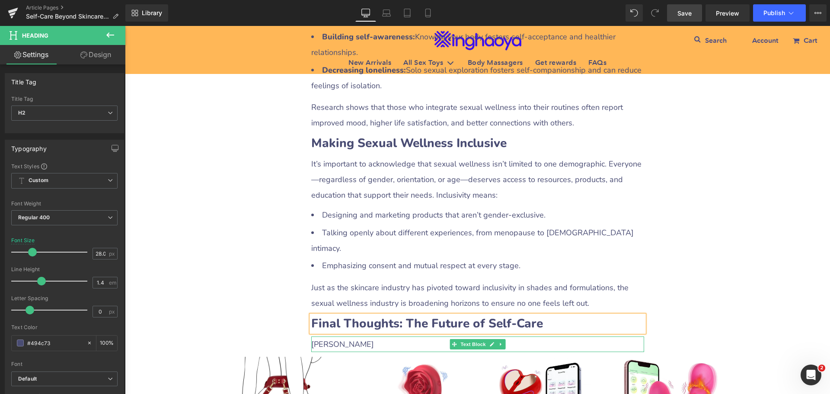
click at [316, 336] on p "[PERSON_NAME]" at bounding box center [477, 344] width 333 height 16
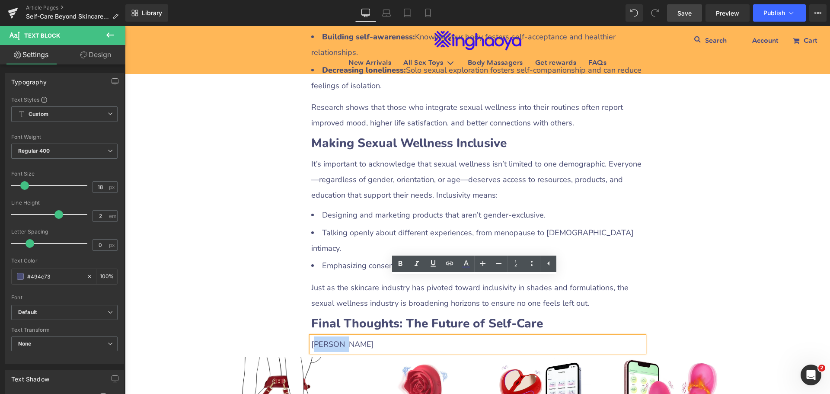
drag, startPoint x: 310, startPoint y: 287, endPoint x: 347, endPoint y: 285, distance: 37.2
click at [347, 336] on p "[PERSON_NAME]" at bounding box center [477, 344] width 333 height 16
drag, startPoint x: 309, startPoint y: 284, endPoint x: 339, endPoint y: 284, distance: 30.3
click at [339, 336] on p "[PERSON_NAME]" at bounding box center [477, 344] width 333 height 16
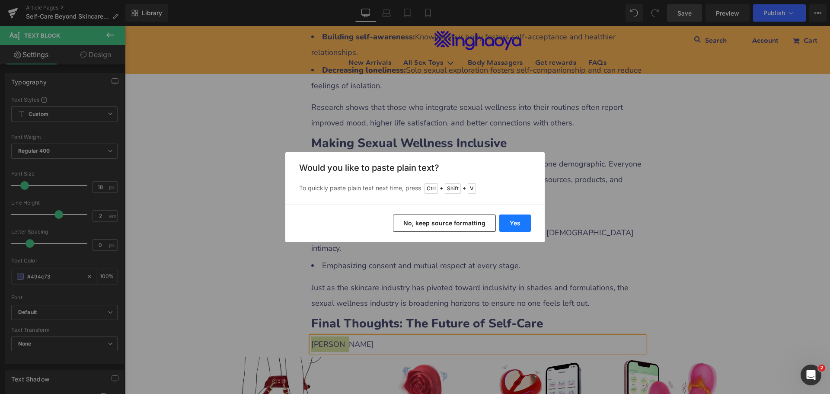
click at [521, 224] on button "Yes" at bounding box center [515, 222] width 32 height 17
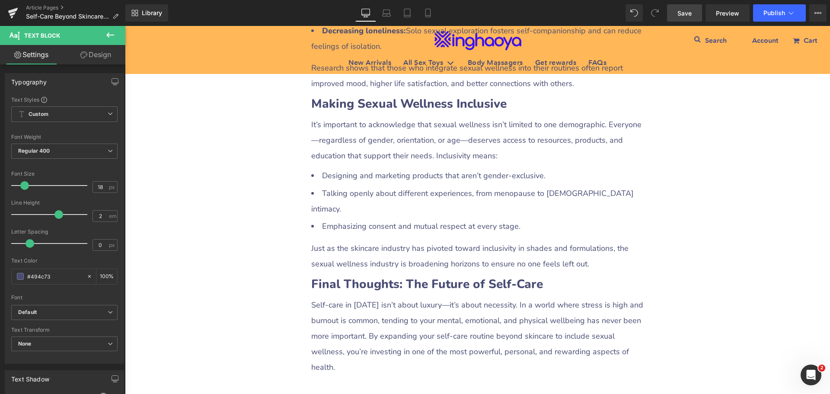
scroll to position [2733, 0]
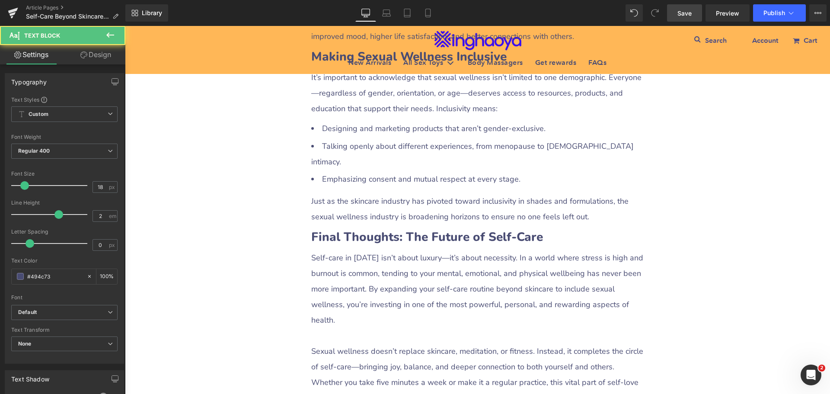
click at [328, 328] on p at bounding box center [477, 336] width 333 height 16
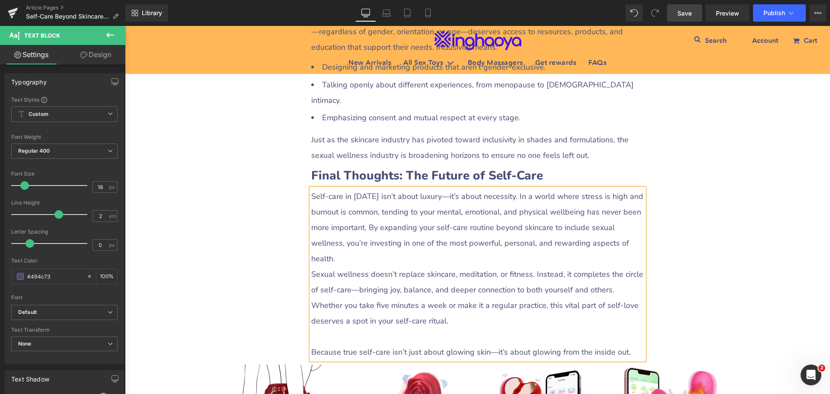
scroll to position [2863, 0]
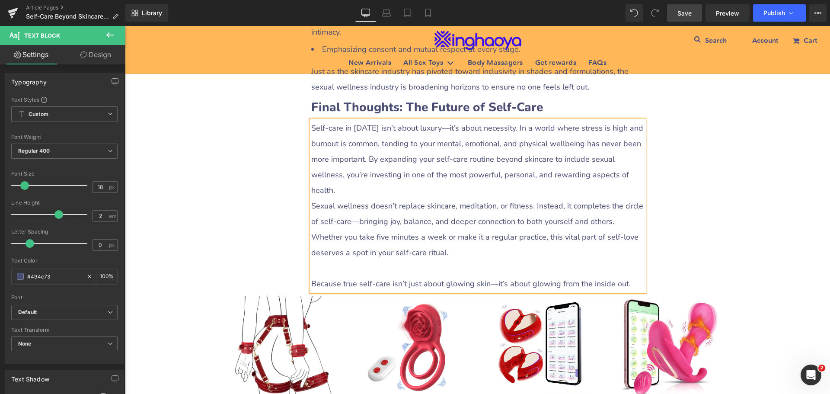
click at [317, 260] on p at bounding box center [477, 268] width 333 height 16
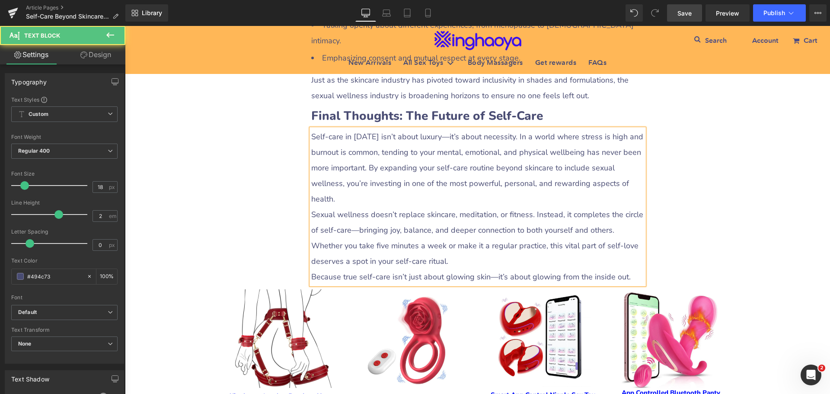
scroll to position [2733, 0]
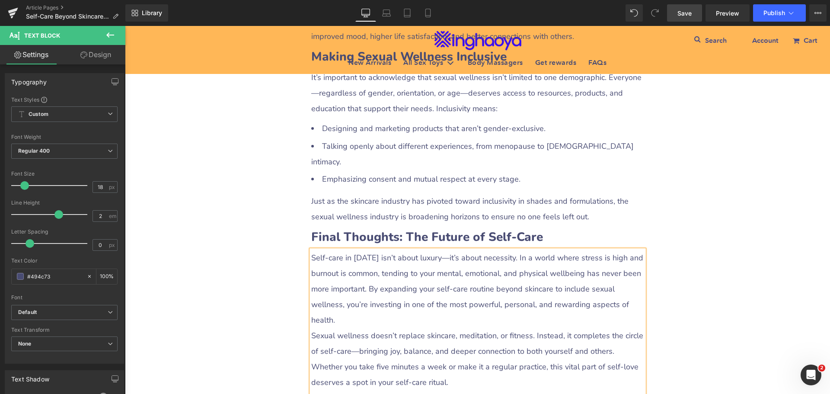
click at [688, 15] on span "Save" at bounding box center [684, 13] width 14 height 9
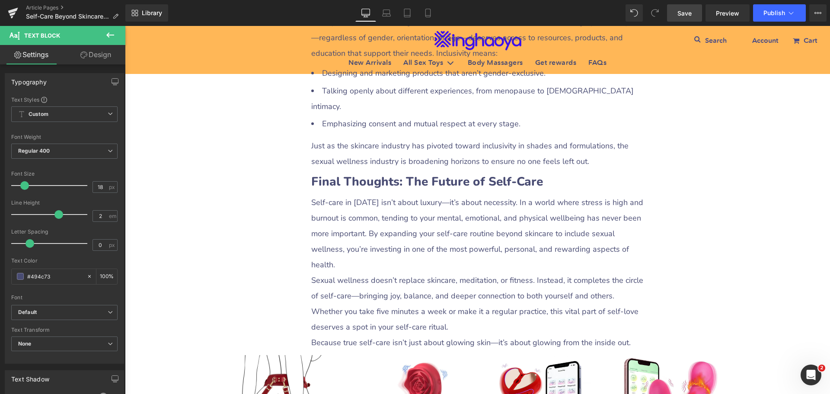
scroll to position [2723, 0]
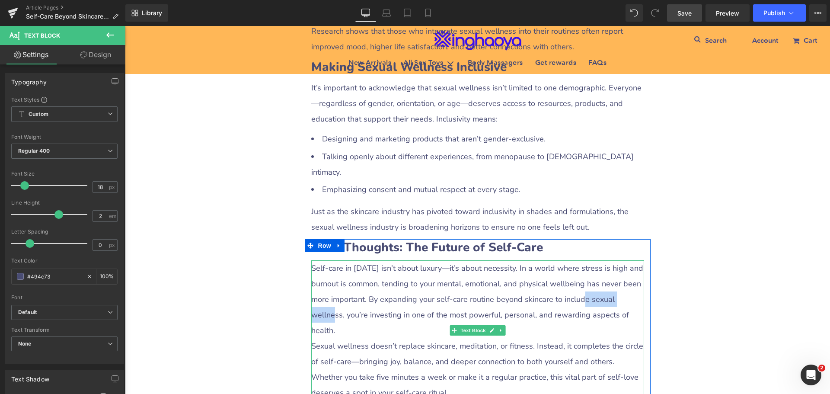
drag, startPoint x: 584, startPoint y: 242, endPoint x: 636, endPoint y: 244, distance: 51.9
click at [636, 260] on p "Self-care in [DATE] isn’t about luxury—it’s about necessity. In a world where s…" at bounding box center [477, 299] width 333 height 78
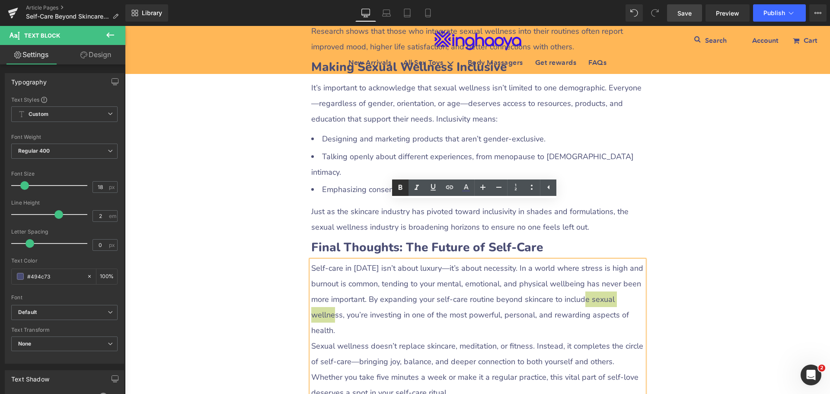
click at [400, 183] on icon at bounding box center [400, 187] width 10 height 10
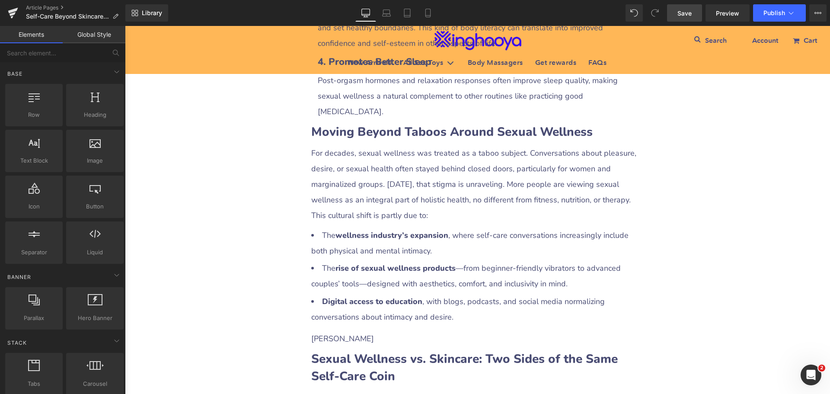
scroll to position [994, 0]
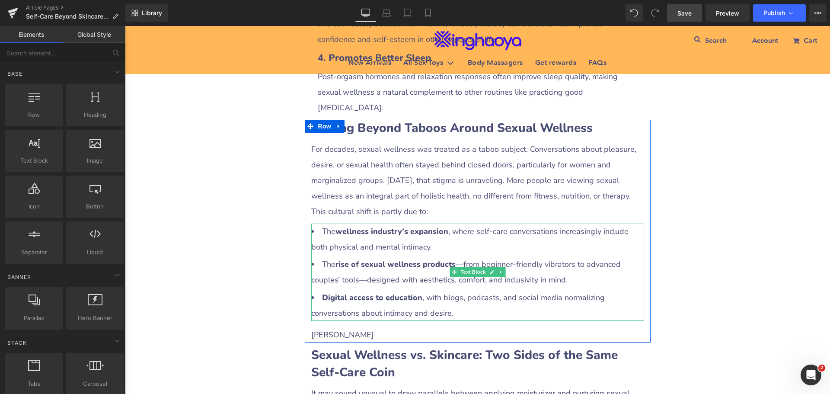
click at [525, 256] on li "The rise of sexual wellness products —from beginner-friendly vibrators to advan…" at bounding box center [477, 271] width 333 height 31
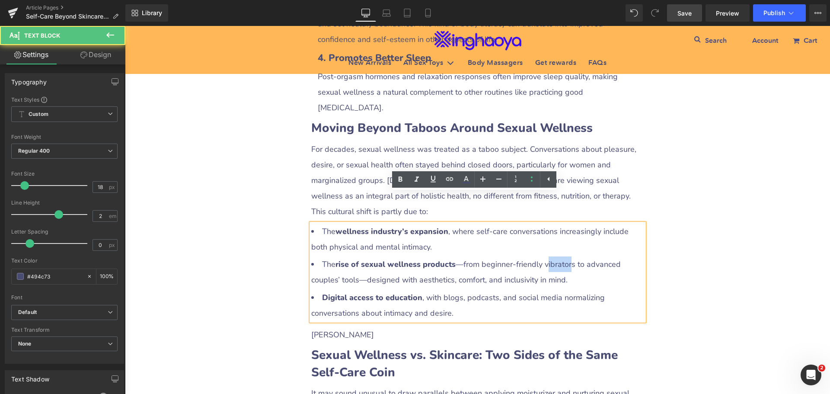
drag, startPoint x: 541, startPoint y: 236, endPoint x: 564, endPoint y: 236, distance: 23.4
click at [564, 256] on li "The rise of sexual wellness products —from beginner-friendly vibrators to advan…" at bounding box center [477, 271] width 333 height 31
drag, startPoint x: 539, startPoint y: 234, endPoint x: 567, endPoint y: 234, distance: 28.5
click at [567, 256] on li "The rise of sexual wellness products —from beginner-friendly vibrators to advan…" at bounding box center [477, 271] width 333 height 31
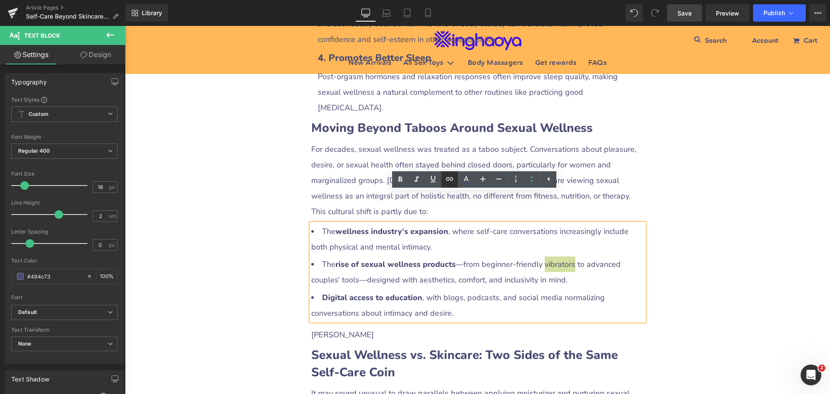
click at [452, 179] on icon at bounding box center [449, 179] width 10 height 10
click at [523, 254] on input "text" at bounding box center [534, 253] width 133 height 22
paste input "[URL][DOMAIN_NAME]"
type input "[URL][DOMAIN_NAME]"
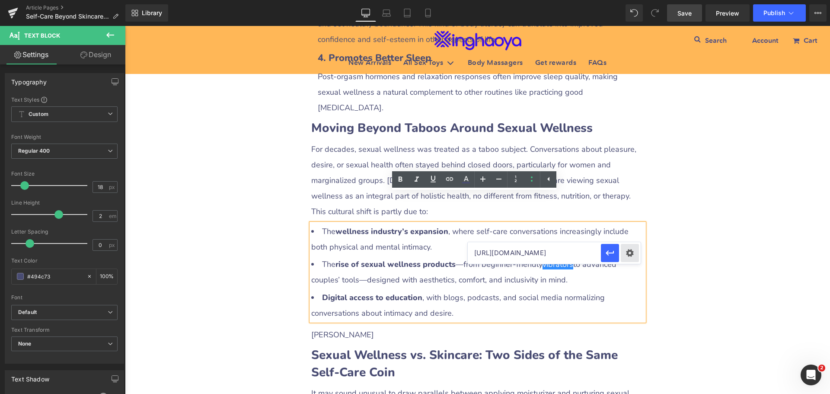
click at [627, 0] on div "Text Color Highlight Color #333333 Edit or remove link: Edit - Unlink - Cancel …" at bounding box center [415, 0] width 830 height 0
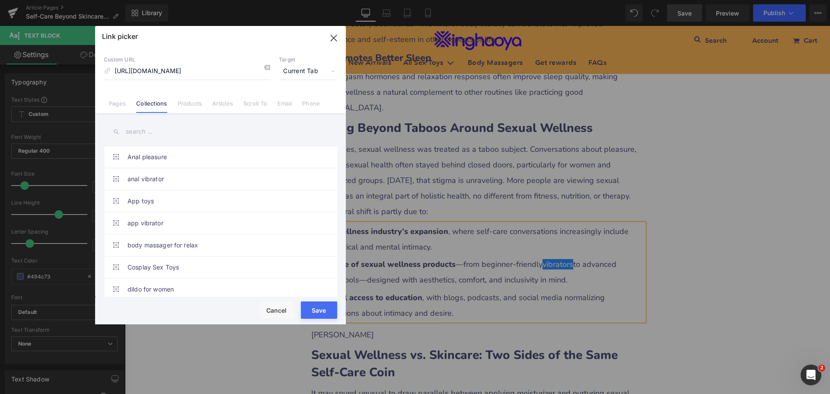
click at [299, 73] on span "Current Tab" at bounding box center [308, 71] width 58 height 16
click at [302, 99] on li "New Tab" at bounding box center [307, 102] width 67 height 15
click at [316, 308] on button "Save" at bounding box center [319, 309] width 36 height 17
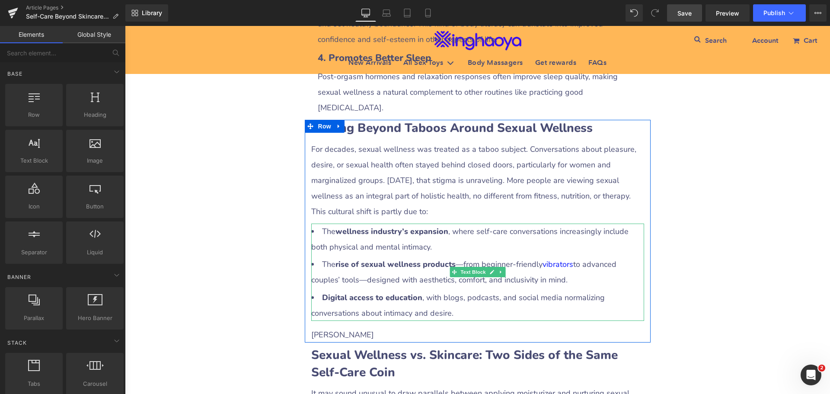
click at [337, 256] on li "The rise of sexual wellness products —from beginner-friendly vibrators to advan…" at bounding box center [477, 271] width 333 height 31
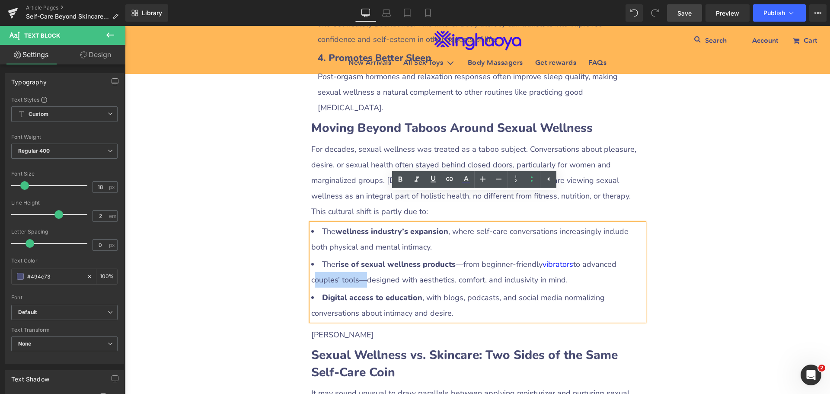
drag, startPoint x: 308, startPoint y: 250, endPoint x: 353, endPoint y: 249, distance: 45.0
click at [353, 256] on li "The rise of sexual wellness products —from beginner-friendly vibrators to advan…" at bounding box center [477, 271] width 333 height 31
click at [453, 179] on icon at bounding box center [449, 178] width 7 height 3
click at [402, 266] on input "[URL][DOMAIN_NAME]" at bounding box center [370, 269] width 133 height 22
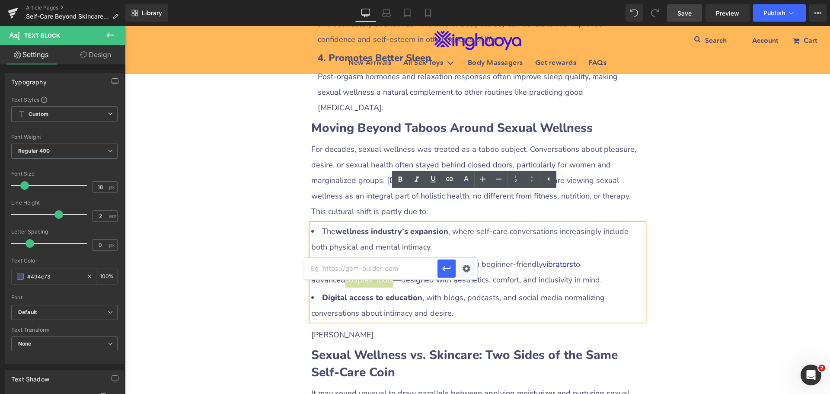
paste input "[URL][DOMAIN_NAME]"
type input "[URL][DOMAIN_NAME]"
click at [466, 0] on div "Text Color Highlight Color #333333 Edit or remove link: Edit - Unlink - Cancel …" at bounding box center [415, 0] width 830 height 0
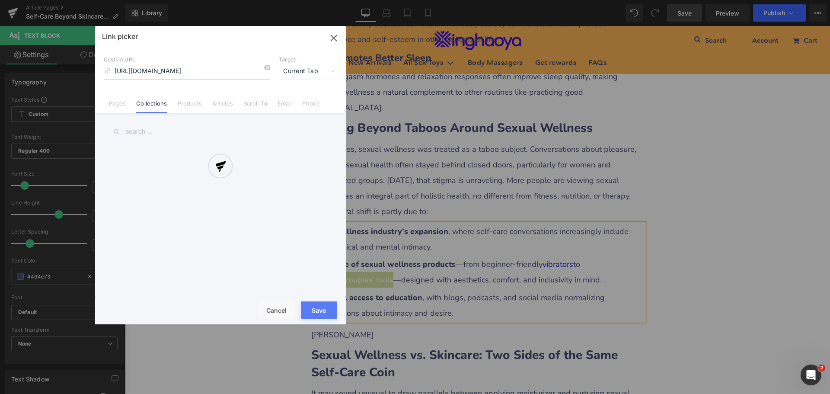
scroll to position [0, 11]
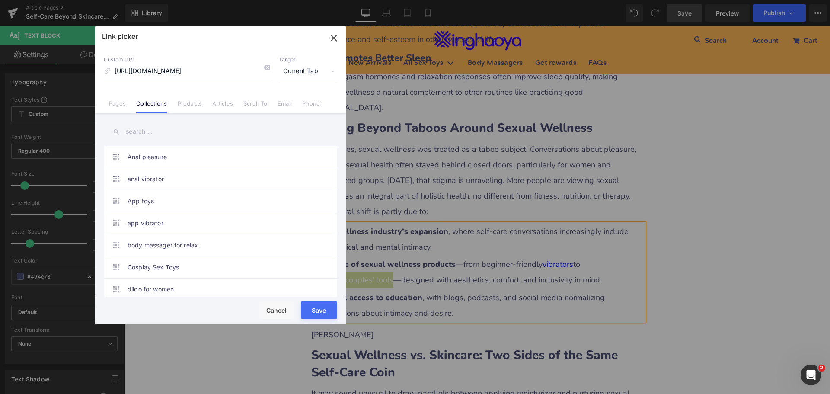
click at [301, 73] on span "Current Tab" at bounding box center [308, 71] width 58 height 16
click at [294, 103] on li "New Tab" at bounding box center [307, 102] width 67 height 15
click at [328, 309] on button "Save" at bounding box center [319, 309] width 36 height 17
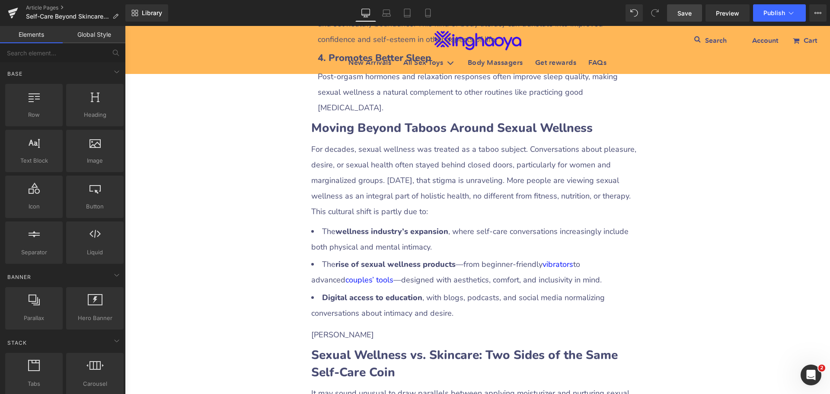
drag, startPoint x: 680, startPoint y: 13, endPoint x: 618, endPoint y: 204, distance: 200.0
click at [680, 13] on span "Save" at bounding box center [684, 13] width 14 height 9
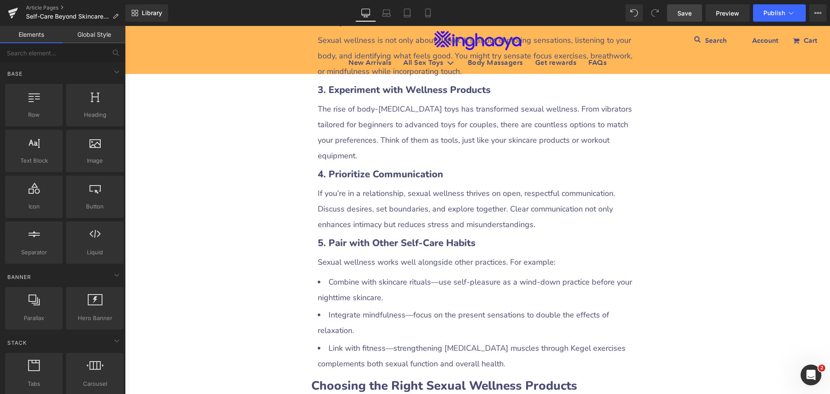
scroll to position [1772, 0]
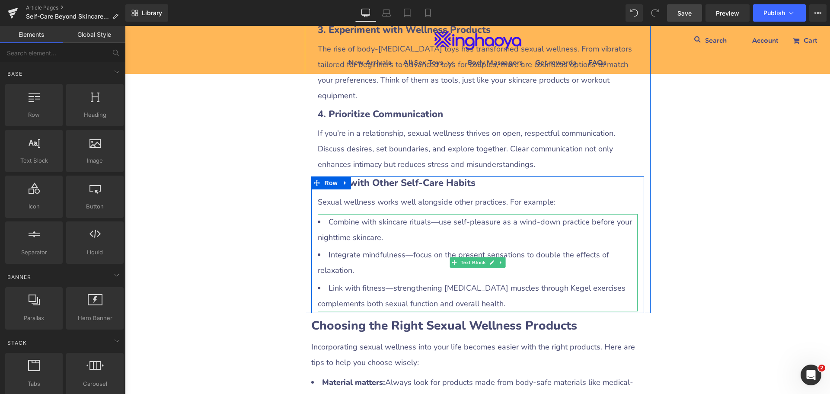
click at [551, 280] on li "Link with fitness—strengthening [MEDICAL_DATA] muscles through Kegel exercises …" at bounding box center [478, 295] width 320 height 31
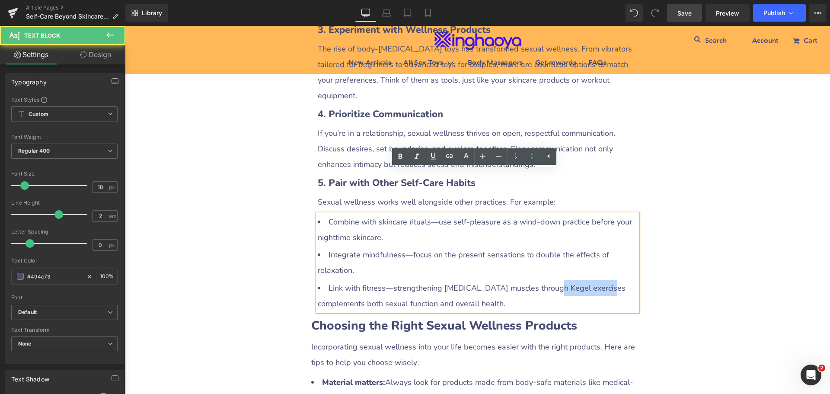
drag, startPoint x: 537, startPoint y: 241, endPoint x: 588, endPoint y: 248, distance: 52.0
click at [588, 280] on li "Link with fitness—strengthening [MEDICAL_DATA] muscles through Kegel exercises …" at bounding box center [478, 295] width 320 height 31
copy li "Kegel exercises"
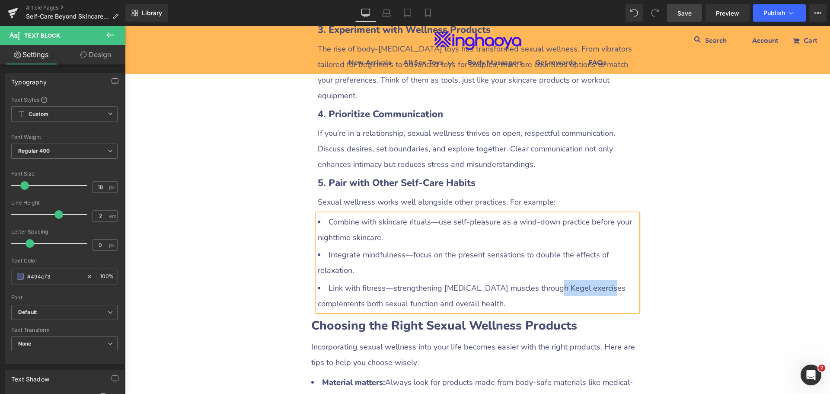
click at [557, 280] on li "Link with fitness—strengthening [MEDICAL_DATA] muscles through Kegel exercises …" at bounding box center [478, 295] width 320 height 31
drag, startPoint x: 536, startPoint y: 246, endPoint x: 555, endPoint y: 226, distance: 27.5
click at [590, 280] on li "Link with fitness—strengthening [MEDICAL_DATA] muscles through Kegel exercises …" at bounding box center [478, 295] width 320 height 31
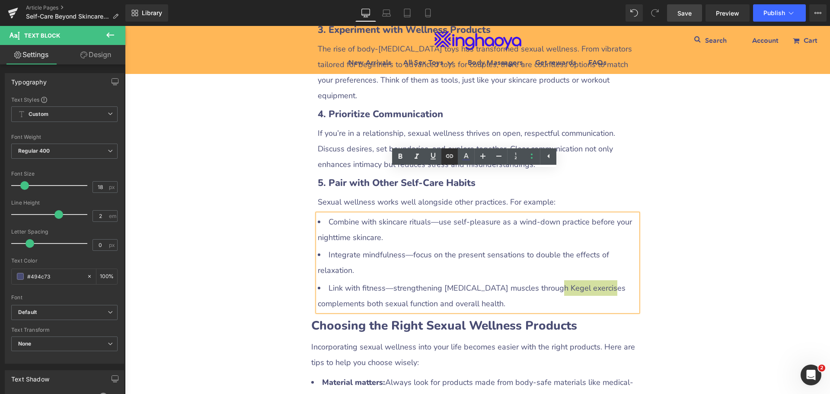
click at [450, 154] on icon at bounding box center [449, 156] width 10 height 10
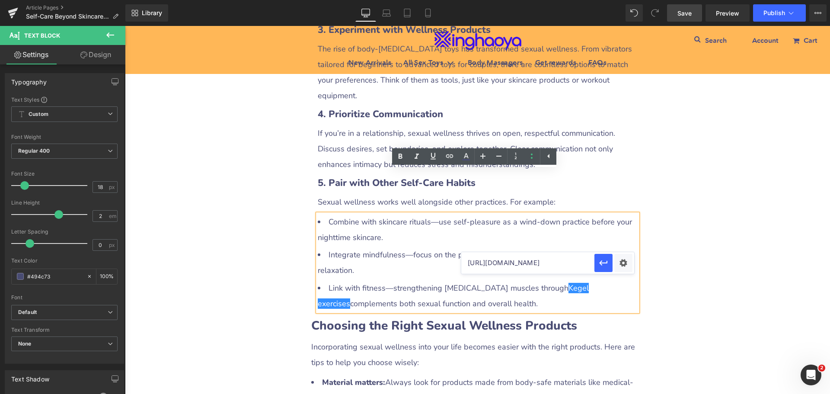
click at [521, 264] on input "[URL][DOMAIN_NAME]" at bounding box center [527, 263] width 133 height 22
paste input "[URL][DOMAIN_NAME]"
type input "[URL][DOMAIN_NAME]"
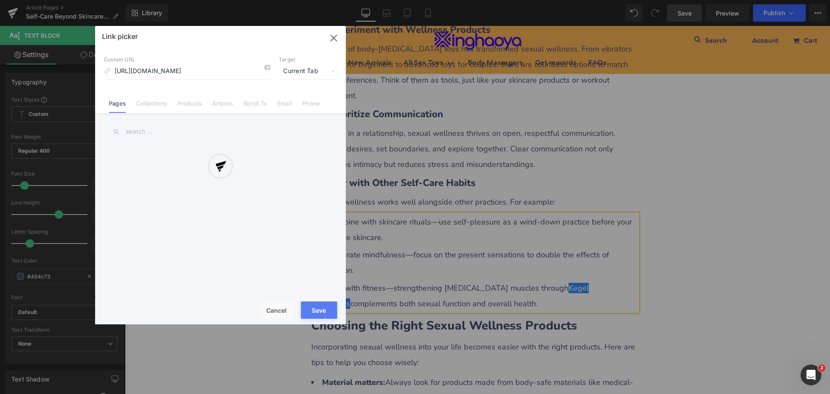
click at [621, 0] on div "Text Color Highlight Color #333333 Edit or remove link: Edit - Unlink - Cancel …" at bounding box center [415, 0] width 830 height 0
click at [305, 73] on div at bounding box center [220, 175] width 251 height 298
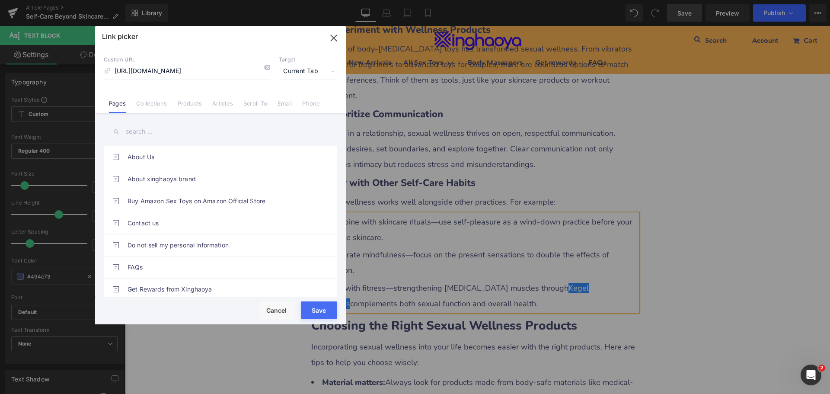
click at [305, 73] on span "Current Tab" at bounding box center [308, 71] width 58 height 16
click at [293, 98] on li "New Tab" at bounding box center [307, 102] width 67 height 15
drag, startPoint x: 316, startPoint y: 307, endPoint x: 191, endPoint y: 281, distance: 126.8
click at [316, 307] on button "Save" at bounding box center [319, 309] width 36 height 17
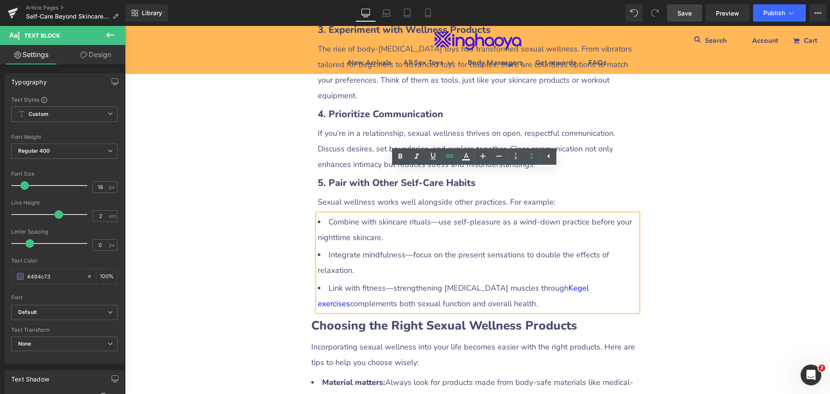
click at [649, 274] on div "Self-Care Beyond Skincare: Including Sexual Wellness in Your Routine Heading Ro…" at bounding box center [477, 241] width 705 height 3804
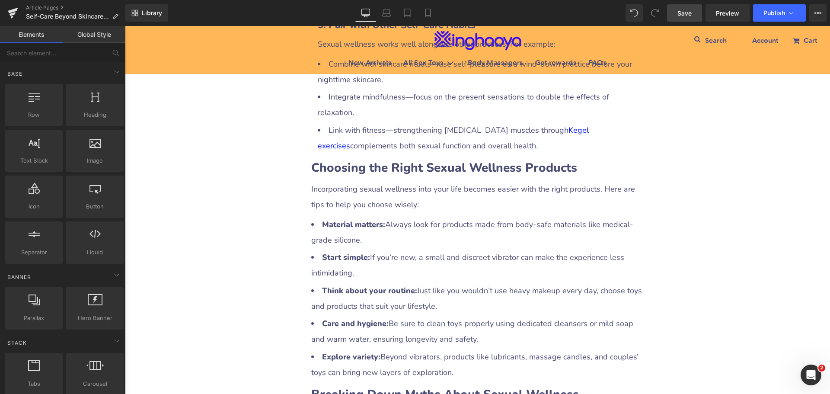
scroll to position [1988, 0]
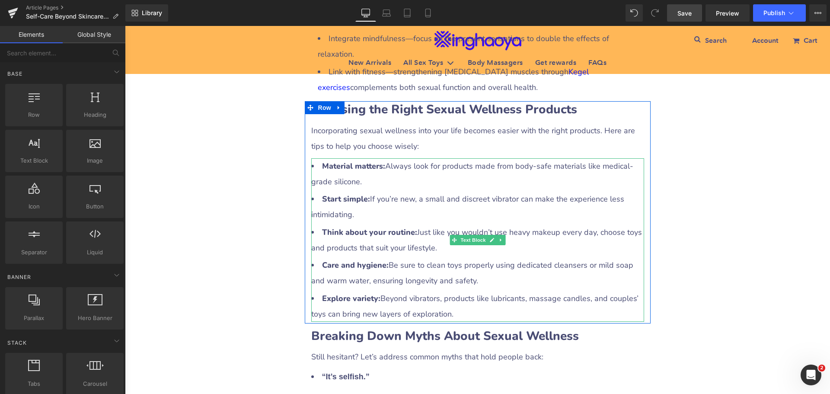
click at [520, 224] on li "Think about your routine: Just like you wouldn’t use heavy makeup every day, ch…" at bounding box center [477, 239] width 333 height 31
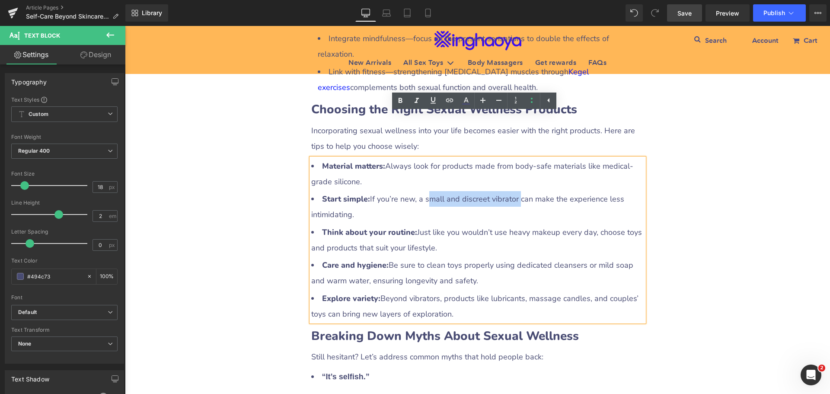
drag, startPoint x: 423, startPoint y: 155, endPoint x: 512, endPoint y: 155, distance: 89.5
click at [512, 191] on li "Start simple: If you’re new, a small and discreet vibrator can make the experie…" at bounding box center [477, 206] width 333 height 31
click at [447, 103] on icon at bounding box center [449, 100] width 10 height 10
click at [496, 181] on input "[URL][DOMAIN_NAME]" at bounding box center [490, 174] width 133 height 22
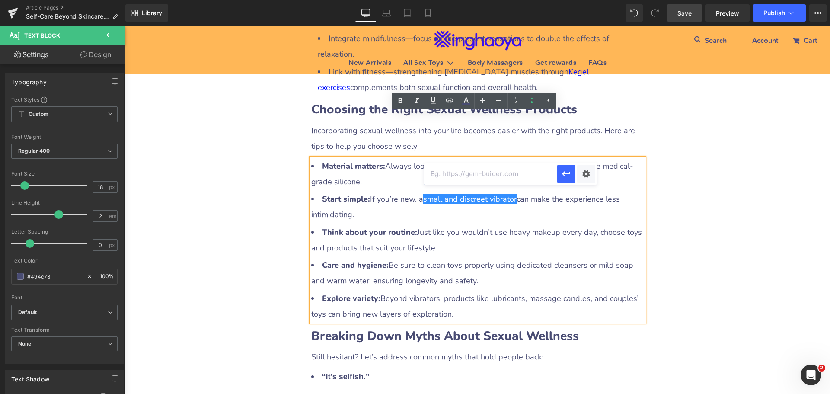
paste input "[URL][DOMAIN_NAME]"
type input "[URL][DOMAIN_NAME]"
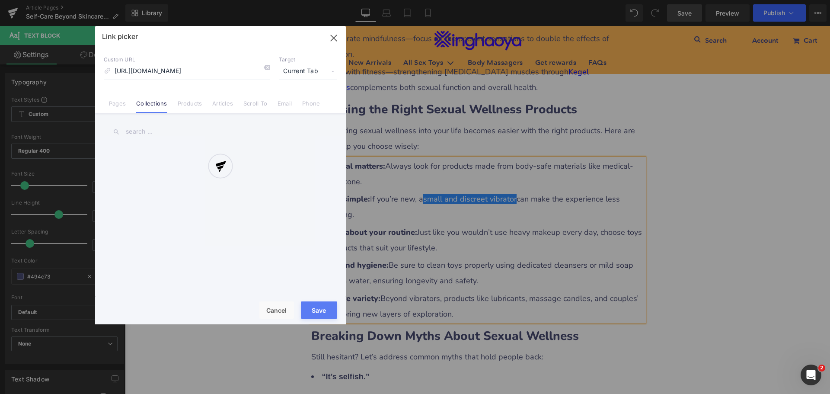
click at [586, 0] on div "Text Color Highlight Color #333333 Edit or remove link: Edit - Unlink - Cancel …" at bounding box center [415, 0] width 830 height 0
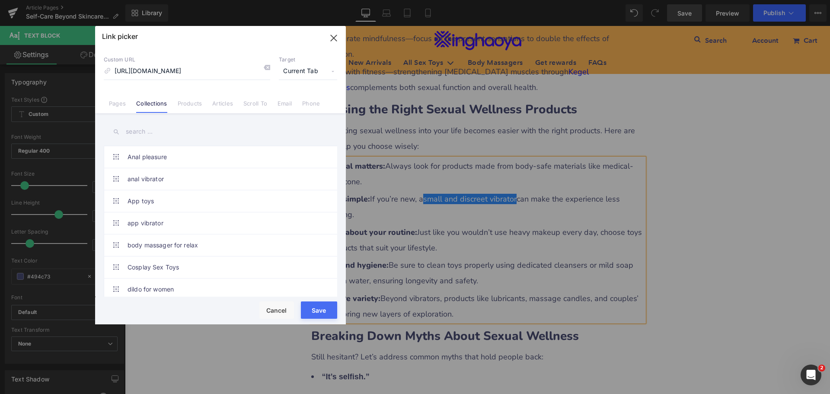
click at [302, 68] on span "Current Tab" at bounding box center [308, 71] width 58 height 16
click at [293, 98] on li "New Tab" at bounding box center [307, 102] width 67 height 15
click at [319, 306] on button "Save" at bounding box center [319, 309] width 36 height 17
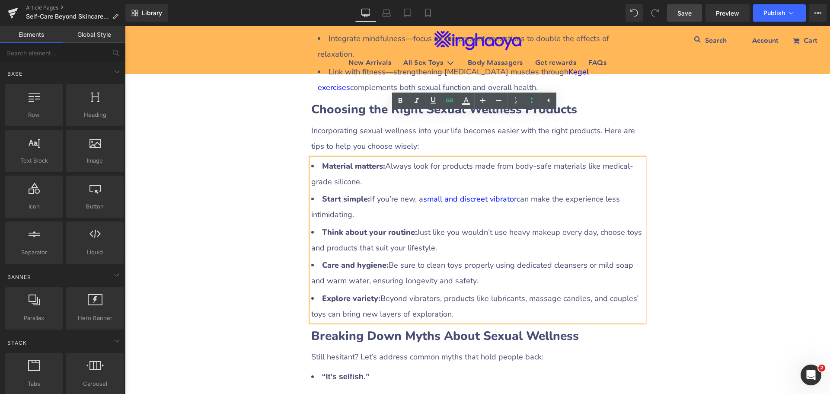
click at [660, 252] on div "Self-Care Beyond Skincare: Including Sexual Wellness in Your Routine Heading Ro…" at bounding box center [477, 25] width 705 height 3804
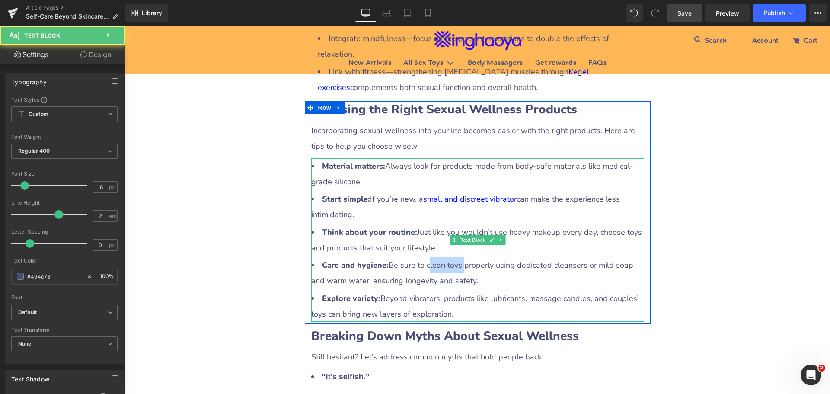
drag, startPoint x: 427, startPoint y: 222, endPoint x: 459, endPoint y: 221, distance: 32.0
click at [459, 257] on li "Care and hygiene: Be sure to clean toys properly using dedicated cleansers or m…" at bounding box center [477, 272] width 333 height 31
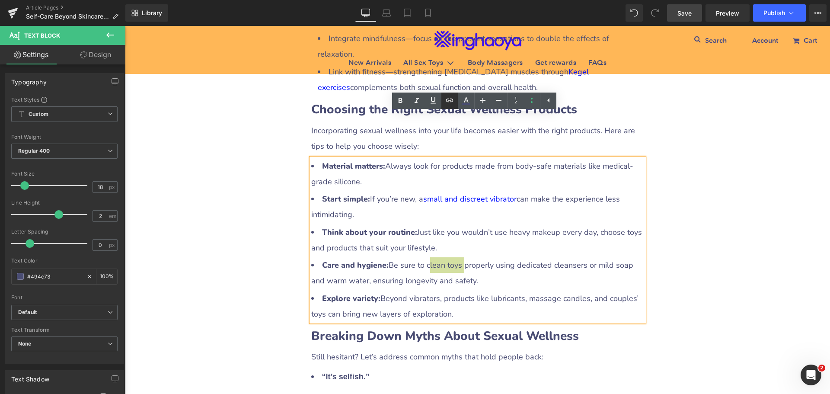
click at [449, 99] on icon at bounding box center [449, 100] width 7 height 3
click at [431, 239] on input "[URL][DOMAIN_NAME]" at bounding box center [466, 240] width 133 height 22
paste input "[URL][DOMAIN_NAME]"
type input "[URL][DOMAIN_NAME]"
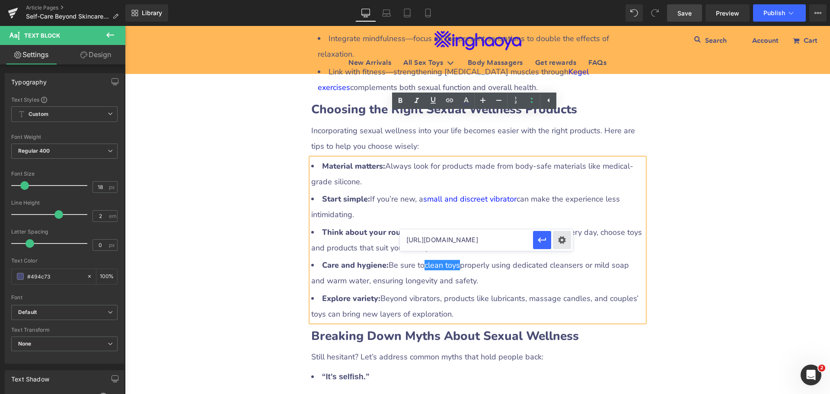
click at [561, 0] on div "Text Color Highlight Color #333333 Edit or remove link: Edit - Unlink - Cancel …" at bounding box center [415, 0] width 830 height 0
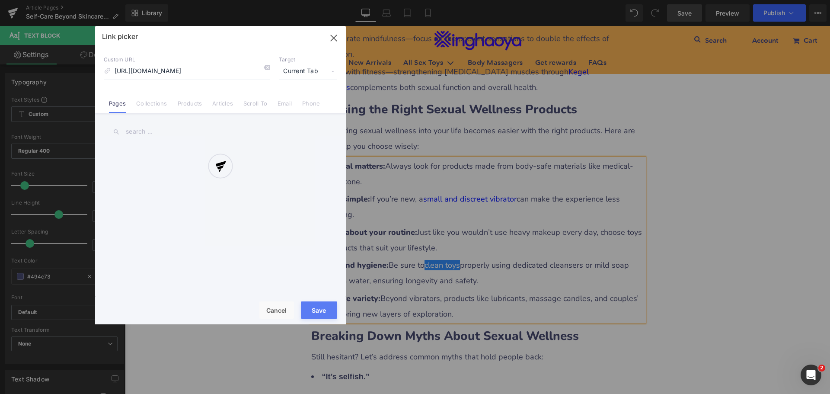
scroll to position [0, 0]
click at [300, 75] on div at bounding box center [220, 175] width 251 height 298
click at [303, 72] on div at bounding box center [220, 175] width 251 height 298
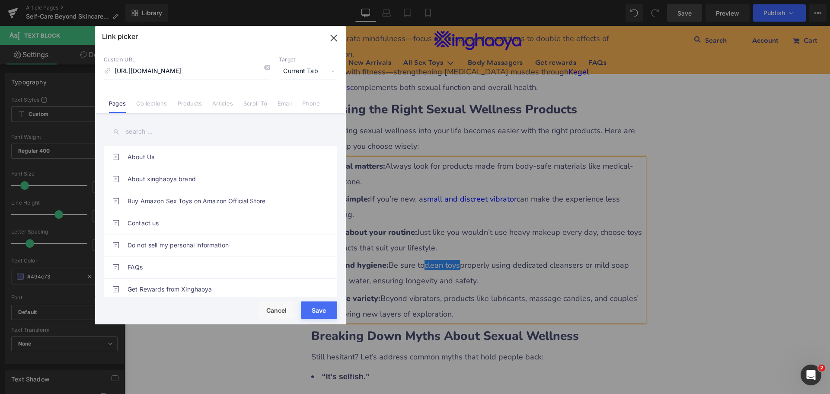
click at [303, 72] on span "Current Tab" at bounding box center [308, 71] width 58 height 16
click at [290, 105] on li "New Tab" at bounding box center [307, 102] width 67 height 15
click at [322, 313] on button "Save" at bounding box center [319, 309] width 36 height 17
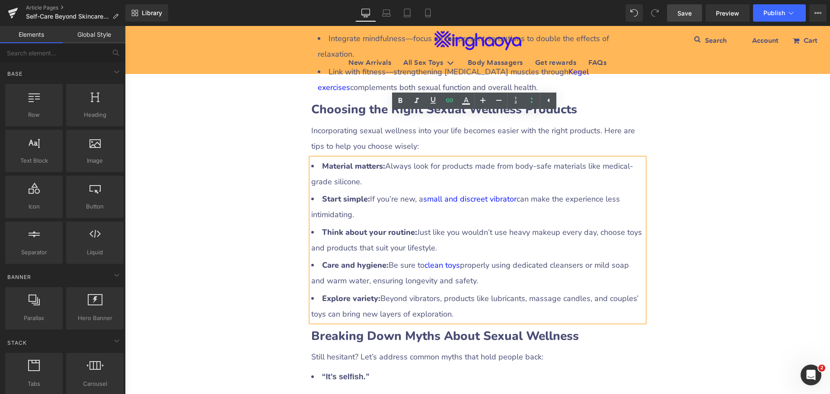
click at [669, 271] on div "Self-Care Beyond Skincare: Including Sexual Wellness in Your Routine Heading Ro…" at bounding box center [477, 25] width 705 height 3804
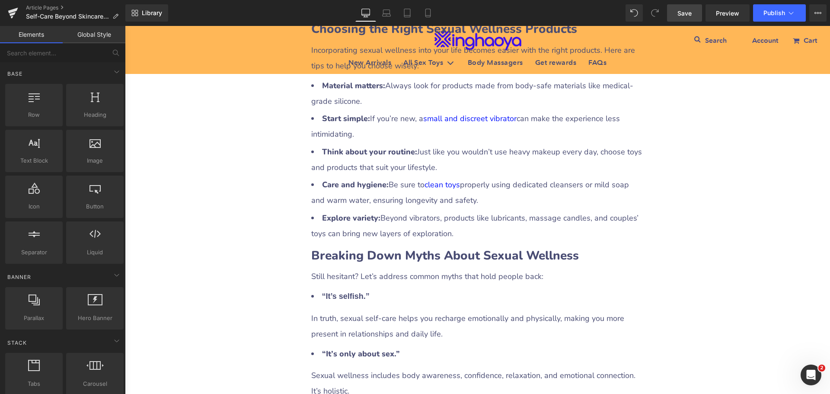
scroll to position [2075, 0]
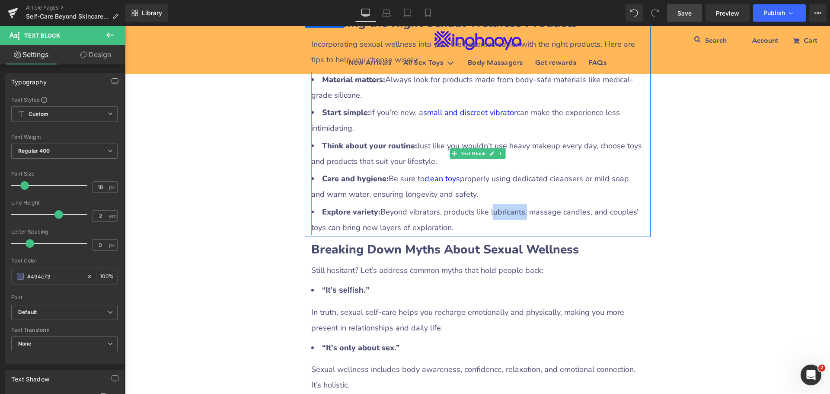
drag, startPoint x: 488, startPoint y: 167, endPoint x: 519, endPoint y: 168, distance: 31.6
click at [519, 204] on li "Explore variety: Beyond vibrators, products like lubricants, massage candles, a…" at bounding box center [477, 219] width 333 height 31
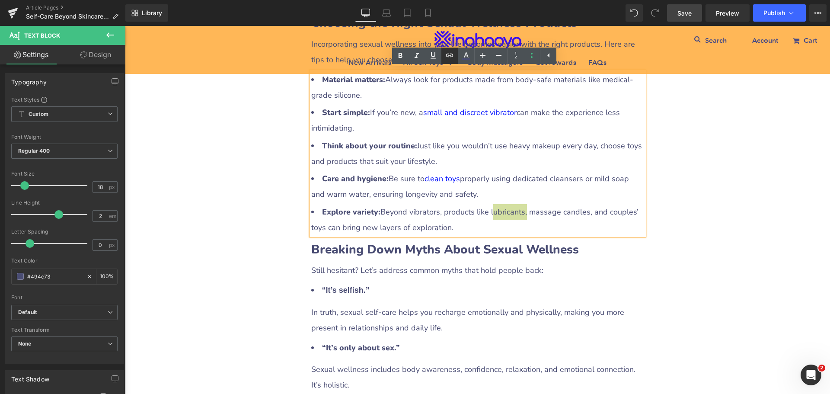
click at [449, 57] on icon at bounding box center [449, 55] width 10 height 10
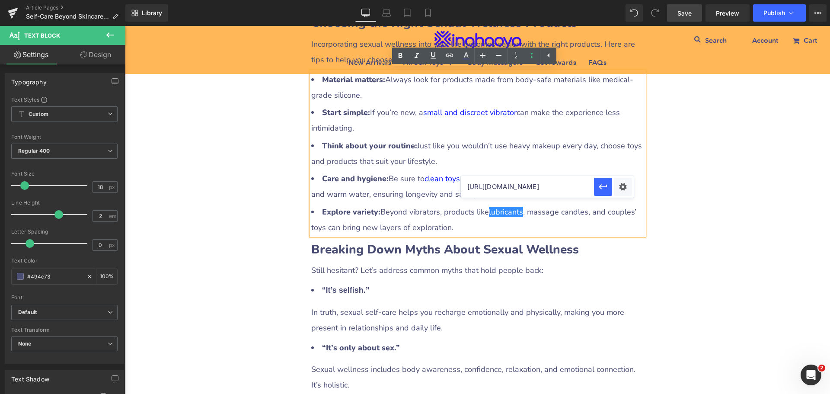
scroll to position [0, 0]
click at [493, 192] on input "[URL][DOMAIN_NAME]" at bounding box center [527, 187] width 133 height 22
paste input "[URL][DOMAIN_NAME]"
type input "[URL][DOMAIN_NAME]"
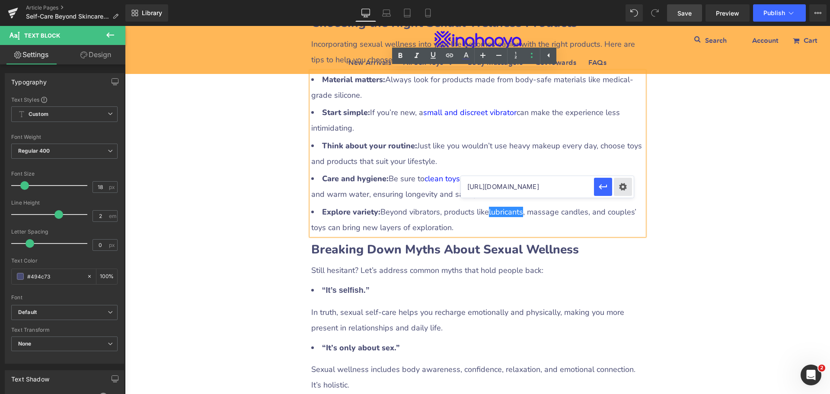
click at [621, 0] on div "Text Color Highlight Color #333333 Edit or remove link: Edit - Unlink - Cancel …" at bounding box center [415, 0] width 830 height 0
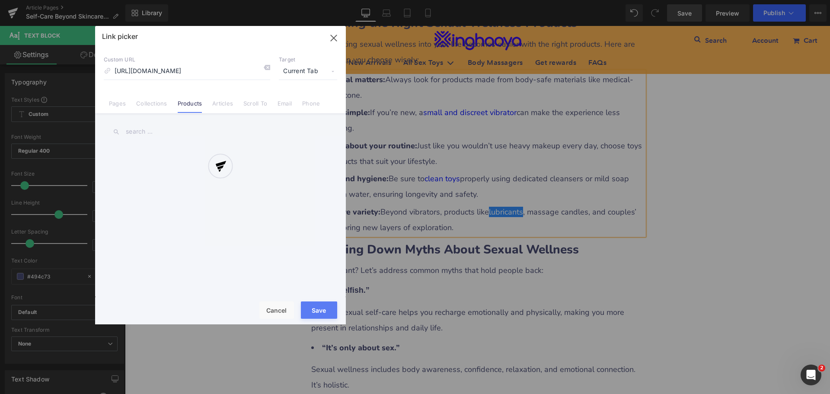
scroll to position [0, 0]
click at [300, 73] on div at bounding box center [220, 175] width 251 height 298
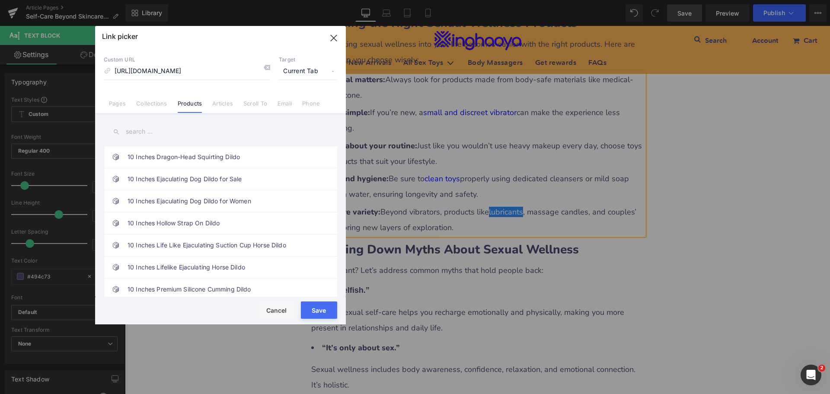
click at [302, 71] on span "Current Tab" at bounding box center [308, 71] width 58 height 16
click at [297, 101] on li "New Tab" at bounding box center [307, 102] width 67 height 15
click at [317, 306] on button "Save" at bounding box center [319, 309] width 36 height 17
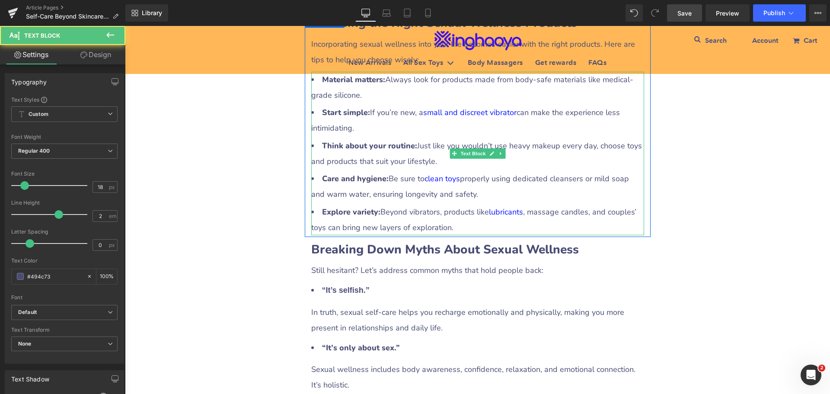
click at [607, 204] on li "Explore variety: Beyond vibrators, products like lubricants , massage candles, …" at bounding box center [477, 219] width 333 height 31
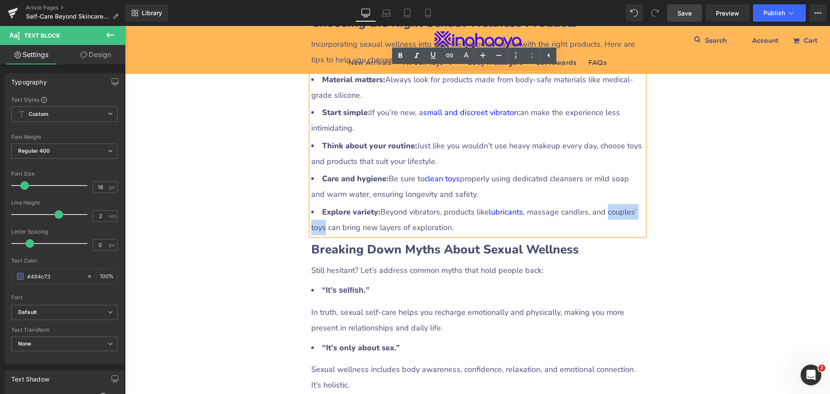
drag, startPoint x: 606, startPoint y: 167, endPoint x: 320, endPoint y: 186, distance: 285.9
click at [320, 204] on li "Explore variety: Beyond vibrators, products like lubricants , massage candles, …" at bounding box center [477, 219] width 333 height 31
click at [446, 57] on icon at bounding box center [449, 55] width 10 height 10
click at [457, 207] on input "[URL][DOMAIN_NAME]" at bounding box center [493, 202] width 133 height 22
paste input "[URL][DOMAIN_NAME]"
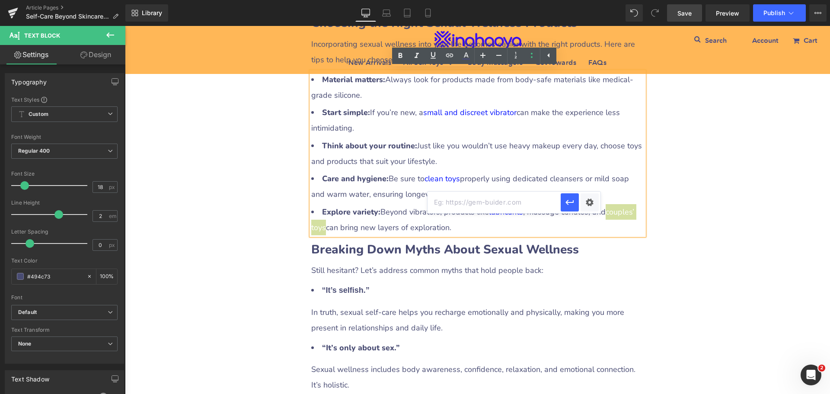
type input "[URL][DOMAIN_NAME]"
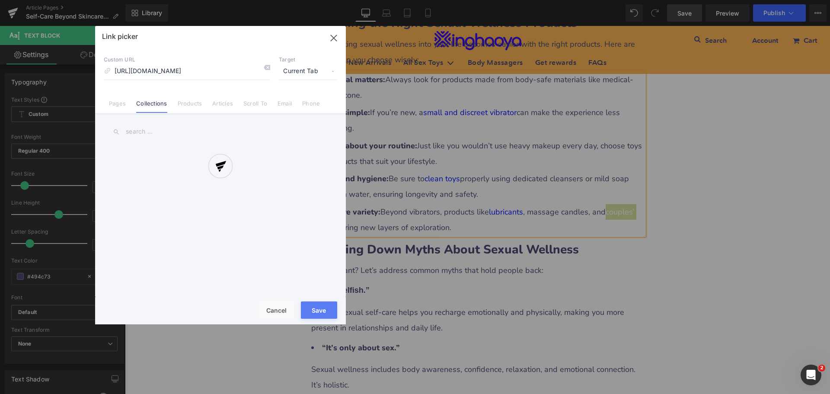
click at [591, 0] on div "Text Color Highlight Color #333333 Edit or remove link: Edit - Unlink - Cancel …" at bounding box center [415, 0] width 830 height 0
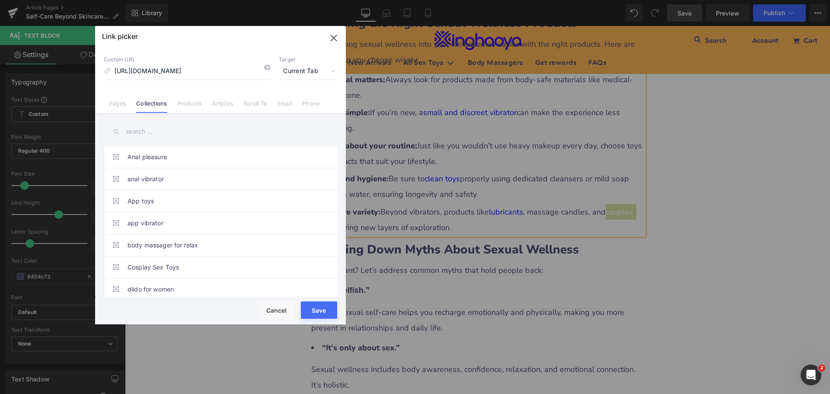
scroll to position [0, 0]
click at [299, 72] on span "Current Tab" at bounding box center [308, 71] width 58 height 16
click at [300, 105] on li "New Tab" at bounding box center [307, 102] width 67 height 15
click at [322, 306] on button "Save" at bounding box center [319, 309] width 36 height 17
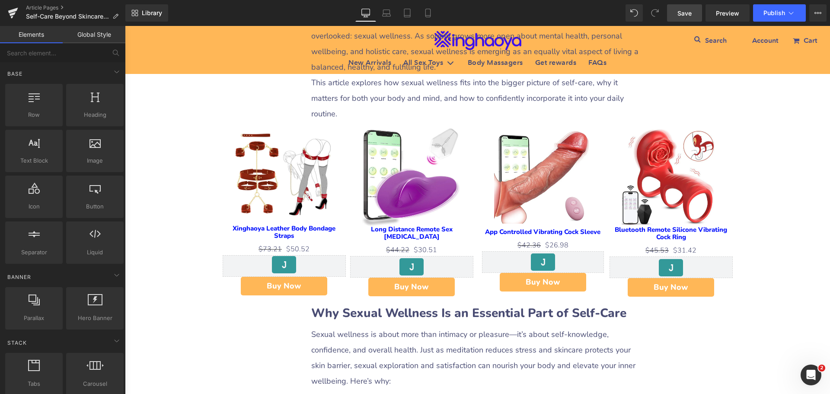
scroll to position [389, 0]
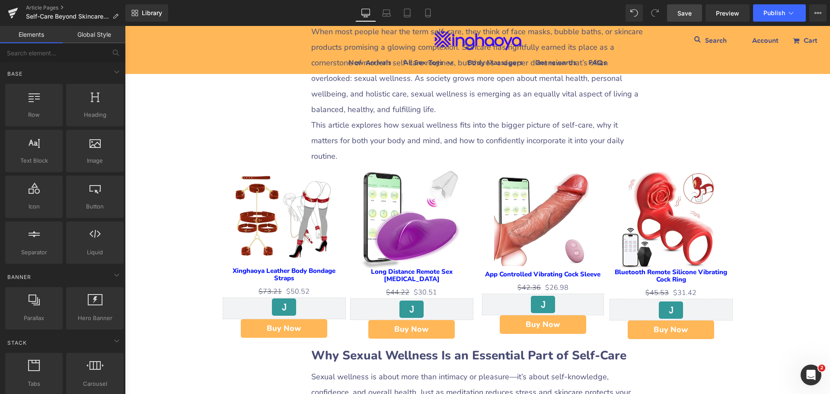
click at [284, 188] on img at bounding box center [284, 218] width 99 height 99
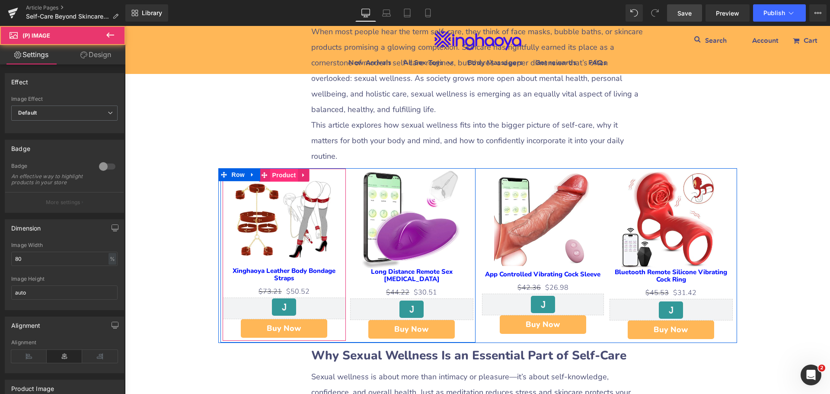
click at [281, 169] on span "Product" at bounding box center [284, 175] width 28 height 13
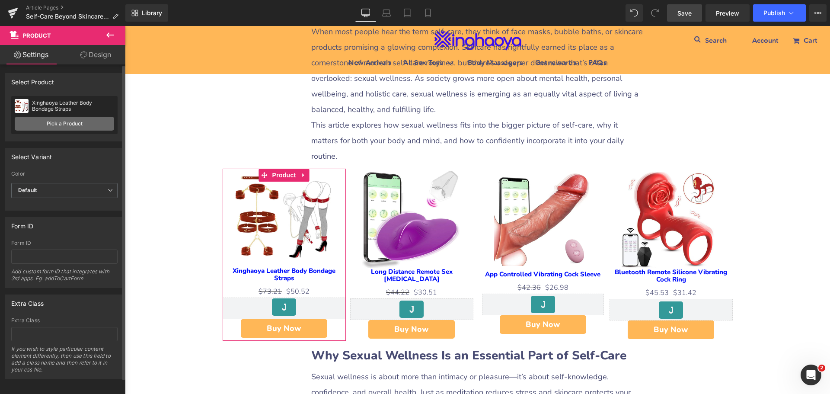
click at [53, 119] on link "Pick a Product" at bounding box center [64, 124] width 99 height 14
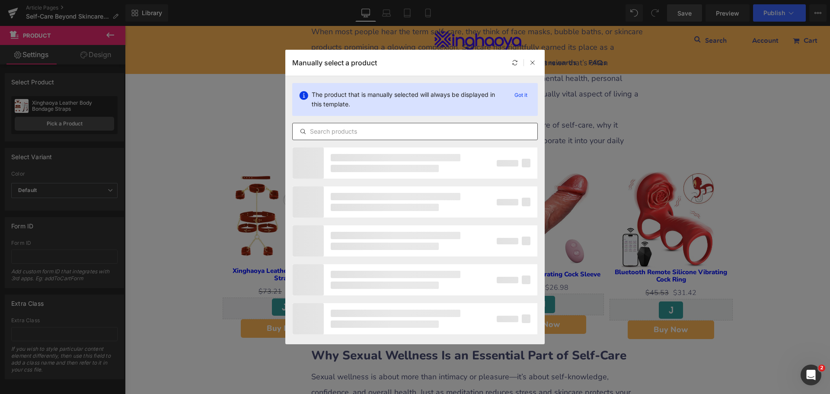
click at [339, 139] on div at bounding box center [414, 131] width 245 height 17
click at [356, 134] on input "text" at bounding box center [415, 131] width 245 height 10
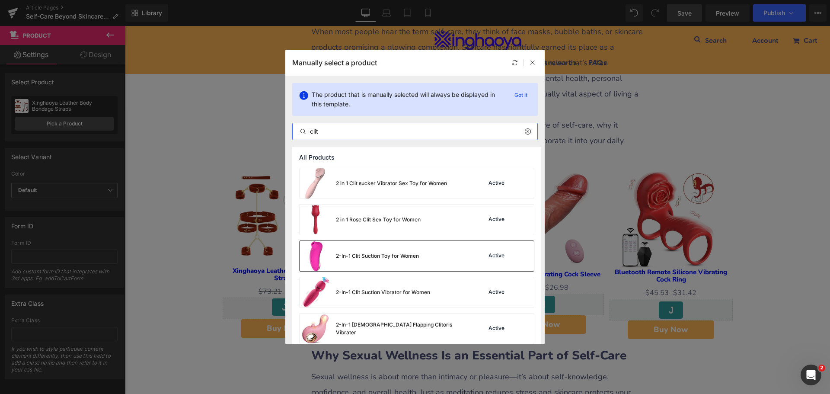
type input "clit"
click at [410, 255] on div "2-In-1 Clit Suction Toy for Women" at bounding box center [377, 256] width 83 height 8
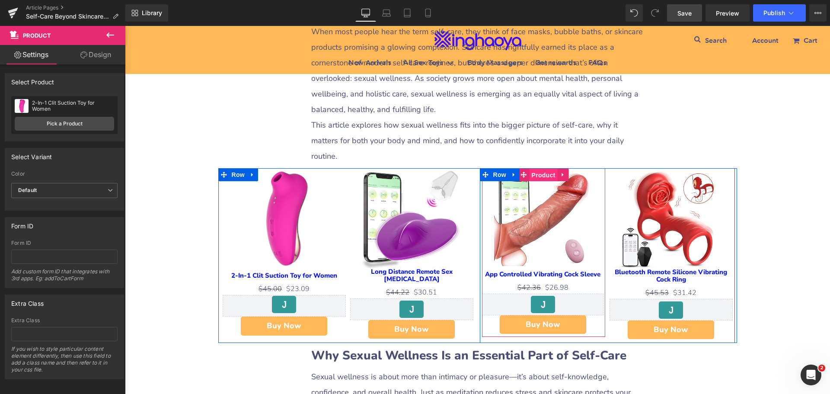
click at [534, 169] on span "Product" at bounding box center [543, 175] width 28 height 13
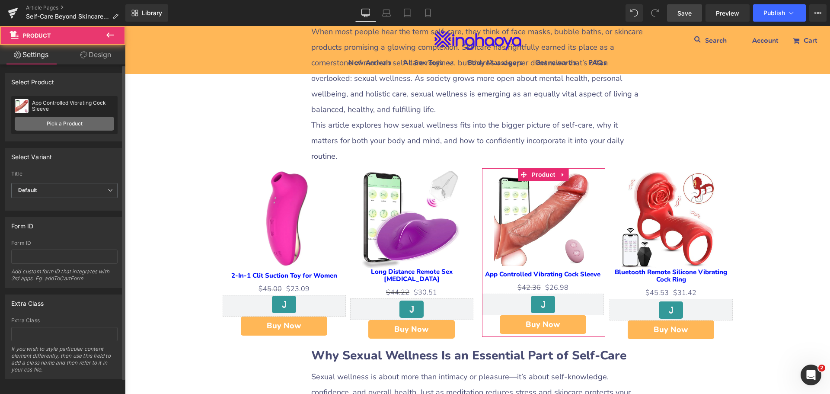
click at [64, 124] on link "Pick a Product" at bounding box center [64, 124] width 99 height 14
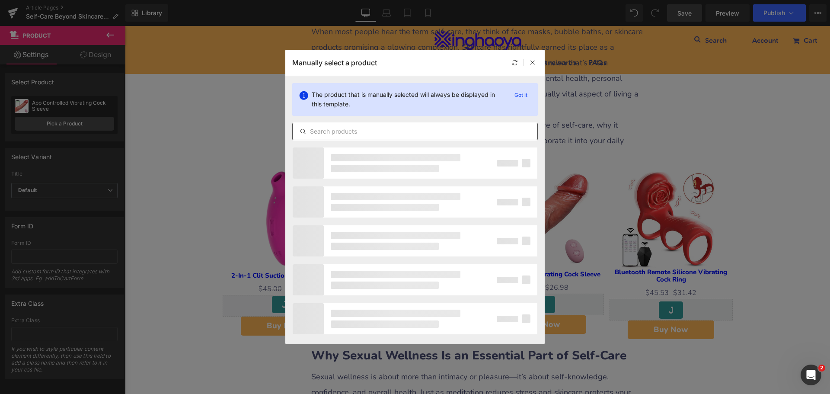
click at [328, 131] on input "text" at bounding box center [415, 131] width 245 height 10
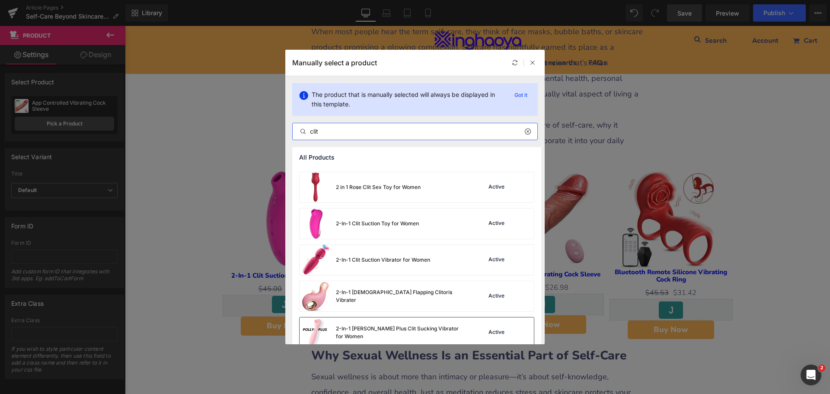
scroll to position [86, 0]
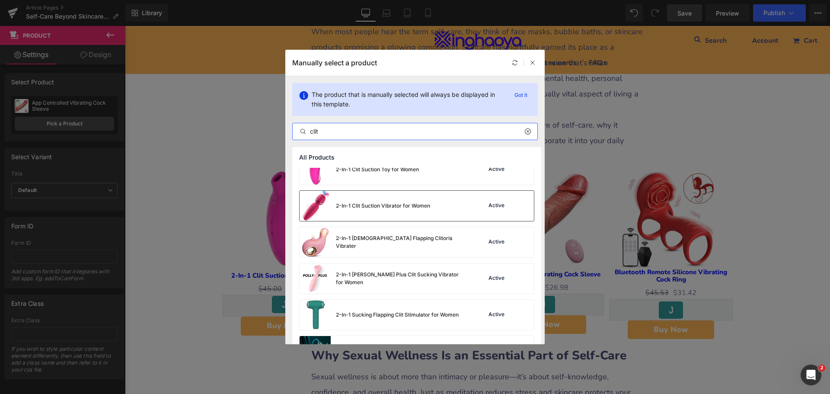
type input "clit"
click at [400, 207] on div "2-In-1 Clit Suction Vibrator for Women" at bounding box center [383, 206] width 94 height 8
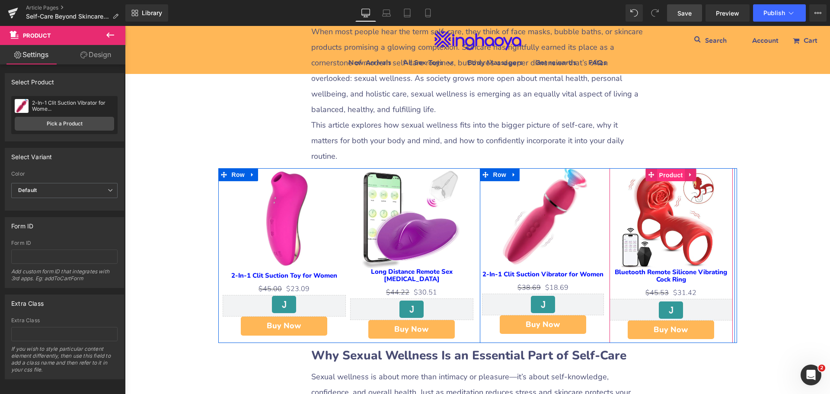
click at [668, 169] on span "Product" at bounding box center [671, 175] width 28 height 13
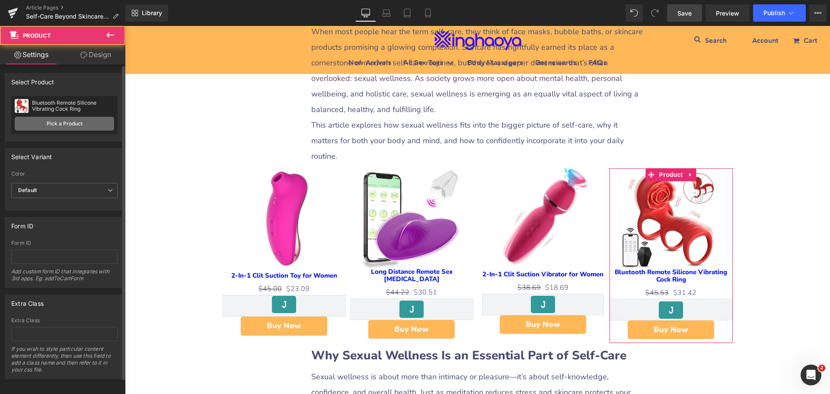
click at [68, 127] on link "Pick a Product" at bounding box center [64, 124] width 99 height 14
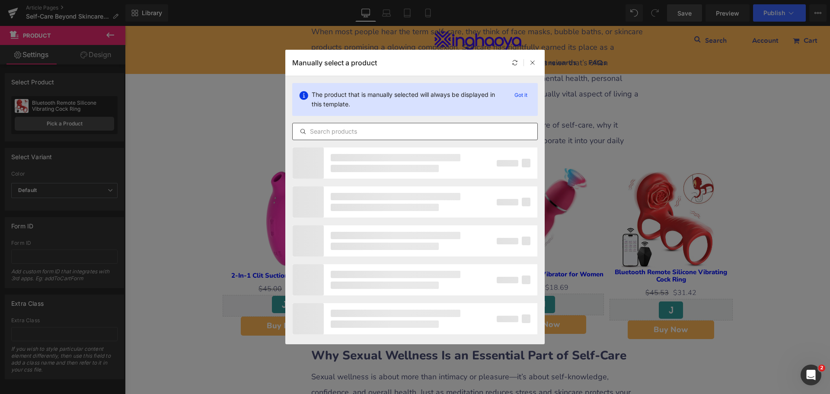
click at [332, 132] on input "text" at bounding box center [415, 131] width 245 height 10
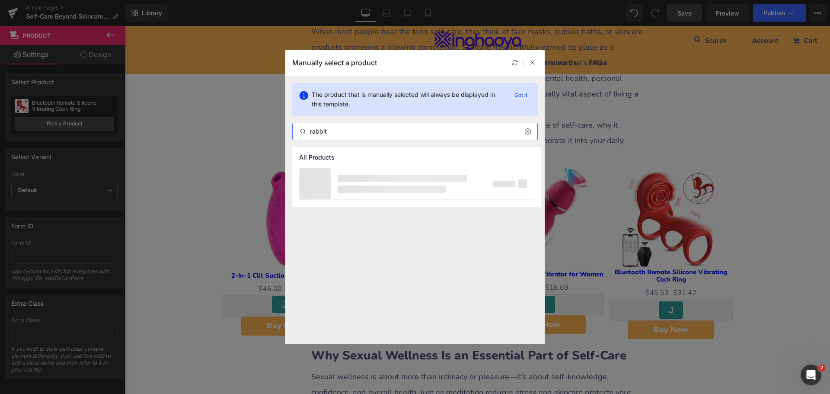
type input "rabbit"
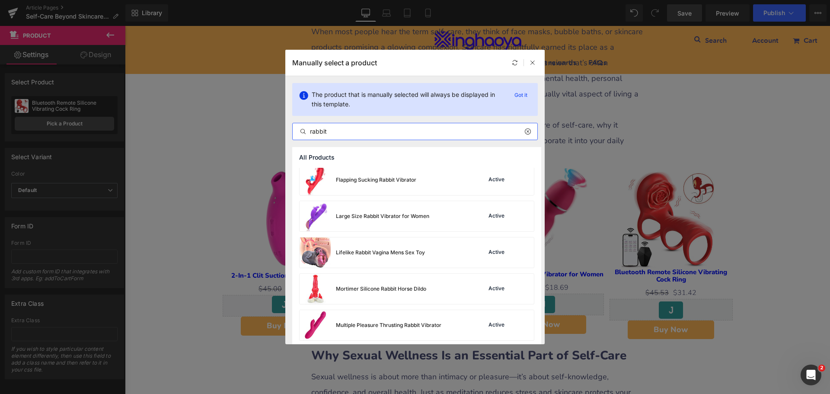
scroll to position [432, 0]
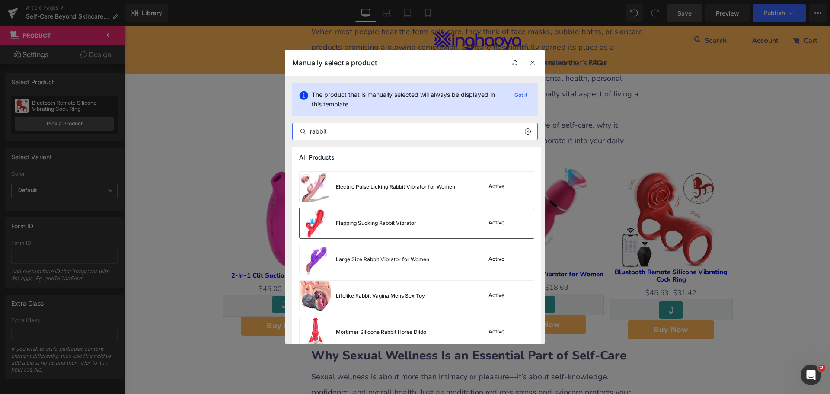
click at [386, 226] on div "Flapping Sucking Rabbit Vibrator" at bounding box center [376, 223] width 80 height 8
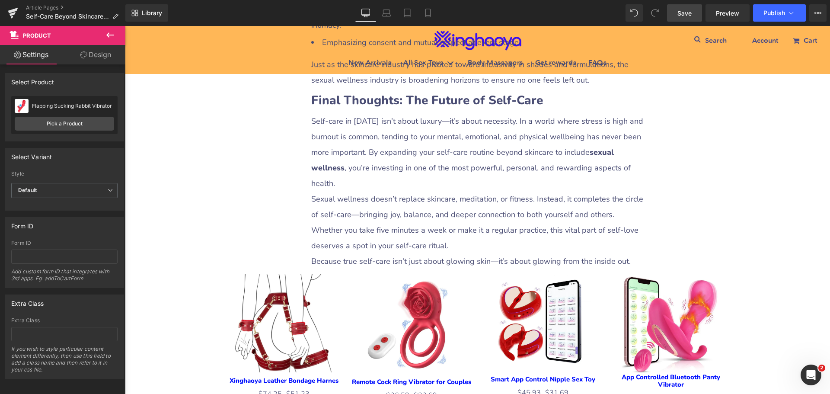
scroll to position [2939, 0]
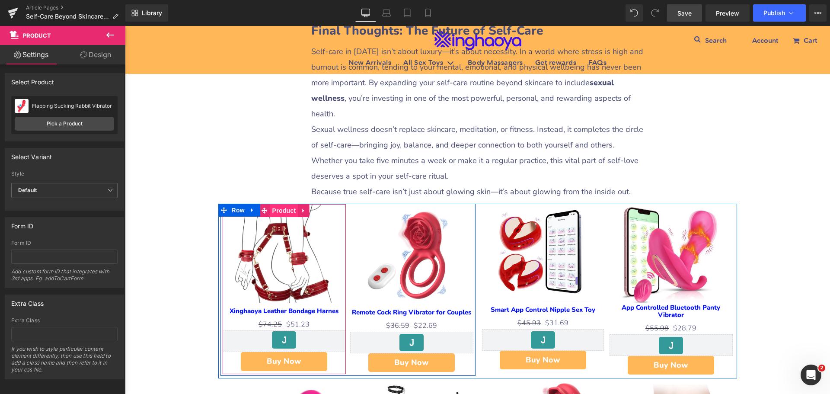
click at [280, 204] on span "Product" at bounding box center [284, 210] width 28 height 13
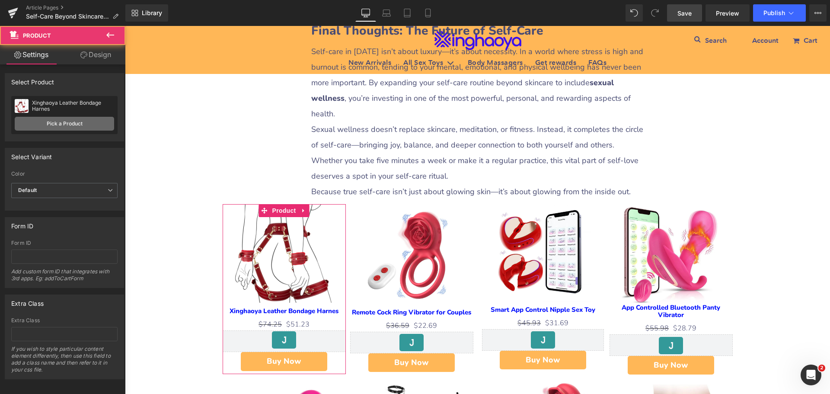
click at [63, 125] on link "Pick a Product" at bounding box center [64, 124] width 99 height 14
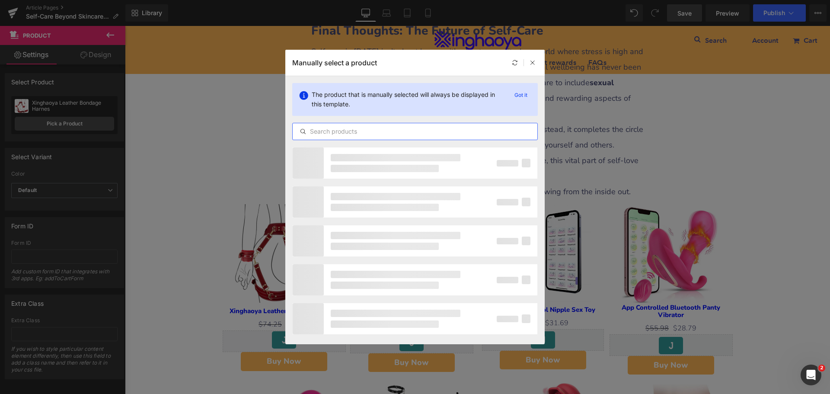
click at [341, 134] on input "text" at bounding box center [415, 131] width 245 height 10
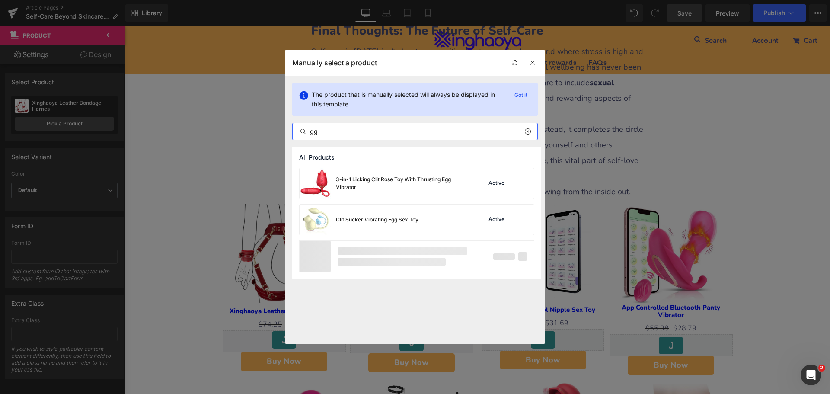
type input "g"
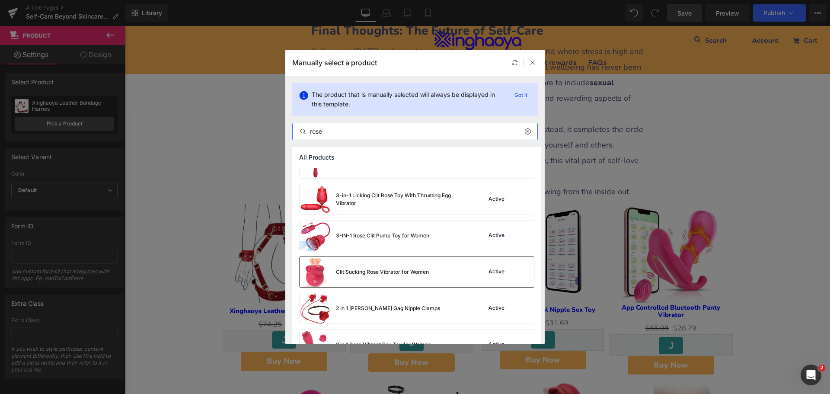
scroll to position [0, 0]
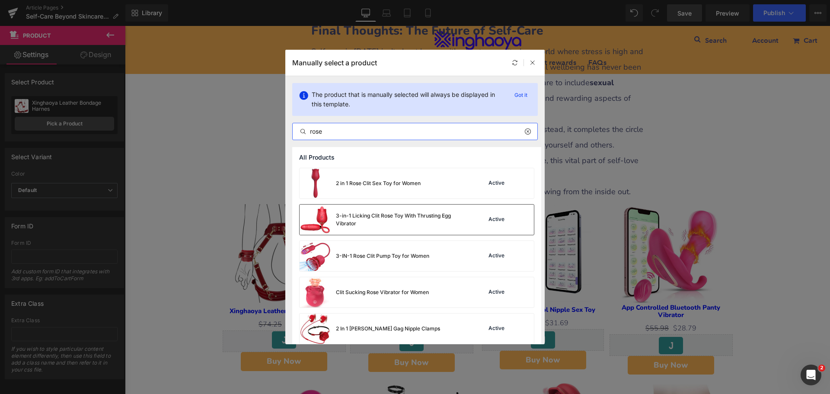
type input "rose"
click at [395, 222] on div "3-in-1 Licking Clit Rose Toy With Thrusting Egg Vibrator" at bounding box center [401, 220] width 130 height 16
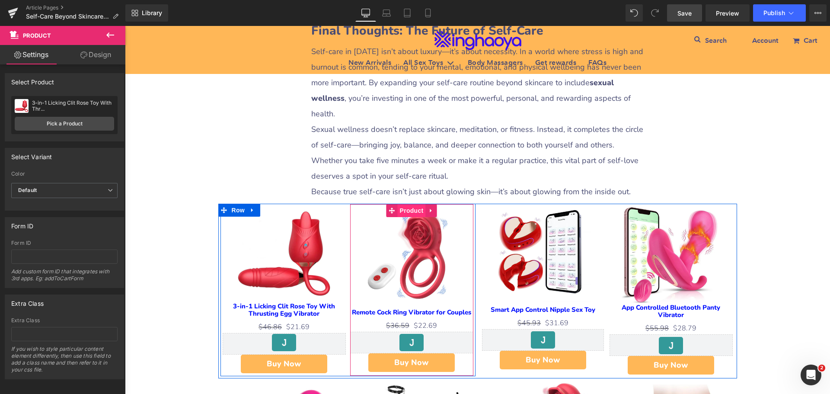
drag, startPoint x: 416, startPoint y: 154, endPoint x: 411, endPoint y: 155, distance: 5.2
click at [416, 204] on span "Product" at bounding box center [412, 210] width 28 height 13
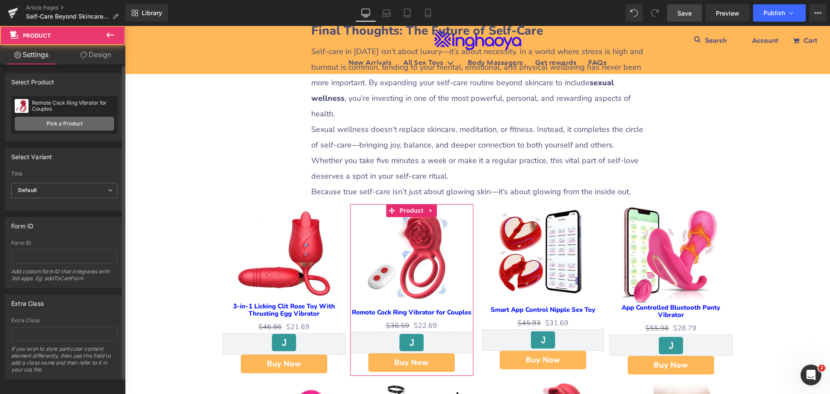
click at [82, 125] on link "Pick a Product" at bounding box center [64, 124] width 99 height 14
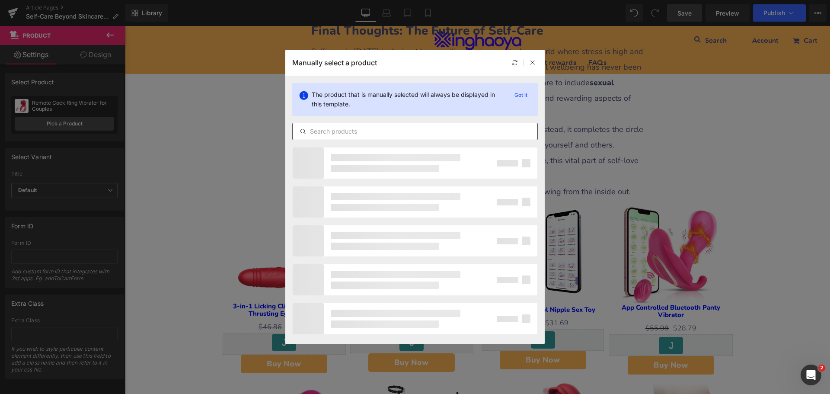
click at [347, 126] on div at bounding box center [414, 131] width 245 height 17
click at [349, 130] on input "text" at bounding box center [415, 131] width 245 height 10
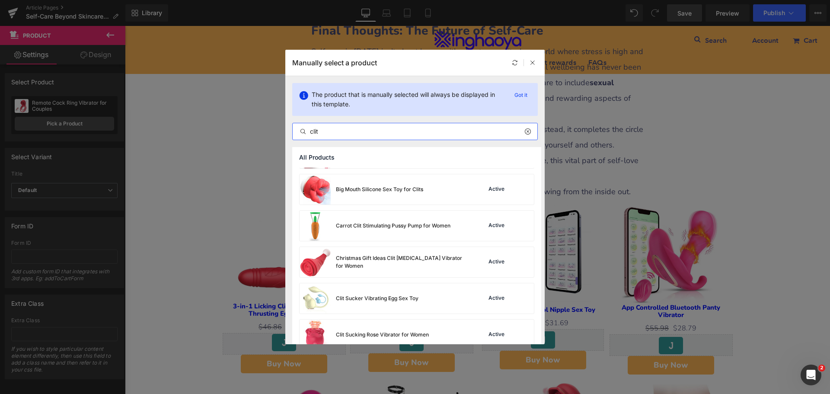
scroll to position [495, 0]
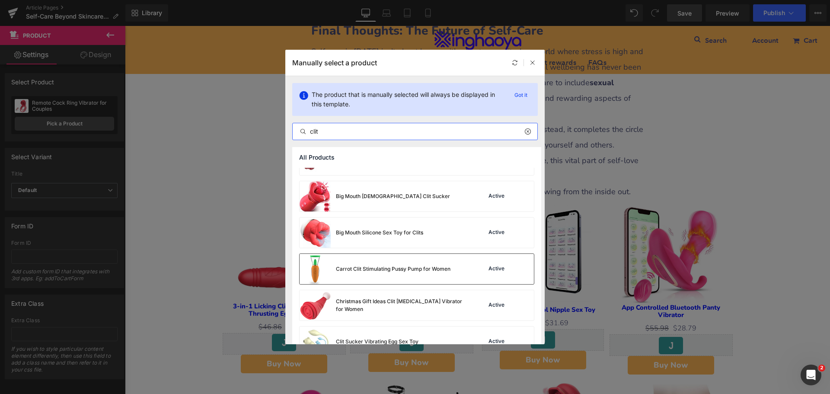
type input "clit"
drag, startPoint x: 404, startPoint y: 275, endPoint x: 279, endPoint y: 249, distance: 127.1
click at [404, 275] on div "Carrot Clit Stimulating Pussy Pump for Women" at bounding box center [375, 269] width 151 height 30
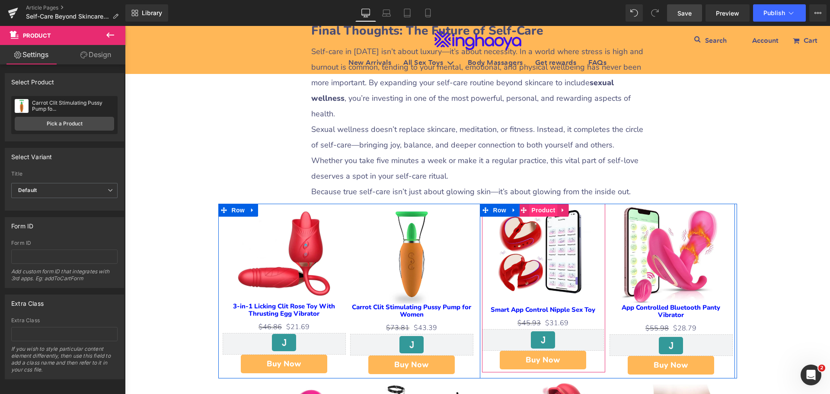
click at [539, 204] on span "Product" at bounding box center [543, 210] width 28 height 13
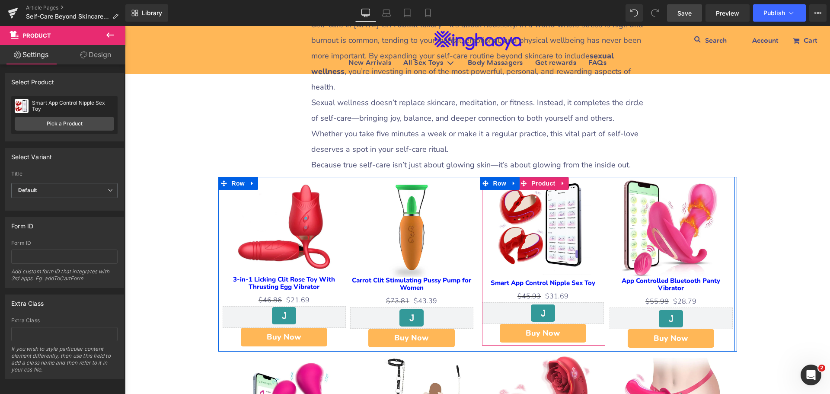
scroll to position [3069, 0]
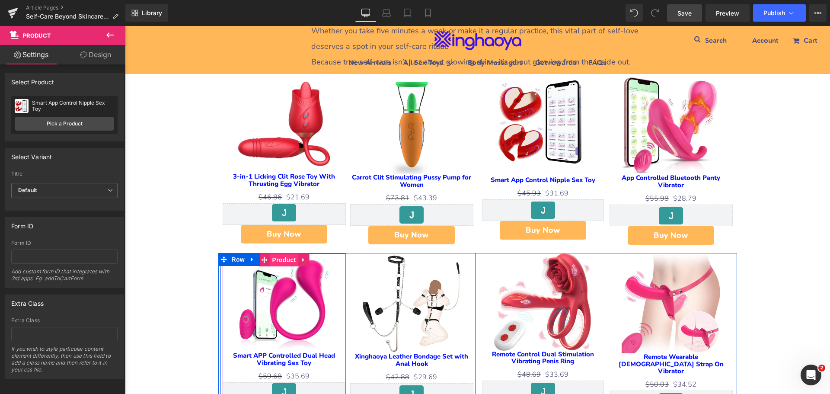
click at [286, 253] on span "Product" at bounding box center [284, 259] width 28 height 13
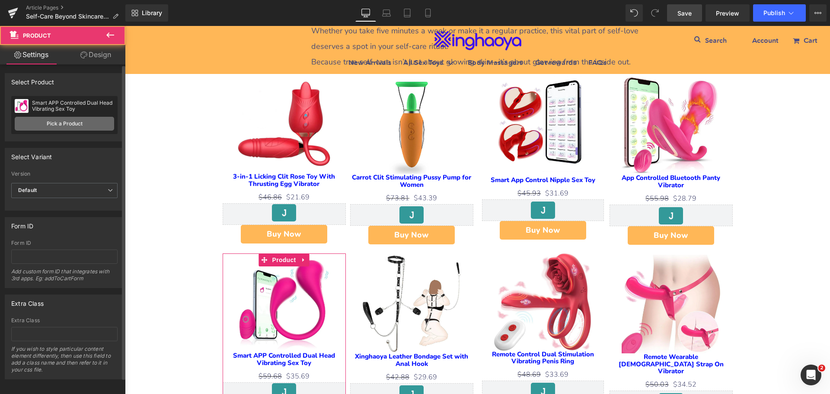
click at [76, 122] on link "Pick a Product" at bounding box center [64, 124] width 99 height 14
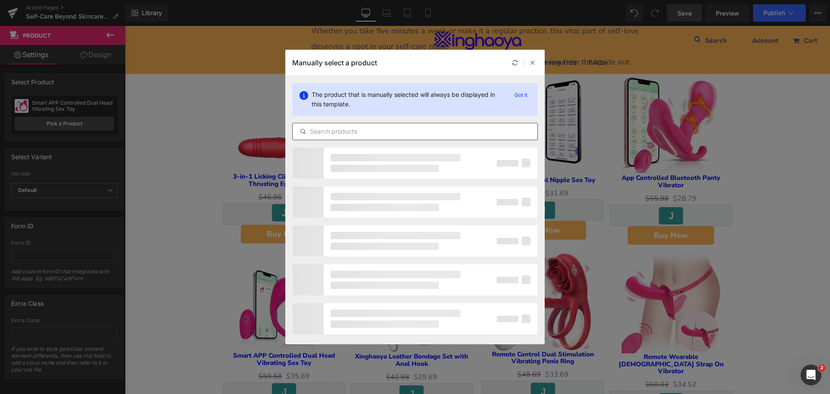
click at [329, 134] on input "text" at bounding box center [415, 131] width 245 height 10
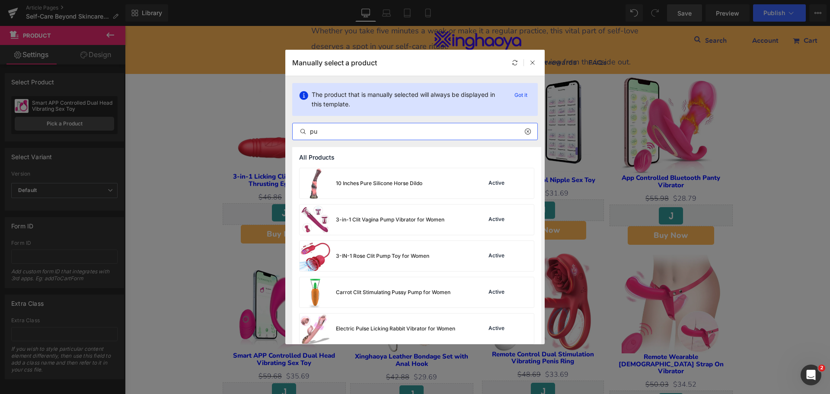
type input "p"
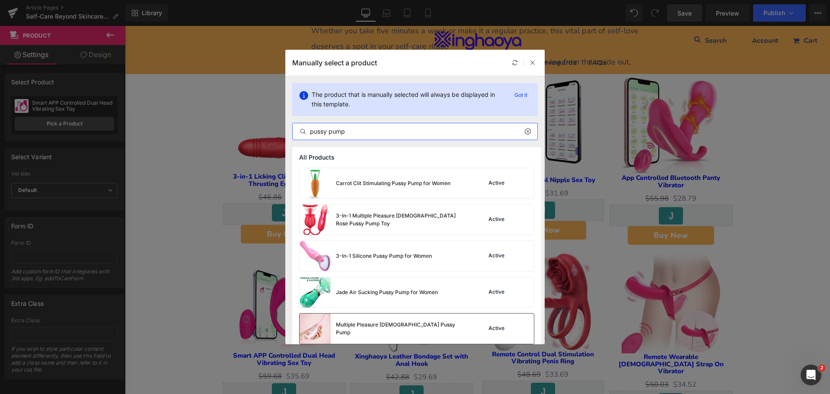
scroll to position [80, 0]
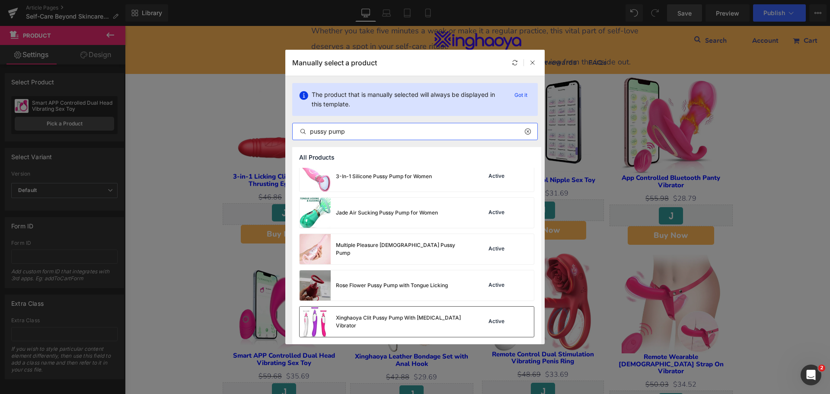
type input "pussy pump"
click at [418, 324] on div "Xinghaoya Clit Pussy Pump With [MEDICAL_DATA] Vibrator" at bounding box center [401, 322] width 130 height 16
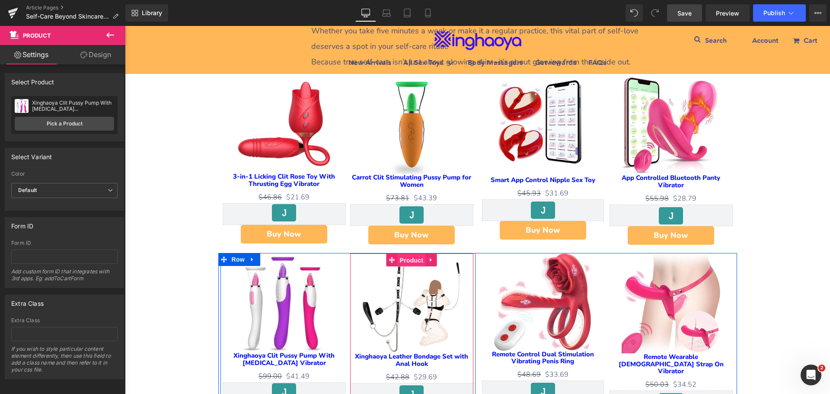
click at [411, 254] on span "Product" at bounding box center [412, 260] width 28 height 13
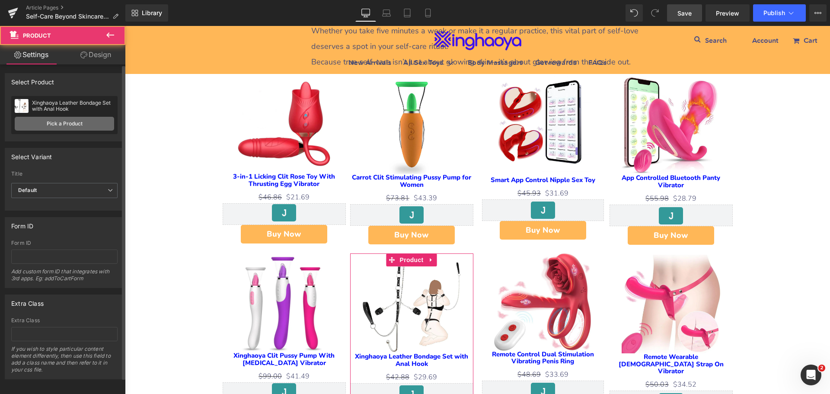
click at [62, 122] on link "Pick a Product" at bounding box center [64, 124] width 99 height 14
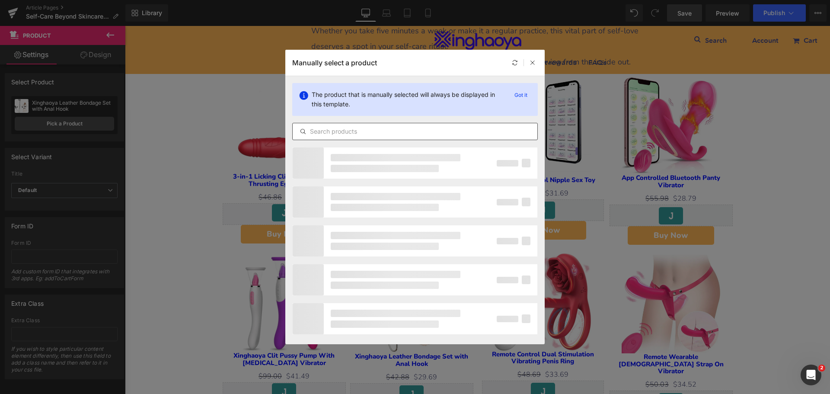
click at [319, 127] on input "text" at bounding box center [415, 131] width 245 height 10
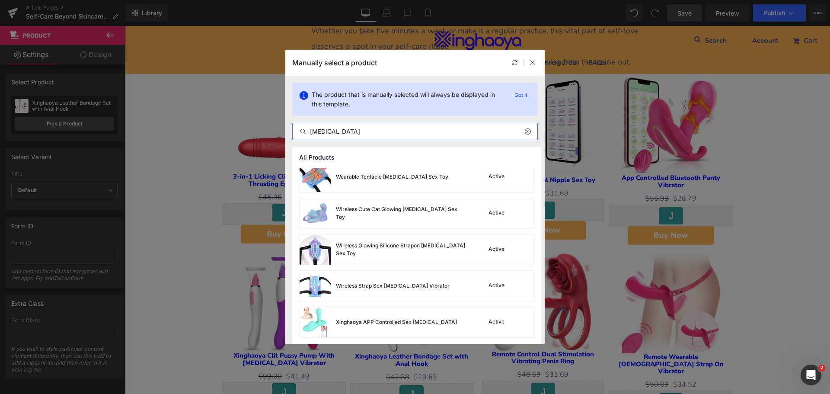
scroll to position [1023, 0]
type input "[MEDICAL_DATA]"
click at [443, 317] on div "Xinghaoya APP Controlled Sex [MEDICAL_DATA] Active" at bounding box center [417, 321] width 234 height 30
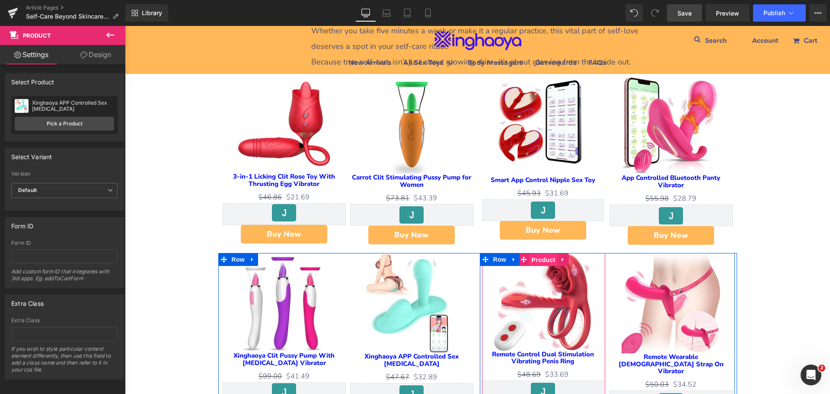
click at [540, 253] on span "Product" at bounding box center [543, 259] width 28 height 13
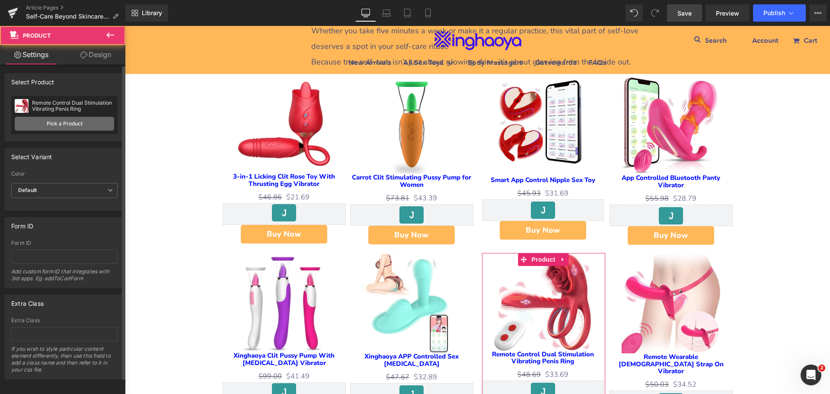
click at [90, 126] on link "Pick a Product" at bounding box center [64, 124] width 99 height 14
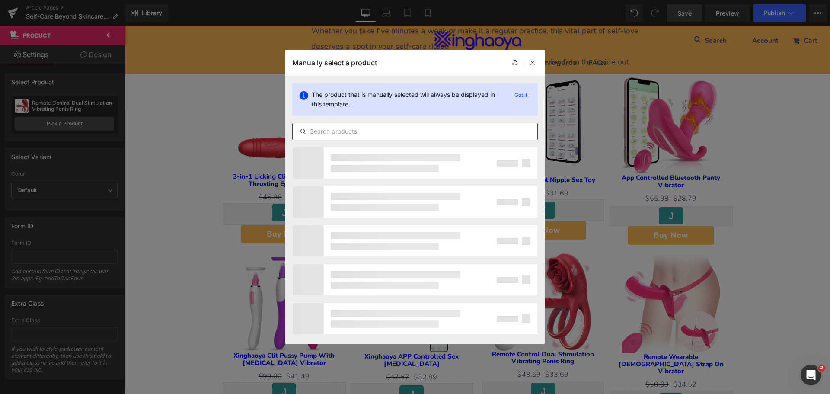
click at [356, 129] on input "text" at bounding box center [415, 131] width 245 height 10
type input "k"
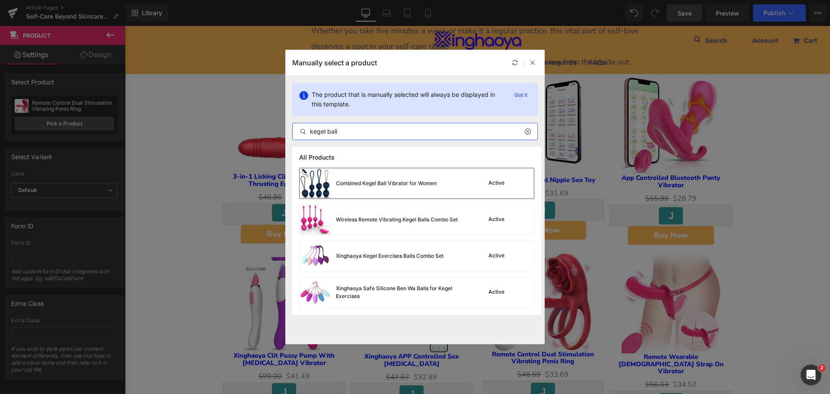
type input "kegel ball"
drag, startPoint x: 388, startPoint y: 182, endPoint x: 308, endPoint y: 174, distance: 80.8
click at [388, 183] on div "Combined Kegel Ball Vibrator for Women" at bounding box center [386, 183] width 101 height 8
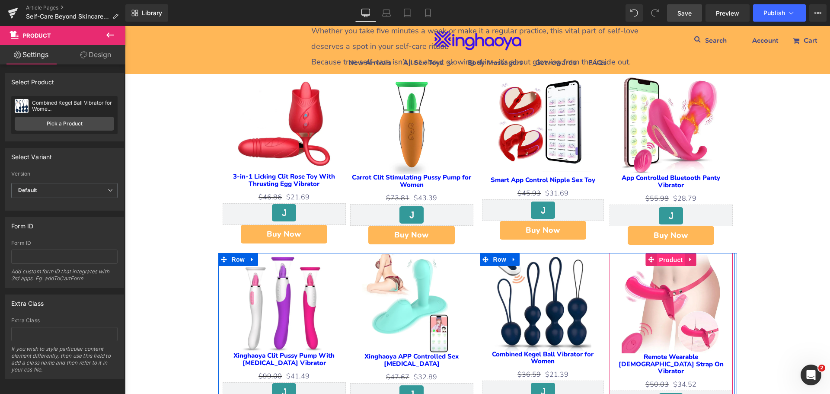
click at [671, 253] on span "Product" at bounding box center [671, 259] width 28 height 13
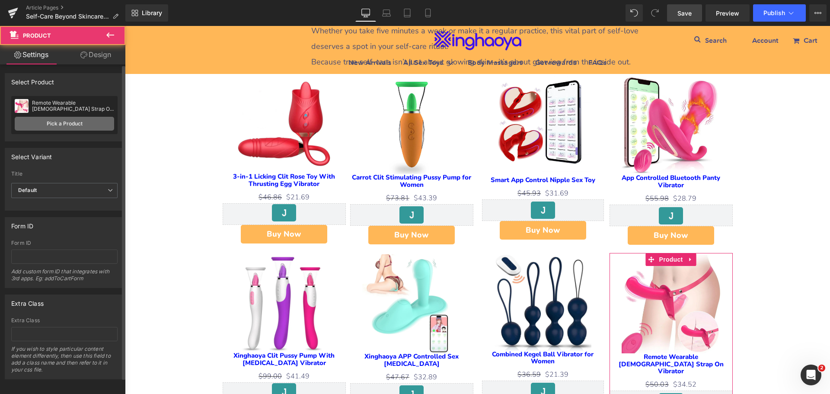
click at [87, 121] on link "Pick a Product" at bounding box center [64, 124] width 99 height 14
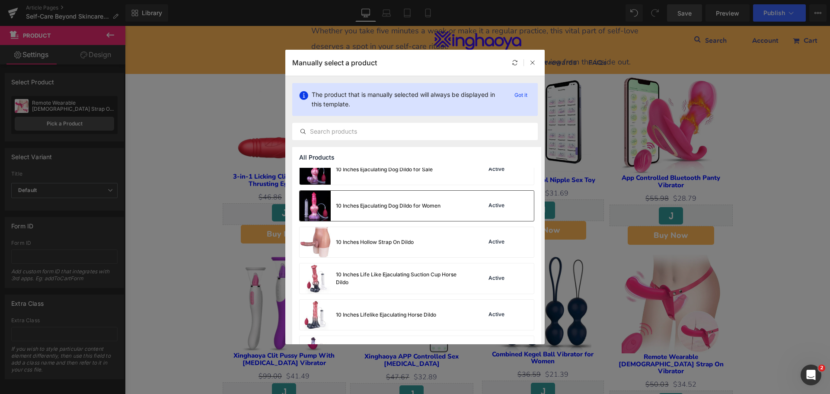
scroll to position [43, 0]
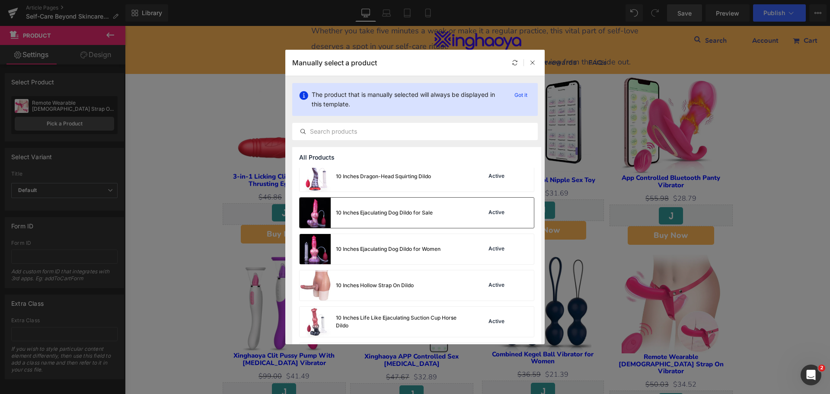
click at [380, 217] on div "10 Inches Ejaculating Dog Dildo for Sale" at bounding box center [366, 213] width 133 height 30
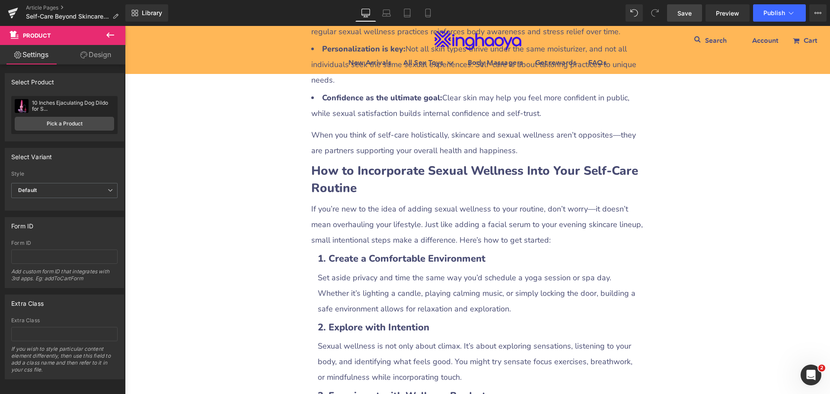
scroll to position [1383, 0]
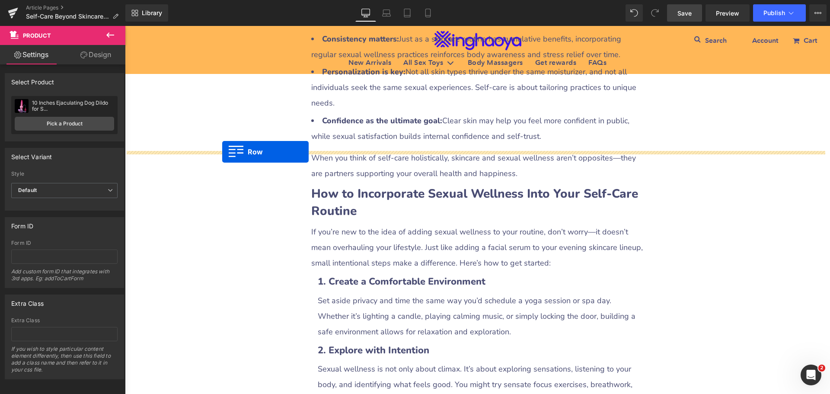
drag, startPoint x: 220, startPoint y: 241, endPoint x: 222, endPoint y: 150, distance: 90.8
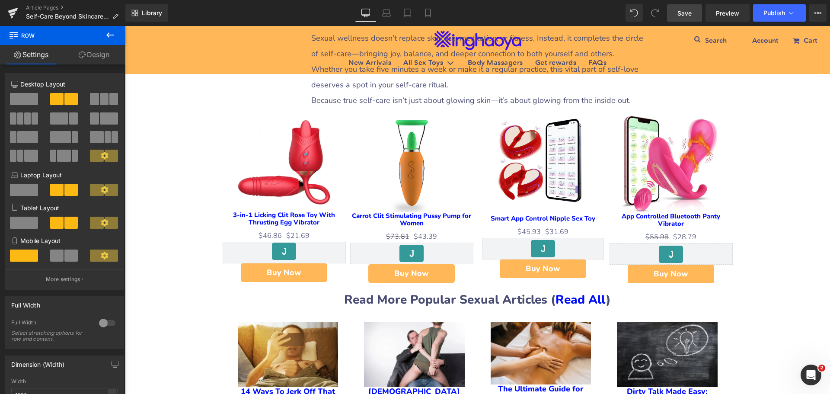
scroll to position [3069, 0]
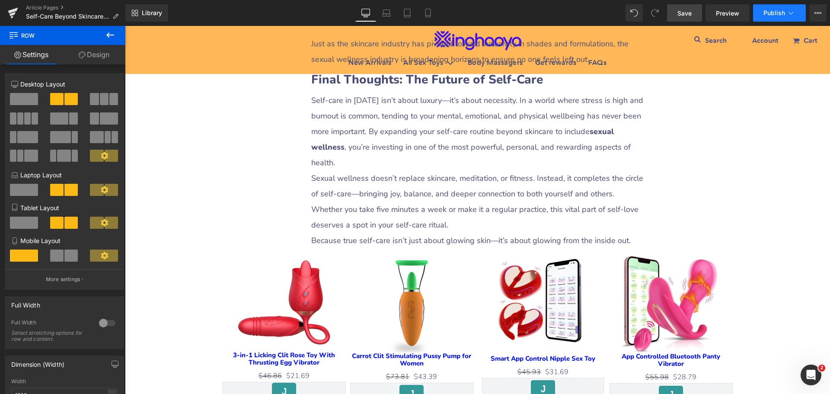
click at [766, 11] on span "Publish" at bounding box center [774, 13] width 22 height 7
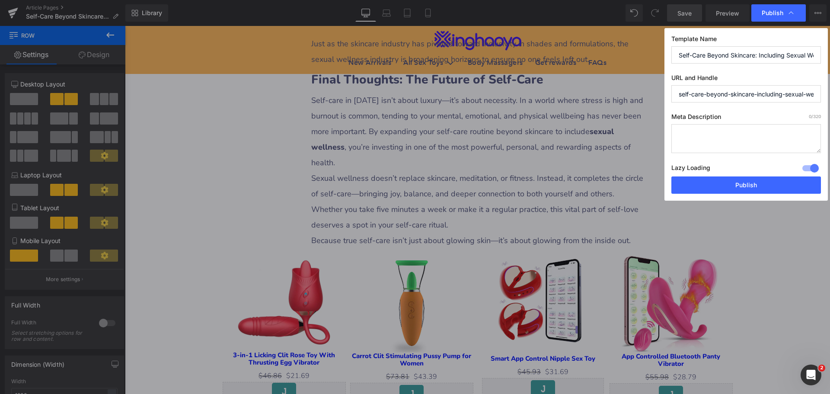
click at [702, 137] on textarea at bounding box center [746, 138] width 150 height 29
paste textarea "Discover how to go beyond skincare by embracing sexual wellness as part of self…"
type textarea "Discover how to go beyond skincare by embracing sexual wellness as part of self…"
drag, startPoint x: 758, startPoint y: 94, endPoint x: 666, endPoint y: 96, distance: 92.1
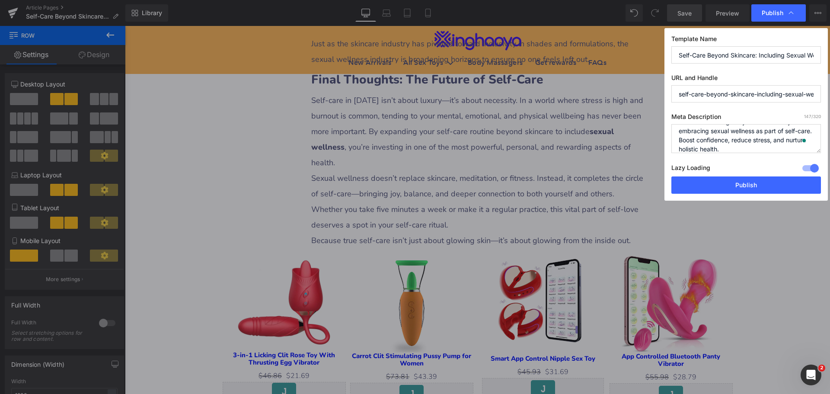
click at [666, 96] on div "Template Name Self-Care Beyond Skincare: Including Sexual Wellness in Your Rout…" at bounding box center [745, 114] width 163 height 172
type input "including-sexual-wellness-in-your-routine"
click at [747, 185] on button "Publish" at bounding box center [746, 184] width 150 height 17
